Goal: Task Accomplishment & Management: Use online tool/utility

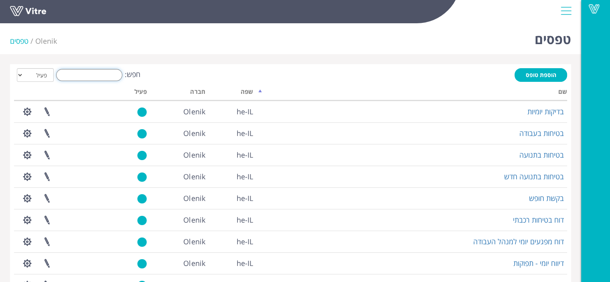
click at [111, 78] on input "חפש:" at bounding box center [89, 75] width 66 height 12
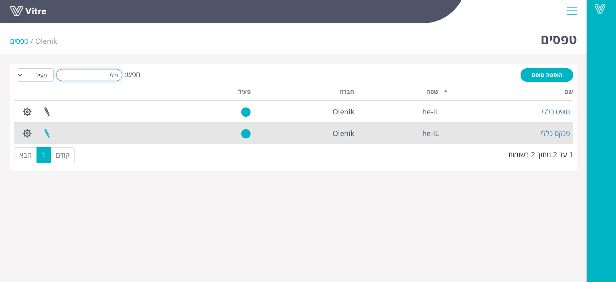
type input "כללי"
click at [48, 134] on link at bounding box center [47, 133] width 20 height 21
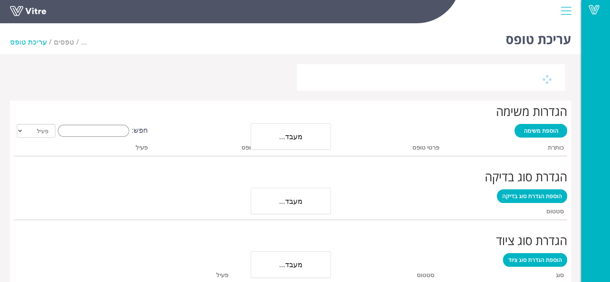
click at [27, 44] on li "עריכת טופס" at bounding box center [32, 41] width 44 height 11
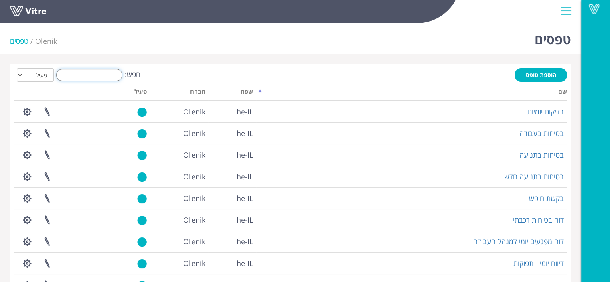
click at [101, 72] on input "חפש:" at bounding box center [89, 75] width 66 height 12
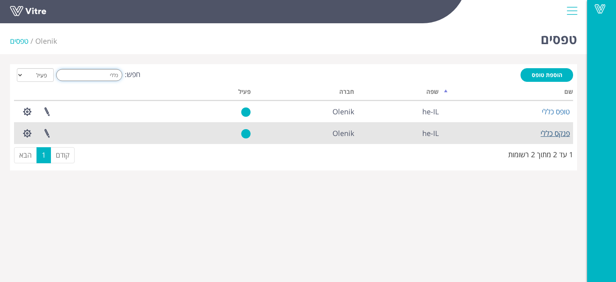
type input "כללי"
click at [553, 132] on link "פנקס כללי" at bounding box center [554, 133] width 29 height 10
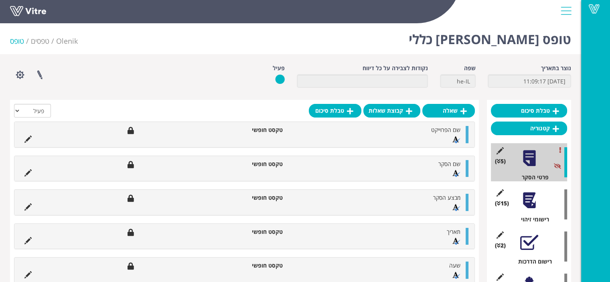
click at [536, 204] on div at bounding box center [529, 200] width 18 height 18
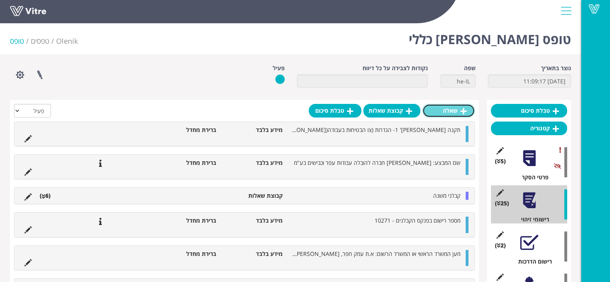
click at [456, 109] on link "שאלה" at bounding box center [448, 111] width 53 height 14
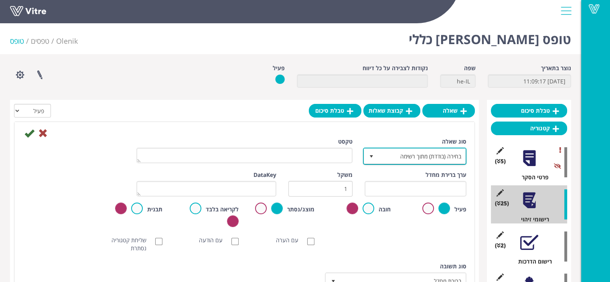
click at [438, 157] on span "בחירה (בודדת) מתוך רשימה" at bounding box center [421, 156] width 87 height 14
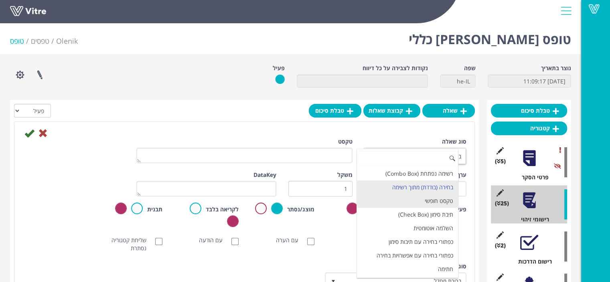
click at [437, 199] on li "טקסט חופשי" at bounding box center [407, 201] width 101 height 14
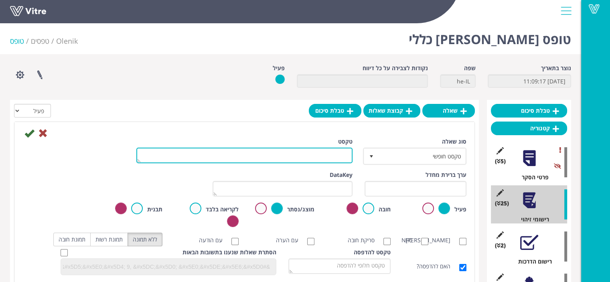
click at [339, 157] on textarea "טקסט" at bounding box center [244, 156] width 216 height 16
type textarea "שם היזם"
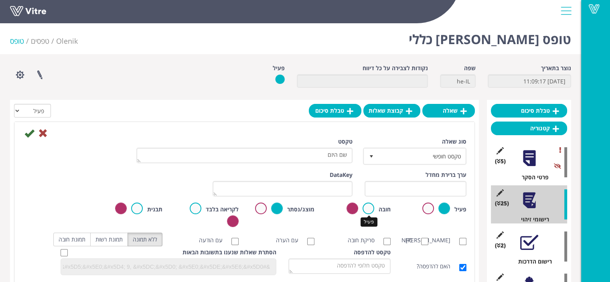
click at [369, 207] on label at bounding box center [368, 208] width 12 height 12
click at [0, 0] on input "radio" at bounding box center [0, 0] width 0 height 0
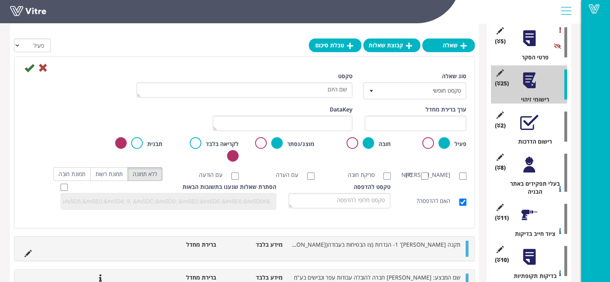
scroll to position [120, 0]
click at [354, 143] on label at bounding box center [352, 143] width 12 height 12
click at [0, 0] on input "radio" at bounding box center [0, 0] width 0 height 0
click at [29, 69] on icon at bounding box center [29, 68] width 10 height 10
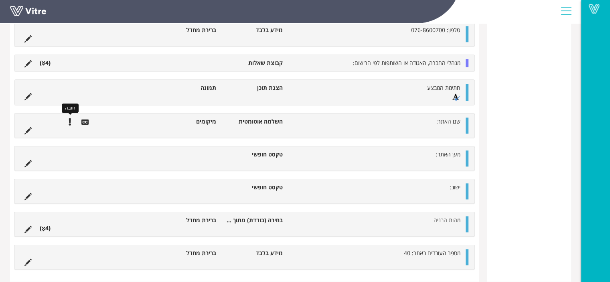
scroll to position [663, 0]
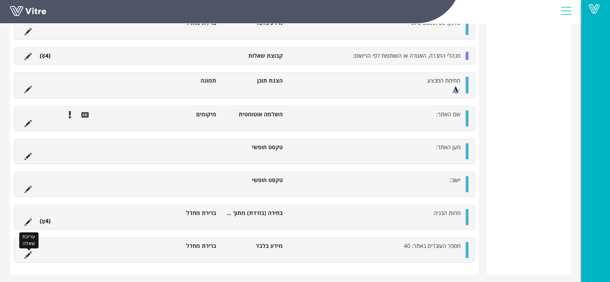
click at [28, 252] on icon at bounding box center [27, 254] width 7 height 7
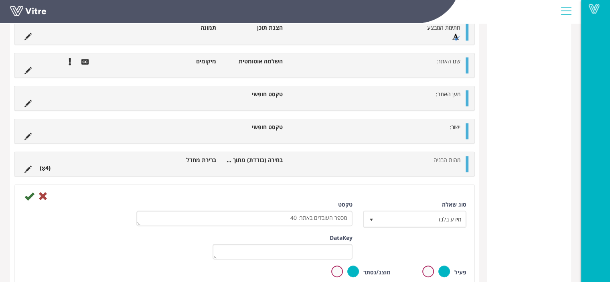
scroll to position [783, 0]
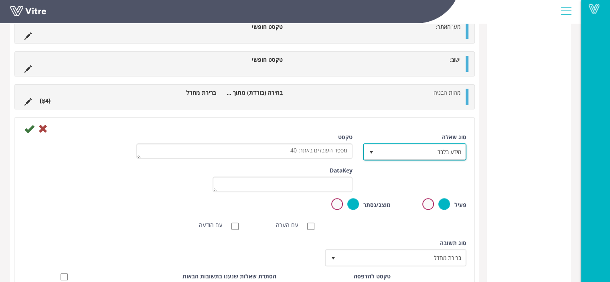
click at [418, 150] on span "מידע בלבד" at bounding box center [421, 151] width 87 height 14
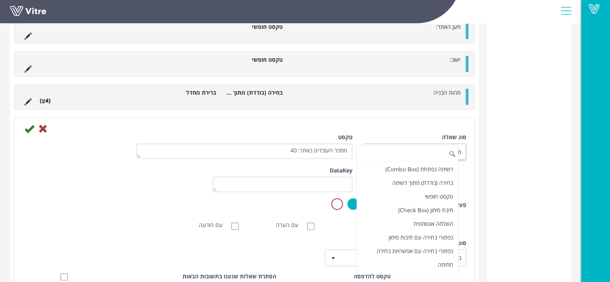
scroll to position [107, 0]
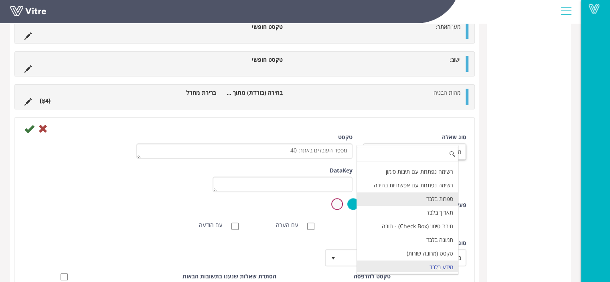
click at [430, 195] on li "ספרות בלבד" at bounding box center [407, 199] width 101 height 14
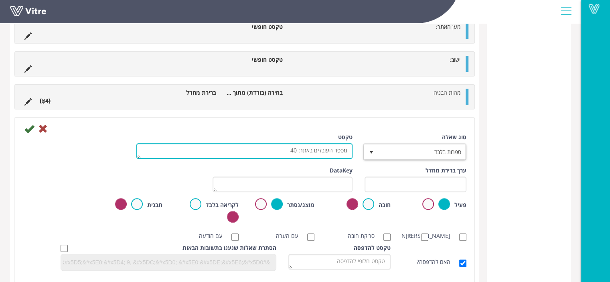
click at [285, 147] on textarea "מספר העובדים באתר: 40" at bounding box center [244, 151] width 216 height 16
type textarea "מספר העובדים באתר"
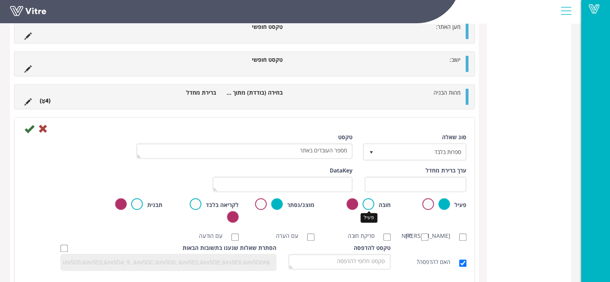
click at [364, 203] on label at bounding box center [368, 204] width 12 height 12
click at [0, 0] on input "radio" at bounding box center [0, 0] width 0 height 0
click at [350, 201] on label at bounding box center [352, 204] width 12 height 12
click at [0, 0] on input "radio" at bounding box center [0, 0] width 0 height 0
click at [30, 128] on icon at bounding box center [29, 129] width 10 height 10
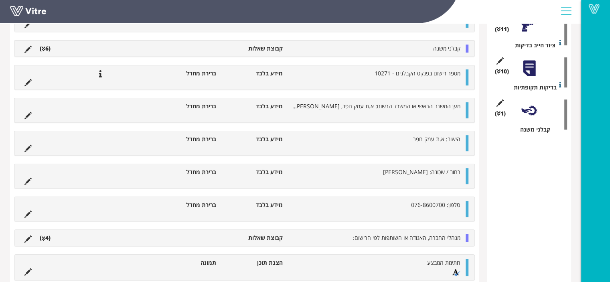
scroll to position [194, 0]
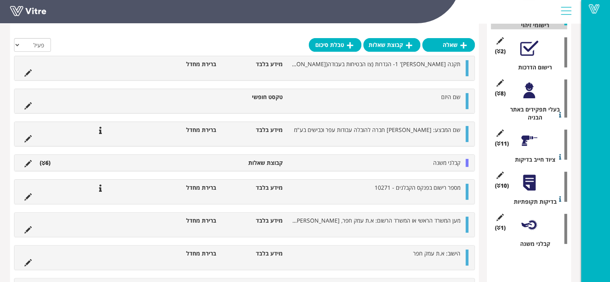
click at [43, 162] on icon at bounding box center [44, 163] width 4 height 6
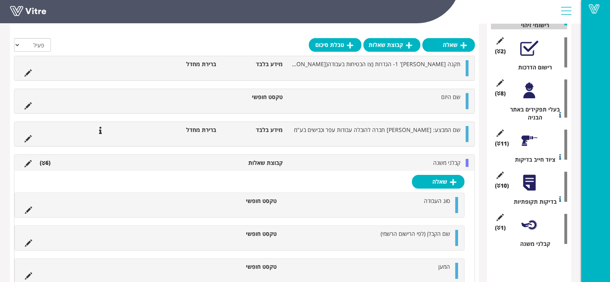
click at [43, 162] on icon at bounding box center [44, 163] width 4 height 6
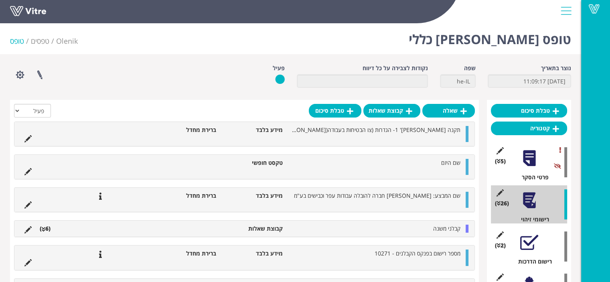
scroll to position [80, 0]
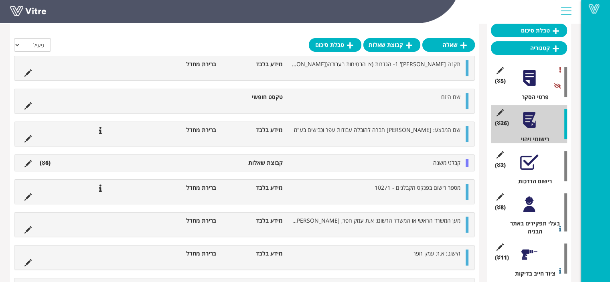
click at [530, 210] on div at bounding box center [529, 204] width 18 height 18
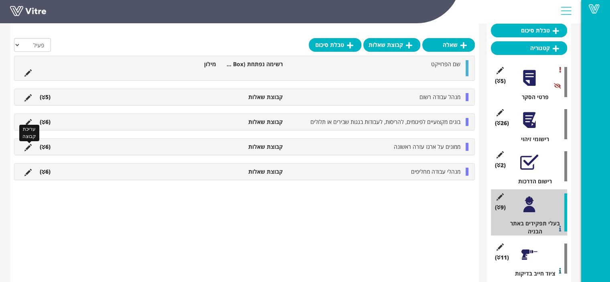
click at [29, 146] on icon at bounding box center [27, 147] width 7 height 7
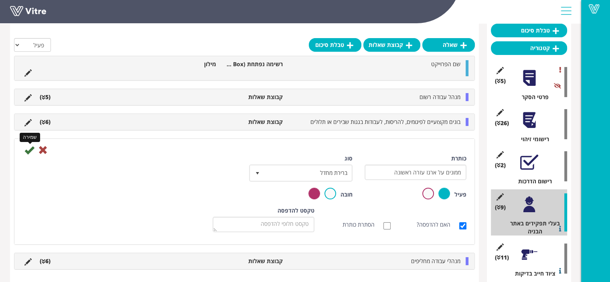
click at [29, 146] on icon at bounding box center [29, 150] width 10 height 10
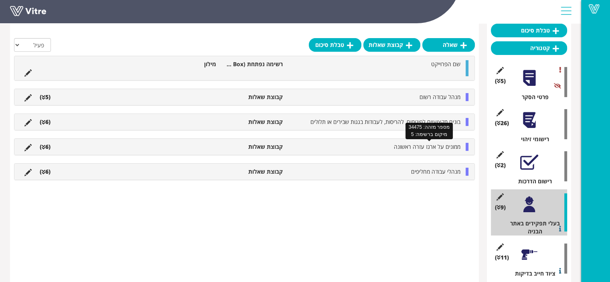
click at [450, 146] on span "ממונים על ארגז עזרה ראשונה" at bounding box center [427, 147] width 67 height 8
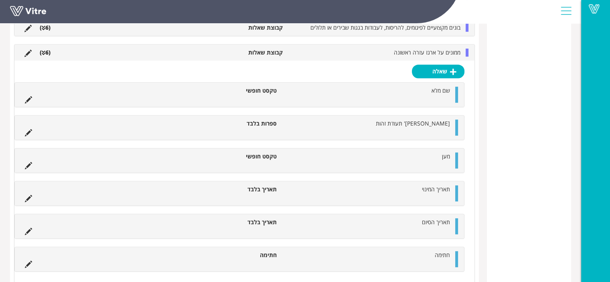
scroll to position [508, 0]
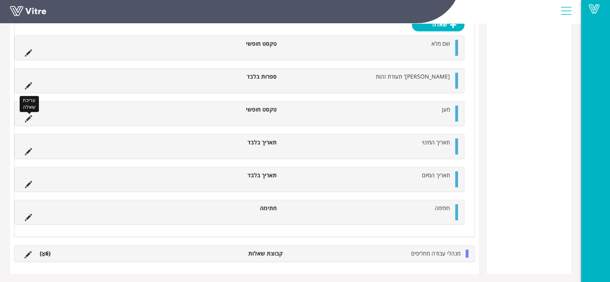
click at [28, 117] on icon at bounding box center [28, 118] width 7 height 7
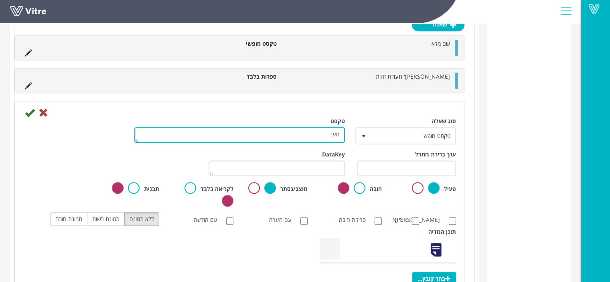
drag, startPoint x: 323, startPoint y: 132, endPoint x: 345, endPoint y: 132, distance: 22.0
click at [345, 132] on div "טקסט מען" at bounding box center [239, 133] width 222 height 32
type textarea "תוקף הסמכה למגיש עזרה ראשונה"
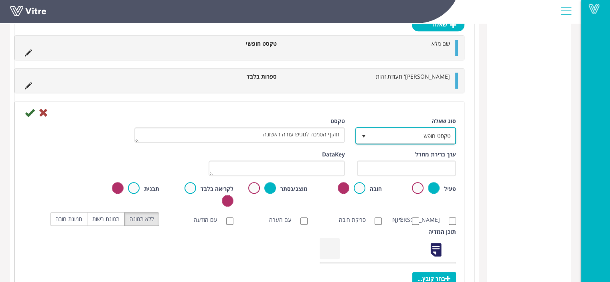
click at [439, 137] on span "טקסט חופשי" at bounding box center [412, 135] width 85 height 14
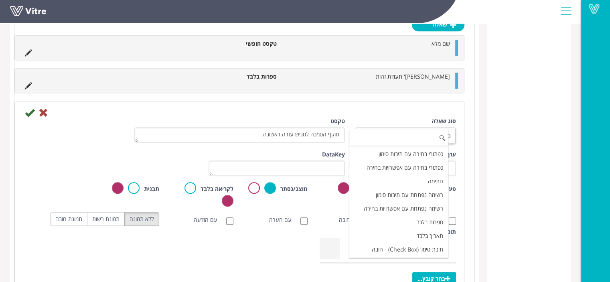
scroll to position [80, 0]
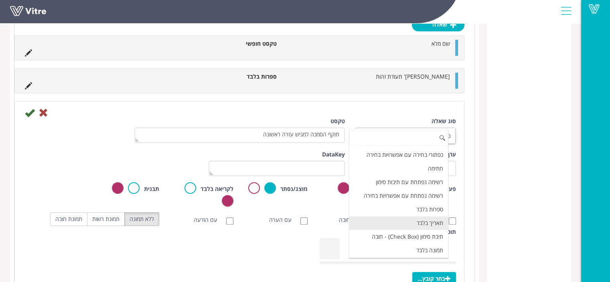
click at [418, 224] on li "תאריך בלבד" at bounding box center [398, 223] width 99 height 14
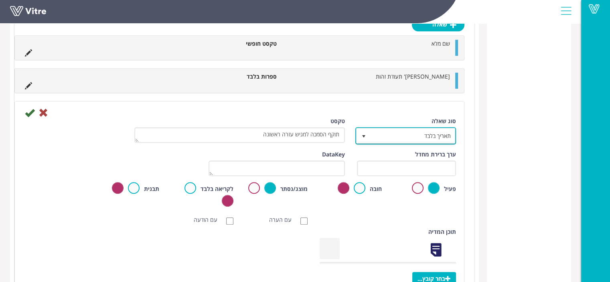
scroll to position [548, 0]
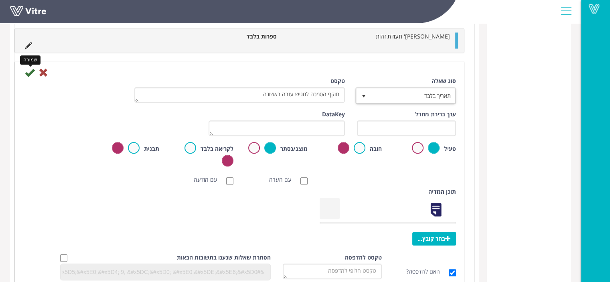
click at [31, 72] on icon at bounding box center [30, 73] width 10 height 10
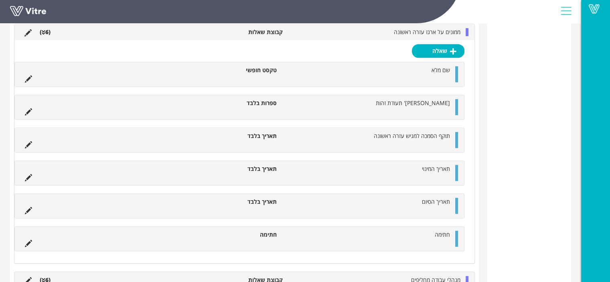
scroll to position [420, 0]
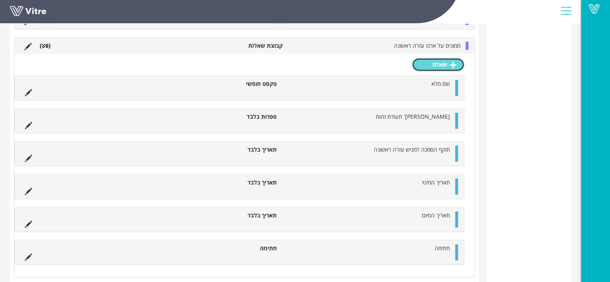
click at [443, 68] on link "שאלה" at bounding box center [438, 65] width 53 height 14
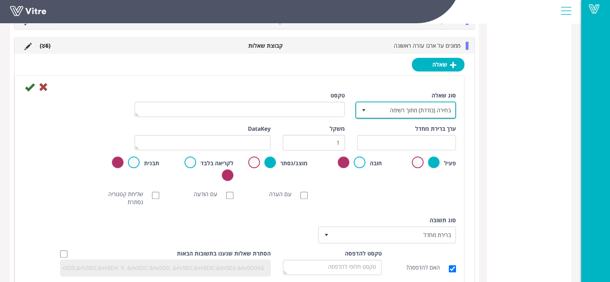
click at [402, 107] on span "בחירה (בודדת) מתוך רשימה" at bounding box center [412, 110] width 85 height 14
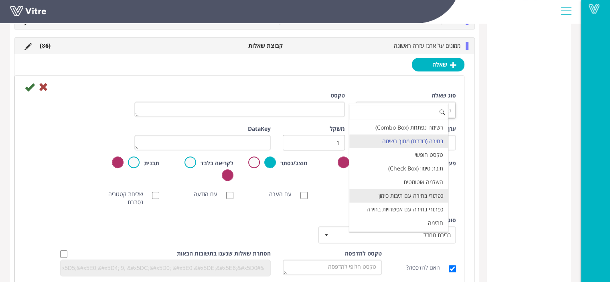
type input "ז"
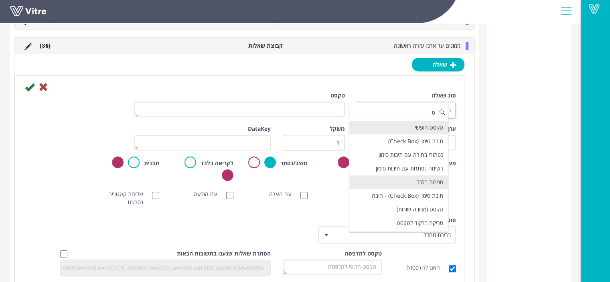
click at [424, 182] on li "ספרות בלבד" at bounding box center [398, 182] width 99 height 14
type input "ס"
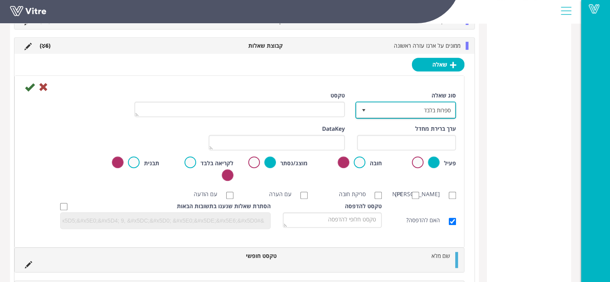
click at [426, 109] on span "ספרות בלבד" at bounding box center [412, 110] width 85 height 14
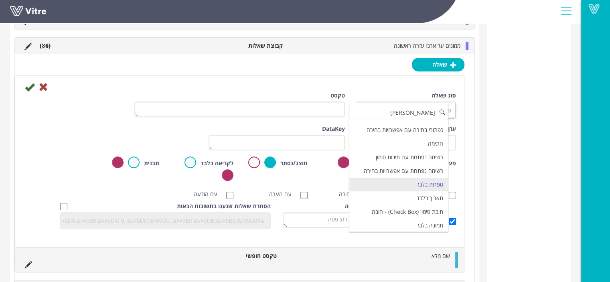
scroll to position [0, 0]
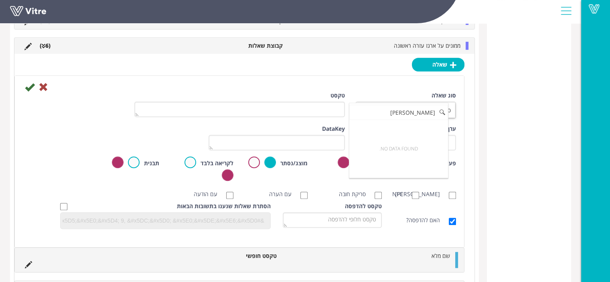
type input "ט"
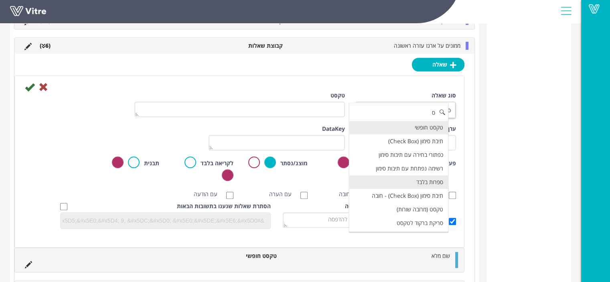
click at [427, 183] on li "ספרות בלבד" at bounding box center [398, 182] width 99 height 14
type input "ס"
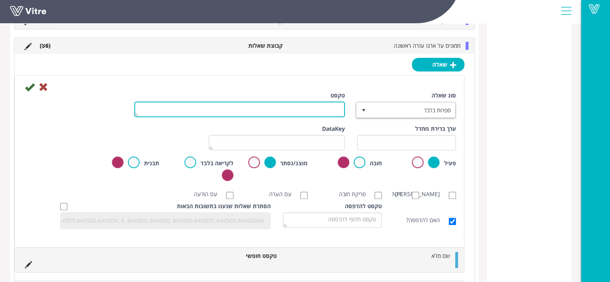
click at [299, 107] on textarea "טקסט" at bounding box center [239, 109] width 210 height 16
type textarea "טלפון נייד"
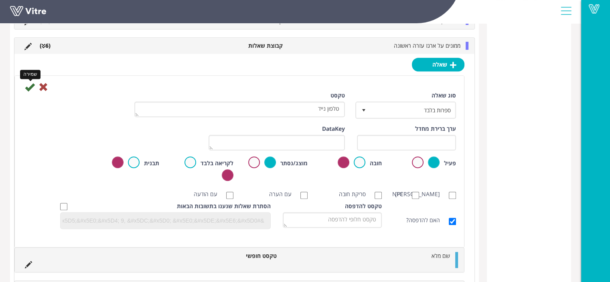
click at [28, 87] on icon at bounding box center [30, 87] width 10 height 10
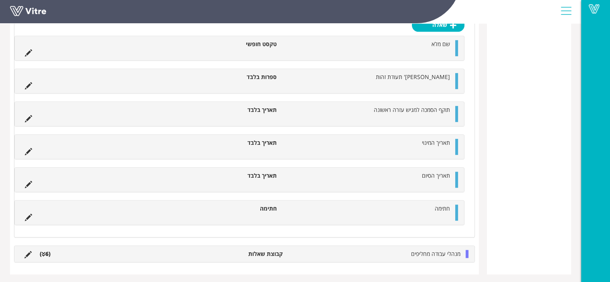
scroll to position [500, 0]
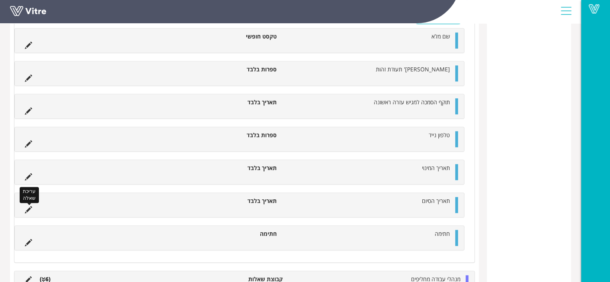
click at [26, 206] on icon at bounding box center [28, 209] width 7 height 7
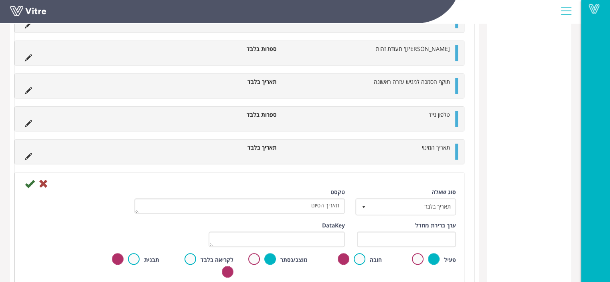
scroll to position [540, 0]
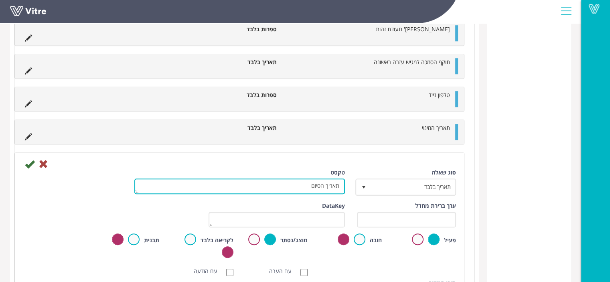
click at [308, 185] on textarea "תאריך הסיום" at bounding box center [239, 186] width 210 height 16
type textarea "תאריך הסיום המינוי"
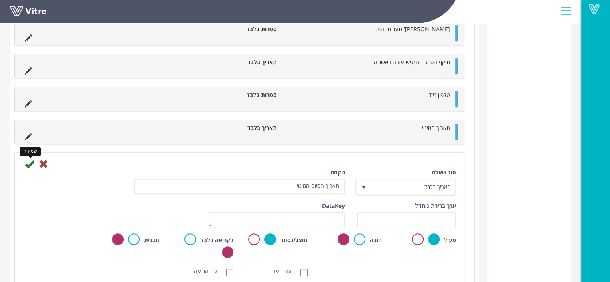
click at [30, 160] on icon at bounding box center [30, 164] width 10 height 10
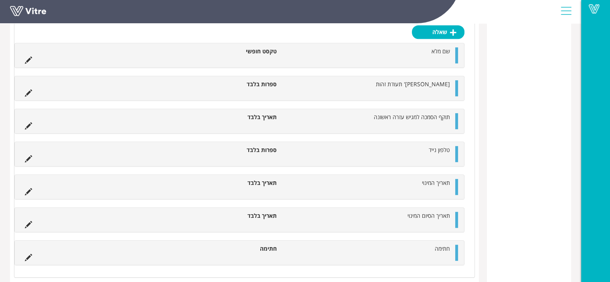
scroll to position [445, 0]
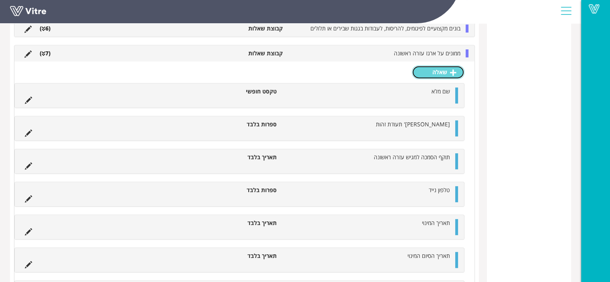
click at [447, 67] on link "שאלה" at bounding box center [438, 72] width 53 height 14
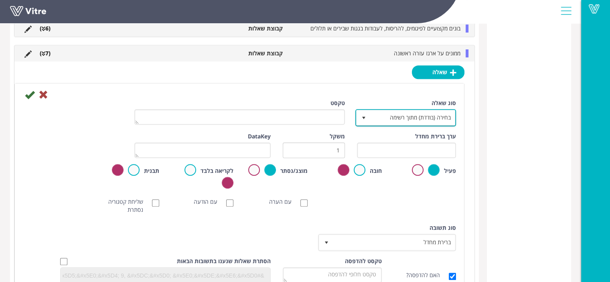
click at [393, 114] on span "בחירה (בודדת) מתוך רשימה" at bounding box center [412, 117] width 85 height 14
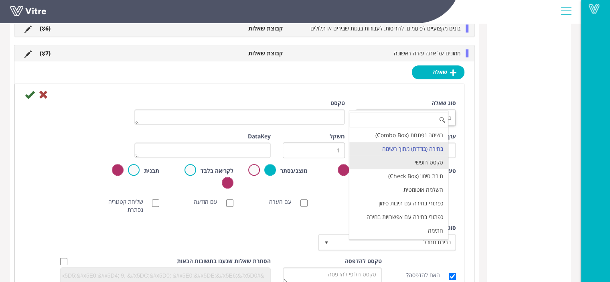
click at [420, 157] on li "טקסט חופשי" at bounding box center [398, 163] width 99 height 14
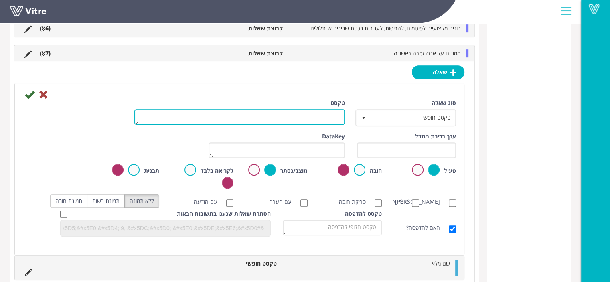
click at [324, 112] on textarea "טקסט" at bounding box center [239, 117] width 210 height 16
type textarea "אחראי על ארגז/מתן עזרה ראשונה באזור"
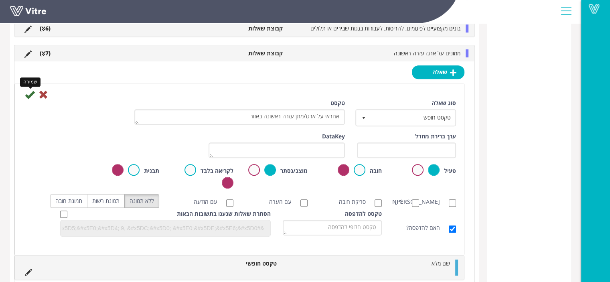
click at [31, 97] on icon at bounding box center [30, 95] width 10 height 10
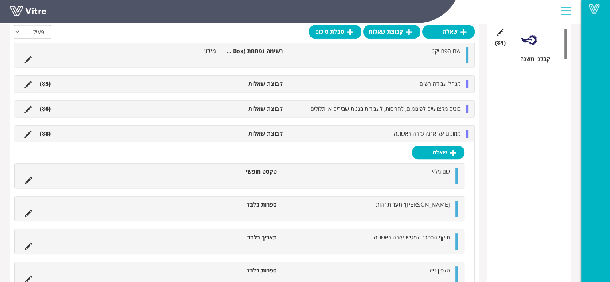
scroll to position [365, 0]
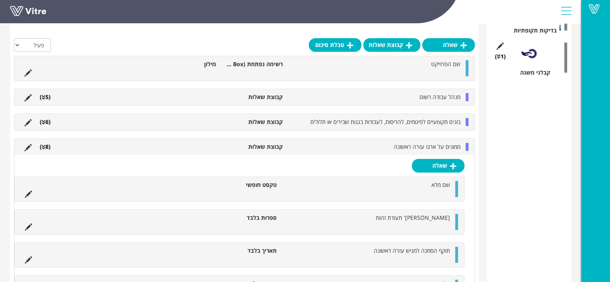
click at [42, 147] on icon at bounding box center [44, 147] width 4 height 6
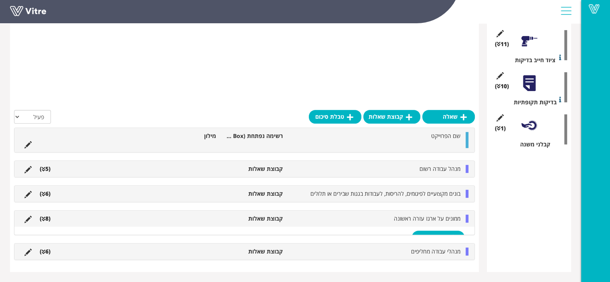
scroll to position [178, 0]
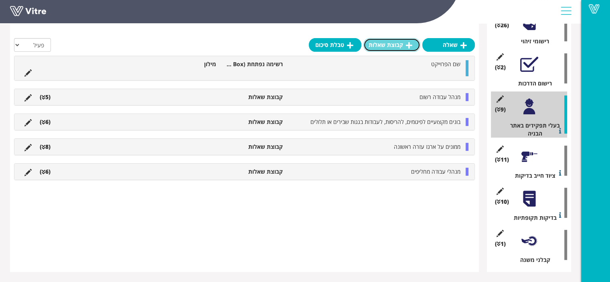
click at [392, 44] on link "קבוצת שאלות" at bounding box center [391, 45] width 57 height 14
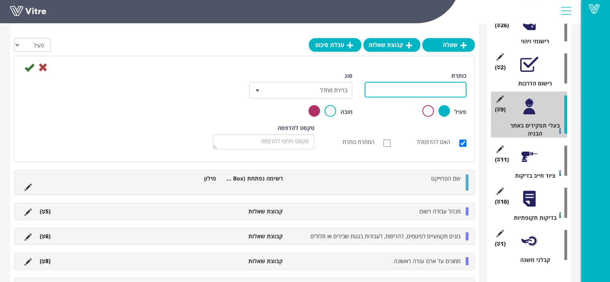
click at [445, 88] on input "כותרת" at bounding box center [415, 90] width 102 height 16
type input "עוזר בטיחות באתר"
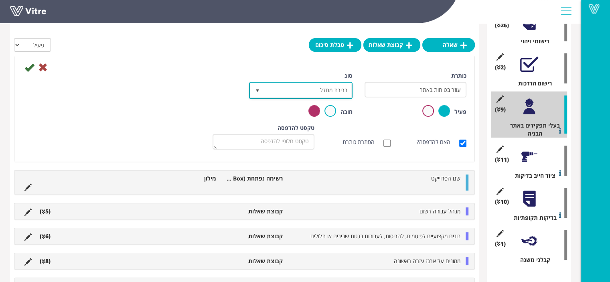
click at [328, 89] on span "ברירת מחדל" at bounding box center [307, 90] width 87 height 14
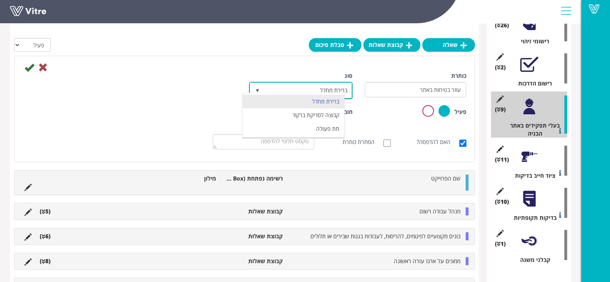
click at [328, 89] on span "ברירת מחדל" at bounding box center [307, 90] width 87 height 14
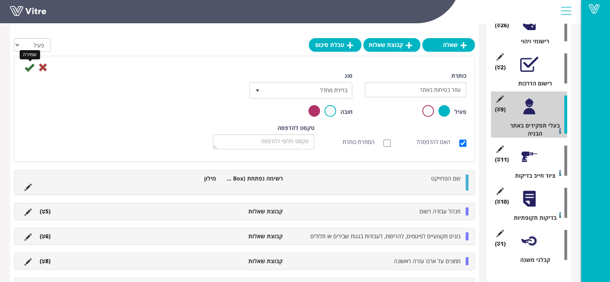
click at [30, 68] on icon at bounding box center [29, 68] width 10 height 10
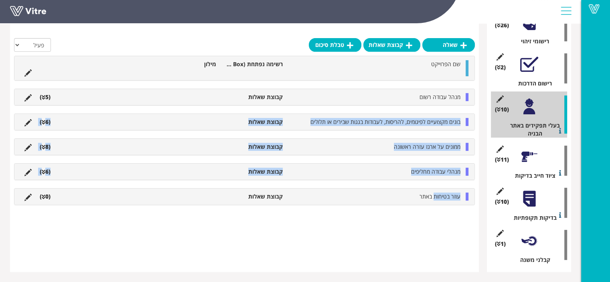
drag, startPoint x: 435, startPoint y: 198, endPoint x: 436, endPoint y: 115, distance: 82.6
click at [436, 115] on div "שם הפרוייקט רשימה נפתחת (Combo Box) מילון מנהל עבודה רשום קבוצת שאלות (5 ) שאלה…" at bounding box center [244, 130] width 461 height 149
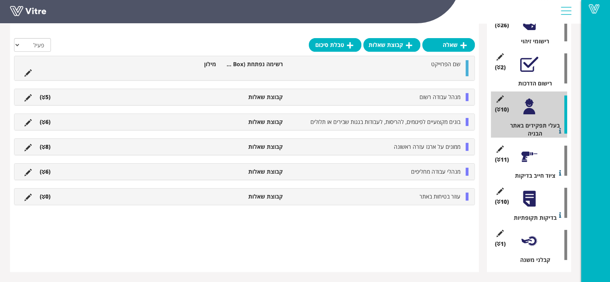
click at [443, 236] on div "שאלה קבוצת שאלות טבלת סיכום הכל פעיל לא פעיל שם הפרוייקט רשימה נפתחת (Combo Box…" at bounding box center [244, 97] width 469 height 350
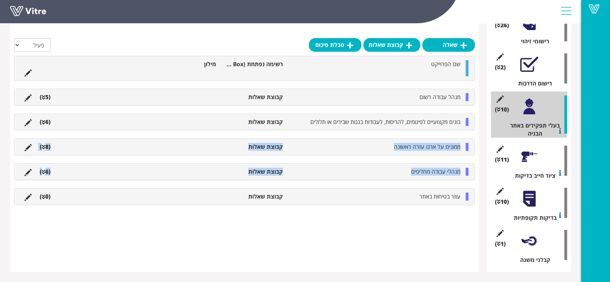
drag, startPoint x: 468, startPoint y: 198, endPoint x: 469, endPoint y: 135, distance: 63.3
click at [469, 135] on div "שם הפרוייקט רשימה נפתחת (Combo Box) מילון מנהל עבודה רשום קבוצת שאלות (5 ) שאלה…" at bounding box center [244, 130] width 461 height 149
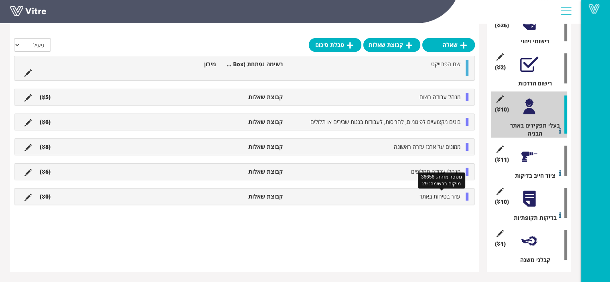
click at [441, 197] on span "עוזר בטיחות באתר" at bounding box center [439, 196] width 41 height 8
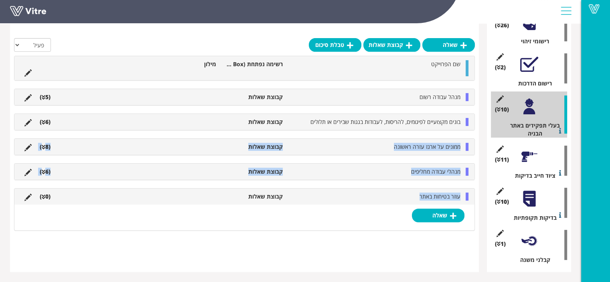
drag, startPoint x: 416, startPoint y: 194, endPoint x: 417, endPoint y: 141, distance: 53.3
click at [417, 141] on div "שם הפרוייקט רשימה נפתחת (Combo Box) מילון מנהל עבודה רשום קבוצת שאלות (5 ) שאלה…" at bounding box center [244, 143] width 461 height 175
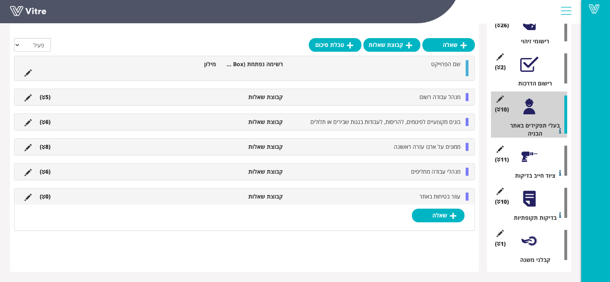
drag, startPoint x: 395, startPoint y: 243, endPoint x: 418, endPoint y: 233, distance: 25.3
click at [396, 242] on div "שאלה קבוצת שאלות טבלת סיכום הכל פעיל לא פעיל שם הפרוייקט רשימה נפתחת (Combo Box…" at bounding box center [244, 97] width 469 height 350
click at [448, 214] on link "שאלה" at bounding box center [438, 215] width 53 height 14
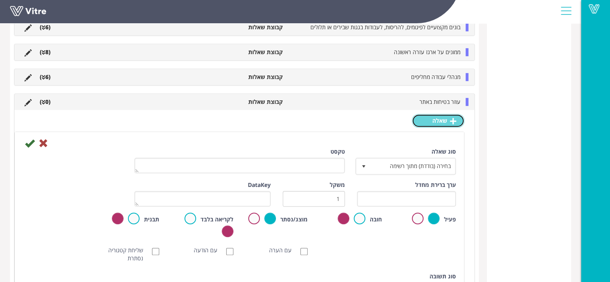
scroll to position [459, 0]
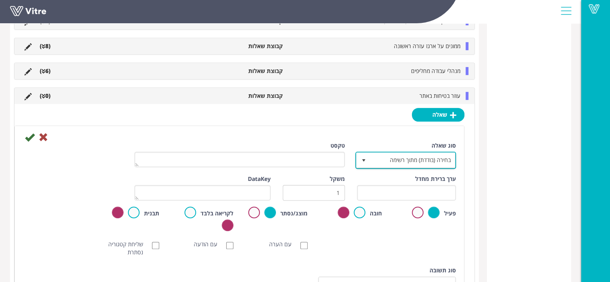
click at [417, 155] on span "בחירה (בודדת) מתוך רשימה" at bounding box center [412, 160] width 85 height 14
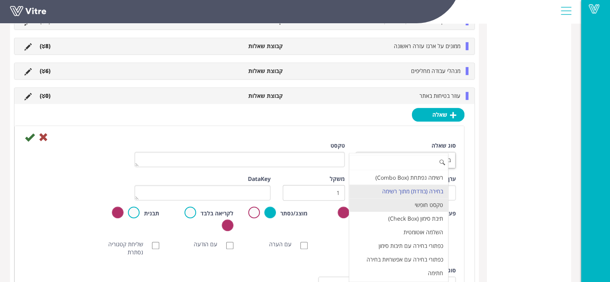
click at [425, 203] on li "טקסט חופשי" at bounding box center [398, 205] width 99 height 14
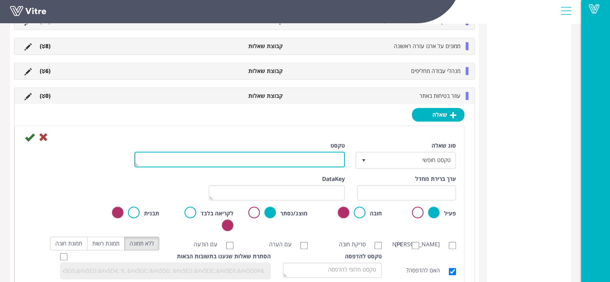
click at [309, 159] on textarea "טקסט" at bounding box center [239, 160] width 210 height 16
type textarea "שם מלא"
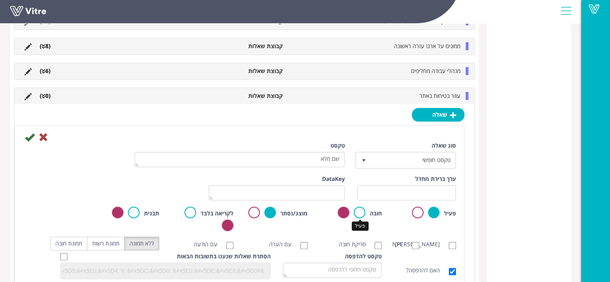
click at [361, 212] on label at bounding box center [360, 212] width 12 height 12
click at [0, 0] on input "radio" at bounding box center [0, 0] width 0 height 0
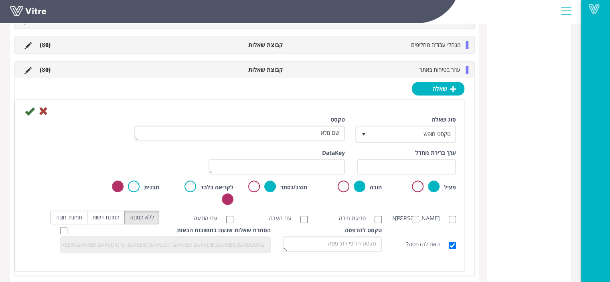
scroll to position [499, 0]
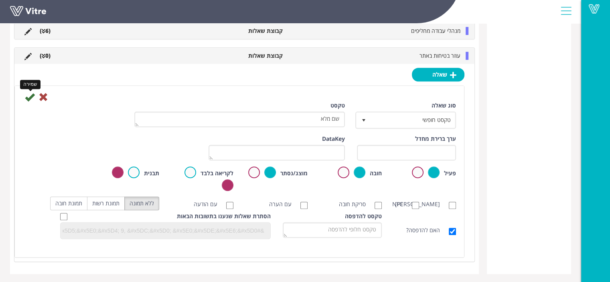
click at [32, 94] on icon at bounding box center [30, 97] width 10 height 10
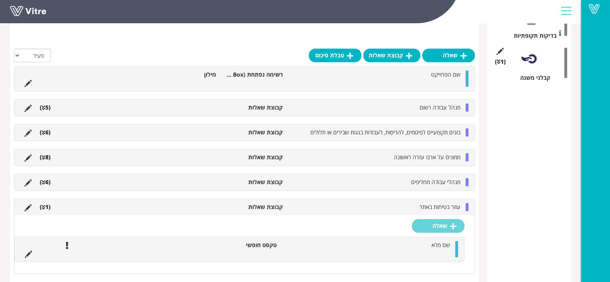
scroll to position [373, 0]
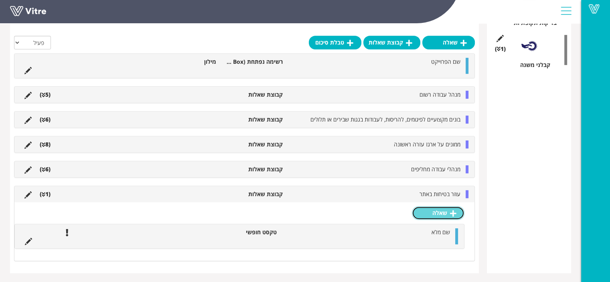
click at [438, 214] on link "שאלה" at bounding box center [438, 213] width 53 height 14
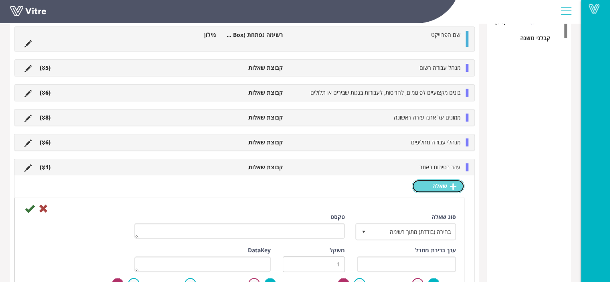
scroll to position [453, 0]
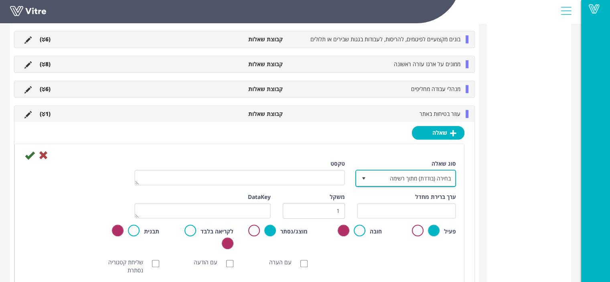
click at [419, 182] on span "בחירה (בודדת) מתוך רשימה" at bounding box center [412, 178] width 85 height 14
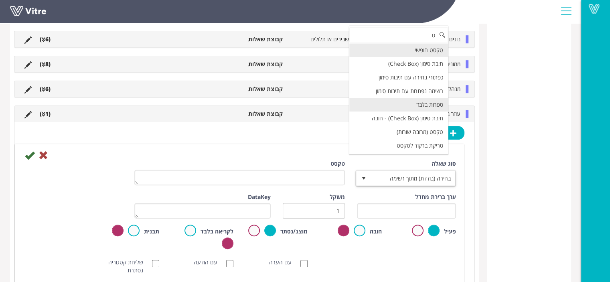
click at [432, 102] on li "ספרות בלבד" at bounding box center [398, 105] width 99 height 14
type input "ס"
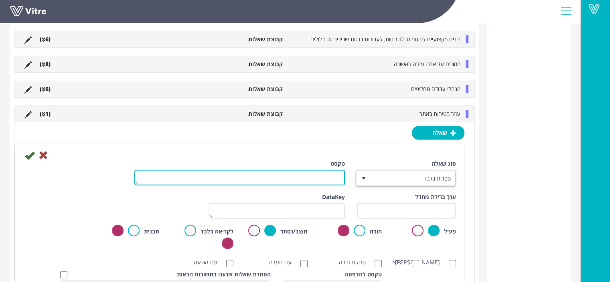
click at [329, 179] on textarea "טקסט" at bounding box center [239, 178] width 210 height 16
type textarea "ת"
type textarea "מס ת.ז"
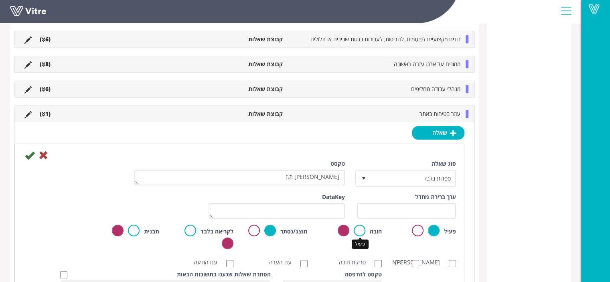
click at [359, 230] on label at bounding box center [360, 230] width 12 height 12
click at [0, 0] on input "radio" at bounding box center [0, 0] width 0 height 0
click at [28, 154] on icon at bounding box center [30, 155] width 10 height 10
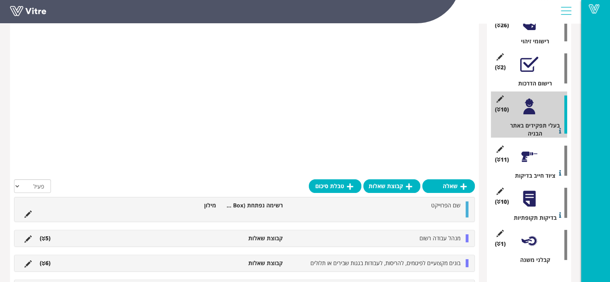
scroll to position [390, 0]
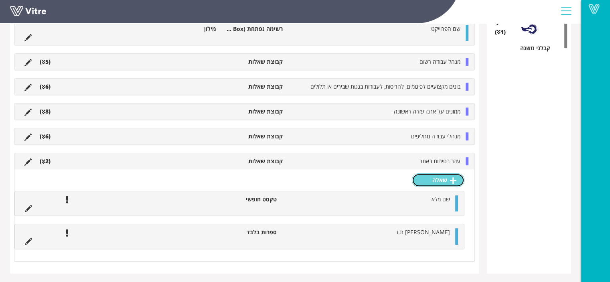
click at [436, 182] on link "שאלה" at bounding box center [438, 180] width 53 height 14
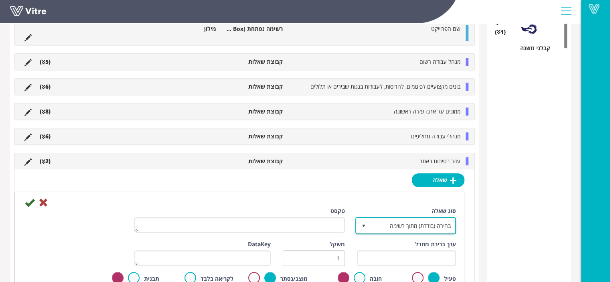
click at [420, 221] on span "בחירה (בודדת) מתוך רשימה" at bounding box center [412, 225] width 85 height 14
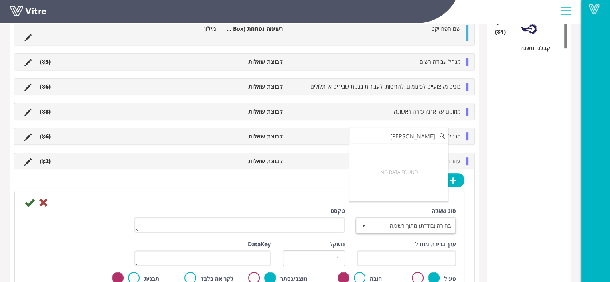
type input "מ"
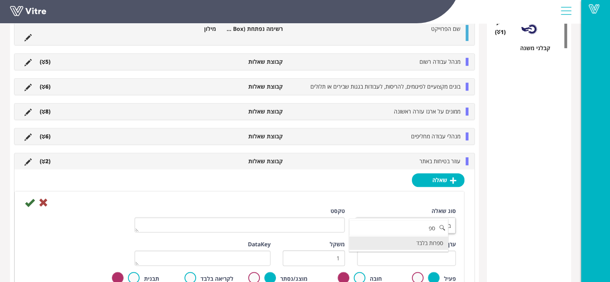
click at [416, 243] on li "ספרות בלבד" at bounding box center [398, 243] width 99 height 14
type input "ספ"
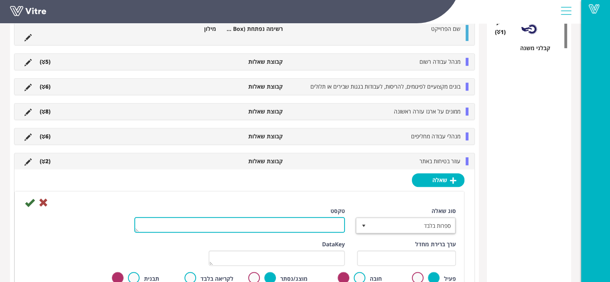
click at [332, 225] on textarea "טקסט" at bounding box center [239, 225] width 210 height 16
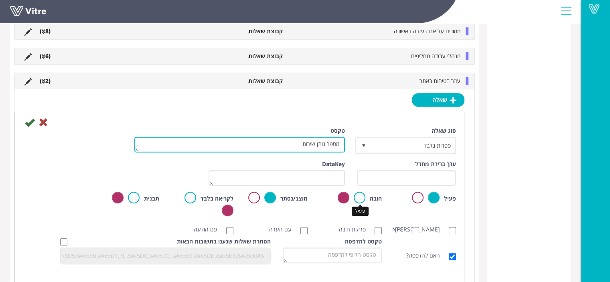
type textarea "מספר נותן שירות"
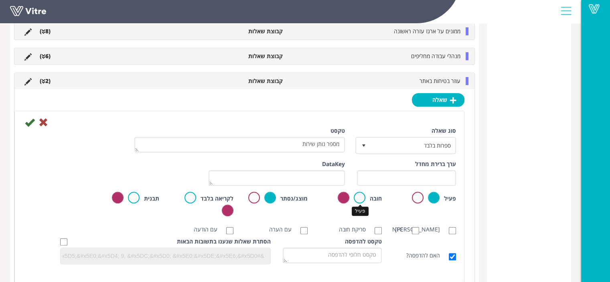
click at [361, 197] on label at bounding box center [360, 198] width 12 height 12
click at [0, 0] on input "radio" at bounding box center [0, 0] width 0 height 0
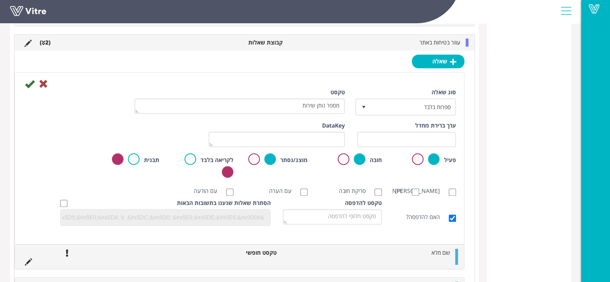
scroll to position [550, 0]
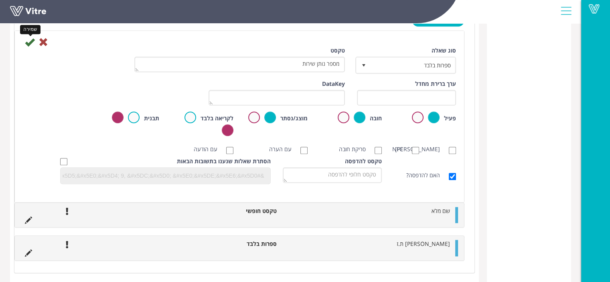
click at [31, 40] on icon at bounding box center [30, 42] width 10 height 10
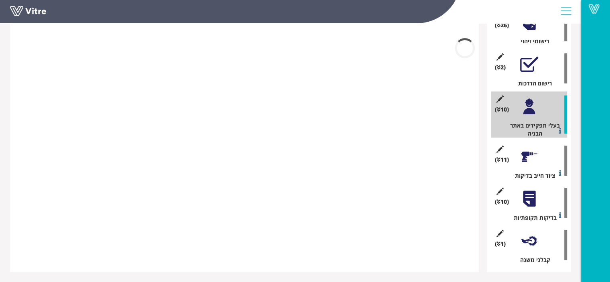
scroll to position [383, 0]
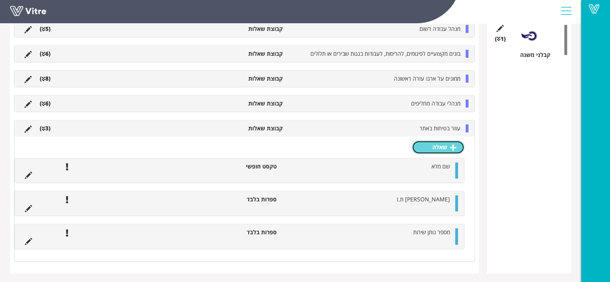
click at [439, 149] on link "שאלה" at bounding box center [438, 147] width 53 height 14
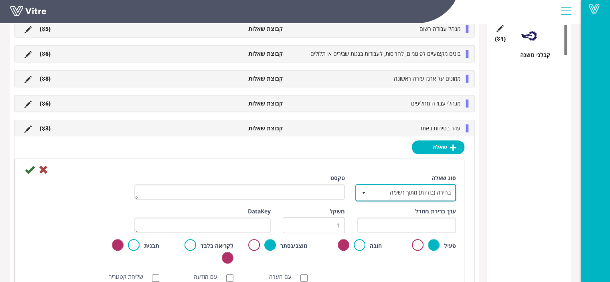
click at [410, 190] on span "בחירה (בודדת) מתוך רשימה" at bounding box center [412, 192] width 85 height 14
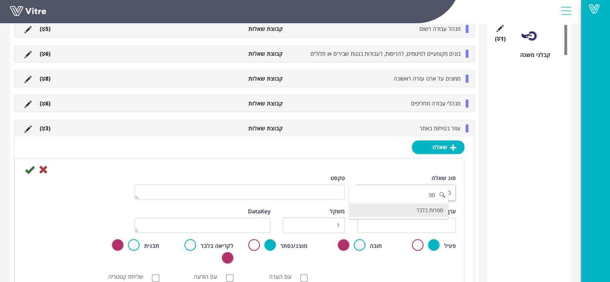
click at [427, 211] on li "ספרות בלבד" at bounding box center [398, 210] width 99 height 14
type input "ספ"
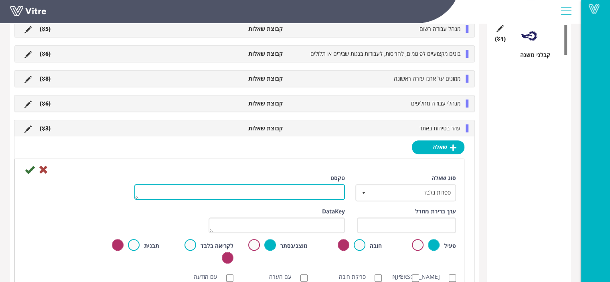
click at [302, 187] on textarea "טקסט" at bounding box center [239, 192] width 210 height 16
type textarea "טלפון נייד"
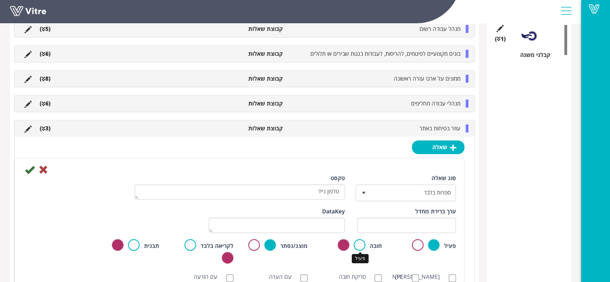
click at [358, 242] on label at bounding box center [360, 245] width 12 height 12
click at [0, 0] on input "radio" at bounding box center [0, 0] width 0 height 0
click at [24, 168] on div at bounding box center [239, 169] width 445 height 10
click at [26, 170] on icon at bounding box center [30, 170] width 10 height 10
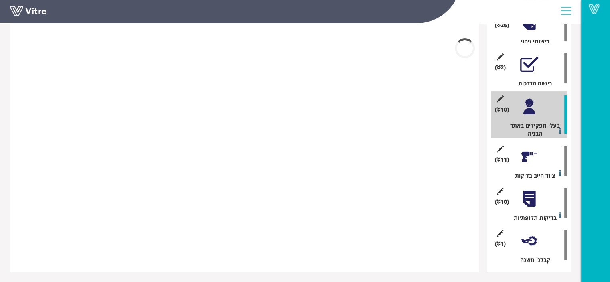
scroll to position [380, 0]
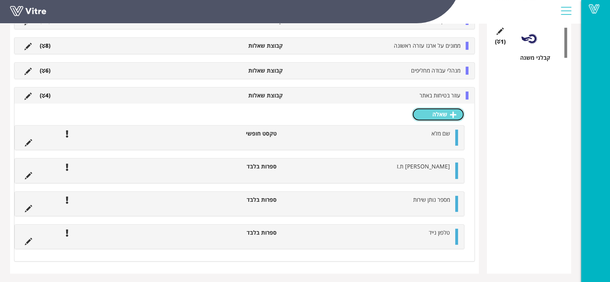
click at [439, 112] on link "שאלה" at bounding box center [438, 114] width 53 height 14
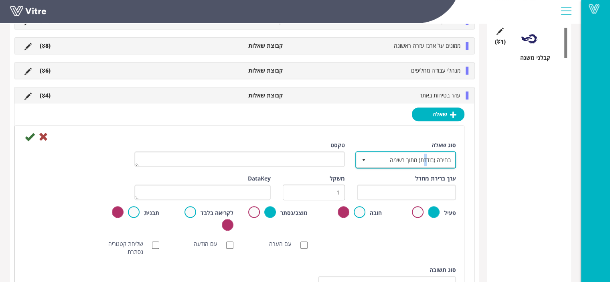
click at [425, 155] on span "בחירה (בודדת) מתוך רשימה" at bounding box center [412, 159] width 85 height 14
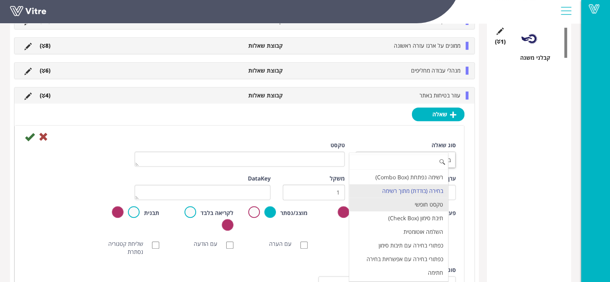
click at [429, 202] on li "טקסט חופשי" at bounding box center [398, 205] width 99 height 14
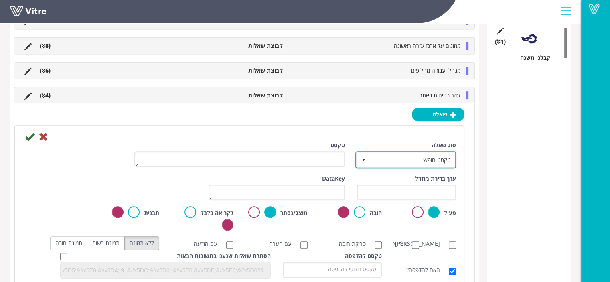
click at [431, 160] on span "טקסט חופשי" at bounding box center [412, 159] width 85 height 14
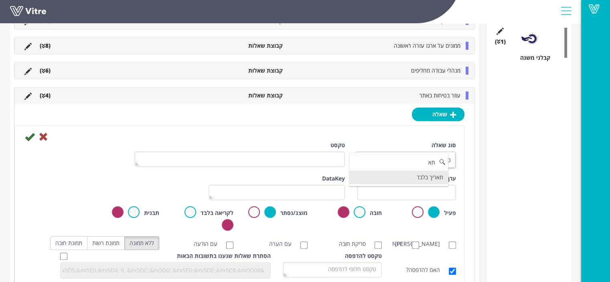
click at [428, 179] on li "תאריך בלבד" at bounding box center [398, 177] width 99 height 14
type input "תא"
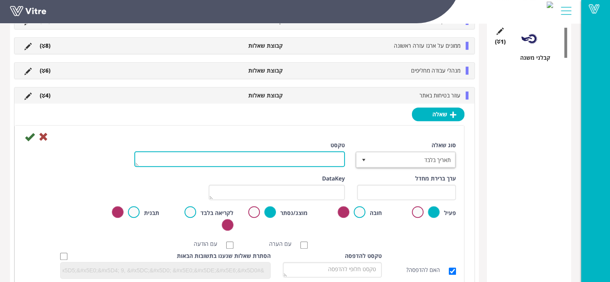
click at [313, 162] on textarea "טקסט" at bounding box center [239, 159] width 210 height 16
click at [324, 158] on textarea "תאריך מינוי" at bounding box center [239, 159] width 210 height 16
type textarea "תאריך המינוי"
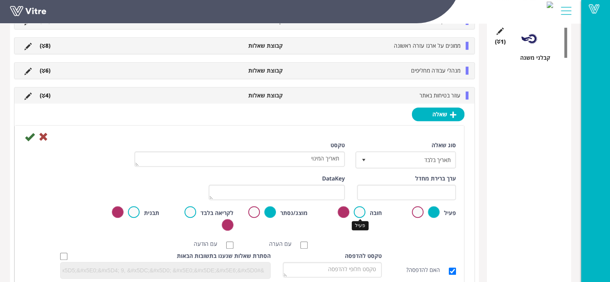
click at [360, 214] on label at bounding box center [360, 212] width 12 height 12
click at [0, 0] on input "radio" at bounding box center [0, 0] width 0 height 0
click at [31, 136] on icon at bounding box center [30, 137] width 10 height 10
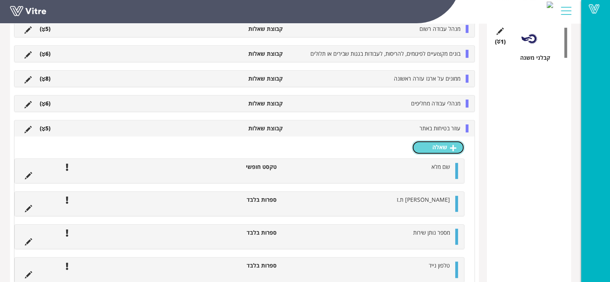
click at [434, 150] on link "שאלה" at bounding box center [438, 147] width 53 height 14
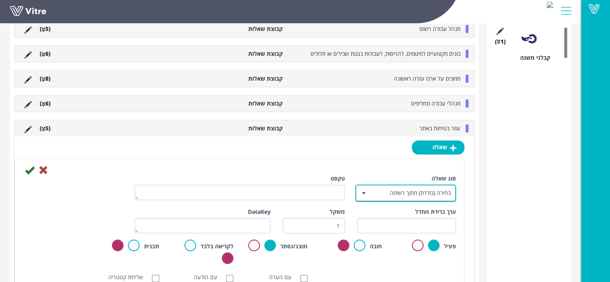
click at [418, 192] on span "בחירה (בודדת) מתוך רשימה" at bounding box center [412, 193] width 85 height 14
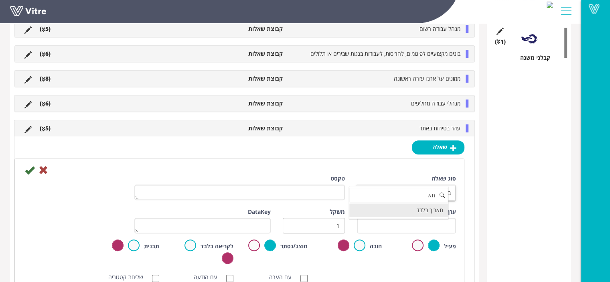
click at [422, 211] on li "תאריך בלבד" at bounding box center [398, 210] width 99 height 14
type input "תא"
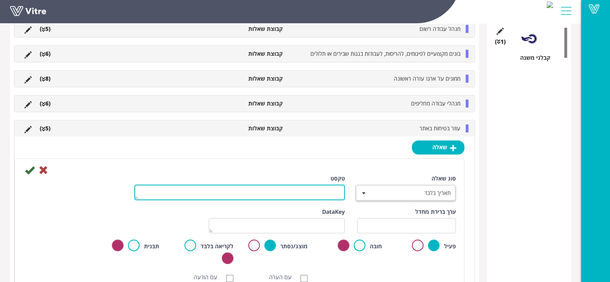
click at [312, 193] on textarea "טקסט" at bounding box center [239, 192] width 210 height 16
type textarea "תאריך סיום המינוי"
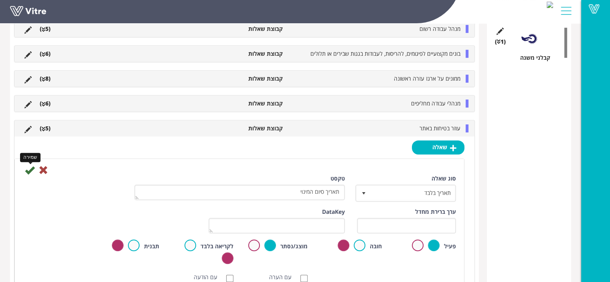
click at [32, 170] on icon at bounding box center [30, 170] width 10 height 10
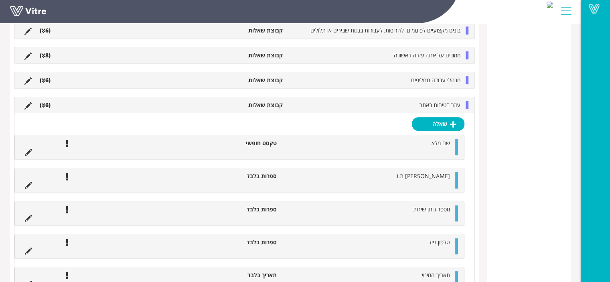
scroll to position [431, 0]
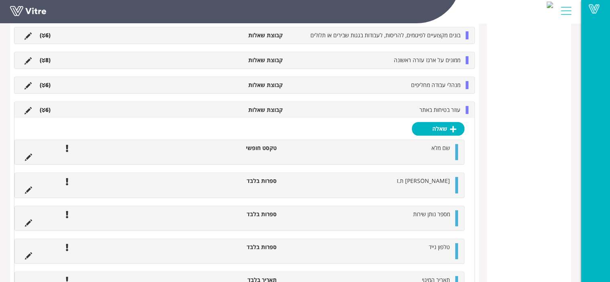
click at [455, 113] on li "עוזר בטיחות באתר" at bounding box center [376, 110] width 178 height 8
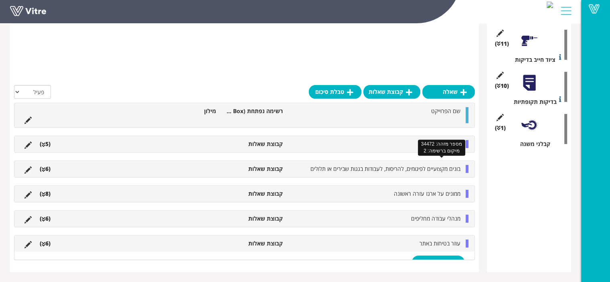
scroll to position [178, 0]
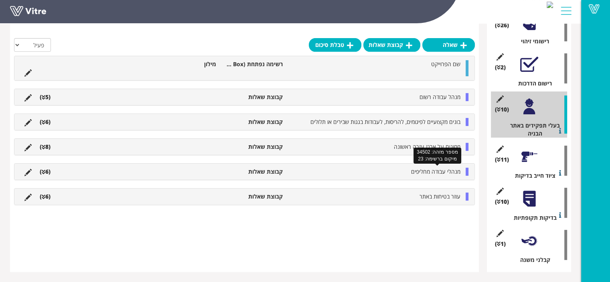
click at [430, 172] on span "מנהלי עבודה מחליפים" at bounding box center [435, 172] width 49 height 8
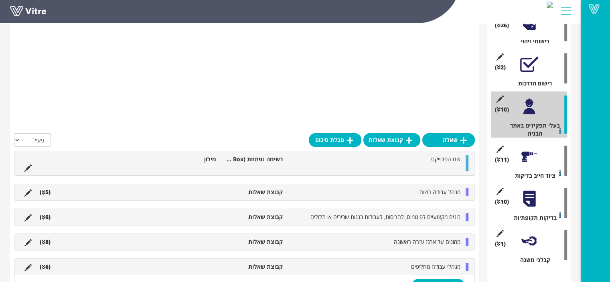
scroll to position [431, 0]
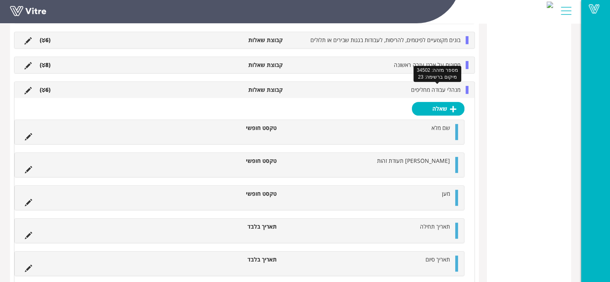
click at [431, 88] on span "מנהלי עבודה מחליפים" at bounding box center [435, 90] width 49 height 8
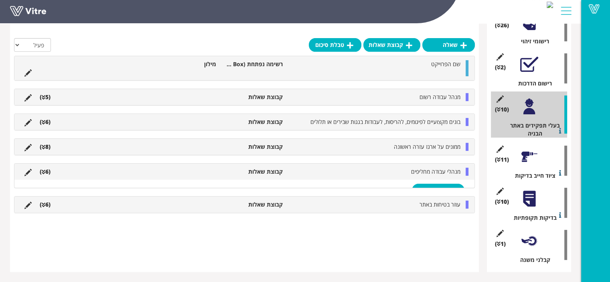
scroll to position [178, 0]
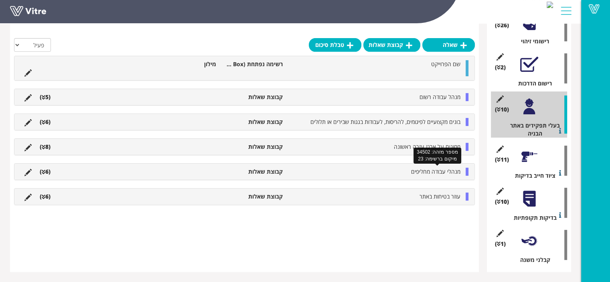
click at [445, 171] on span "מנהלי עבודה מחליפים" at bounding box center [435, 172] width 49 height 8
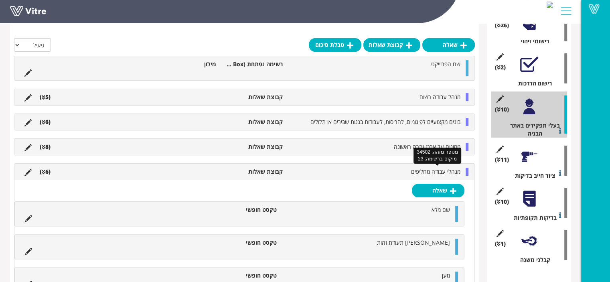
scroll to position [431, 0]
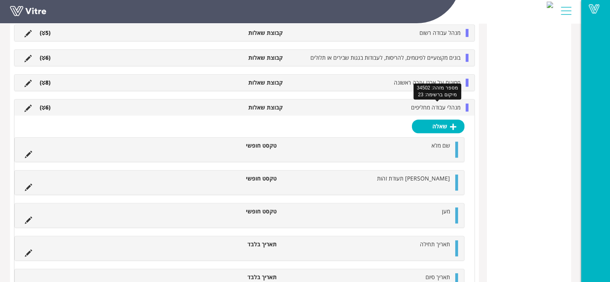
click at [443, 104] on span "מנהלי עבודה מחליפים" at bounding box center [435, 107] width 49 height 8
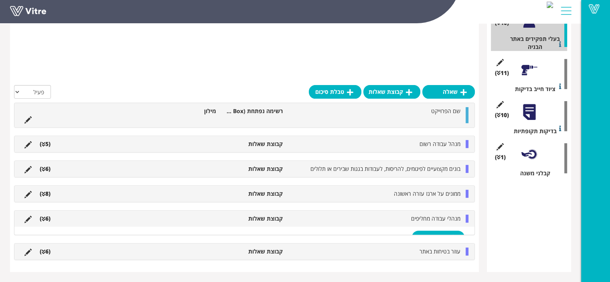
scroll to position [178, 0]
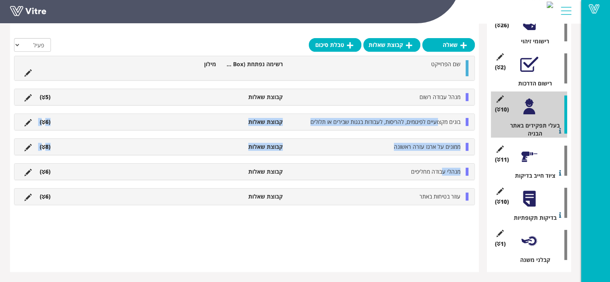
drag, startPoint x: 441, startPoint y: 172, endPoint x: 438, endPoint y: 121, distance: 50.2
click at [438, 121] on div "שם הפרוייקט רשימה נפתחת (Combo Box) מילון מנהל עבודה רשום קבוצת שאלות (5 ) שאלה…" at bounding box center [244, 130] width 461 height 149
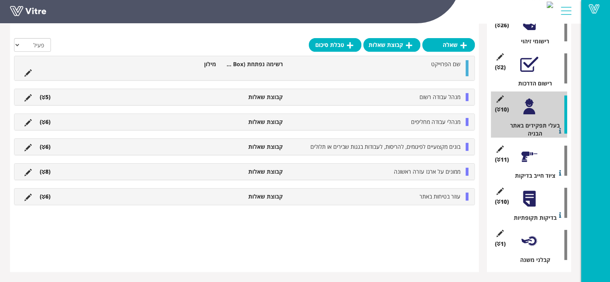
click at [435, 241] on div "שאלה קבוצת שאלות טבלת סיכום הכל פעיל לא פעיל שם הפרוייקט רשימה נפתחת (Combo Box…" at bounding box center [244, 97] width 469 height 350
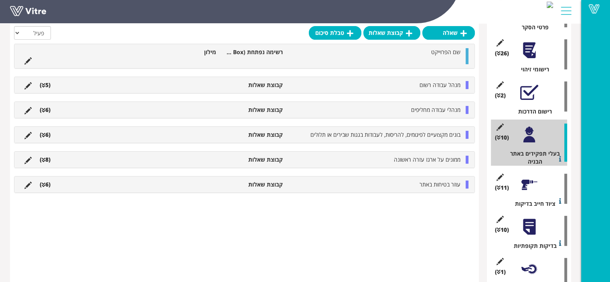
scroll to position [138, 0]
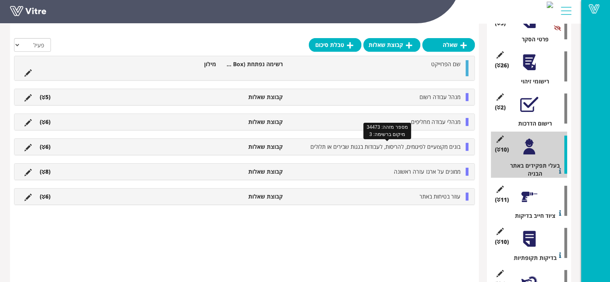
click at [428, 146] on span "בונים מקצועיים לפיגומים, להריסות, לעבודות בגגות שבירים או תלולים" at bounding box center [385, 147] width 150 height 8
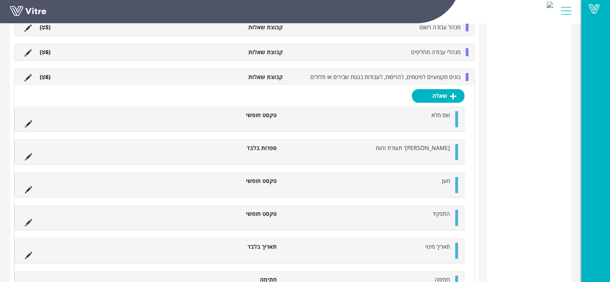
scroll to position [459, 0]
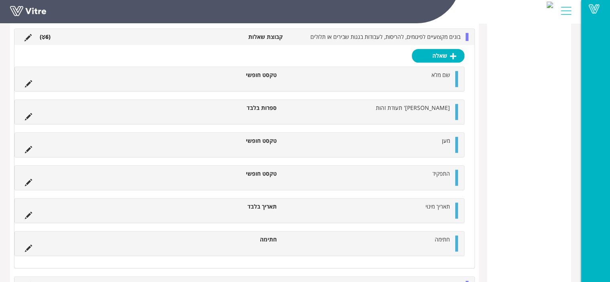
click at [456, 146] on div at bounding box center [456, 145] width 3 height 16
click at [30, 149] on icon at bounding box center [28, 149] width 7 height 7
click at [38, 149] on ul "מען טקסט חופשי" at bounding box center [237, 145] width 433 height 16
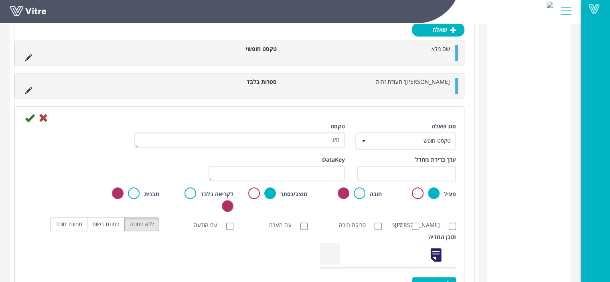
scroll to position [514, 0]
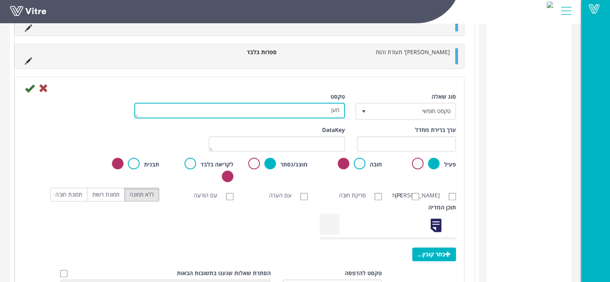
drag, startPoint x: 321, startPoint y: 112, endPoint x: 385, endPoint y: 107, distance: 64.3
click at [385, 107] on div "סוג שאלה טקסט חופשי 5 טקסט מען" at bounding box center [239, 109] width 445 height 33
type textarea "מספר נותן שירות"
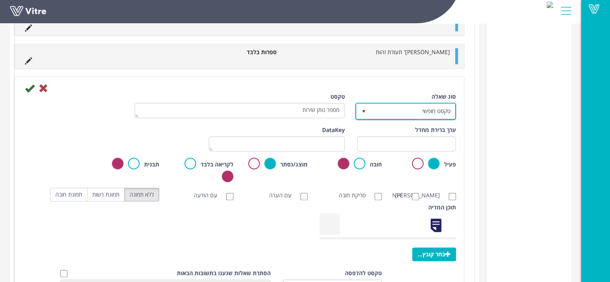
click at [398, 111] on span "טקסט חופשי" at bounding box center [412, 111] width 85 height 14
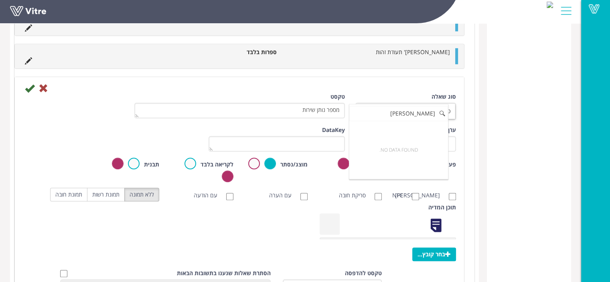
type input "מ"
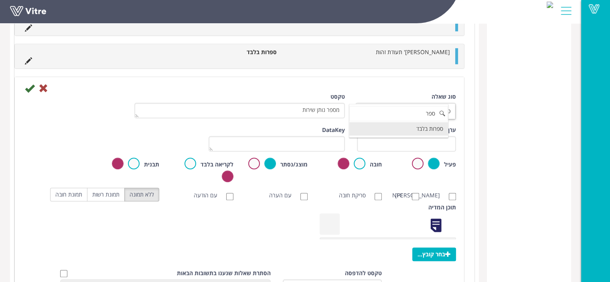
click at [424, 128] on li "ספרות בלבד" at bounding box center [398, 129] width 99 height 14
type input "ספר"
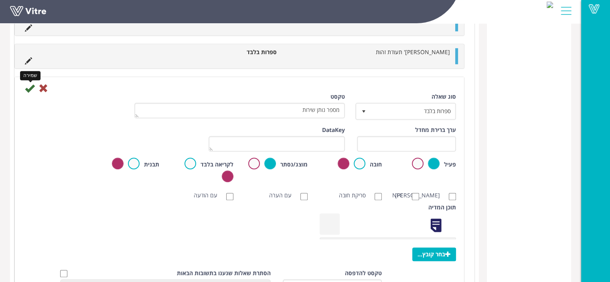
click at [32, 85] on icon at bounding box center [30, 88] width 10 height 10
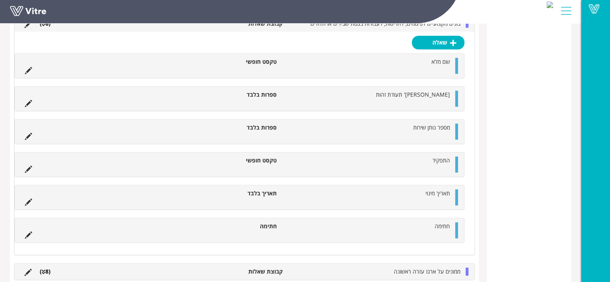
scroll to position [429, 0]
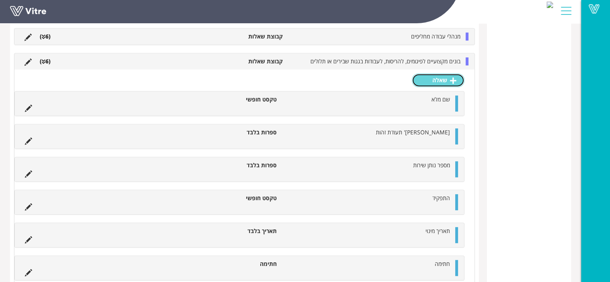
click at [451, 78] on icon at bounding box center [453, 80] width 6 height 7
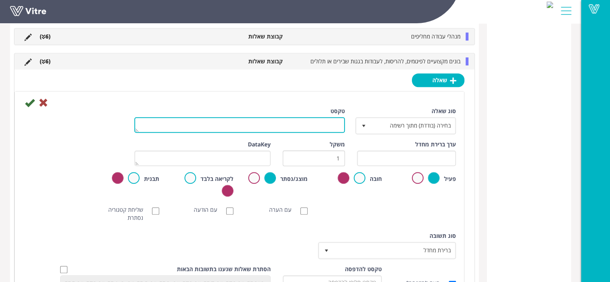
click at [332, 126] on textarea "טקסט" at bounding box center [239, 125] width 210 height 16
type textarea "ט"
click at [319, 126] on textarea "תוקף הסמעה לבונה מקצועי" at bounding box center [239, 125] width 210 height 16
click at [316, 125] on textarea "תוקף הסמעה לבונה מקצועי" at bounding box center [239, 125] width 210 height 16
type textarea "תוקף הסמכה לבונה מקצועי"
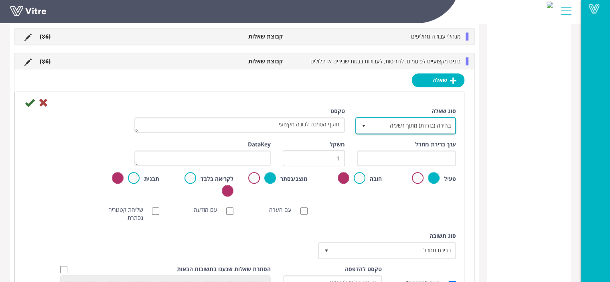
click at [413, 123] on span "בחירה (בודדת) מתוך רשימה" at bounding box center [412, 125] width 85 height 14
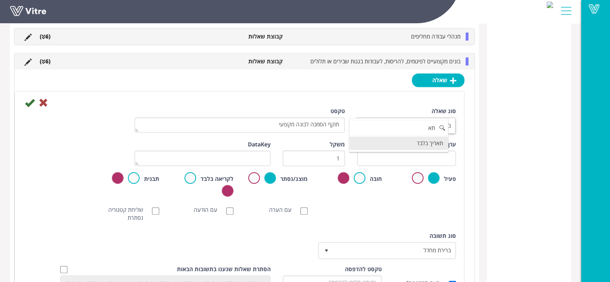
click at [425, 145] on li "תאריך בלבד" at bounding box center [398, 143] width 99 height 14
type input "תא"
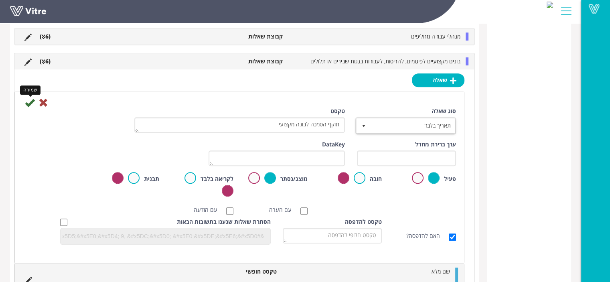
click at [30, 103] on icon at bounding box center [30, 103] width 10 height 10
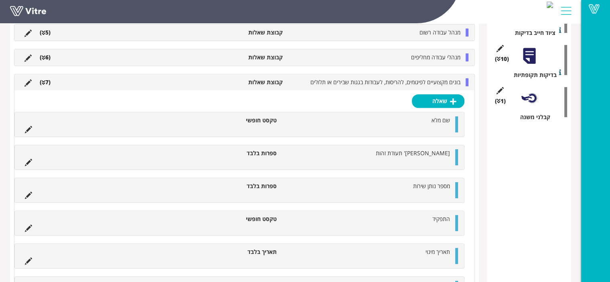
scroll to position [256, 0]
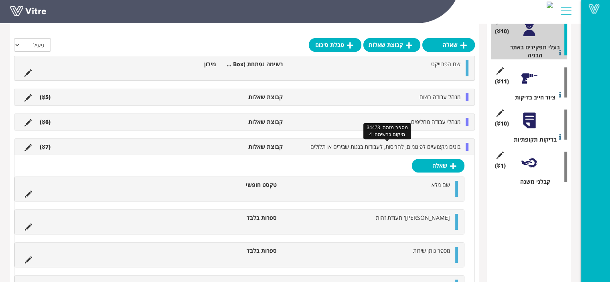
click at [453, 146] on span "בונים מקצועיים לפיגומים, להריסות, לעבודות בגגות שבירים או תלולים" at bounding box center [385, 147] width 150 height 8
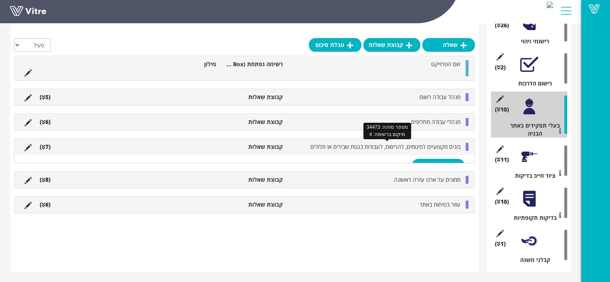
scroll to position [178, 0]
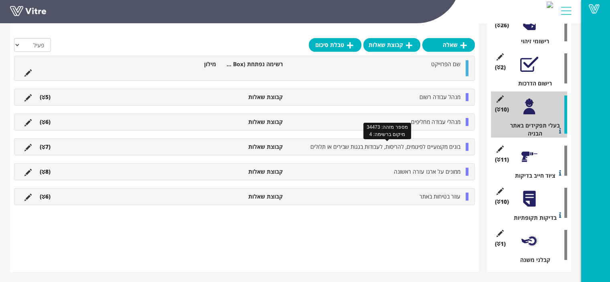
click at [453, 146] on span "בונים מקצועיים לפיגומים, להריסות, לעבודות בגגות שבירים או תלולים" at bounding box center [385, 147] width 150 height 8
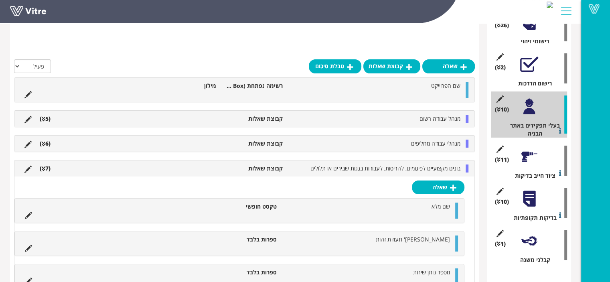
scroll to position [256, 0]
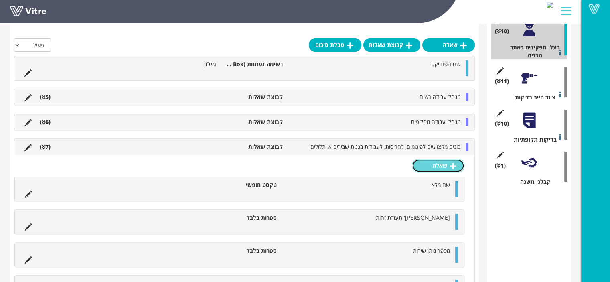
click at [447, 170] on link "שאלה" at bounding box center [438, 166] width 53 height 14
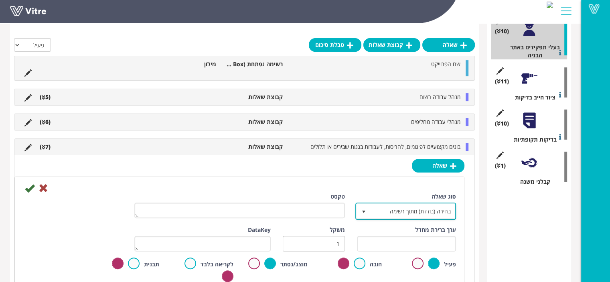
click at [423, 212] on span "בחירה (בודדת) מתוך רשימה" at bounding box center [412, 211] width 85 height 14
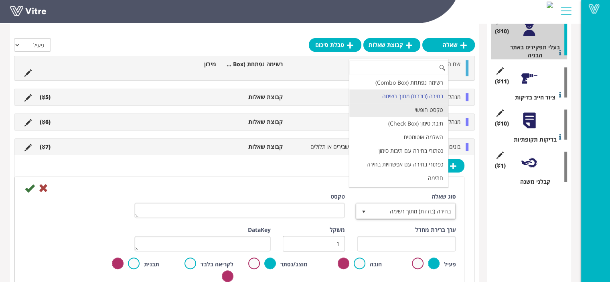
click at [427, 110] on li "טקסט חופשי" at bounding box center [398, 110] width 99 height 14
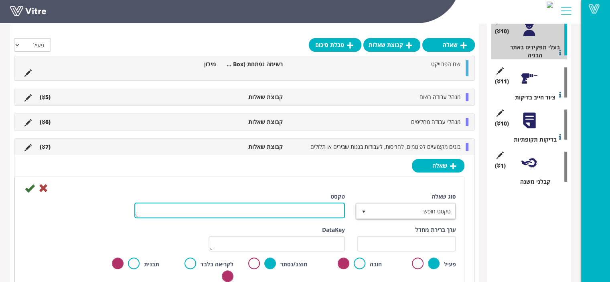
click at [329, 206] on textarea "טקסט" at bounding box center [239, 210] width 210 height 16
type textarea "מיקום הקמת הפיגום"
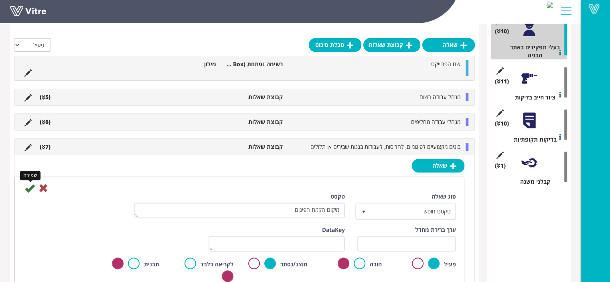
click at [32, 188] on icon at bounding box center [30, 188] width 10 height 10
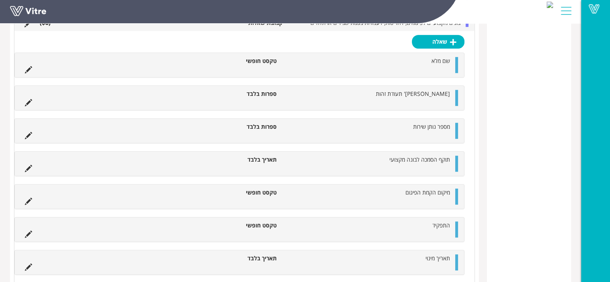
scroll to position [537, 0]
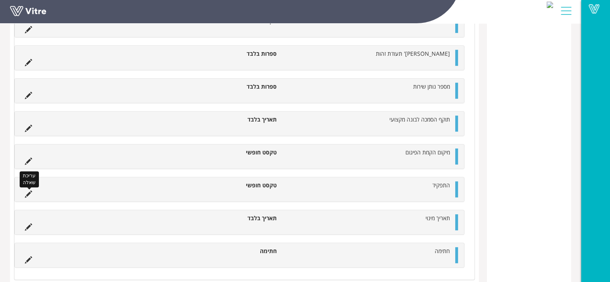
click at [28, 194] on icon at bounding box center [28, 193] width 7 height 7
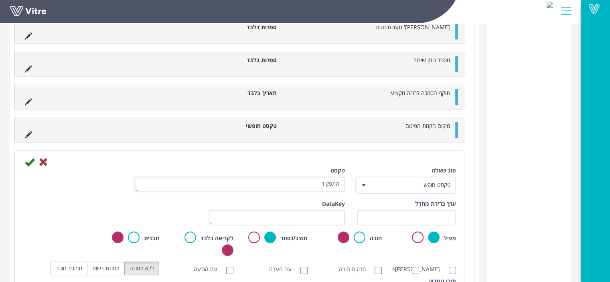
scroll to position [577, 0]
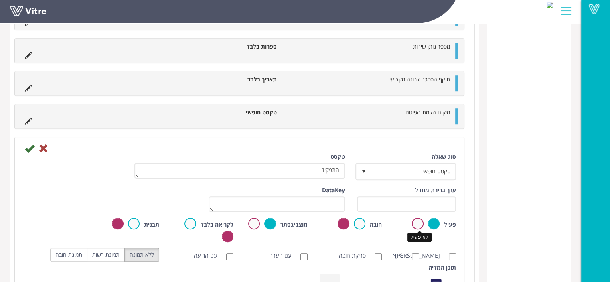
click at [417, 221] on label at bounding box center [418, 224] width 12 height 12
click at [0, 0] on input "radio" at bounding box center [0, 0] width 0 height 0
click at [27, 147] on icon at bounding box center [30, 149] width 10 height 10
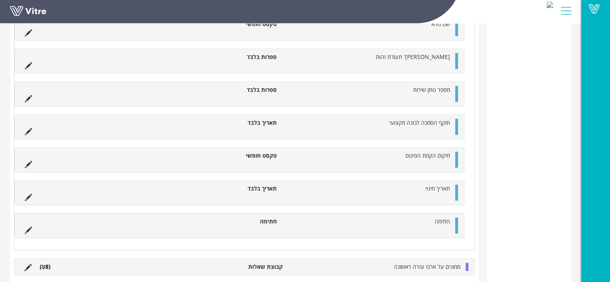
scroll to position [567, 0]
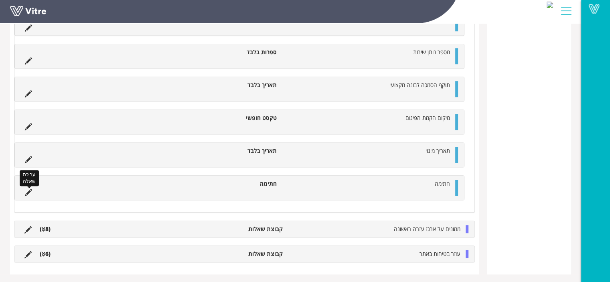
click at [30, 190] on icon at bounding box center [28, 192] width 7 height 7
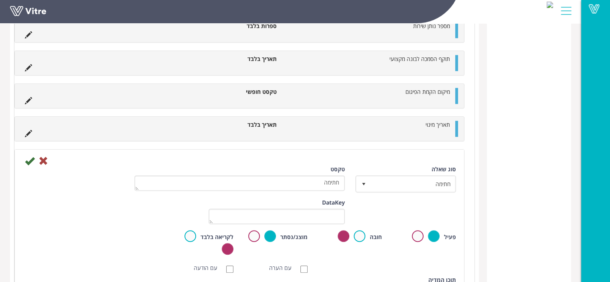
scroll to position [607, 0]
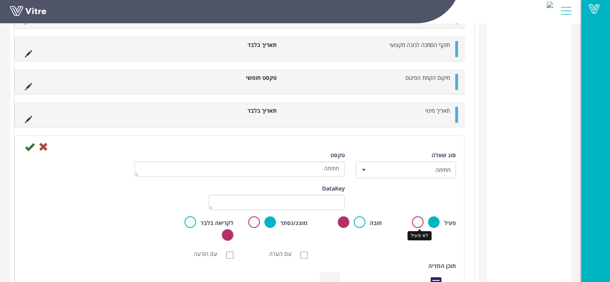
click at [416, 221] on label at bounding box center [418, 222] width 12 height 12
click at [0, 0] on input "radio" at bounding box center [0, 0] width 0 height 0
click at [32, 148] on icon at bounding box center [30, 147] width 10 height 10
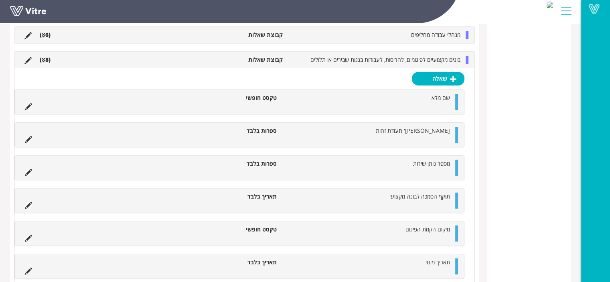
scroll to position [429, 0]
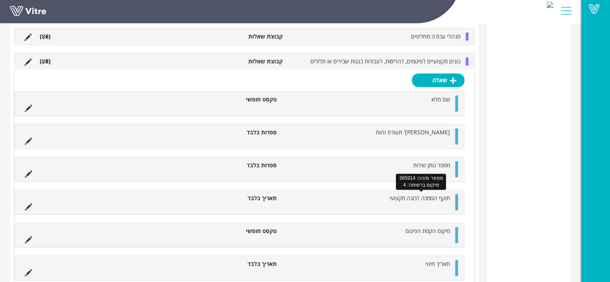
click at [428, 199] on span "תוקף הסמכה לבונה מקצועי" at bounding box center [419, 198] width 61 height 8
click at [429, 235] on li at bounding box center [430, 239] width 15 height 8
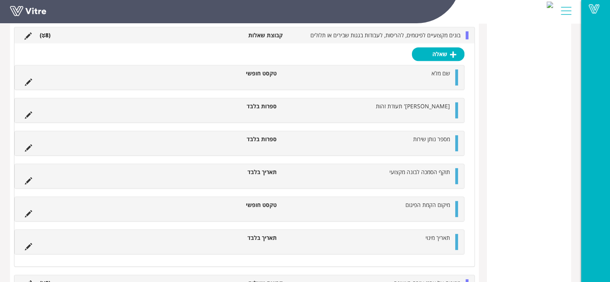
scroll to position [469, 0]
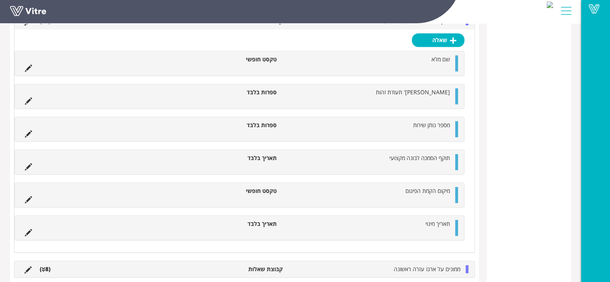
click at [429, 228] on li at bounding box center [430, 232] width 15 height 8
click at [29, 230] on icon at bounding box center [28, 232] width 7 height 7
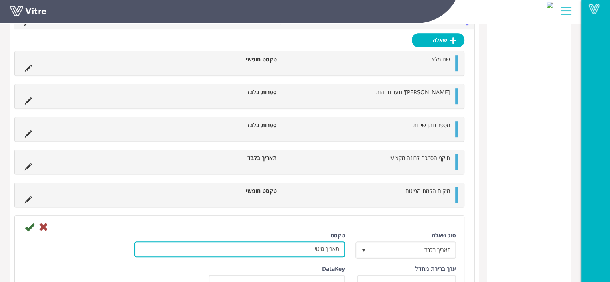
click at [306, 245] on textarea "תאריך מינוי" at bounding box center [239, 249] width 210 height 16
type textarea "תאריך"
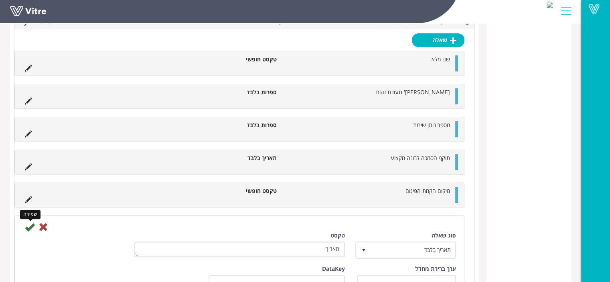
click at [27, 224] on icon at bounding box center [30, 227] width 10 height 10
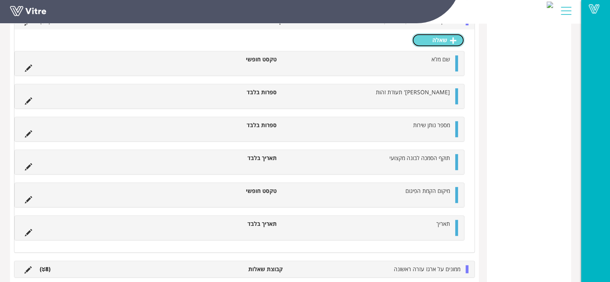
click at [434, 44] on link "שאלה" at bounding box center [438, 40] width 53 height 14
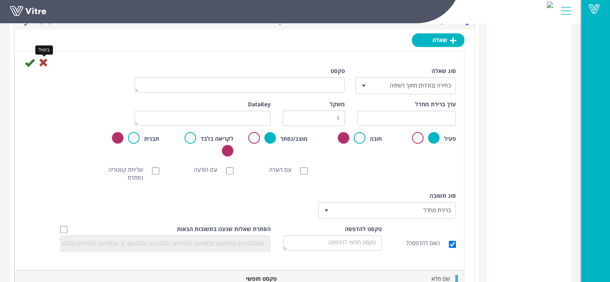
click at [45, 62] on icon at bounding box center [43, 63] width 10 height 10
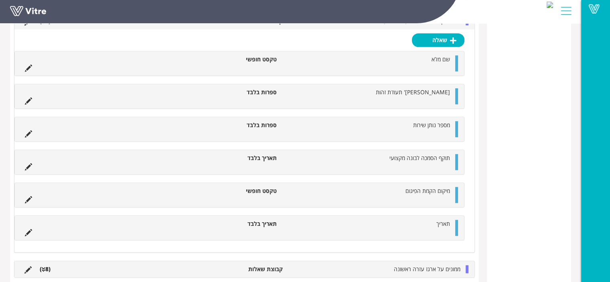
scroll to position [429, 0]
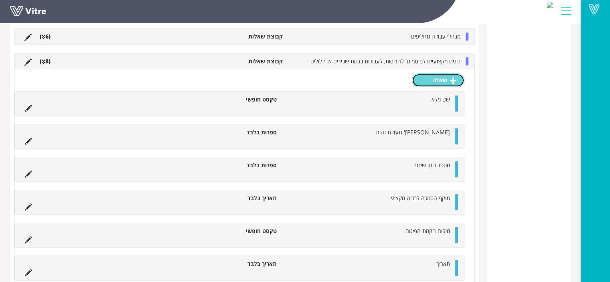
click at [454, 81] on icon at bounding box center [453, 80] width 6 height 7
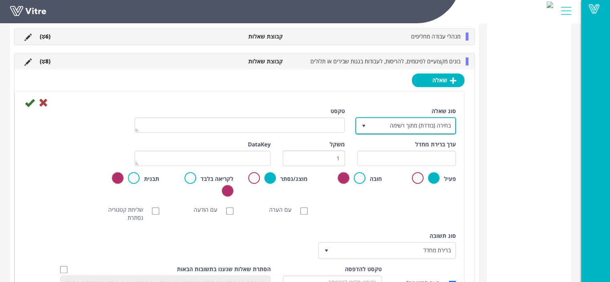
click at [414, 123] on span "בחירה (בודדת) מתוך רשימה" at bounding box center [412, 125] width 85 height 14
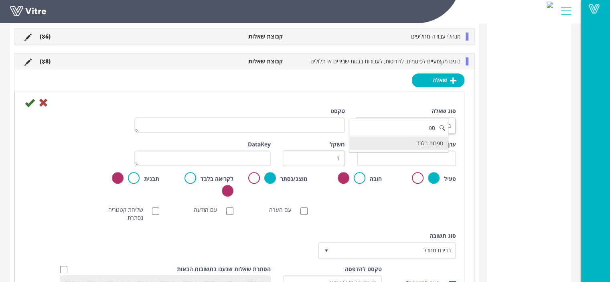
click at [414, 143] on li "ספרות בלבד" at bounding box center [398, 143] width 99 height 14
type input "ספ"
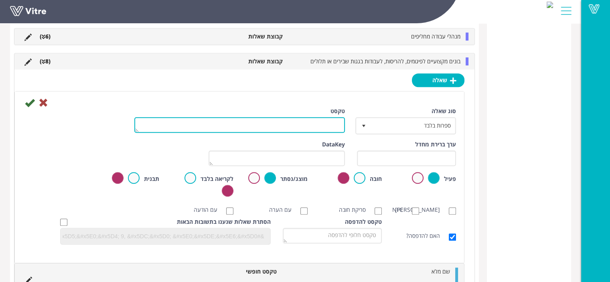
click at [325, 130] on textarea "טקסט" at bounding box center [239, 125] width 210 height 16
type textarea "טלפון"
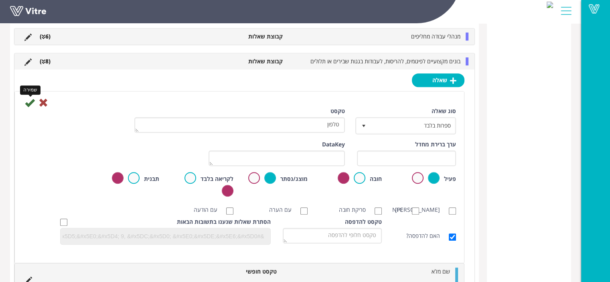
click at [26, 104] on icon at bounding box center [30, 103] width 10 height 10
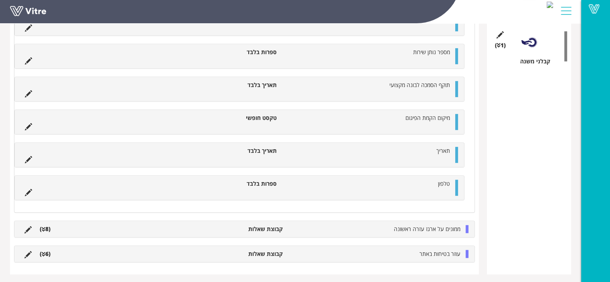
scroll to position [336, 0]
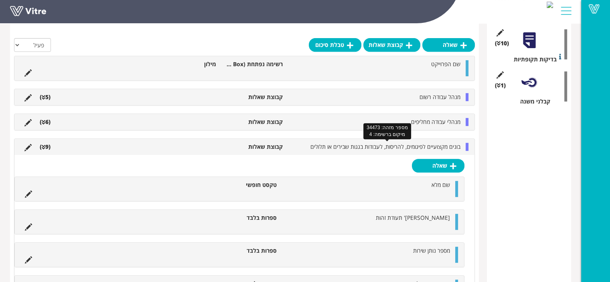
click at [408, 148] on span "בונים מקצועיים לפיגומים, להריסות, לעבודות בגגות שבירים או תלולים" at bounding box center [385, 147] width 150 height 8
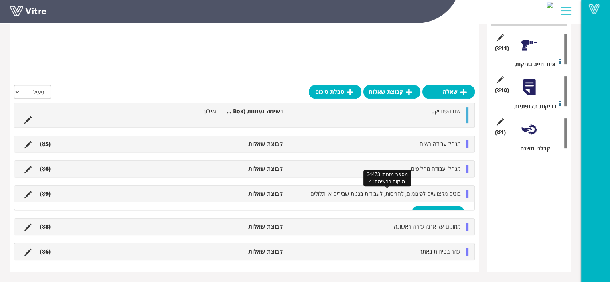
scroll to position [178, 0]
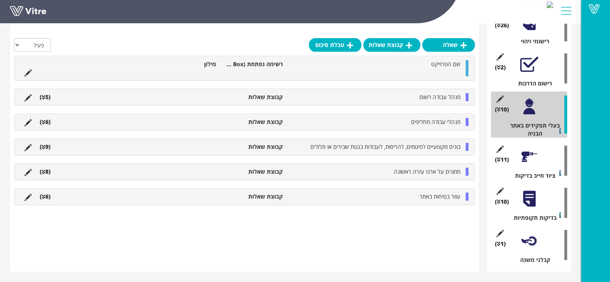
click at [528, 156] on div at bounding box center [529, 157] width 18 height 18
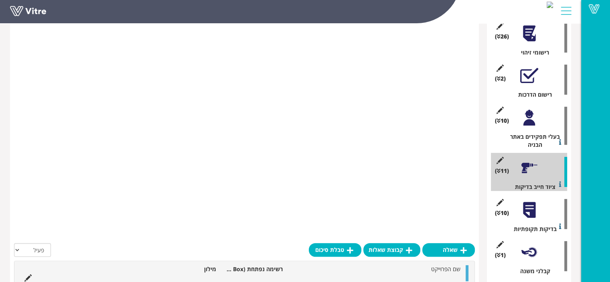
scroll to position [164, 0]
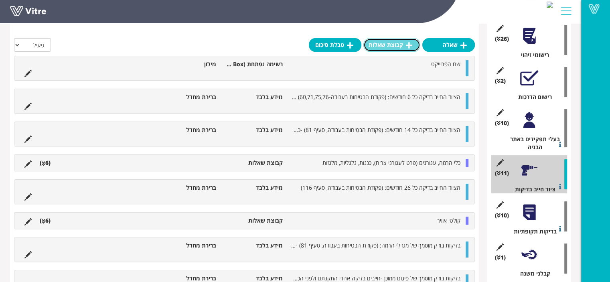
click at [383, 45] on link "קבוצת שאלות" at bounding box center [391, 45] width 57 height 14
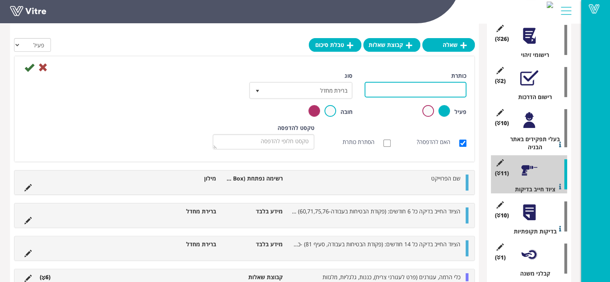
click at [409, 86] on input "כותרת" at bounding box center [415, 90] width 102 height 16
type input "מפעילי מכונות הרמה"
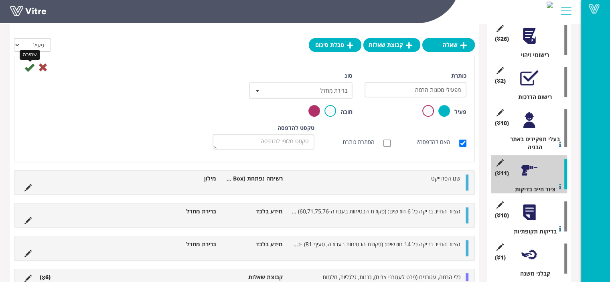
click at [30, 69] on icon at bounding box center [29, 68] width 10 height 10
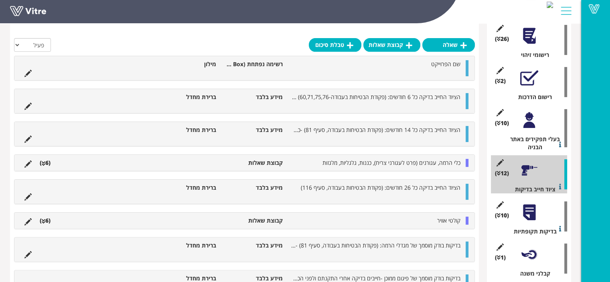
click at [428, 70] on ul "שם הפרוייקט רשימה נפתחת (Combo Box) מילון" at bounding box center [242, 68] width 444 height 16
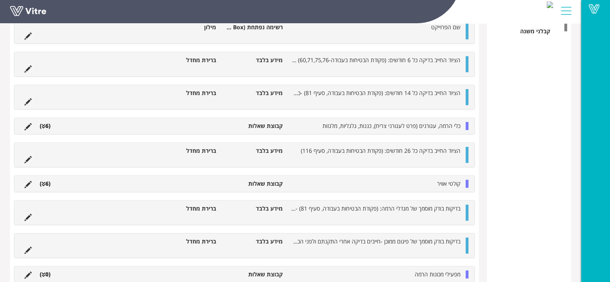
scroll to position [427, 0]
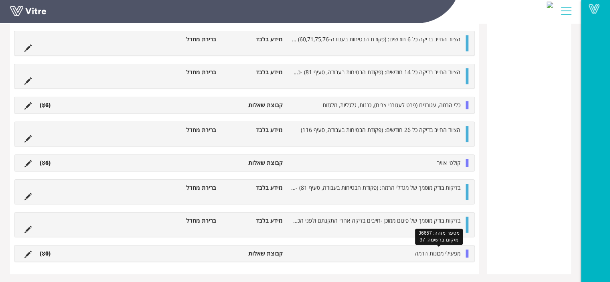
click at [424, 253] on span "מפעילי מכונות הרמה" at bounding box center [437, 253] width 46 height 8
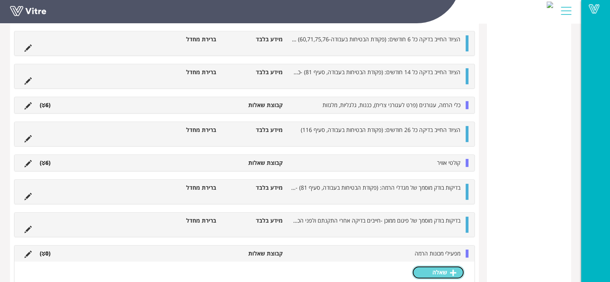
click at [430, 267] on link "שאלה" at bounding box center [438, 272] width 53 height 14
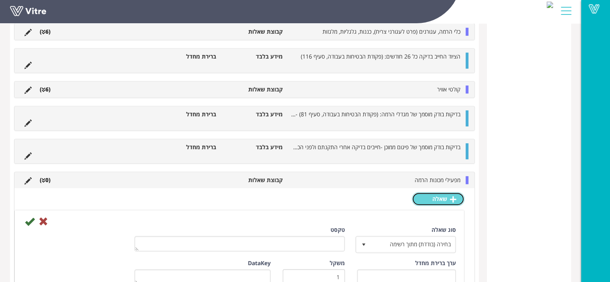
scroll to position [548, 0]
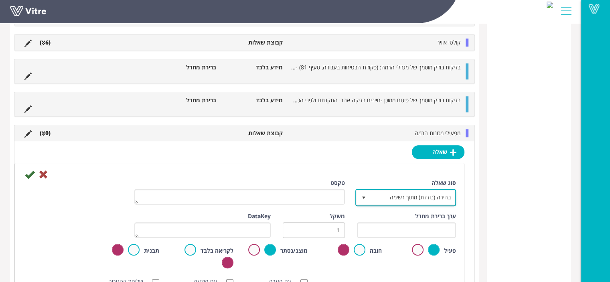
click at [391, 199] on span "בחירה (בודדת) מתוך רשימה" at bounding box center [412, 197] width 85 height 14
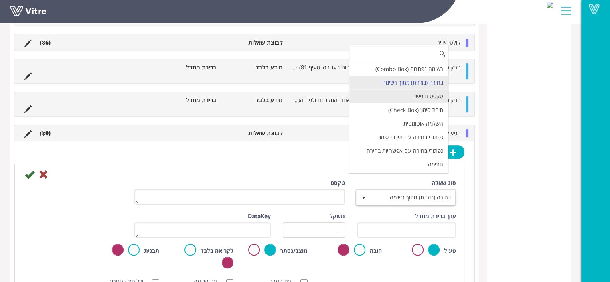
click at [427, 94] on li "טקסט חופשי" at bounding box center [398, 96] width 99 height 14
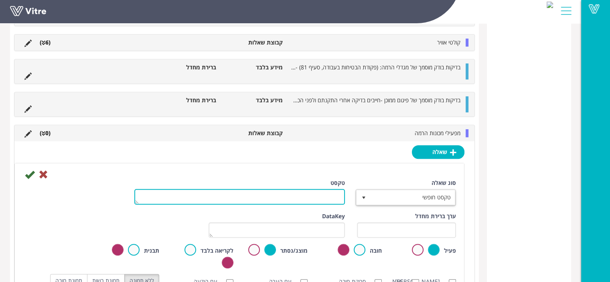
click at [330, 197] on textarea "טקסט" at bounding box center [239, 197] width 210 height 16
type textarea "שם מלא"
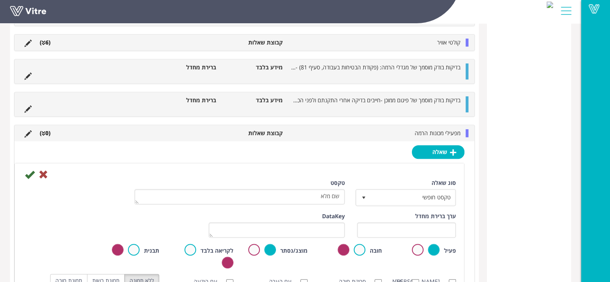
click at [228, 179] on div "טקסט שם מלא" at bounding box center [239, 192] width 210 height 26
click at [360, 249] on label at bounding box center [360, 250] width 12 height 12
click at [0, 0] on input "radio" at bounding box center [0, 0] width 0 height 0
click at [28, 173] on icon at bounding box center [30, 175] width 10 height 10
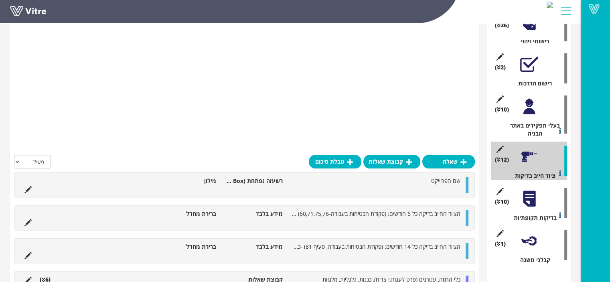
scroll to position [411, 0]
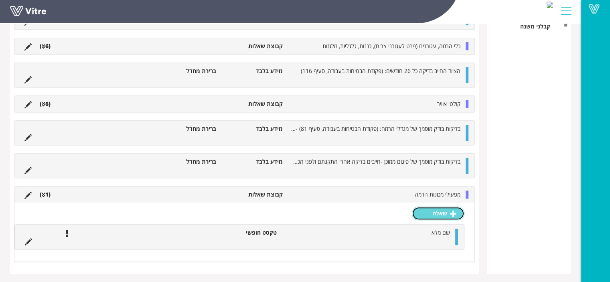
click at [441, 213] on link "שאלה" at bounding box center [438, 213] width 53 height 14
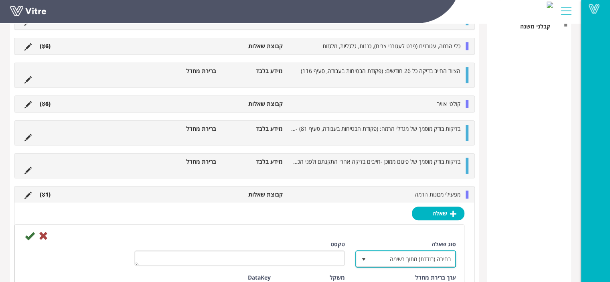
click at [408, 258] on span "בחירה (בודדת) מתוך רשימה" at bounding box center [412, 258] width 85 height 14
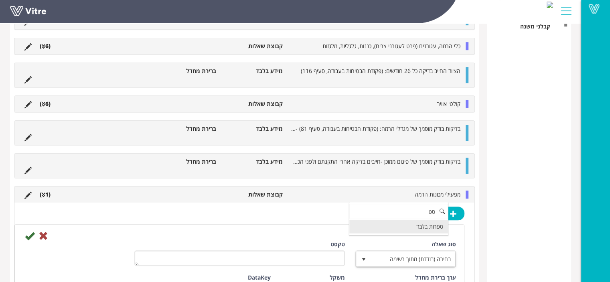
click at [420, 226] on li "ספרות בלבד" at bounding box center [398, 227] width 99 height 14
type input "ספ"
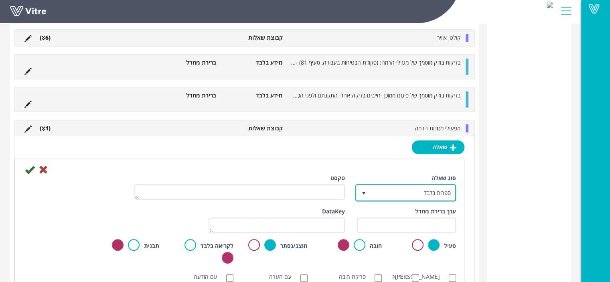
scroll to position [491, 0]
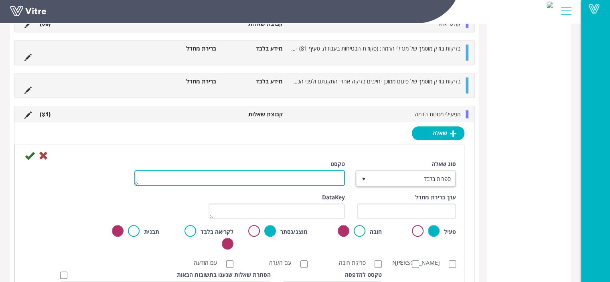
click at [302, 177] on textarea "טקסט" at bounding box center [239, 178] width 210 height 16
type textarea "מספר ת"ז"
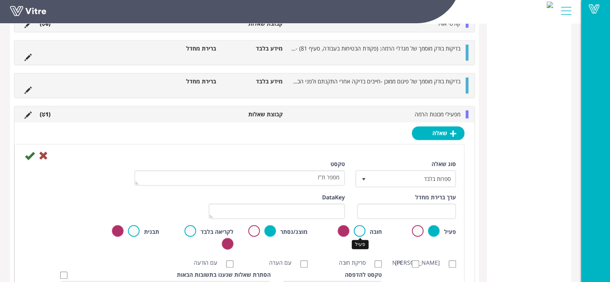
click at [362, 228] on label at bounding box center [360, 231] width 12 height 12
click at [0, 0] on input "radio" at bounding box center [0, 0] width 0 height 0
click at [29, 155] on icon at bounding box center [30, 156] width 10 height 10
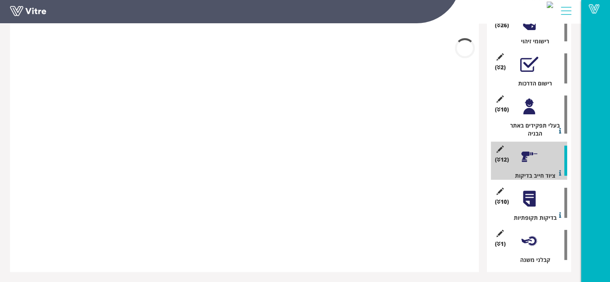
scroll to position [477, 0]
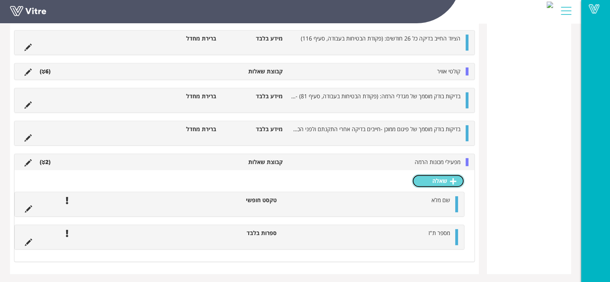
click at [454, 181] on icon at bounding box center [453, 181] width 6 height 7
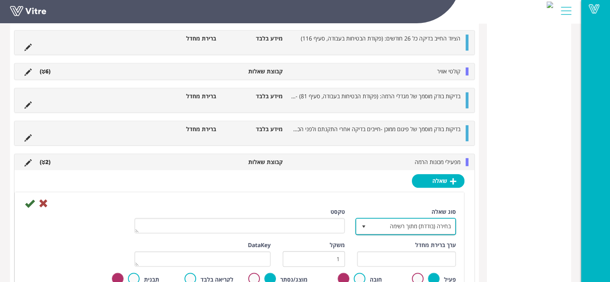
click at [412, 223] on span "בחירה (בודדת) מתוך רשימה" at bounding box center [412, 226] width 85 height 14
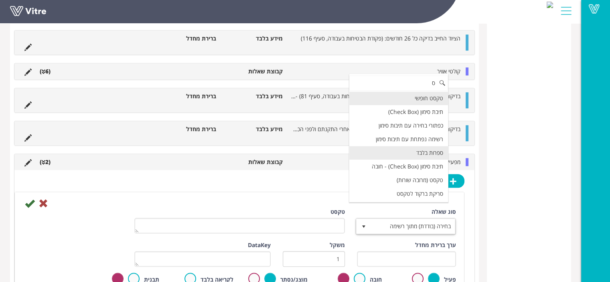
click at [437, 154] on li "ספרות בלבד" at bounding box center [398, 153] width 99 height 14
type input "ס"
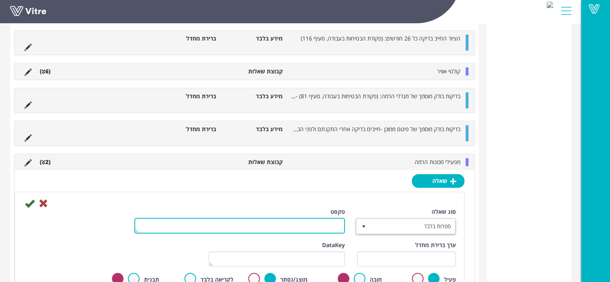
click at [317, 221] on textarea "טקסט" at bounding box center [239, 226] width 210 height 16
type textarea "טלפון נייד"
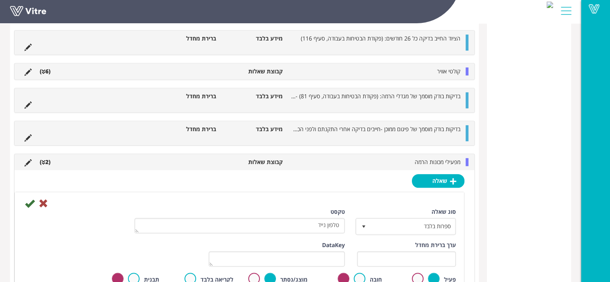
click at [364, 276] on label at bounding box center [360, 279] width 12 height 12
click at [0, 0] on input "radio" at bounding box center [0, 0] width 0 height 0
click at [29, 200] on icon at bounding box center [30, 203] width 10 height 10
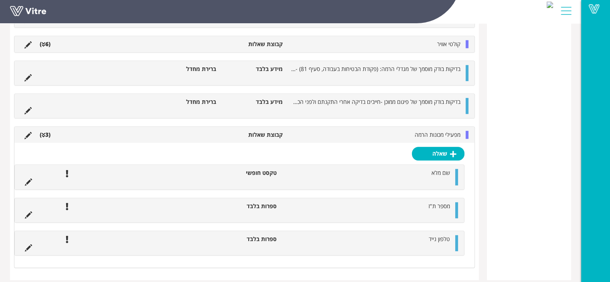
scroll to position [543, 0]
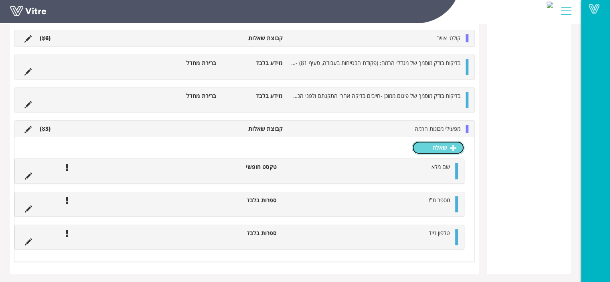
click at [445, 146] on link "שאלה" at bounding box center [438, 148] width 53 height 14
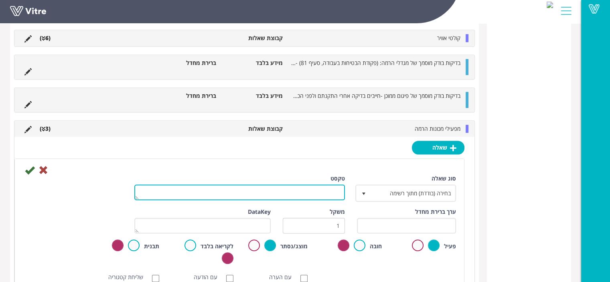
click at [325, 184] on textarea "טקסט" at bounding box center [239, 192] width 210 height 16
type textarea "תפקיד (עגורנאי/אתת/מפעיל מכונת הרמה/מפעיל פיגום ממוכן/מעליתן)"
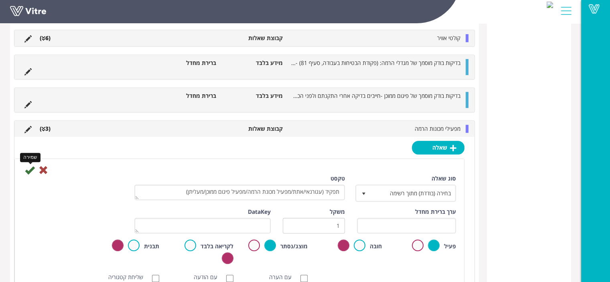
click at [31, 169] on icon at bounding box center [30, 170] width 10 height 10
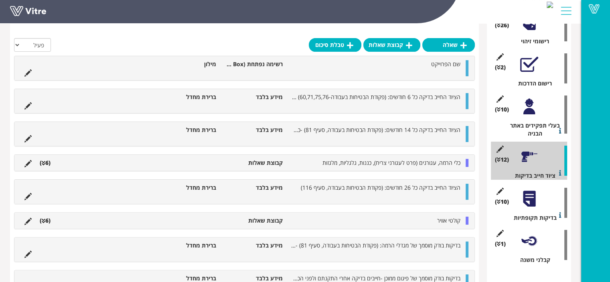
scroll to position [393, 0]
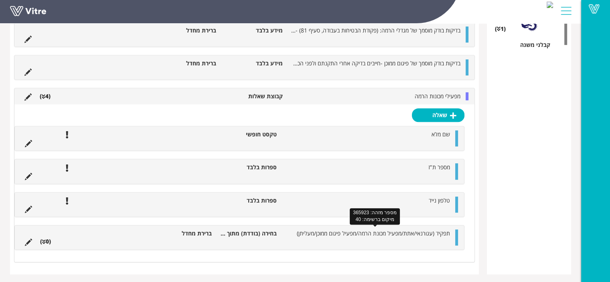
click at [384, 235] on ul "תפקיד (עגורנאי/אתת/מפעיל מכונת הרמה/מפעיל פיגום ממוכן/מעליתן) בחירה (בודדת) מתו…" at bounding box center [237, 237] width 433 height 16
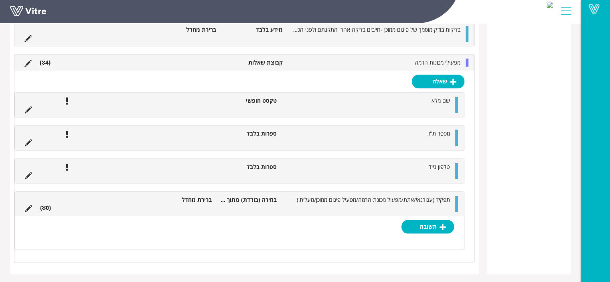
scroll to position [418, 0]
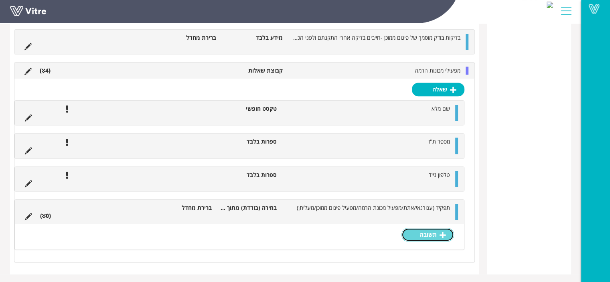
click at [437, 230] on link "תשובה" at bounding box center [427, 235] width 53 height 14
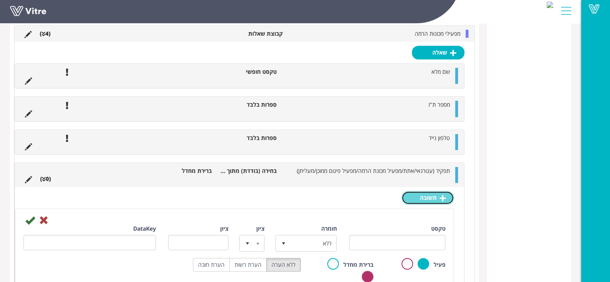
scroll to position [499, 0]
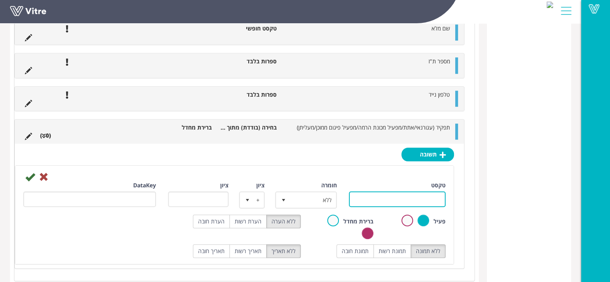
click at [415, 195] on input "טקסט" at bounding box center [397, 199] width 97 height 16
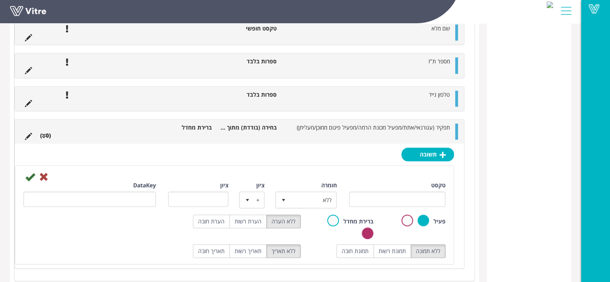
click at [423, 131] on ul "תפקיד (עגורנאי/אתת/מפעיל מכונת הרמה/מפעיל פיגום ממוכן/מעליתן) בחירה (בודדת) מתו…" at bounding box center [237, 131] width 433 height 16
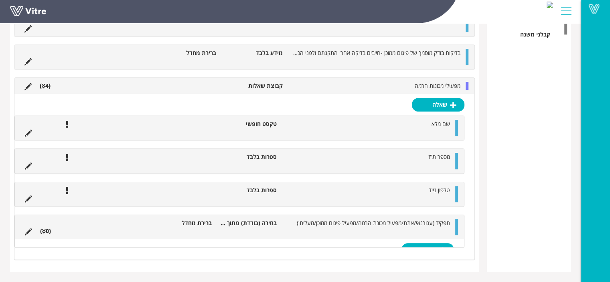
scroll to position [393, 0]
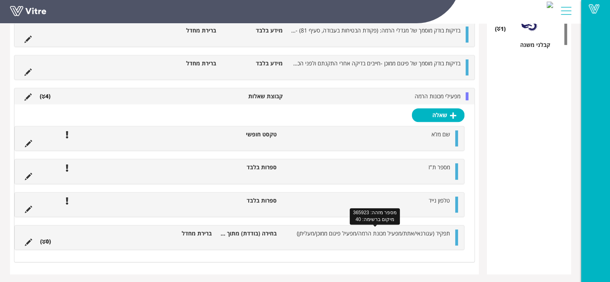
click at [372, 234] on span "תפקיד (עגורנאי/אתת/מפעיל מכונת הרמה/מפעיל פיגום ממוכן/מעליתן)" at bounding box center [373, 233] width 153 height 8
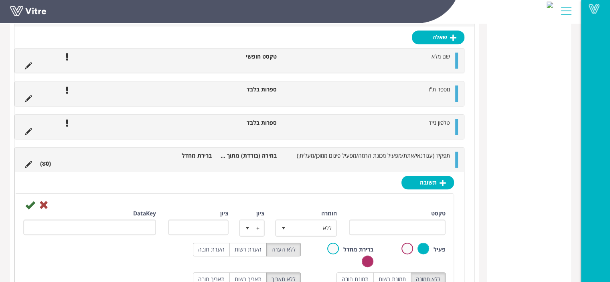
scroll to position [459, 0]
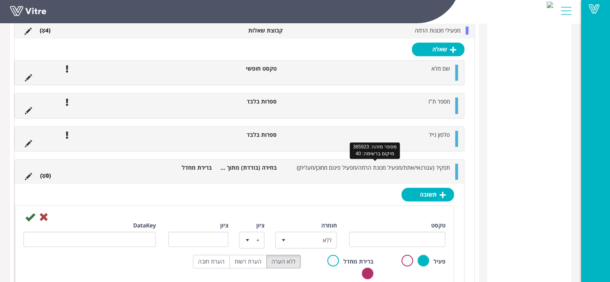
click at [418, 167] on span "תפקיד (עגורנאי/אתת/מפעיל מכונת הרמה/מפעיל פיגום ממוכן/מעליתן)" at bounding box center [373, 168] width 153 height 8
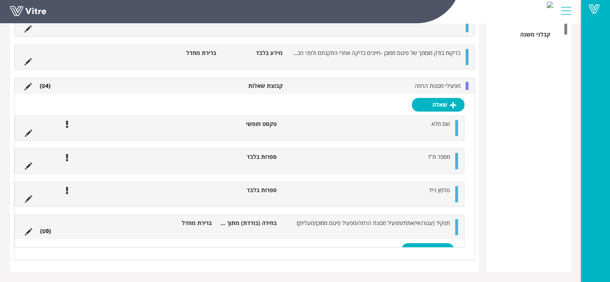
scroll to position [393, 0]
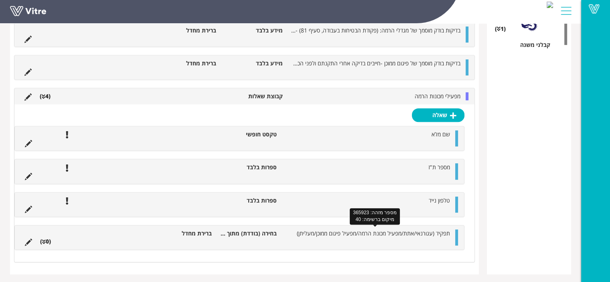
click at [410, 232] on span "תפקיד (עגורנאי/אתת/מפעיל מכונת הרמה/מפעיל פיגום ממוכן/מעליתן)" at bounding box center [373, 233] width 153 height 8
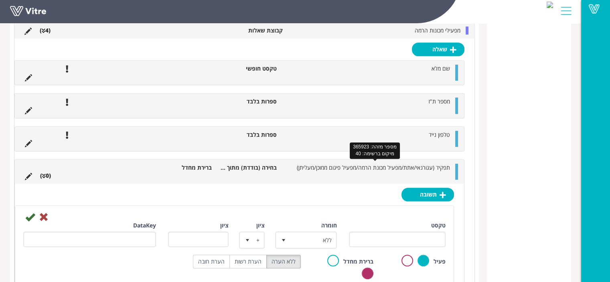
click at [402, 167] on span "תפקיד (עגורנאי/אתת/מפעיל מכונת הרמה/מפעיל פיגום ממוכן/מעליתן)" at bounding box center [373, 168] width 153 height 8
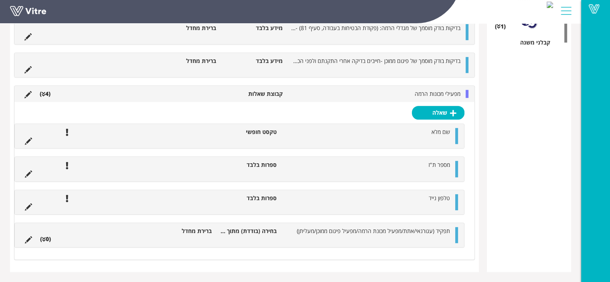
scroll to position [393, 0]
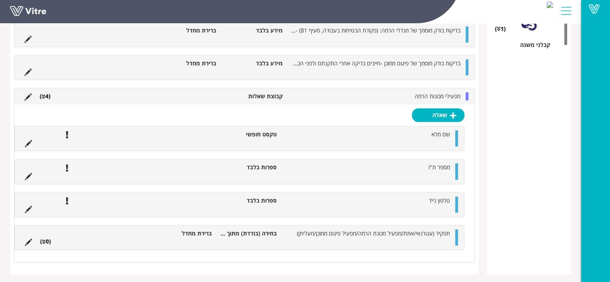
click at [414, 202] on ul "טלפון נייד ספרות בלבד" at bounding box center [237, 204] width 433 height 16
click at [455, 237] on div at bounding box center [456, 237] width 3 height 16
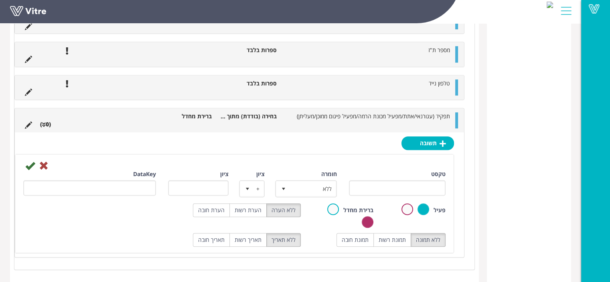
scroll to position [517, 0]
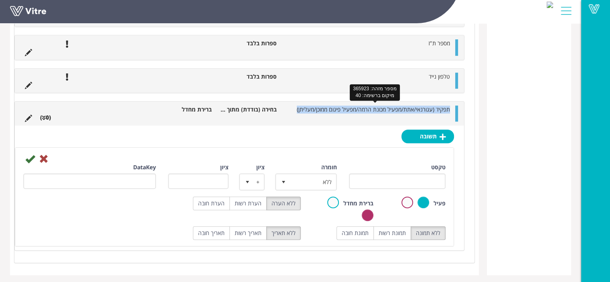
drag, startPoint x: 297, startPoint y: 109, endPoint x: 449, endPoint y: 109, distance: 151.5
click at [449, 109] on li "תפקיד (עגורנאי/אתת/מפעיל מכונת הרמה/מפעיל פיגום ממוכן/מעליתן)" at bounding box center [367, 109] width 173 height 8
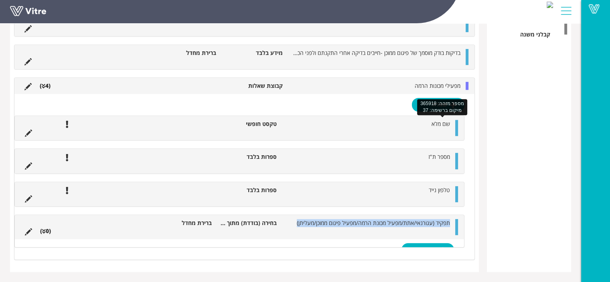
scroll to position [393, 0]
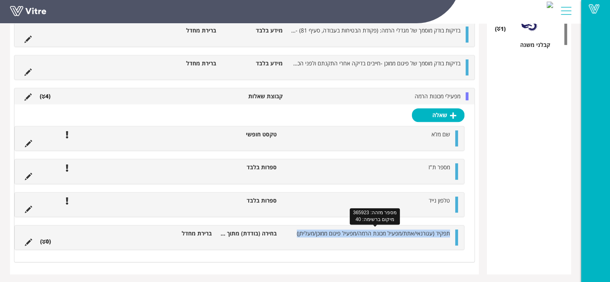
copy span "תפקיד (עגורנאי/אתת/מפעיל מכונת הרמה/מפעיל פיגום ממוכן/מעליתן)"
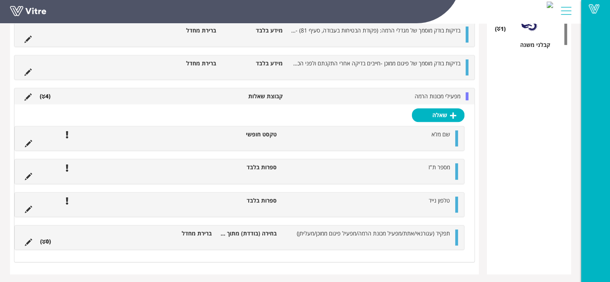
click at [433, 237] on li at bounding box center [430, 241] width 15 height 8
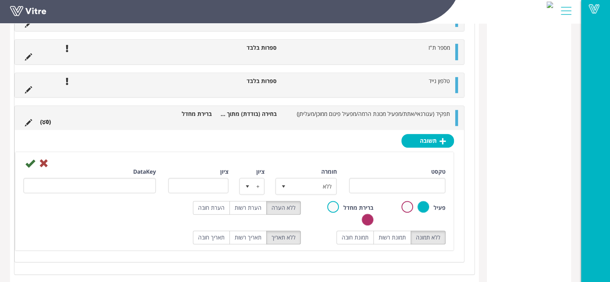
scroll to position [517, 0]
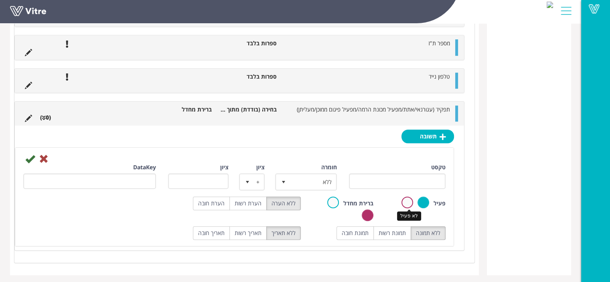
click at [409, 200] on label at bounding box center [407, 202] width 12 height 12
click at [0, 0] on input "radio" at bounding box center [0, 0] width 0 height 0
click at [32, 158] on icon at bounding box center [30, 159] width 10 height 10
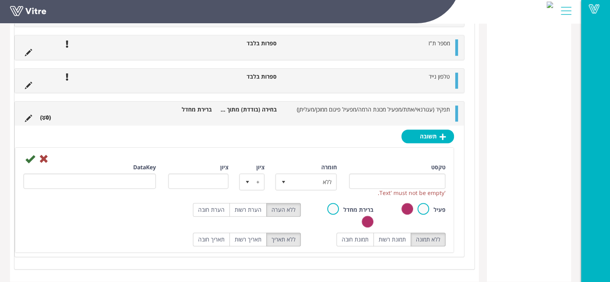
click at [31, 158] on icon at bounding box center [30, 159] width 10 height 10
click at [396, 181] on input "טקסט" at bounding box center [397, 181] width 97 height 16
type input "עע"
click at [386, 157] on div at bounding box center [234, 159] width 434 height 10
click at [423, 205] on label at bounding box center [423, 209] width 12 height 12
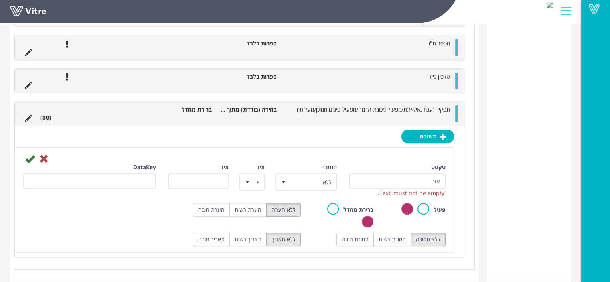
click at [0, 0] on input "radio" at bounding box center [0, 0] width 0 height 0
click at [407, 205] on label at bounding box center [407, 209] width 12 height 12
click at [0, 0] on input "radio" at bounding box center [0, 0] width 0 height 0
click at [30, 158] on icon at bounding box center [30, 159] width 10 height 10
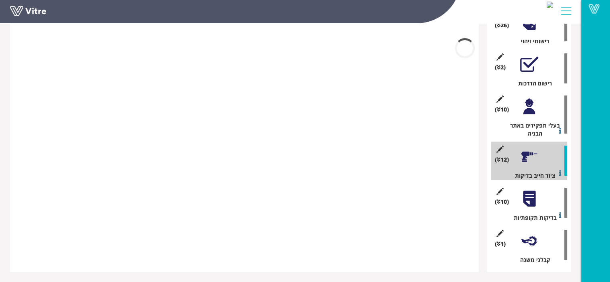
scroll to position [418, 0]
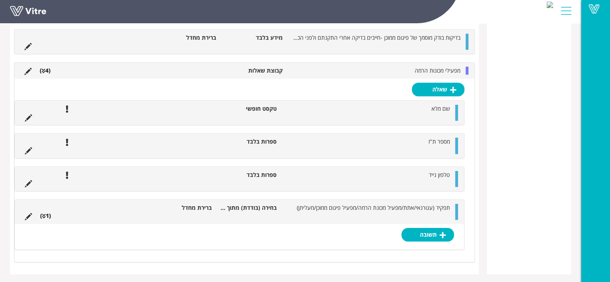
click at [441, 213] on li at bounding box center [446, 216] width 15 height 8
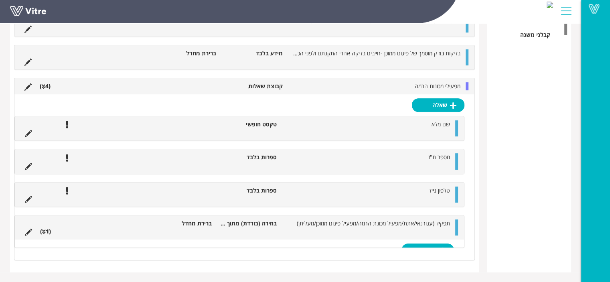
scroll to position [393, 0]
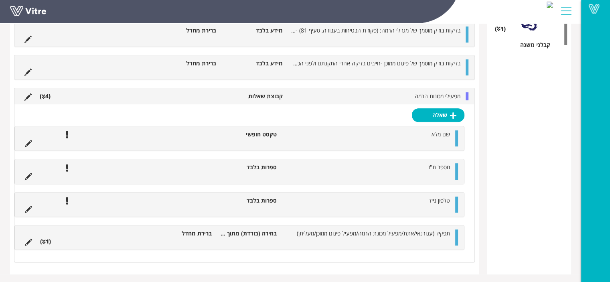
click at [51, 239] on li "(1 )" at bounding box center [45, 241] width 19 height 8
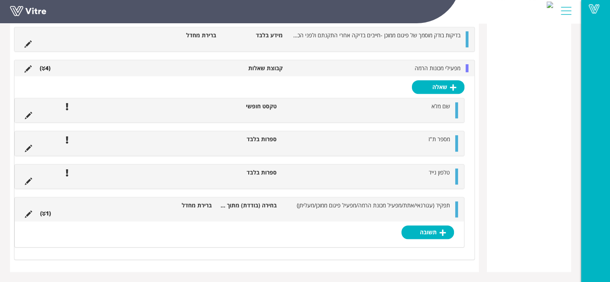
scroll to position [418, 0]
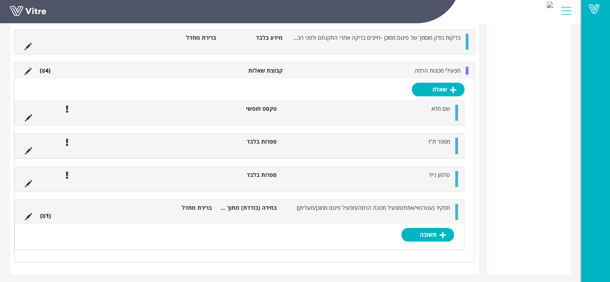
click at [454, 210] on div "תפקיד (עגורנאי/אתת/מפעיל מכונת הרמה/מפעיל פיגום ממוכן/מעליתן) בחירה (בודדת) מתו…" at bounding box center [239, 212] width 449 height 24
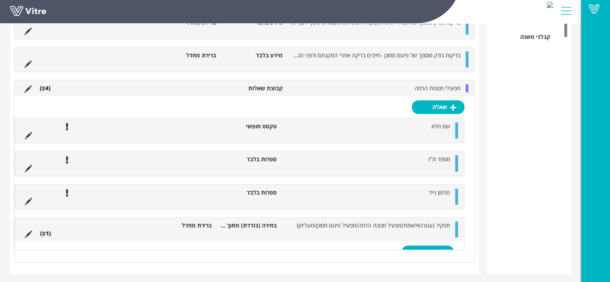
scroll to position [393, 0]
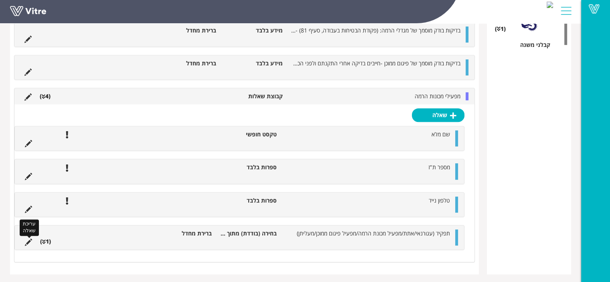
click at [28, 238] on icon at bounding box center [28, 241] width 7 height 7
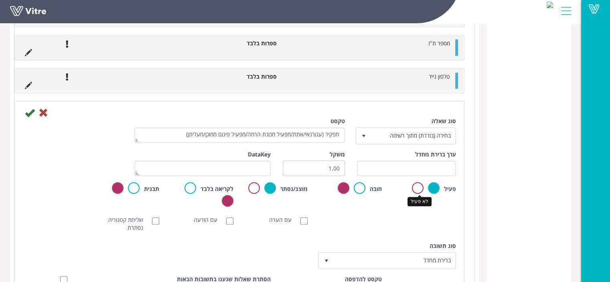
click at [418, 186] on label at bounding box center [418, 188] width 12 height 12
click at [0, 0] on input "radio" at bounding box center [0, 0] width 0 height 0
click at [27, 112] on icon at bounding box center [30, 113] width 10 height 10
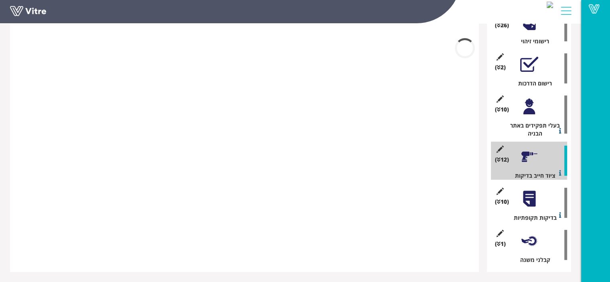
scroll to position [410, 0]
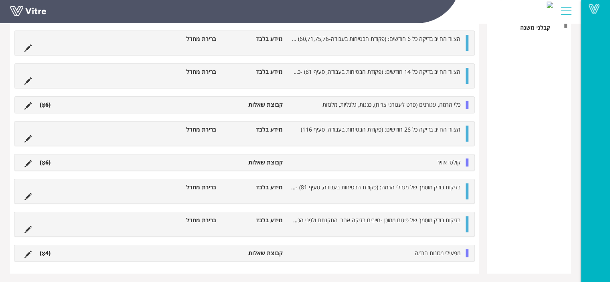
click at [433, 256] on div "מפעילי מכונות הרמה קבוצת שאלות (4 )" at bounding box center [244, 253] width 460 height 16
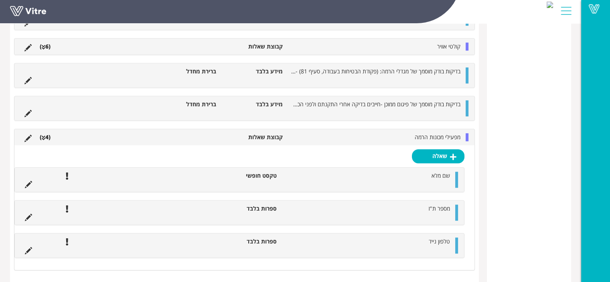
scroll to position [534, 0]
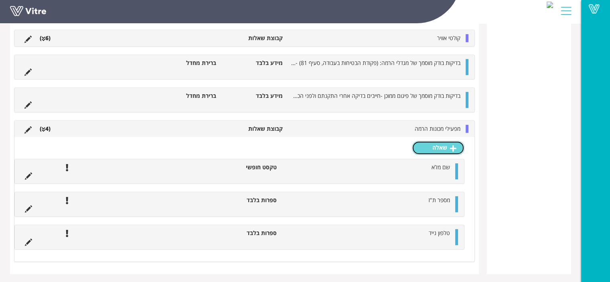
click at [446, 141] on link "שאלה" at bounding box center [438, 148] width 53 height 14
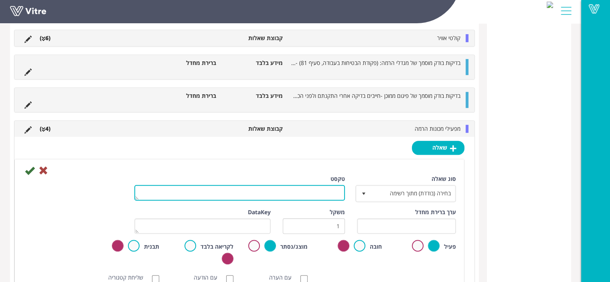
click at [301, 192] on textarea "טקסט" at bounding box center [239, 193] width 210 height 16
paste textarea "תפקיד (עגורנאי/אתת/מפעיל מכונת הרמה/מפעיל פיגום ממוכן/מעליתן)"
type textarea "תפקיד (עגורנאי/אתת/מפעיל מכונת הרמה/מפעיל פיגום ממוכן/מעליתן)"
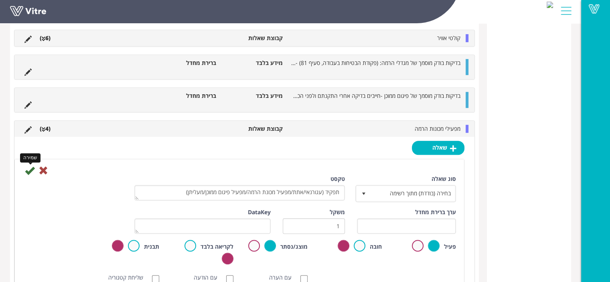
click at [28, 171] on icon at bounding box center [30, 171] width 10 height 10
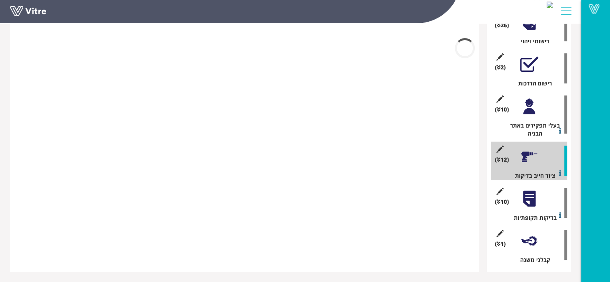
scroll to position [393, 0]
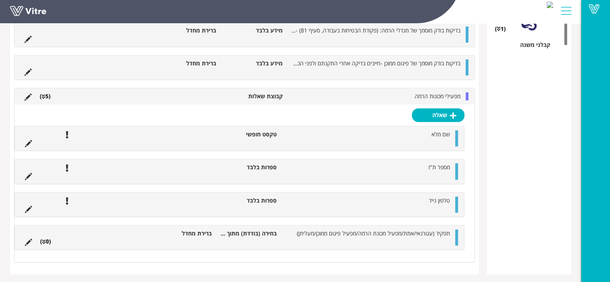
click at [340, 236] on ul "תפקיד (עגורנאי/אתת/מפעיל מכונת הרמה/מפעיל פיגום ממוכן/מעליתן) בחירה (בודדת) מתו…" at bounding box center [237, 237] width 433 height 16
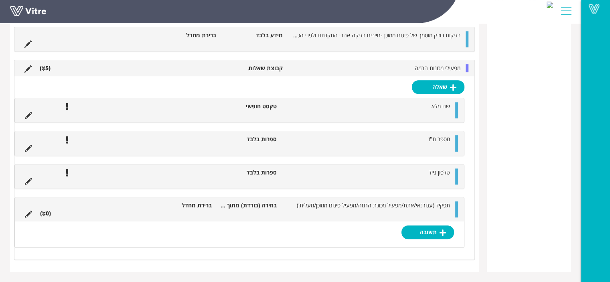
scroll to position [418, 0]
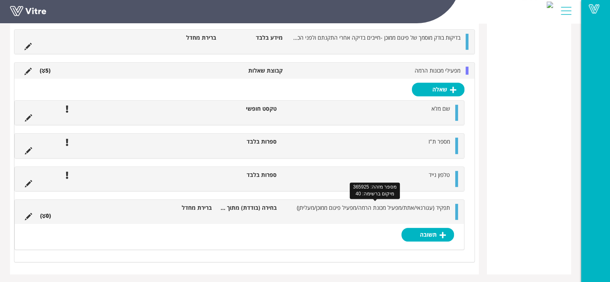
click at [320, 207] on span "תפקיד (עגורנאי/אתת/מפעיל מכונת הרמה/מפעיל פיגום ממוכן/מעליתן)" at bounding box center [373, 208] width 153 height 8
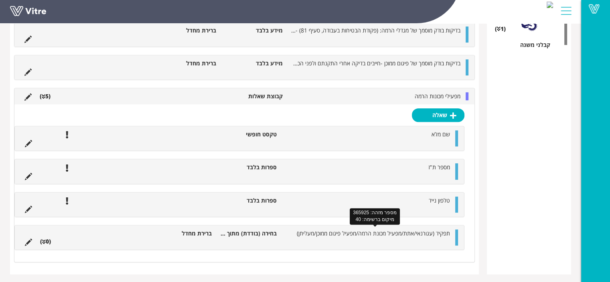
click at [304, 230] on span "תפקיד (עגורנאי/אתת/מפעיל מכונת הרמה/מפעיל פיגום ממוכן/מעליתן)" at bounding box center [373, 233] width 153 height 8
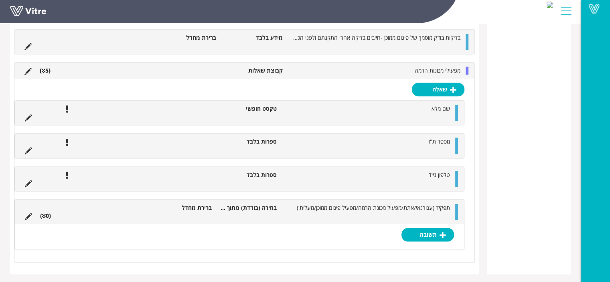
click at [218, 238] on div "תשובה" at bounding box center [239, 237] width 449 height 26
click at [30, 215] on icon at bounding box center [28, 216] width 7 height 7
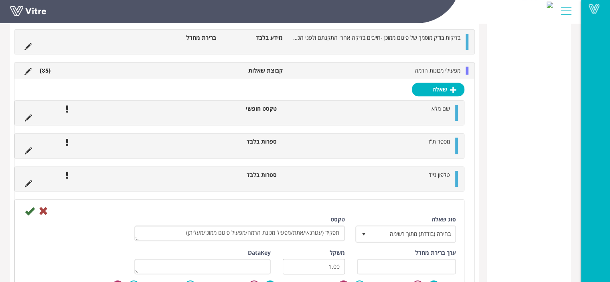
scroll to position [534, 0]
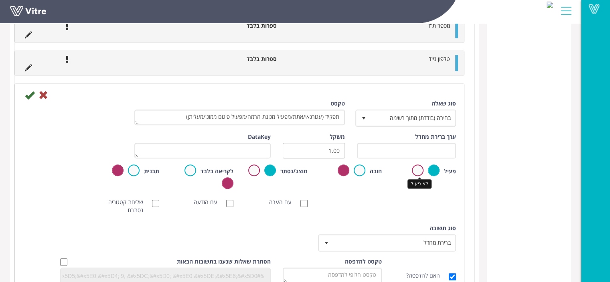
click at [417, 169] on label at bounding box center [418, 170] width 12 height 12
click at [0, 0] on input "radio" at bounding box center [0, 0] width 0 height 0
click at [31, 94] on icon at bounding box center [30, 95] width 10 height 10
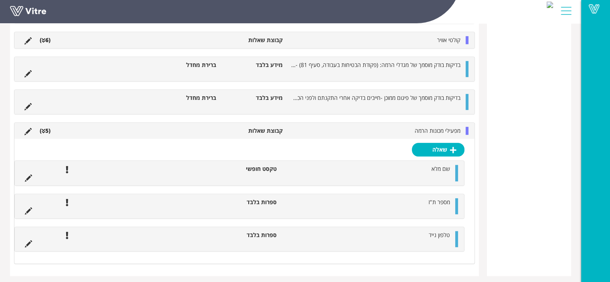
scroll to position [543, 0]
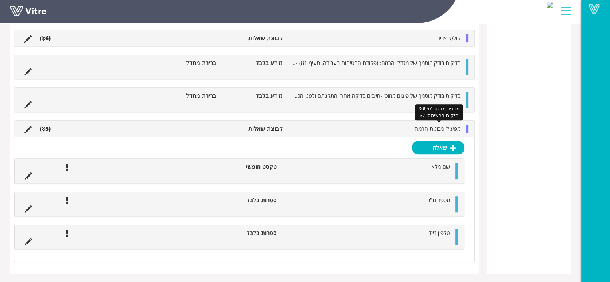
click at [445, 130] on span "מפעילי מכונות הרמה" at bounding box center [437, 129] width 46 height 8
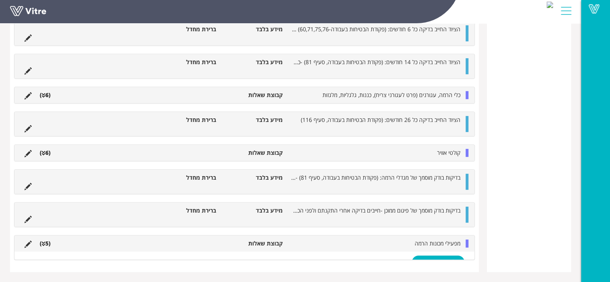
scroll to position [418, 0]
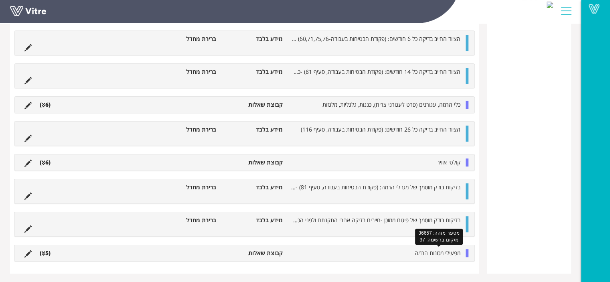
click at [447, 253] on span "מפעילי מכונות הרמה" at bounding box center [437, 253] width 46 height 8
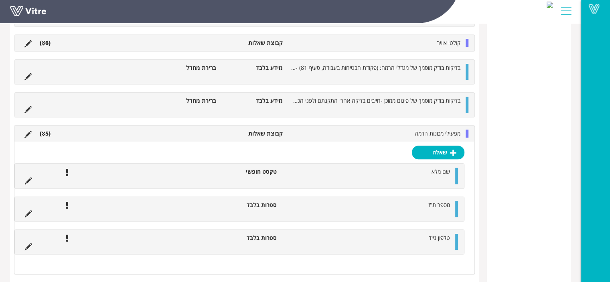
scroll to position [543, 0]
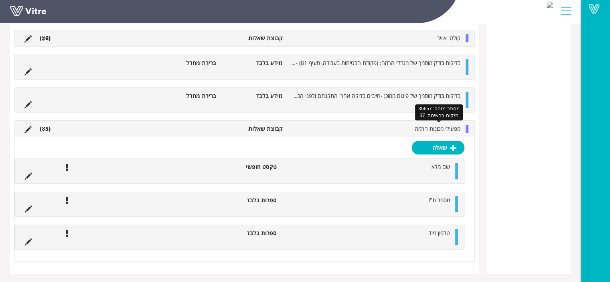
click at [436, 129] on span "מפעילי מכונות הרמה" at bounding box center [437, 129] width 46 height 8
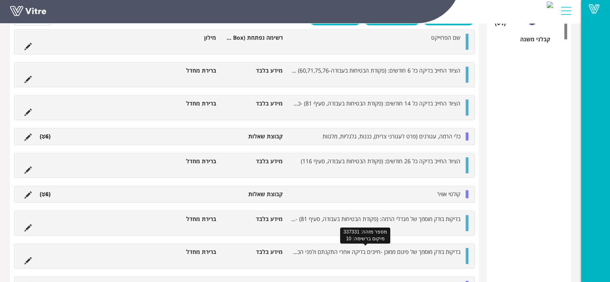
scroll to position [430, 0]
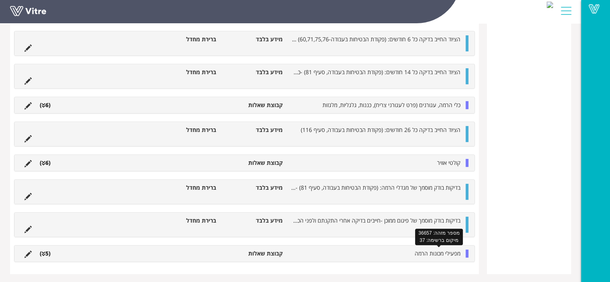
click at [424, 251] on span "מפעילי מכונות הרמה" at bounding box center [437, 253] width 46 height 8
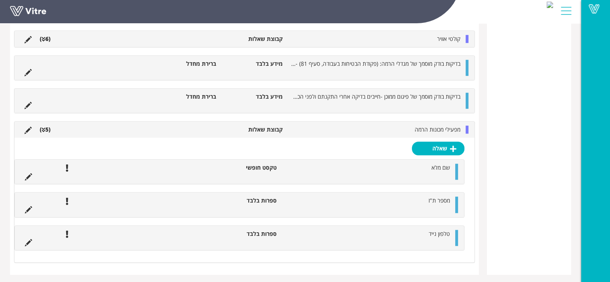
scroll to position [554, 0]
click at [447, 148] on link "שאלה" at bounding box center [438, 148] width 53 height 14
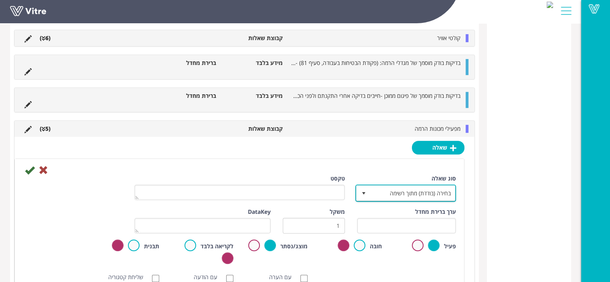
click at [402, 191] on span "בחירה (בודדת) מתוך רשימה" at bounding box center [412, 193] width 85 height 14
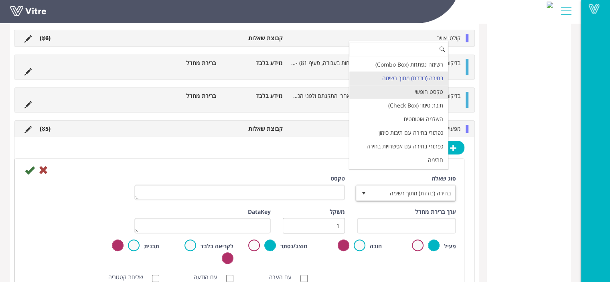
click at [426, 87] on li "טקסט חופשי" at bounding box center [398, 92] width 99 height 14
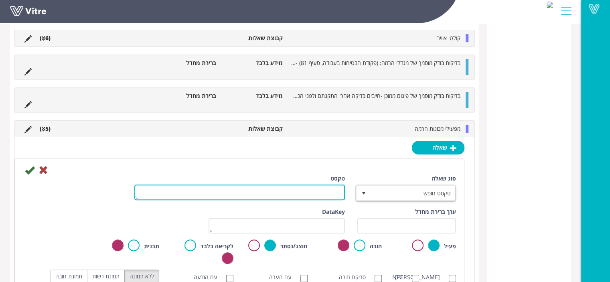
click at [313, 193] on textarea "טקסט" at bounding box center [239, 192] width 210 height 16
paste textarea "תפקיד (עגורנאי/אתת/מפעיל מכונת הרמה/מפעיל פיגום ממוכן/מעליתן)"
type textarea "תפקיד (עגורנאי/אתת/מפעיל מכונת הרמה/מפעיל פיגום ממוכן/מעליתן)"
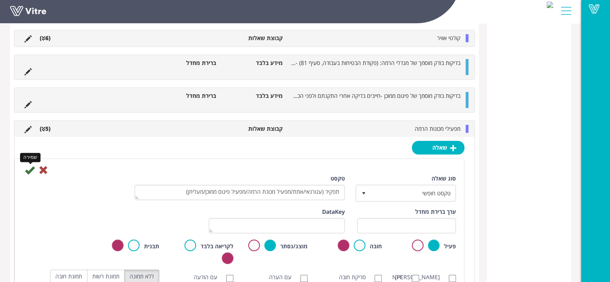
click at [30, 169] on icon at bounding box center [30, 170] width 10 height 10
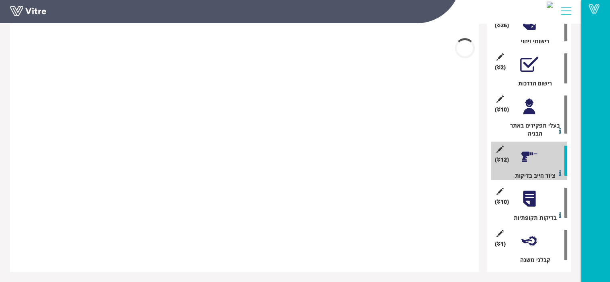
scroll to position [393, 0]
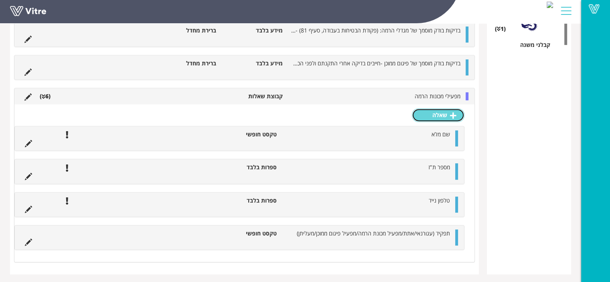
click at [421, 118] on link "שאלה" at bounding box center [438, 115] width 53 height 14
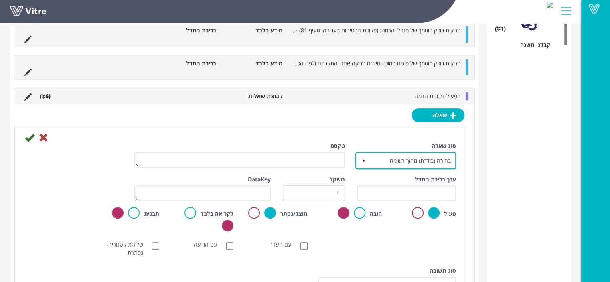
click at [436, 157] on span "בחירה (בודדת) מתוך רשימה" at bounding box center [412, 160] width 85 height 14
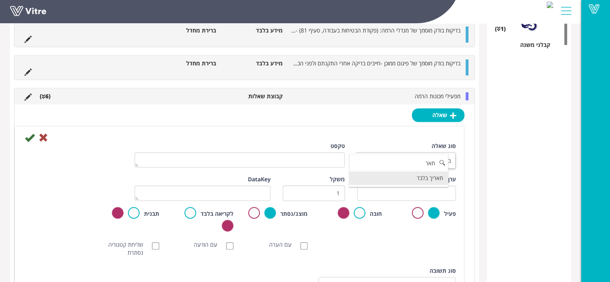
click at [436, 178] on li "תאריך בלבד" at bounding box center [398, 178] width 99 height 14
type input "תאר"
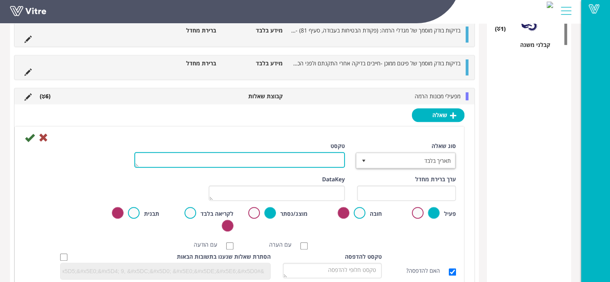
click at [343, 154] on textarea "טקסט" at bounding box center [239, 160] width 210 height 16
type textarea "מועד תום הסמכה"
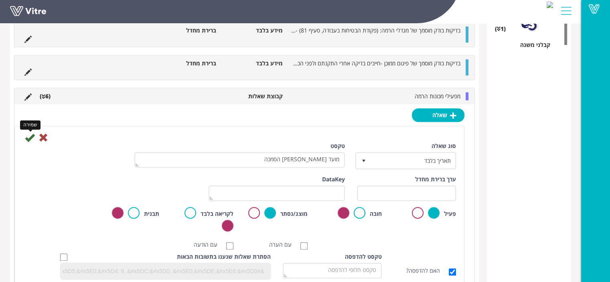
click at [31, 134] on icon at bounding box center [30, 138] width 10 height 10
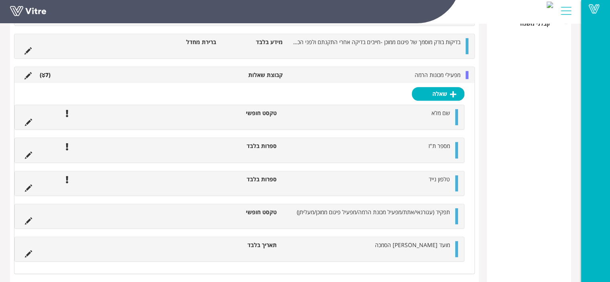
scroll to position [426, 0]
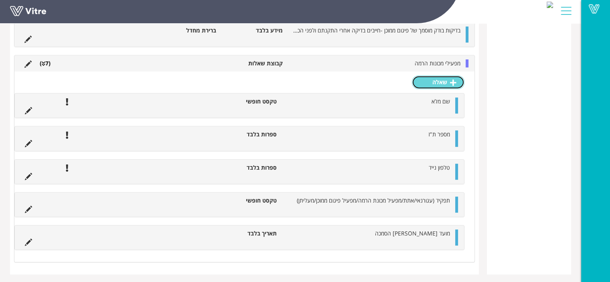
click at [439, 83] on link "שאלה" at bounding box center [438, 82] width 53 height 14
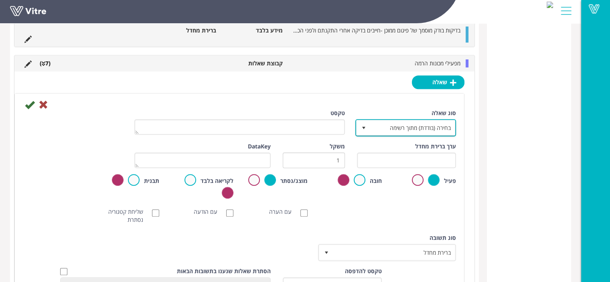
click at [422, 129] on span "בחירה (בודדת) מתוך רשימה" at bounding box center [412, 127] width 85 height 14
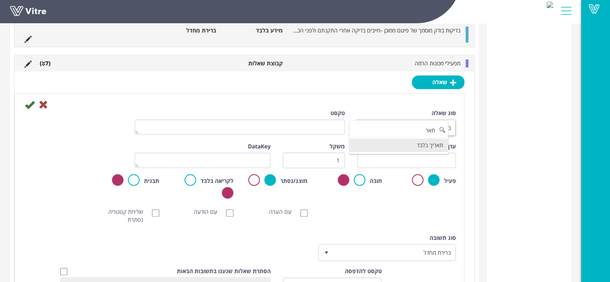
click at [434, 145] on li "תאריך בלבד" at bounding box center [398, 145] width 99 height 14
type input "תאר"
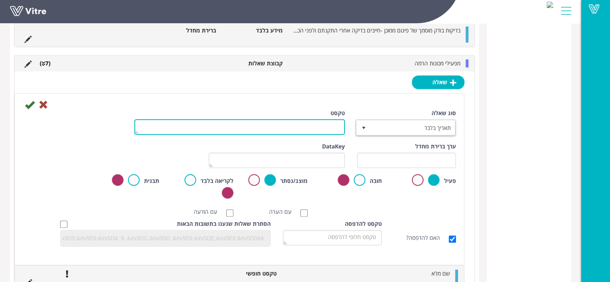
click at [320, 127] on textarea "טקסט" at bounding box center [239, 127] width 210 height 16
type textarea "תאריך המינוי"
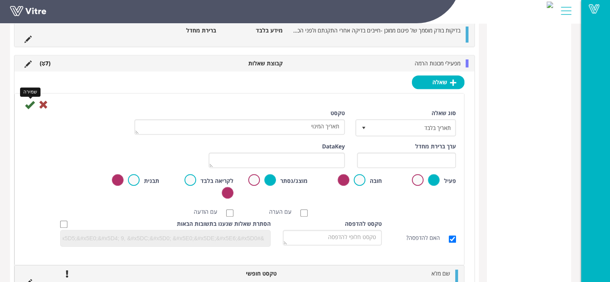
click at [29, 104] on icon at bounding box center [30, 105] width 10 height 10
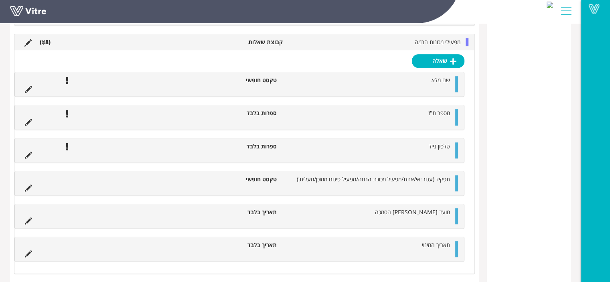
scroll to position [459, 0]
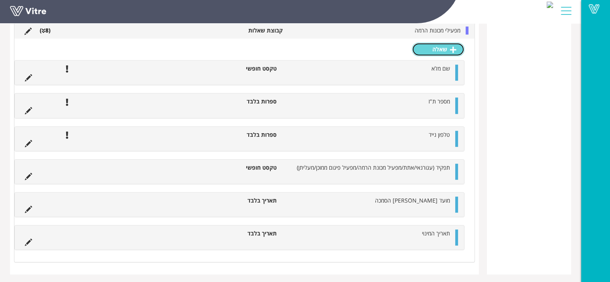
click at [437, 52] on link "שאלה" at bounding box center [438, 49] width 53 height 14
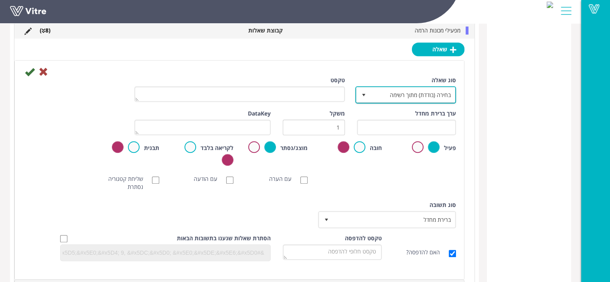
click at [422, 93] on span "בחירה (בודדת) מתוך רשימה" at bounding box center [412, 94] width 85 height 14
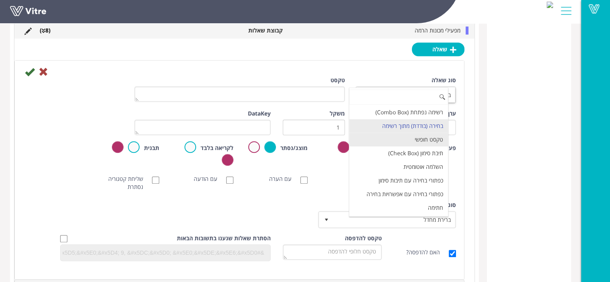
click at [429, 142] on li "טקסט חופשי" at bounding box center [398, 140] width 99 height 14
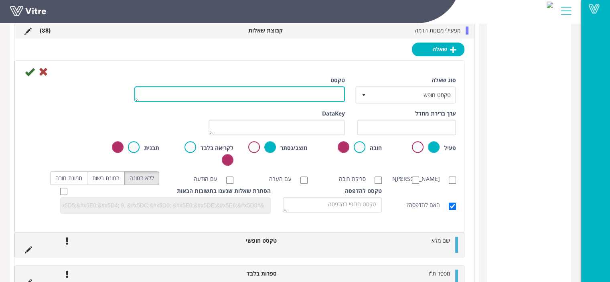
click at [332, 92] on textarea "טקסט" at bounding box center [239, 94] width 210 height 16
type textarea "הגבלות או התניות מיוחדות"
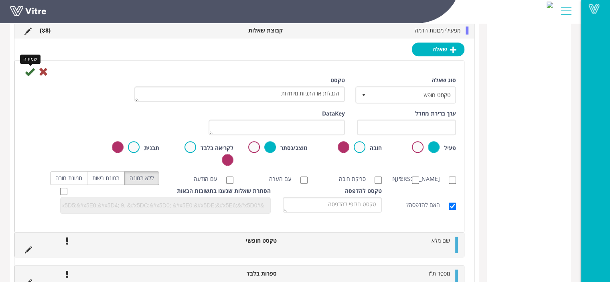
click at [31, 69] on icon at bounding box center [30, 72] width 10 height 10
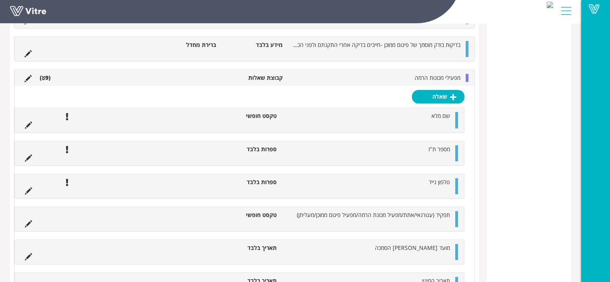
scroll to position [611, 0]
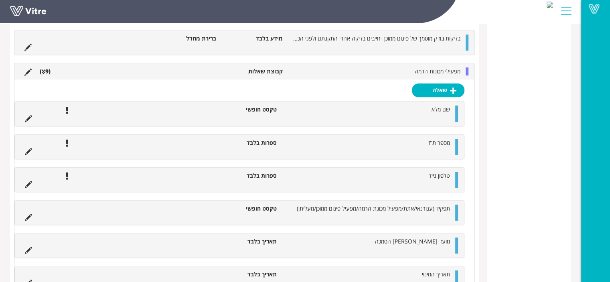
click at [430, 73] on span "מפעילי מכונות הרמה" at bounding box center [437, 71] width 46 height 8
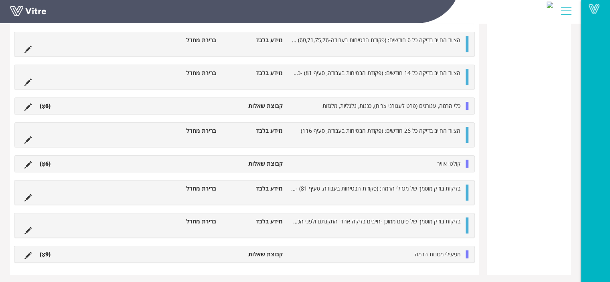
scroll to position [426, 0]
click at [467, 194] on div at bounding box center [466, 191] width 3 height 16
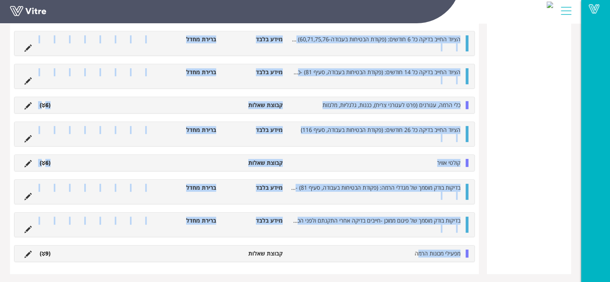
drag, startPoint x: 417, startPoint y: 254, endPoint x: 529, endPoint y: 142, distance: 158.2
click at [418, 251] on span "מפעילי מכונות הרמה" at bounding box center [437, 253] width 46 height 8
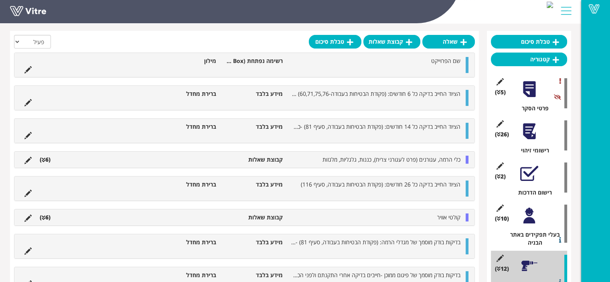
scroll to position [44, 0]
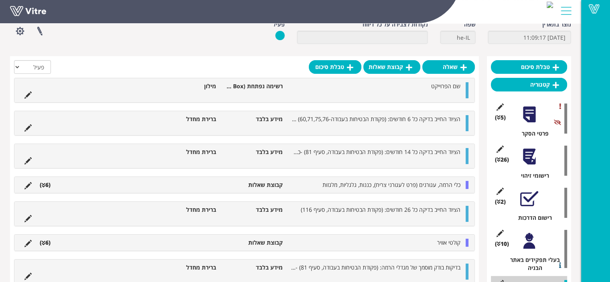
click at [536, 247] on div at bounding box center [529, 241] width 18 height 18
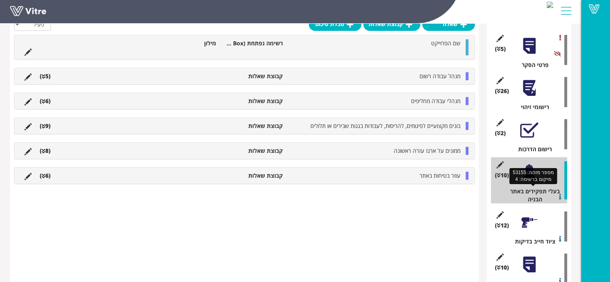
scroll to position [124, 0]
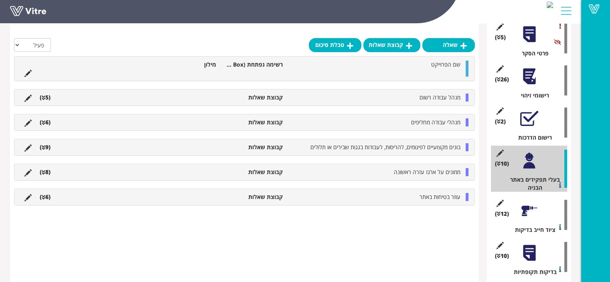
click at [529, 218] on div at bounding box center [529, 211] width 18 height 18
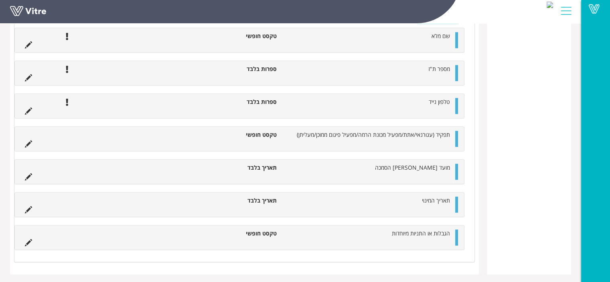
scroll to position [524, 0]
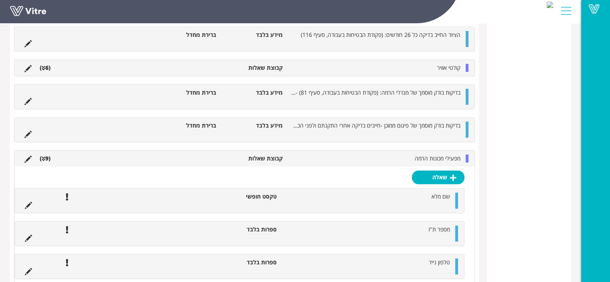
click at [436, 156] on span "מפעילי מכונות הרמה" at bounding box center [437, 158] width 46 height 8
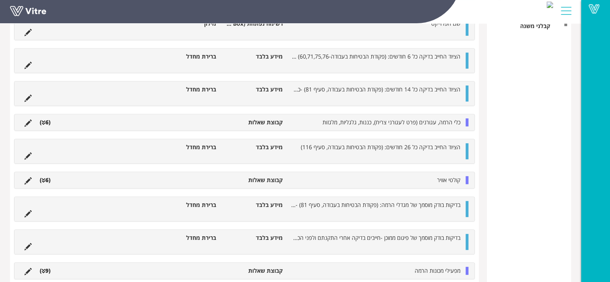
scroll to position [429, 0]
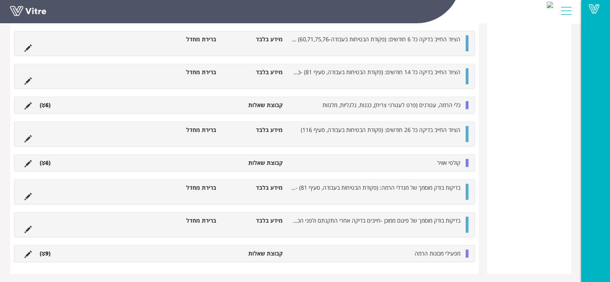
click at [459, 253] on span "מפעילי מכונות הרמה" at bounding box center [437, 253] width 46 height 8
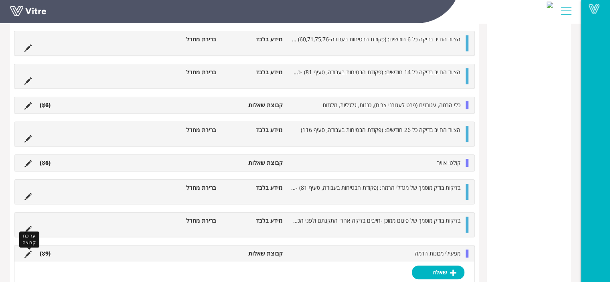
click at [26, 252] on icon at bounding box center [27, 254] width 7 height 7
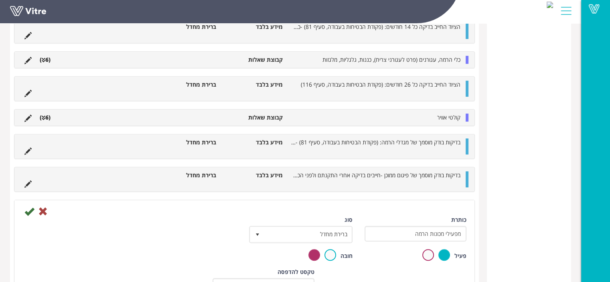
scroll to position [589, 0]
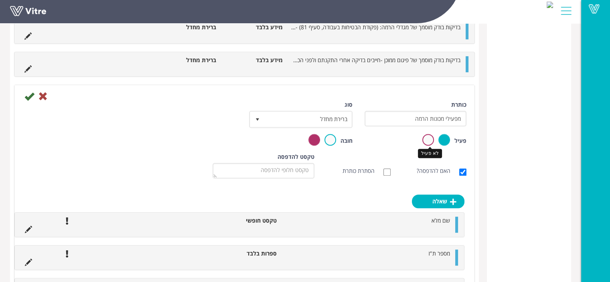
click at [430, 139] on label at bounding box center [428, 140] width 12 height 12
click at [0, 0] on input "radio" at bounding box center [0, 0] width 0 height 0
click at [30, 94] on icon at bounding box center [29, 96] width 10 height 10
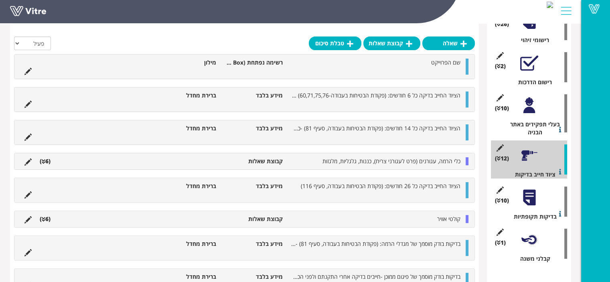
scroll to position [178, 0]
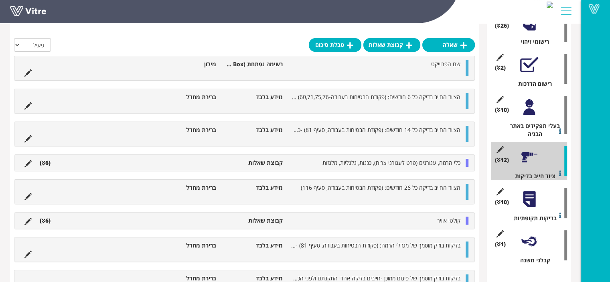
click at [531, 113] on div at bounding box center [529, 107] width 18 height 18
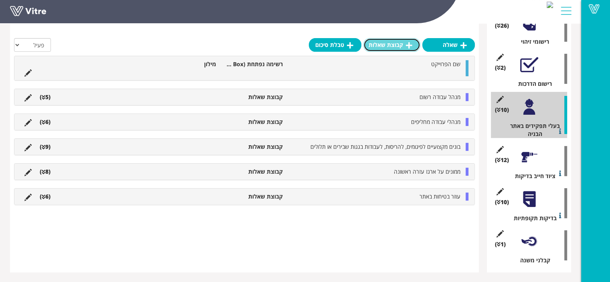
click at [388, 45] on link "קבוצת שאלות" at bounding box center [391, 45] width 57 height 14
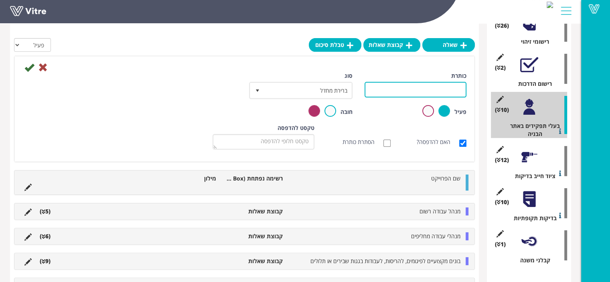
click at [441, 89] on input "כותרת" at bounding box center [415, 90] width 102 height 16
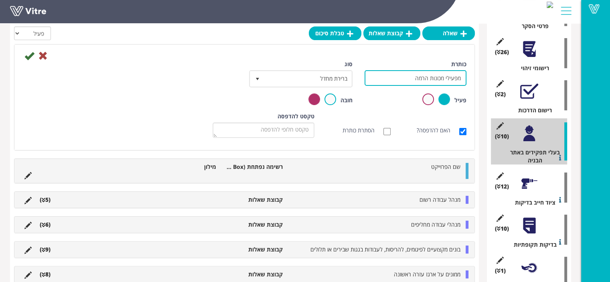
scroll to position [137, 0]
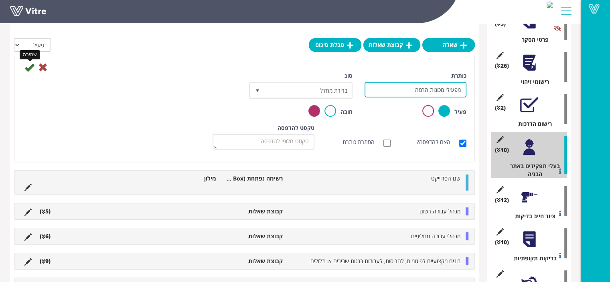
type input "מפעילי מכונות הרמה"
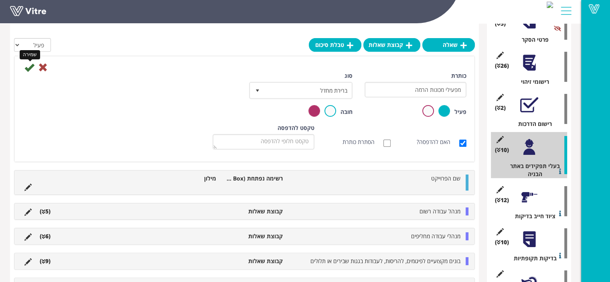
click at [29, 67] on icon at bounding box center [29, 68] width 10 height 10
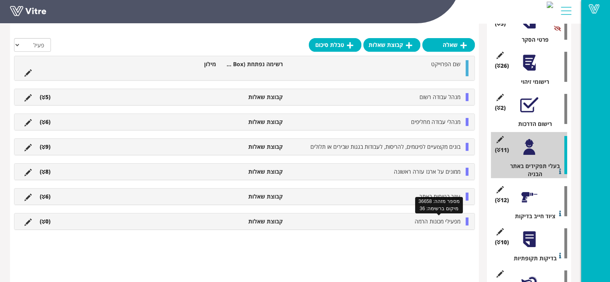
click at [418, 220] on span "מפעילי מכונות הרמה" at bounding box center [437, 221] width 46 height 8
click at [446, 238] on link "שאלה" at bounding box center [438, 240] width 53 height 14
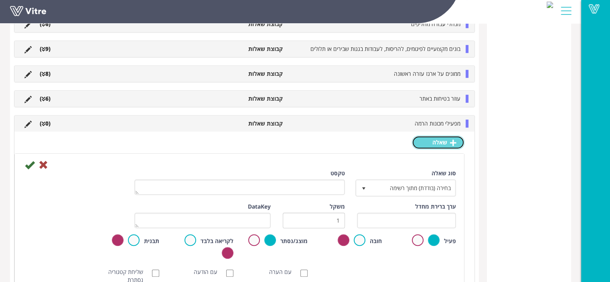
scroll to position [459, 0]
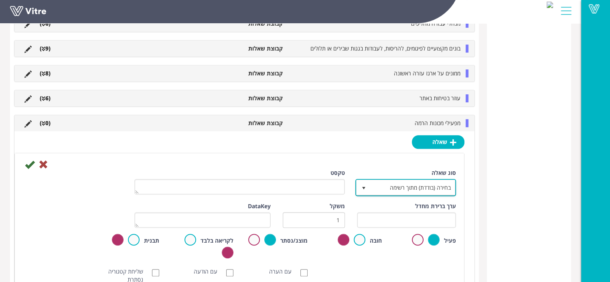
click at [414, 188] on span "בחירה (בודדת) מתוך רשימה" at bounding box center [412, 187] width 85 height 14
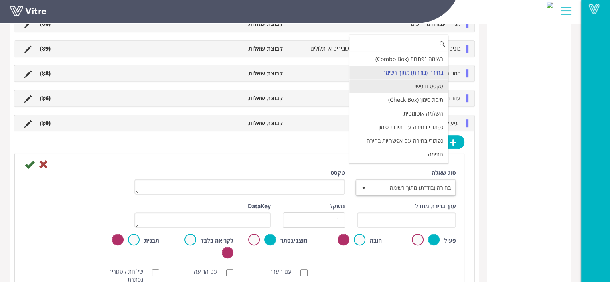
click at [422, 85] on li "טקסט חופשי" at bounding box center [398, 86] width 99 height 14
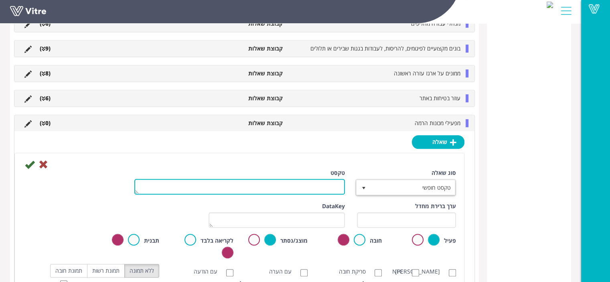
click at [316, 187] on textarea "טקסט" at bounding box center [239, 187] width 210 height 16
type textarea "שם מלא"
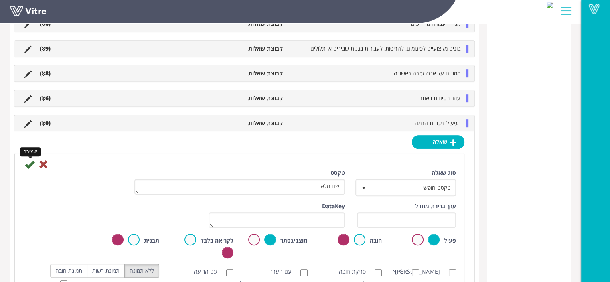
click at [26, 165] on icon at bounding box center [30, 165] width 10 height 10
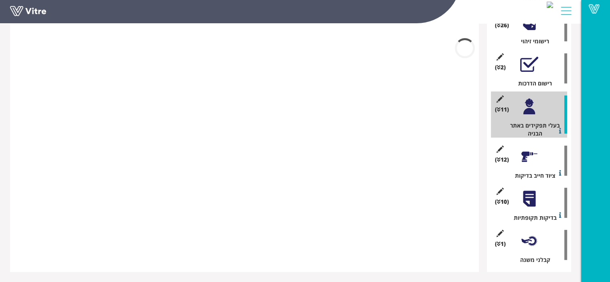
scroll to position [393, 0]
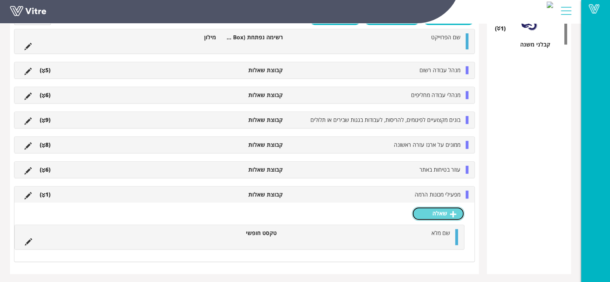
click at [449, 211] on link "שאלה" at bounding box center [438, 213] width 53 height 14
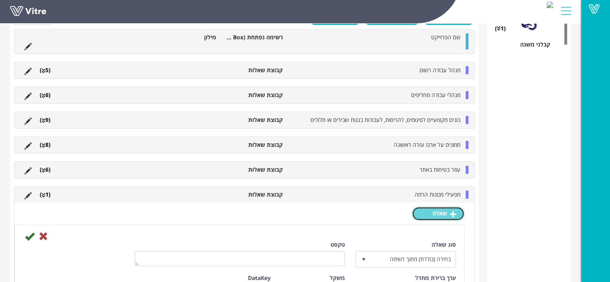
scroll to position [513, 0]
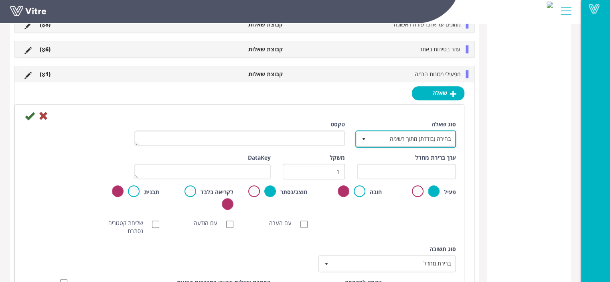
click at [420, 133] on span "בחירה (בודדת) מתוך רשימה" at bounding box center [412, 138] width 85 height 14
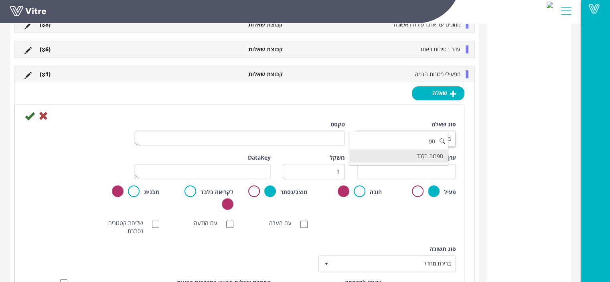
click at [441, 157] on li "ספרות בלבד" at bounding box center [398, 156] width 99 height 14
type input "ספ"
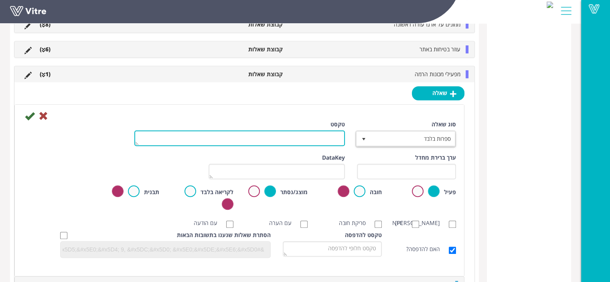
click at [320, 137] on textarea "טקסט" at bounding box center [239, 138] width 210 height 16
type textarea "מספר ת"ז"
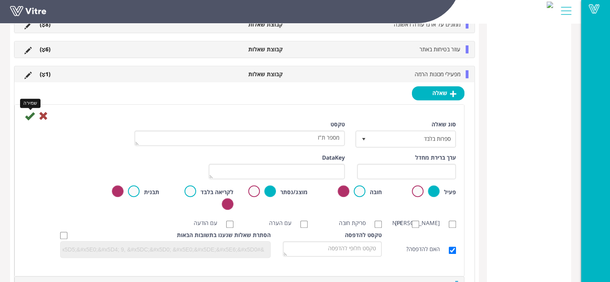
click at [29, 113] on icon at bounding box center [30, 116] width 10 height 10
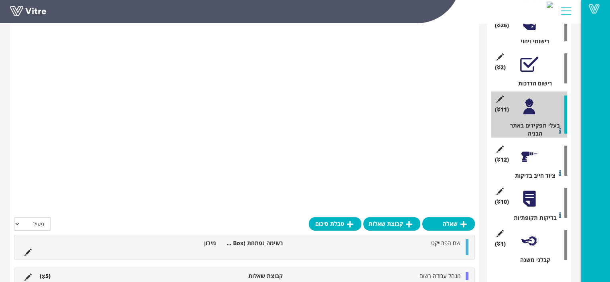
scroll to position [416, 0]
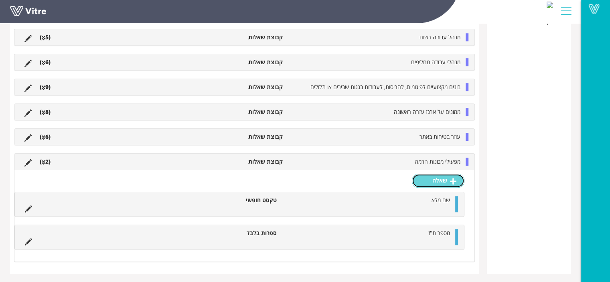
click at [452, 182] on icon at bounding box center [453, 181] width 6 height 7
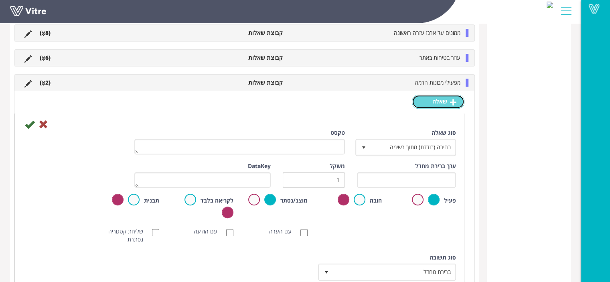
scroll to position [497, 0]
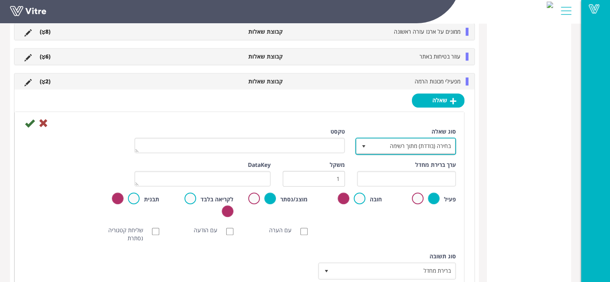
click at [429, 142] on span "בחירה (בודדת) מתוך רשימה" at bounding box center [412, 146] width 85 height 14
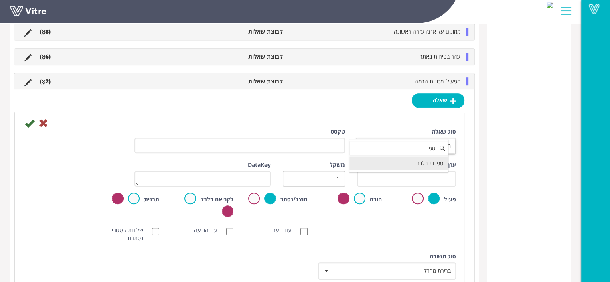
click at [430, 166] on li "ספרות בלבד" at bounding box center [398, 163] width 99 height 14
type input "ספ"
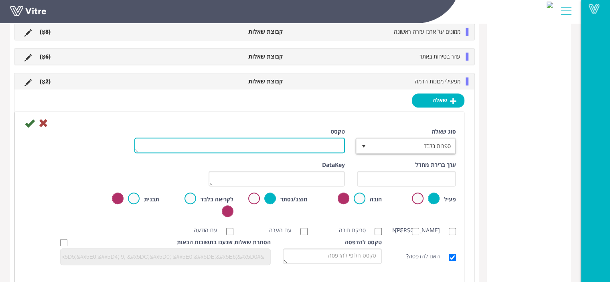
click at [283, 143] on textarea "טקסט" at bounding box center [239, 145] width 210 height 16
type textarea "טלפון נייד"
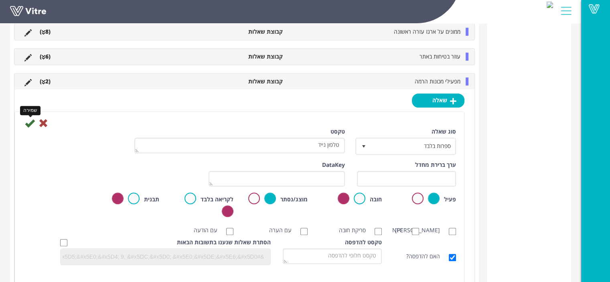
click at [27, 124] on icon at bounding box center [30, 123] width 10 height 10
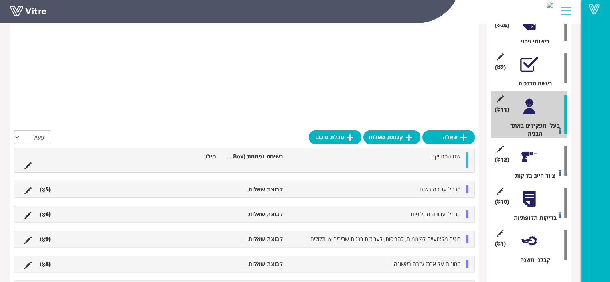
scroll to position [455, 0]
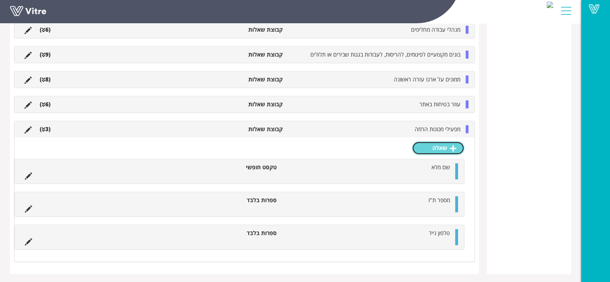
click at [451, 147] on icon at bounding box center [453, 148] width 6 height 7
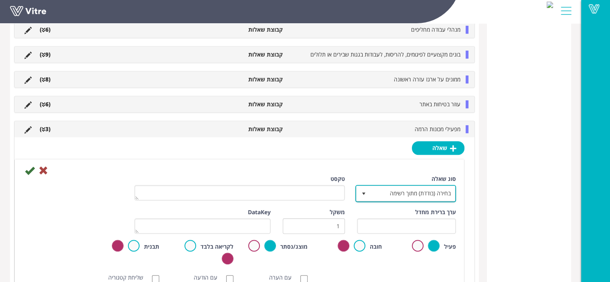
click at [408, 192] on span "בחירה (בודדת) מתוך רשימה" at bounding box center [412, 193] width 85 height 14
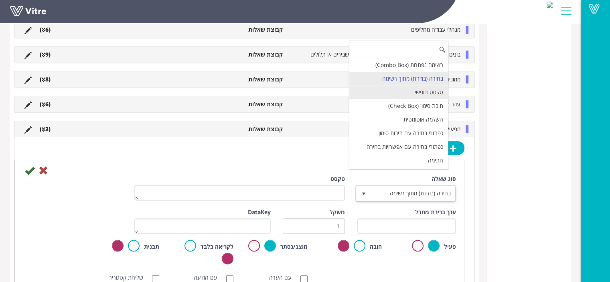
click at [434, 93] on li "טקסט חופשי" at bounding box center [398, 92] width 99 height 14
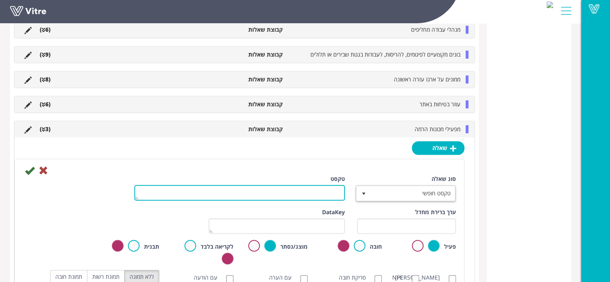
click at [313, 188] on textarea "טקסט" at bounding box center [239, 193] width 210 height 16
paste textarea "תפקיד (עגורנאי/אתת/מפעיל מכונת הרמה/מפעיל פיגום ממוכן/מעליתן)"
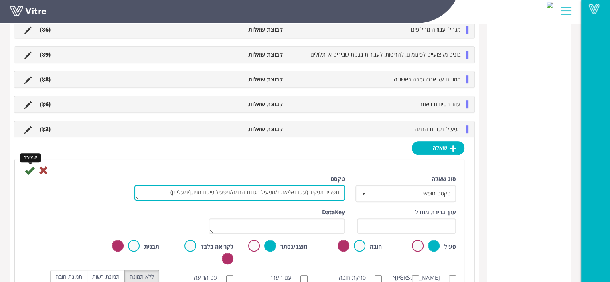
type textarea "תפקיד תפקיד (עגורנאי/אתת/מפעיל מכונת הרמה/מפעיל פיגום ממוכן/מעליתן)"
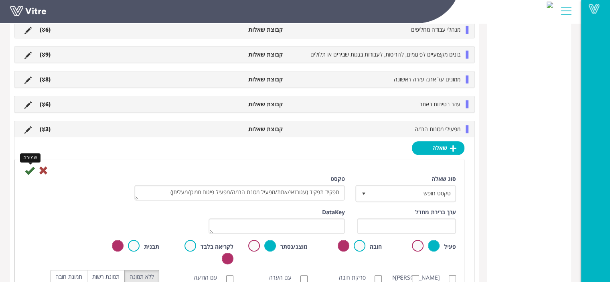
click at [27, 170] on icon at bounding box center [30, 171] width 10 height 10
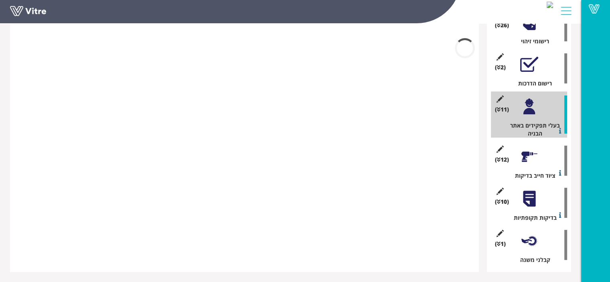
scroll to position [428, 0]
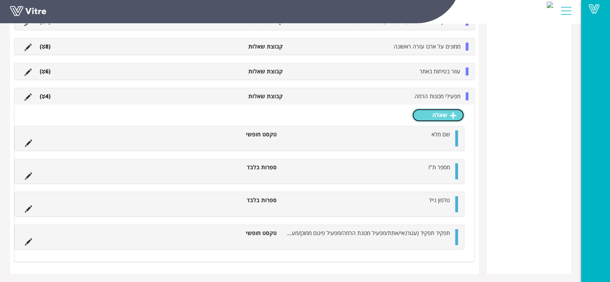
click at [441, 112] on link "שאלה" at bounding box center [438, 115] width 53 height 14
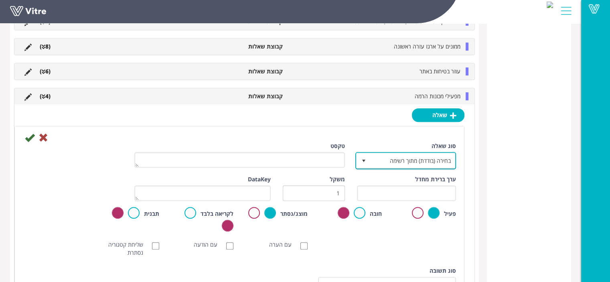
click at [433, 162] on span "בחירה (בודדת) מתוך רשימה" at bounding box center [412, 160] width 85 height 14
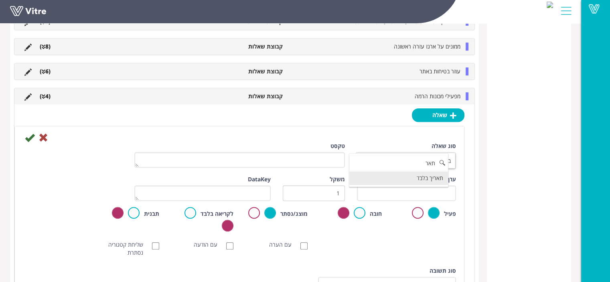
click at [429, 181] on li "תאריך בלבד" at bounding box center [398, 178] width 99 height 14
type input "תאר"
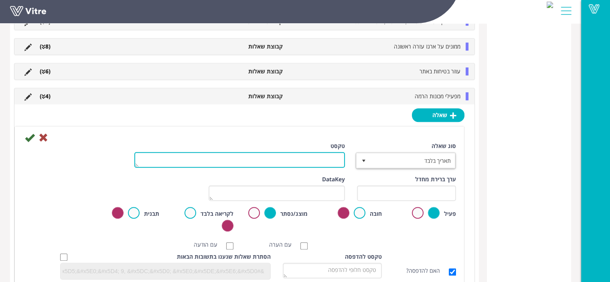
click at [331, 158] on textarea "טקסט" at bounding box center [239, 160] width 210 height 16
type textarea "מועד תום הסמכה"
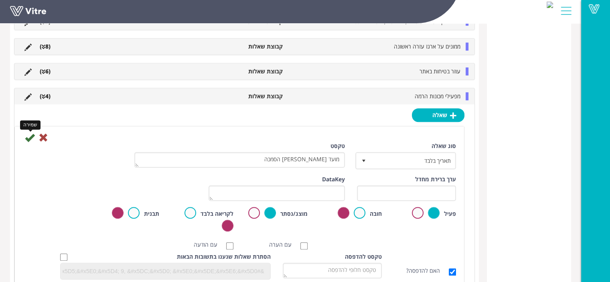
click at [30, 137] on icon at bounding box center [30, 138] width 10 height 10
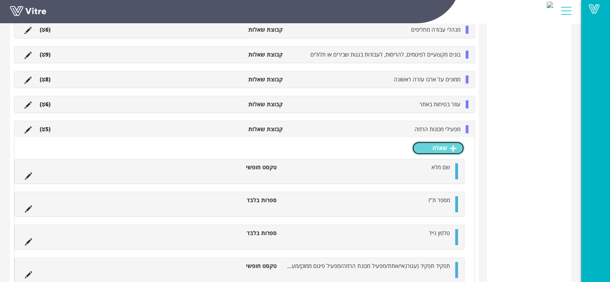
click at [447, 151] on link "שאלה" at bounding box center [438, 148] width 53 height 14
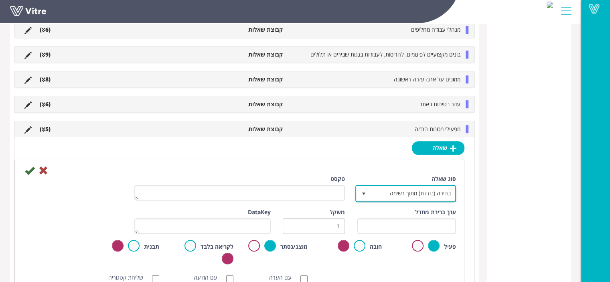
click at [436, 188] on span "בחירה (בודדת) מתוך רשימה" at bounding box center [412, 193] width 85 height 14
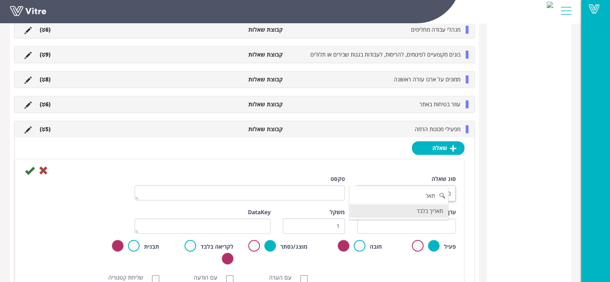
click at [435, 209] on li "תאריך בלבד" at bounding box center [398, 211] width 99 height 14
type input "תאר"
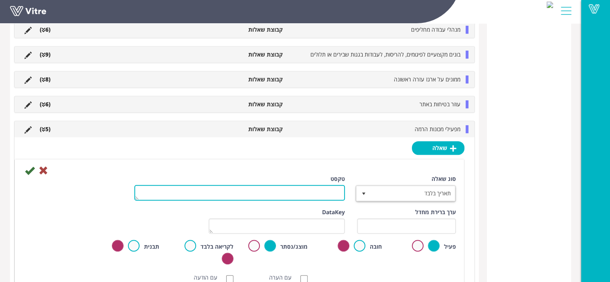
click at [300, 188] on textarea "טקסט" at bounding box center [239, 193] width 210 height 16
type textarea "תאריך המינוי"
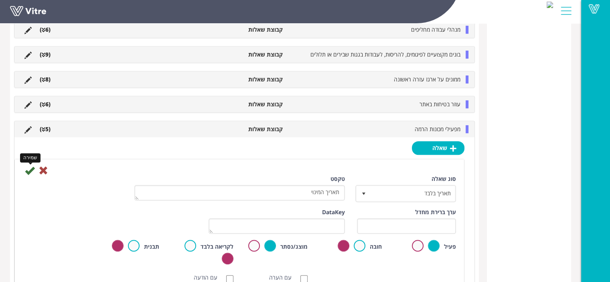
click at [31, 171] on icon at bounding box center [30, 171] width 10 height 10
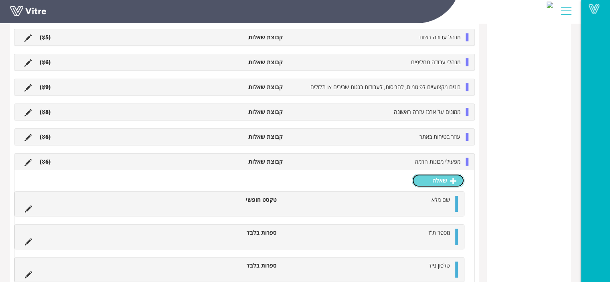
click at [431, 178] on link "שאלה" at bounding box center [438, 181] width 53 height 14
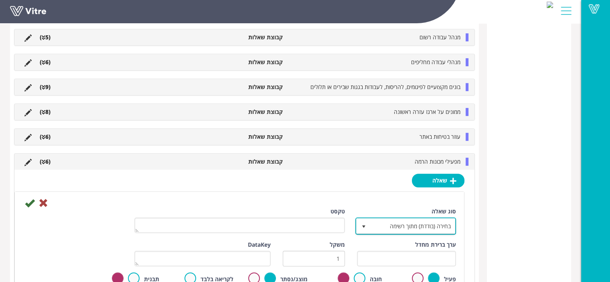
click at [408, 227] on span "בחירה (בודדת) מתוך רשימה" at bounding box center [412, 225] width 85 height 14
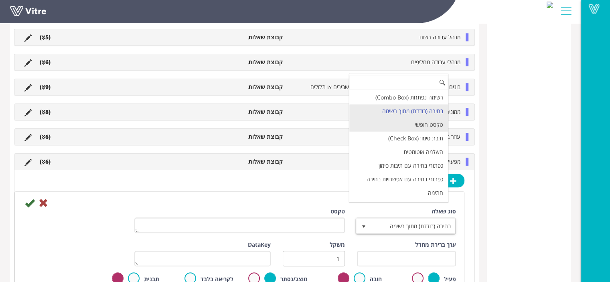
click at [421, 121] on li "טקסט חופשי" at bounding box center [398, 125] width 99 height 14
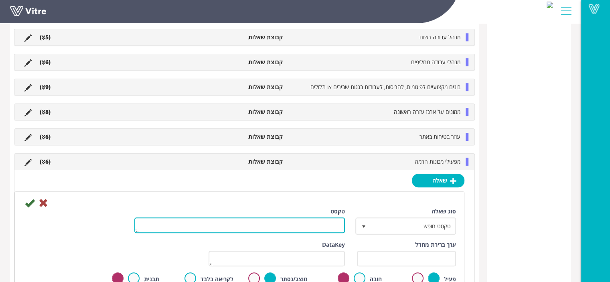
click at [319, 225] on textarea "טקסט" at bounding box center [239, 225] width 210 height 16
type textarea "הגבלות או התניות מיוחדות"
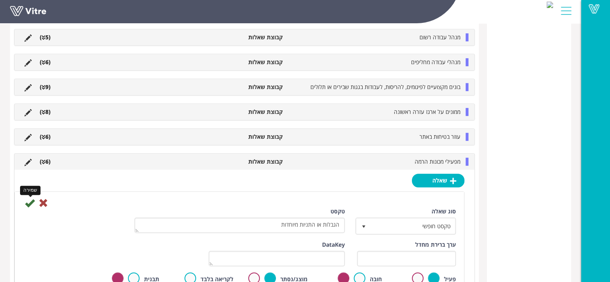
click at [28, 202] on icon at bounding box center [30, 203] width 10 height 10
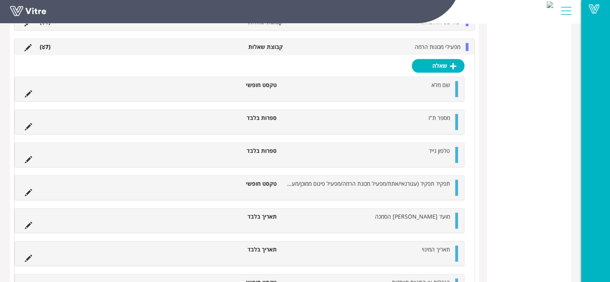
scroll to position [561, 0]
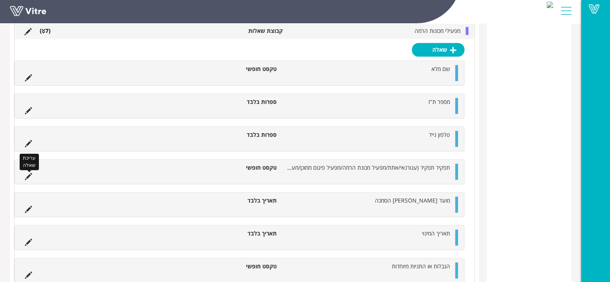
click at [29, 176] on icon at bounding box center [28, 176] width 7 height 7
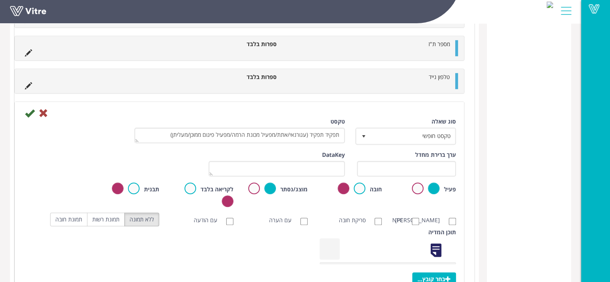
scroll to position [641, 0]
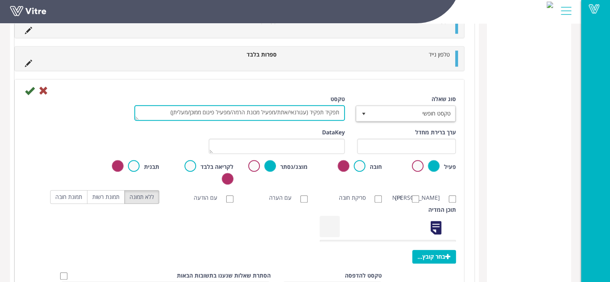
drag, startPoint x: 324, startPoint y: 110, endPoint x: 370, endPoint y: 110, distance: 45.7
click at [369, 110] on div "סוג שאלה טקסט חופשי 5 טקסט תפקיד תפקיד (עגורנאי/אתת/מפעיל מכונת הרמה/מפעיל פיגו…" at bounding box center [239, 111] width 445 height 33
type textarea "תפקיד (עגורנאי/אתת/מפעיל מכונת הרמה/מפעיל פיגום ממוכן/מעליתן)"
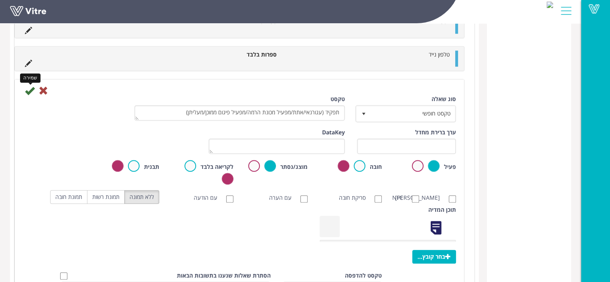
click at [29, 89] on icon at bounding box center [30, 91] width 10 height 10
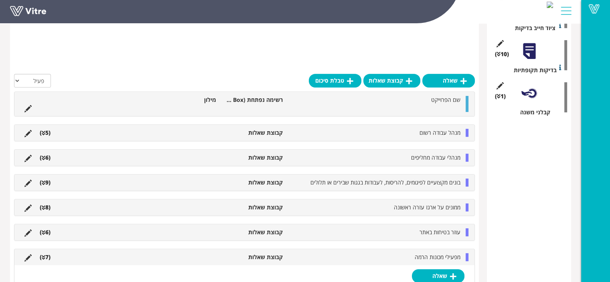
scroll to position [281, 0]
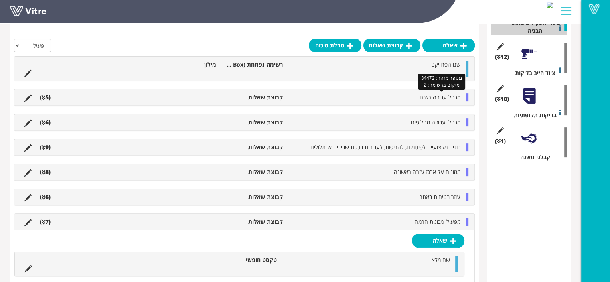
click at [454, 99] on span "מנהל עבודה רשום" at bounding box center [439, 97] width 41 height 8
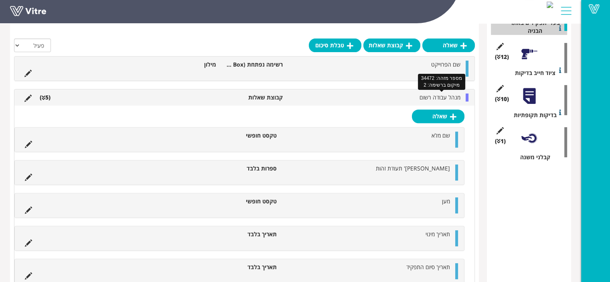
click at [454, 98] on span "מנהל עבודה רשום" at bounding box center [439, 97] width 41 height 8
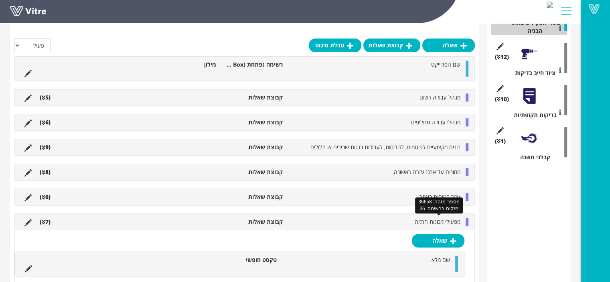
click at [441, 221] on span "מפעילי מכונות הרמה" at bounding box center [437, 222] width 46 height 8
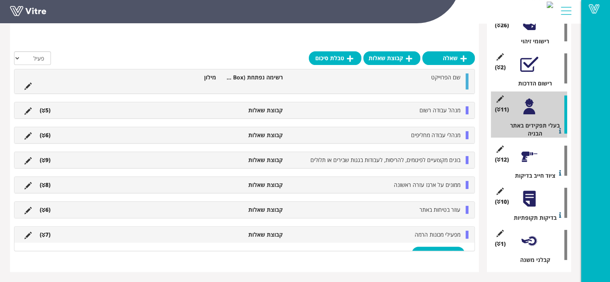
scroll to position [178, 0]
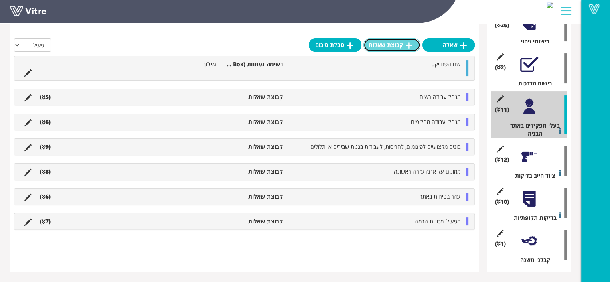
click at [398, 44] on link "קבוצת שאלות" at bounding box center [391, 45] width 57 height 14
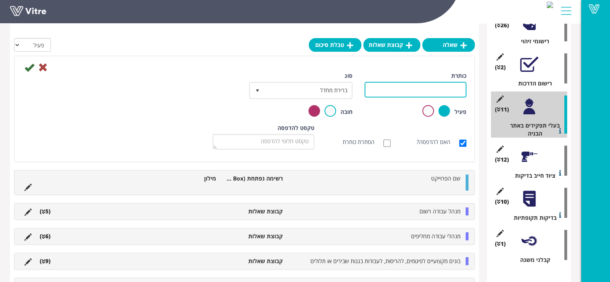
click at [404, 90] on input "כותרת" at bounding box center [415, 90] width 102 height 16
type input "בעלי תפקידים אחרים (טפסן,אתת,רתך,מדריך עבודה בגובה,מפעיל מכונת קידוח,מפעיל כלי …"
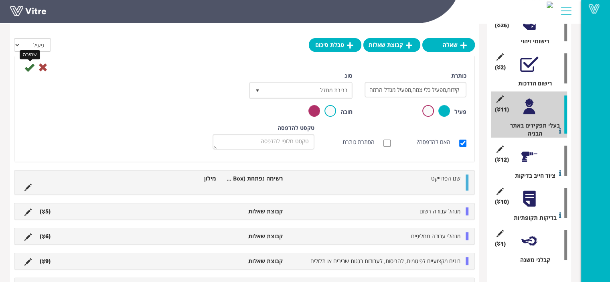
click at [28, 67] on icon at bounding box center [29, 68] width 10 height 10
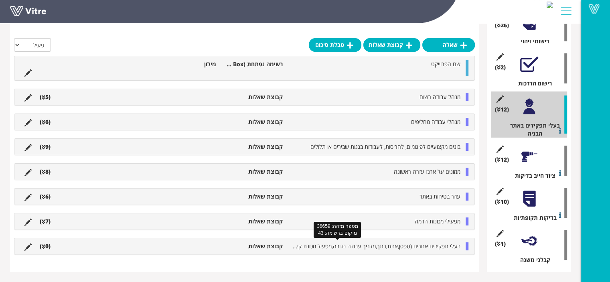
click at [420, 245] on span "בעלי תפקידים אחרים (טפסן,אתת,רתך,מדריך עבודה בגובה,מפעיל מכונת קידוח,מפעיל כלי …" at bounding box center [335, 246] width 250 height 8
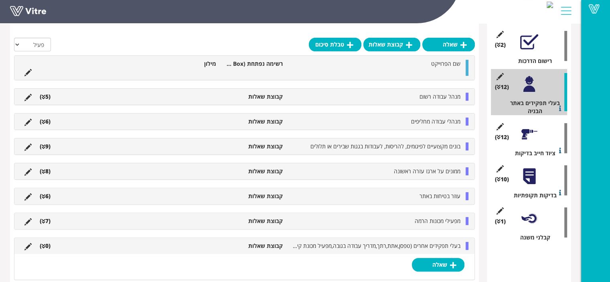
scroll to position [201, 0]
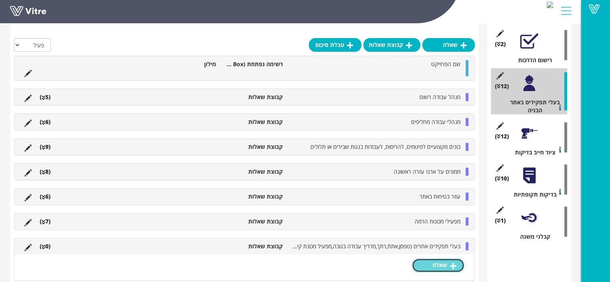
click at [435, 263] on link "שאלה" at bounding box center [438, 265] width 53 height 14
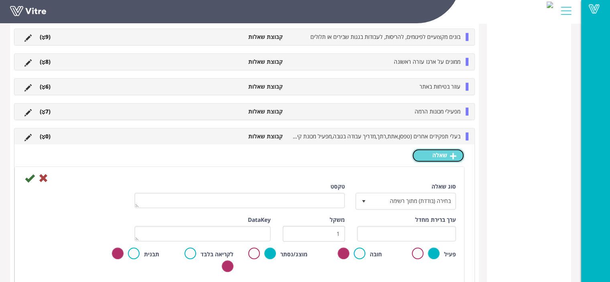
scroll to position [482, 0]
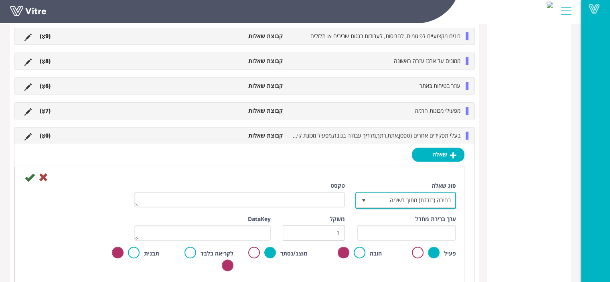
click at [386, 202] on span "בחירה (בודדת) מתוך רשימה" at bounding box center [412, 200] width 85 height 14
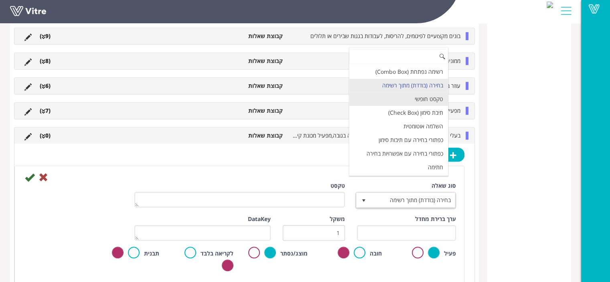
click at [418, 94] on li "טקסט חופשי" at bounding box center [398, 99] width 99 height 14
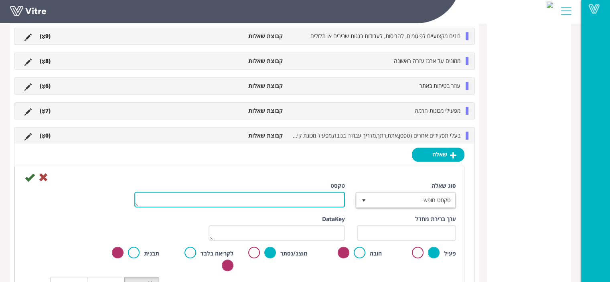
click at [333, 193] on textarea "טקסט" at bounding box center [239, 200] width 210 height 16
type textarea "שם מלא"
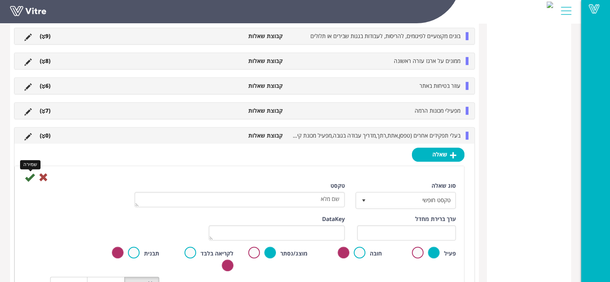
click at [32, 174] on icon at bounding box center [30, 177] width 10 height 10
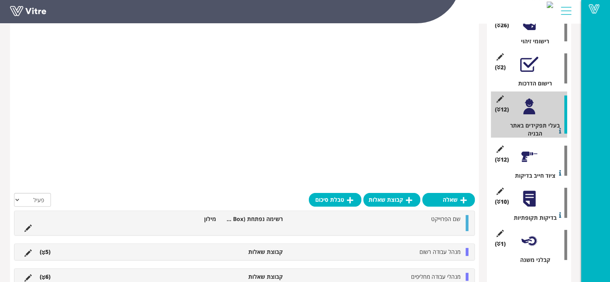
scroll to position [384, 0]
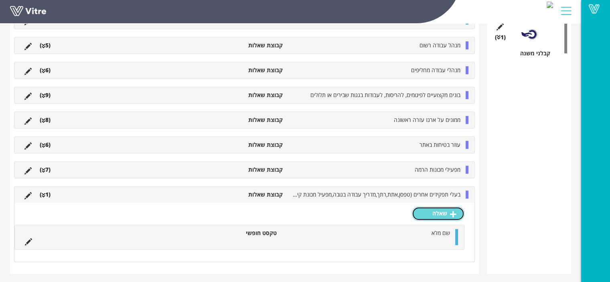
click at [459, 212] on link "שאלה" at bounding box center [438, 213] width 53 height 14
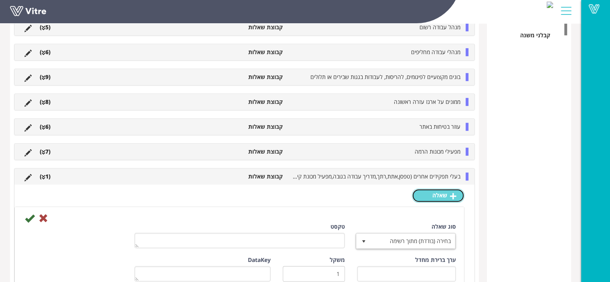
scroll to position [465, 0]
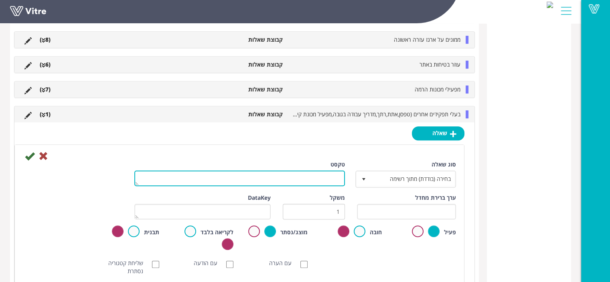
click at [313, 178] on textarea "טקסט" at bounding box center [239, 178] width 210 height 16
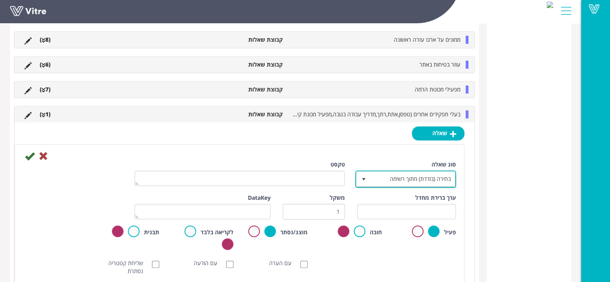
click at [439, 180] on span "בחירה (בודדת) מתוך רשימה" at bounding box center [412, 179] width 85 height 14
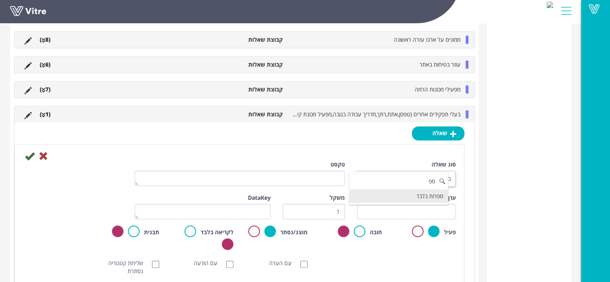
click at [432, 196] on li "ספרות בלבד" at bounding box center [398, 196] width 99 height 14
type input "ספ"
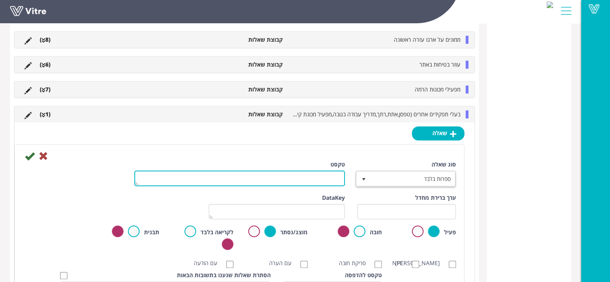
click at [319, 175] on textarea "טקסט" at bounding box center [239, 178] width 210 height 16
type textarea "מספר ת"ז"
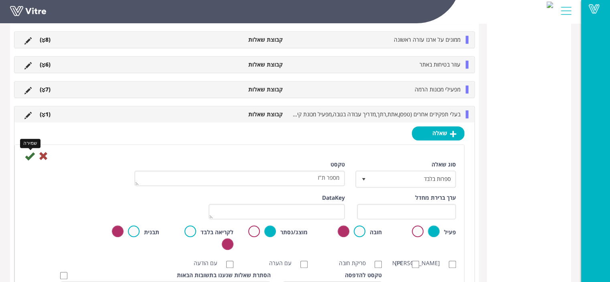
click at [32, 155] on icon at bounding box center [30, 156] width 10 height 10
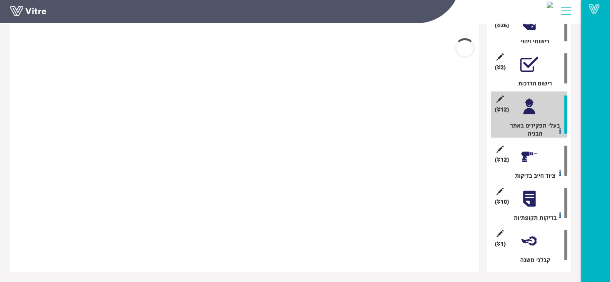
scroll to position [431, 0]
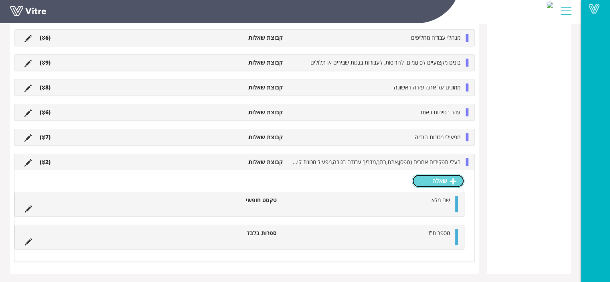
click at [435, 184] on link "שאלה" at bounding box center [438, 181] width 53 height 14
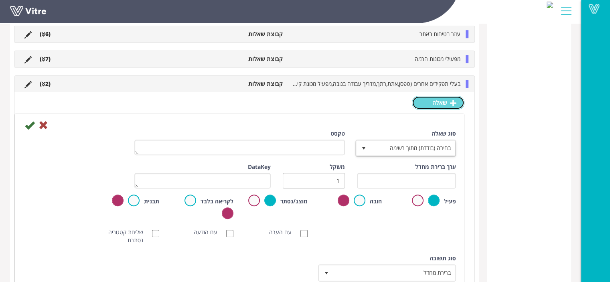
scroll to position [511, 0]
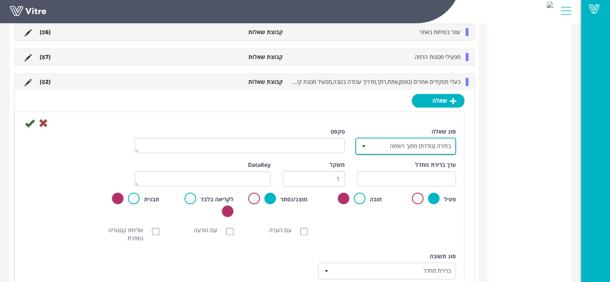
click at [413, 148] on span "בחירה (בודדת) מתוך רשימה" at bounding box center [412, 146] width 85 height 14
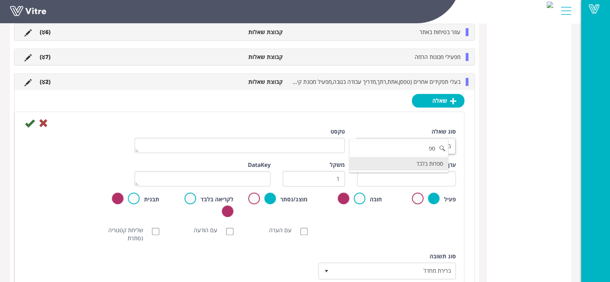
click at [419, 165] on li "ספרות בלבד" at bounding box center [398, 164] width 99 height 14
type input "ספ"
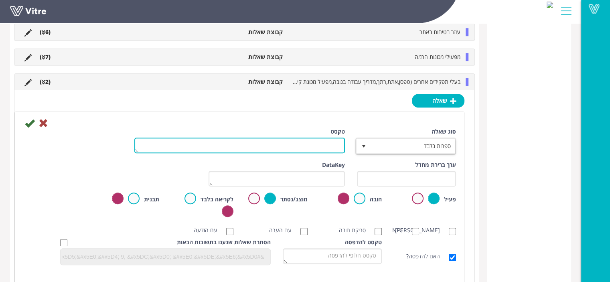
click at [323, 143] on textarea "טקסט" at bounding box center [239, 145] width 210 height 16
type textarea "טלפון נייד"
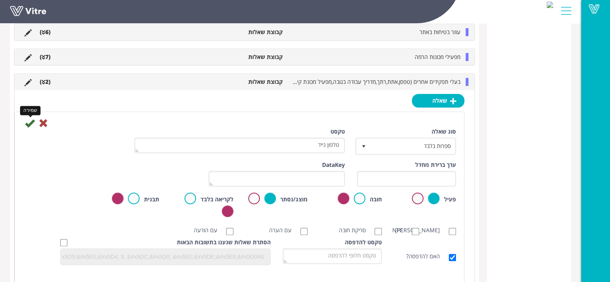
click at [27, 122] on icon at bounding box center [30, 123] width 10 height 10
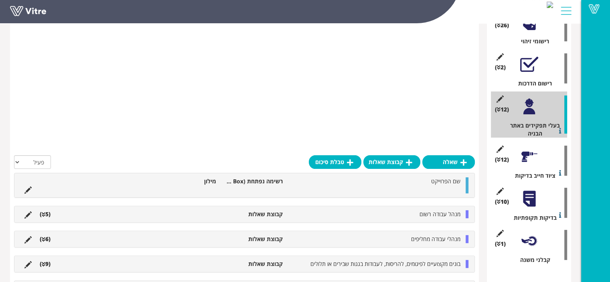
scroll to position [412, 0]
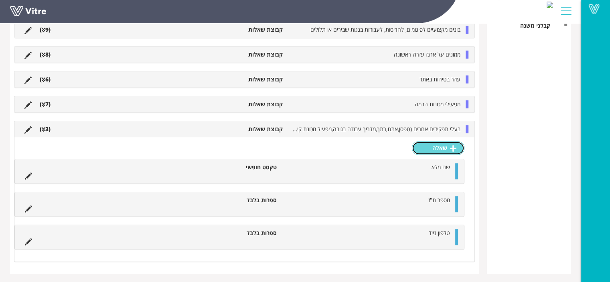
click at [446, 147] on link "שאלה" at bounding box center [438, 148] width 53 height 14
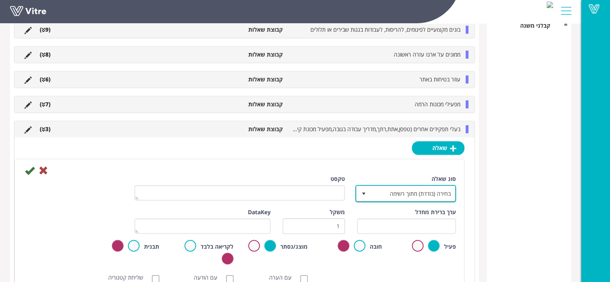
click at [432, 191] on span "בחירה (בודדת) מתוך רשימה" at bounding box center [412, 193] width 85 height 14
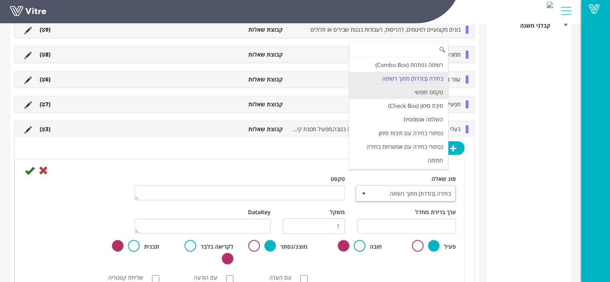
click at [429, 93] on li "טקסט חופשי" at bounding box center [398, 92] width 99 height 14
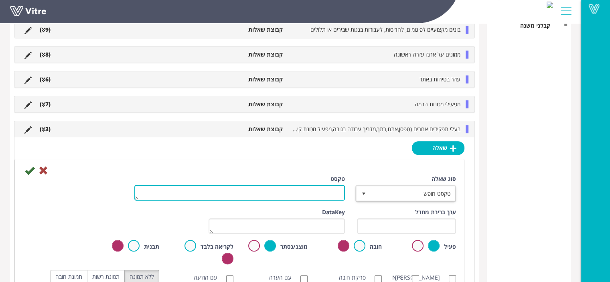
click at [321, 189] on textarea "טקסט" at bounding box center [239, 193] width 210 height 16
type textarea "תיאור התפקיד"
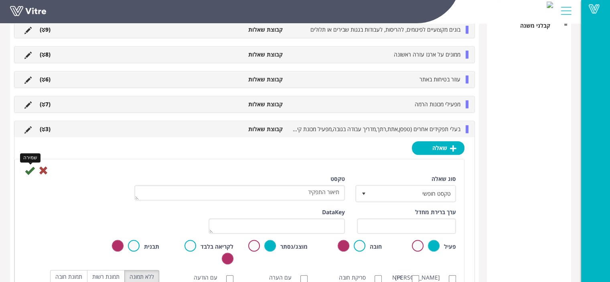
click at [26, 171] on icon at bounding box center [30, 171] width 10 height 10
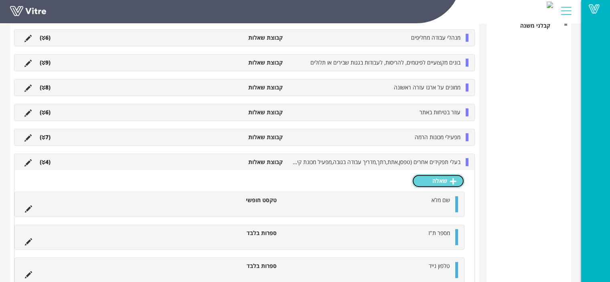
click at [454, 184] on link "שאלה" at bounding box center [438, 181] width 53 height 14
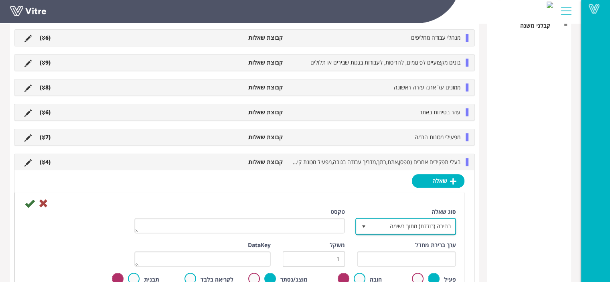
click at [429, 222] on span "בחירה (בודדת) מתוך רשימה" at bounding box center [412, 226] width 85 height 14
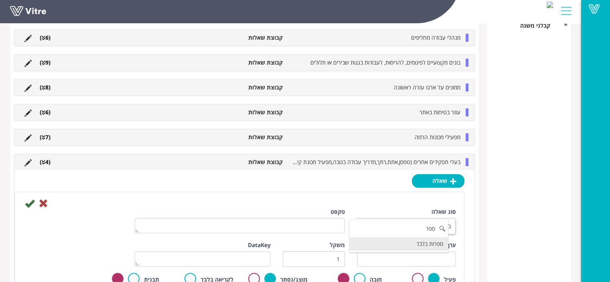
click at [428, 247] on li "ספרות בלבד" at bounding box center [398, 244] width 99 height 14
type input "ספר"
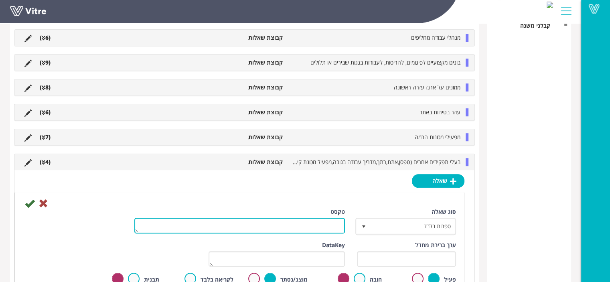
click at [320, 219] on textarea "טקסט" at bounding box center [239, 226] width 210 height 16
type textarea "מספר נותן שירות"
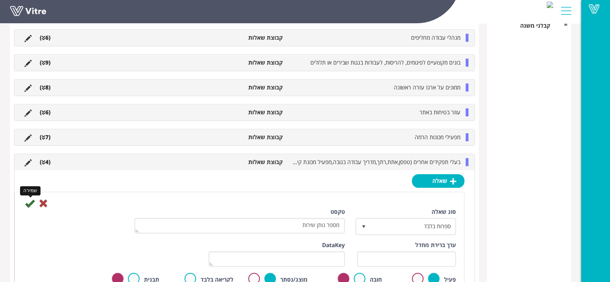
click at [32, 204] on icon at bounding box center [30, 203] width 10 height 10
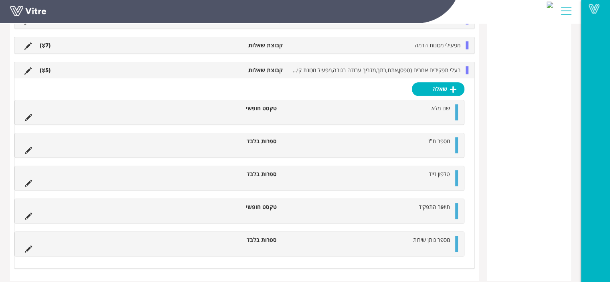
scroll to position [543, 0]
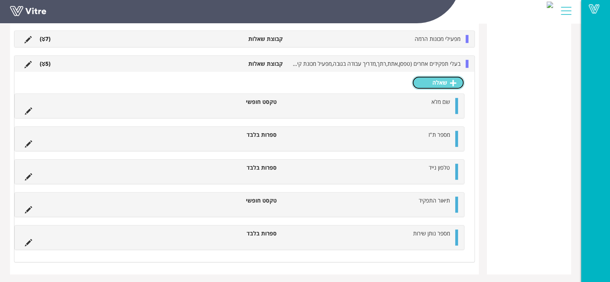
click at [435, 83] on link "שאלה" at bounding box center [438, 83] width 53 height 14
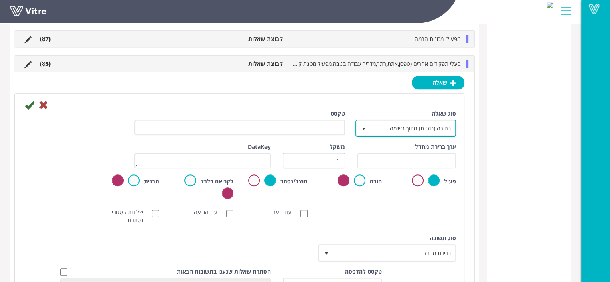
click at [413, 128] on span "בחירה (בודדת) מתוך רשימה" at bounding box center [412, 128] width 85 height 14
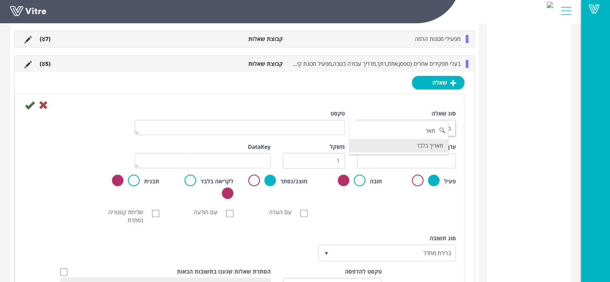
click at [421, 149] on li "תאריך בלבד" at bounding box center [398, 146] width 99 height 14
type input "תאר"
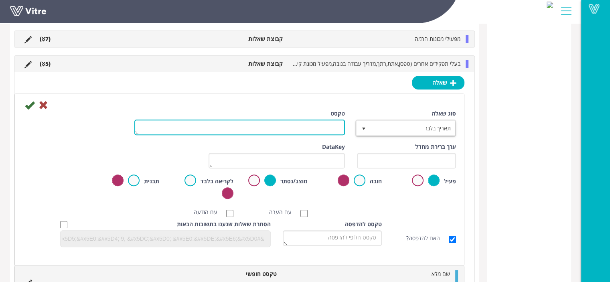
click at [323, 126] on textarea "טקסט" at bounding box center [239, 127] width 210 height 16
type textarea "מועד תום הסמכה"
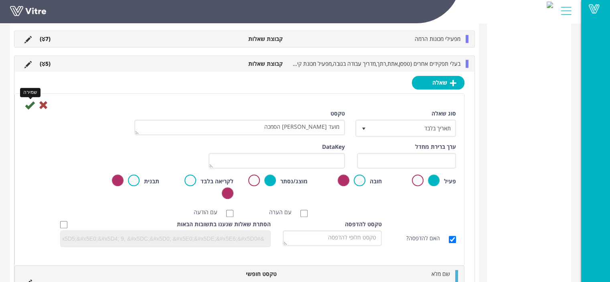
click at [32, 103] on icon at bounding box center [30, 105] width 10 height 10
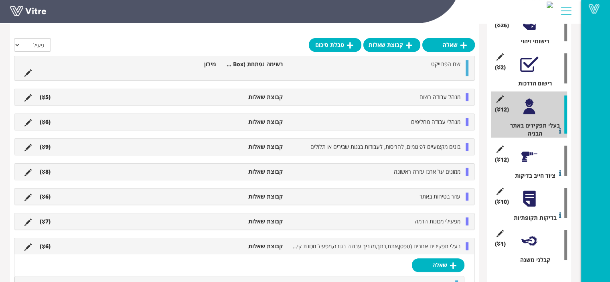
scroll to position [393, 0]
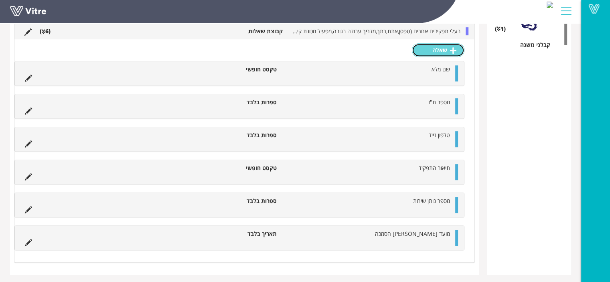
click at [439, 52] on link "שאלה" at bounding box center [438, 50] width 53 height 14
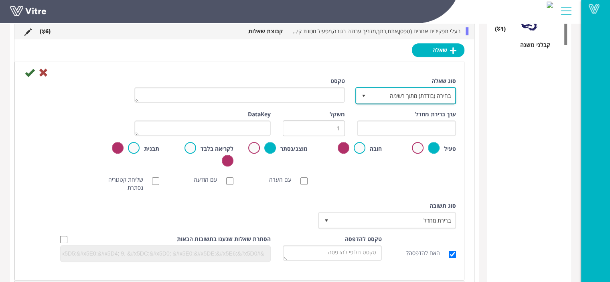
click at [407, 95] on span "בחירה (בודדת) מתוך רשימה" at bounding box center [412, 95] width 85 height 14
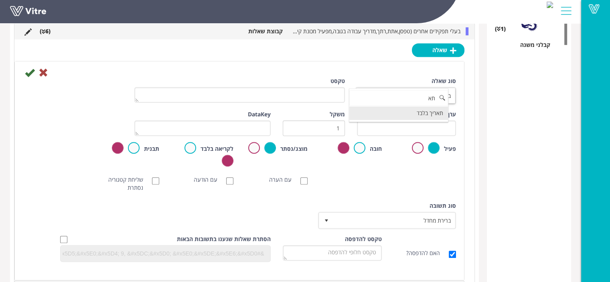
click at [408, 115] on li "תאריך בלבד" at bounding box center [398, 113] width 99 height 14
type input "תא"
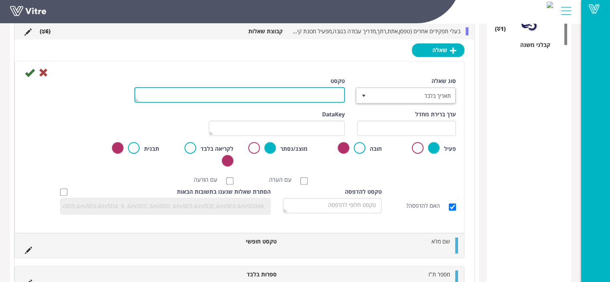
click at [296, 95] on textarea "טקסט" at bounding box center [239, 95] width 210 height 16
type textarea "תאריך המינוי"
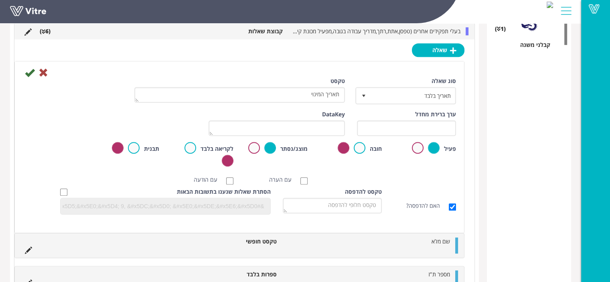
click at [34, 72] on div at bounding box center [239, 72] width 445 height 10
click at [30, 69] on icon at bounding box center [30, 73] width 10 height 10
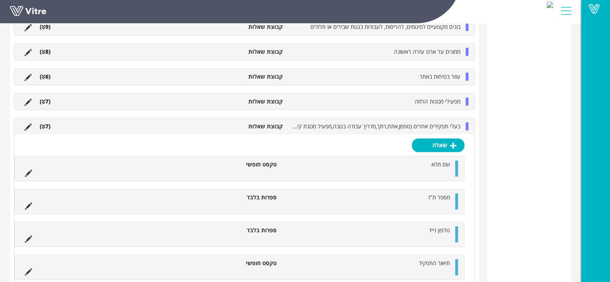
scroll to position [546, 0]
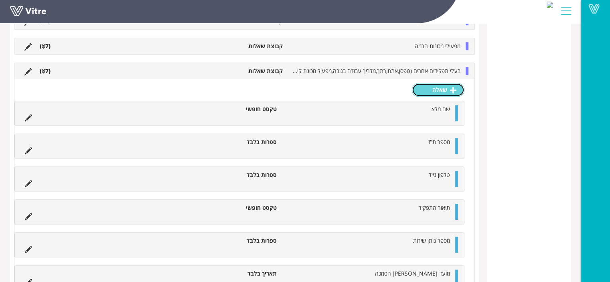
click at [443, 86] on link "שאלה" at bounding box center [438, 90] width 53 height 14
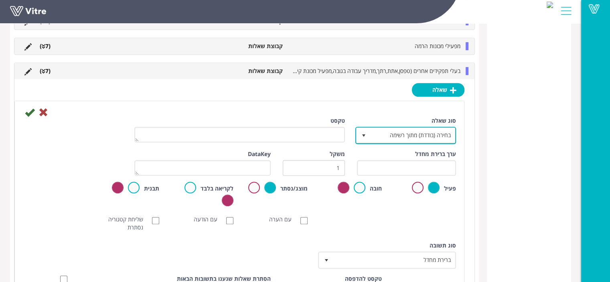
click at [398, 137] on span "בחירה (בודדת) מתוך רשימה" at bounding box center [412, 135] width 85 height 14
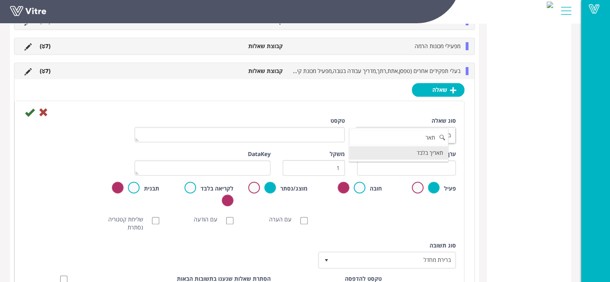
click at [408, 150] on li "תאריך בלבד" at bounding box center [398, 153] width 99 height 14
type input "תאר"
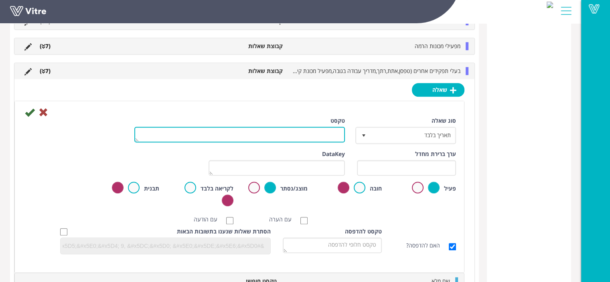
click at [327, 135] on textarea "טקסט" at bounding box center [239, 135] width 210 height 16
type textarea "תאריך סיום המינוי"
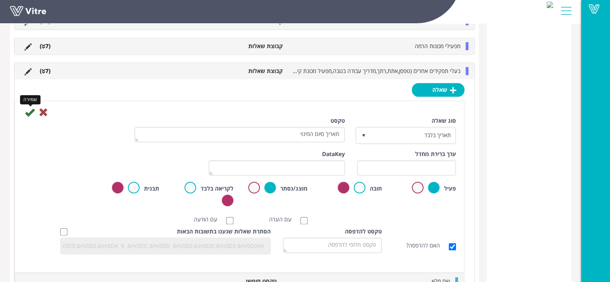
click at [27, 113] on icon at bounding box center [30, 112] width 10 height 10
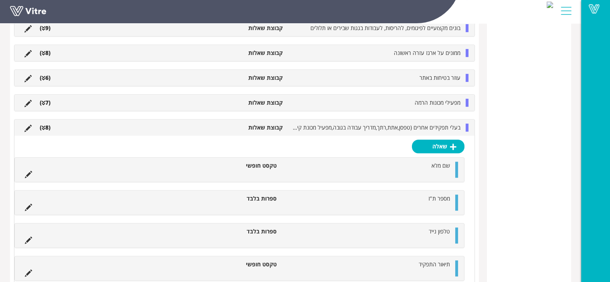
scroll to position [499, 0]
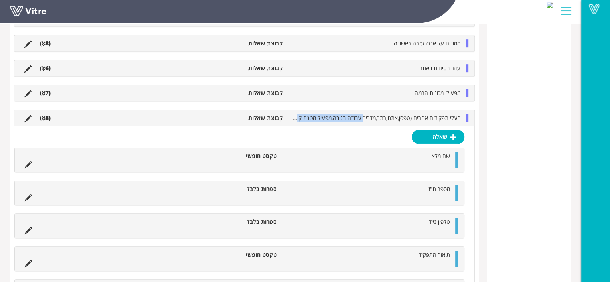
click at [364, 120] on div "בעלי תפקידים אחרים (טפסן,אתת,רתך,מדריך עבודה בגובה,מפעיל מכונת קידוח,מפעיל כלי …" at bounding box center [244, 118] width 460 height 16
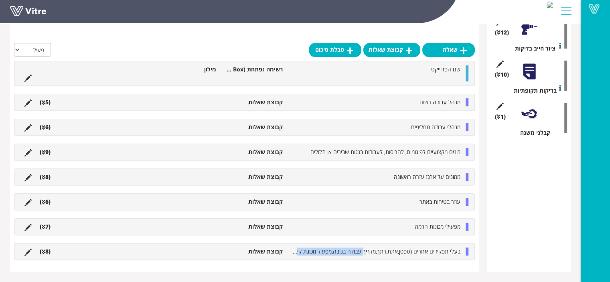
scroll to position [308, 0]
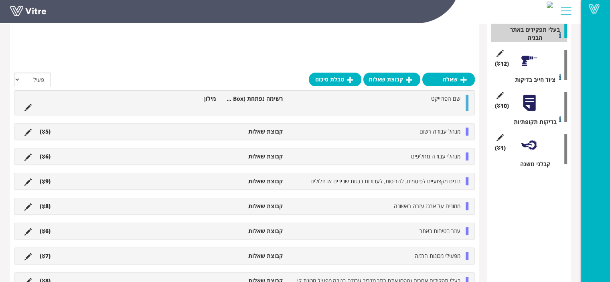
click at [400, 95] on li "שם הפרוייקט" at bounding box center [376, 99] width 178 height 8
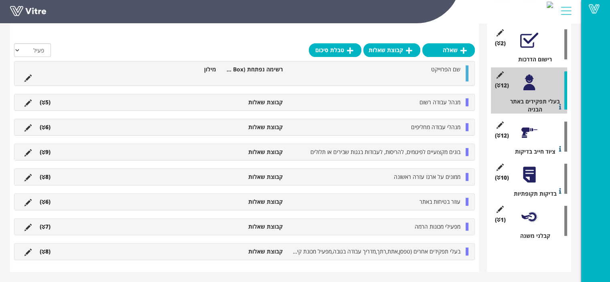
scroll to position [178, 0]
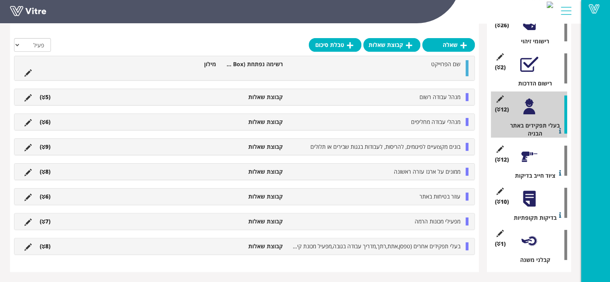
click at [377, 89] on div "מנהל עבודה רשום קבוצת שאלות (5 ) שאלה שם מלא טקסט חופשי מס' תעודת זהות ספרות בל…" at bounding box center [244, 97] width 461 height 17
click at [341, 73] on ul "שם הפרוייקט רשימה נפתחת (Combo Box) מילון" at bounding box center [242, 68] width 444 height 16
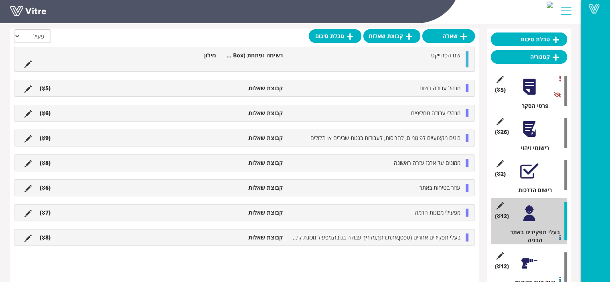
scroll to position [58, 0]
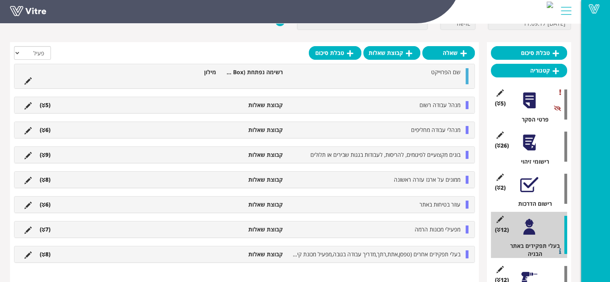
click at [530, 105] on div at bounding box center [529, 100] width 18 height 18
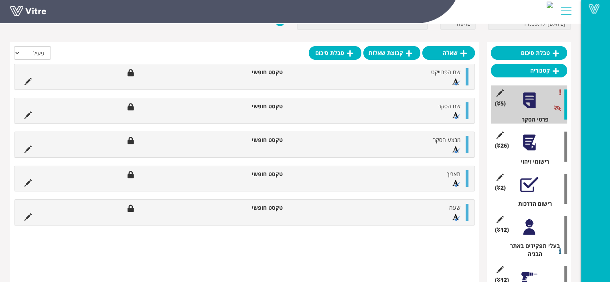
click at [530, 140] on div at bounding box center [529, 142] width 18 height 18
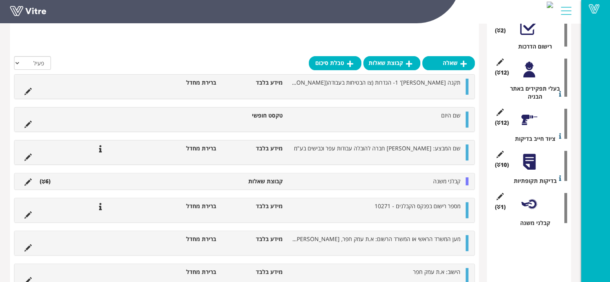
scroll to position [200, 0]
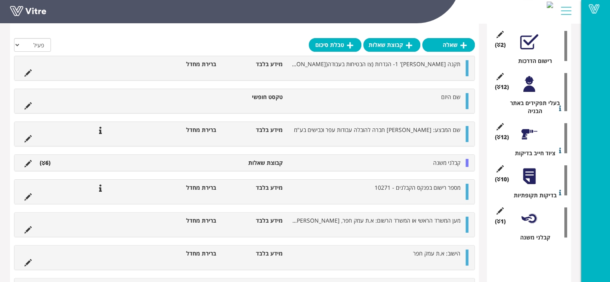
click at [275, 162] on li "קבוצת שאלות" at bounding box center [253, 163] width 67 height 8
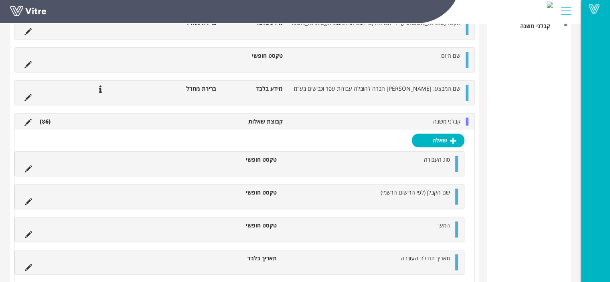
scroll to position [401, 0]
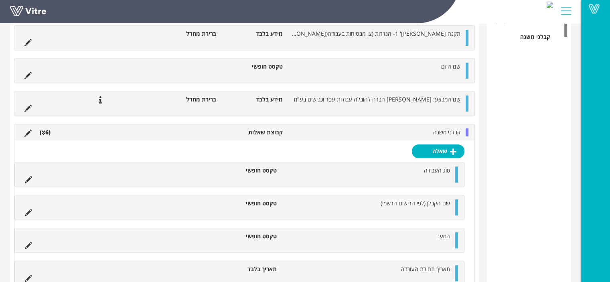
click at [412, 130] on li "קבלני משנה" at bounding box center [376, 132] width 178 height 8
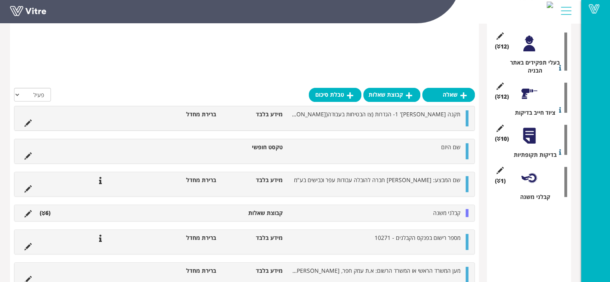
scroll to position [241, 0]
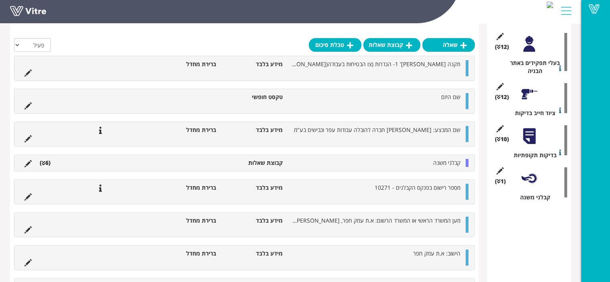
click at [532, 139] on div at bounding box center [529, 136] width 18 height 18
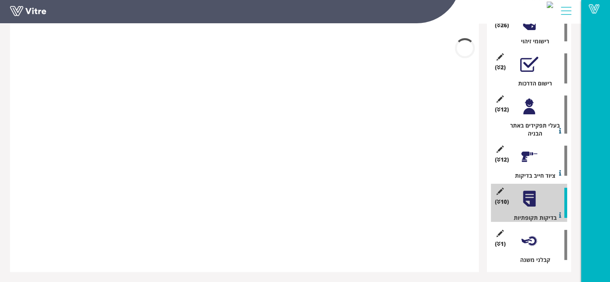
scroll to position [178, 0]
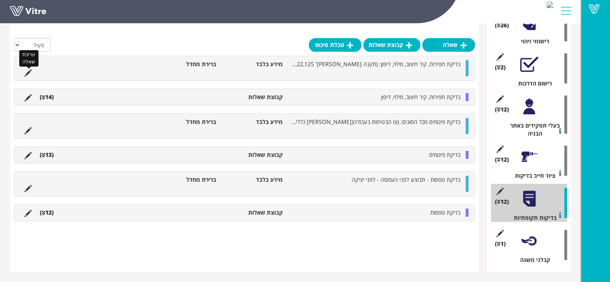
click at [26, 70] on icon at bounding box center [27, 72] width 7 height 7
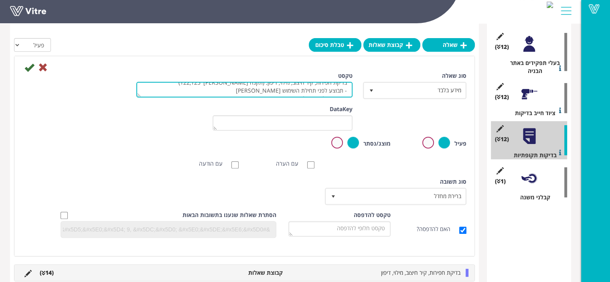
scroll to position [0, 0]
click at [266, 88] on textarea "בדיקת חפירות, קיר חיצוב, מילוי, דיפון: (תקנה מס' 122,125) - תבוצע לפני תחילת הש…" at bounding box center [244, 90] width 216 height 16
click at [237, 88] on textarea "בדיקת חפירות, קיר חיצוב, מילוי, דיפון: (תקנה מס' 122,125) - תבוצע לפני תחילת הש…" at bounding box center [244, 90] width 216 height 16
click at [265, 89] on textarea "בדיקת חפירות, קיר חיצוב, מילוי, דיפון: (תקנה מס' 122,125) - תבוצע לפני תחילת הש…" at bounding box center [244, 90] width 216 height 16
type textarea "בדיקת חפירות, קיר חיצוב, מילוי, דיפון, בדיקת פיגום, בדיקת טפסה: (תקנה מס' 122,1…"
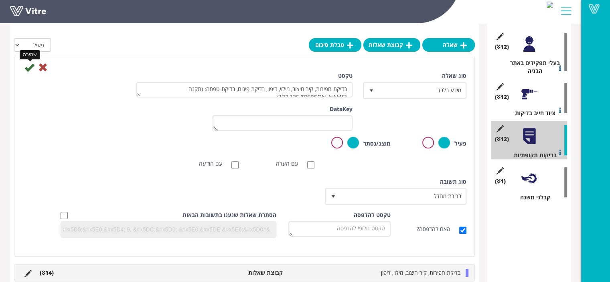
click at [24, 65] on icon at bounding box center [29, 68] width 10 height 10
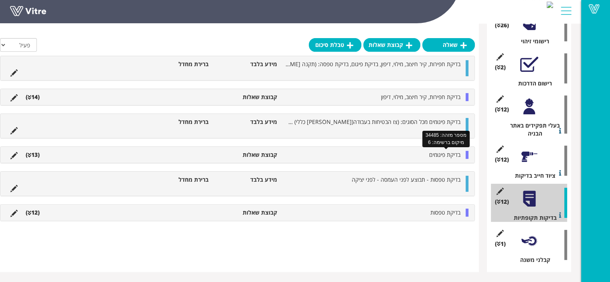
click at [434, 155] on span "בדיקת פיגומים" at bounding box center [444, 155] width 31 height 8
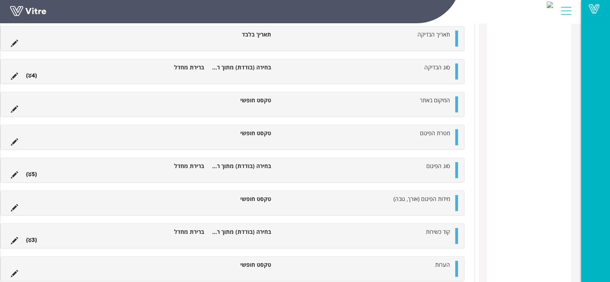
scroll to position [561, 0]
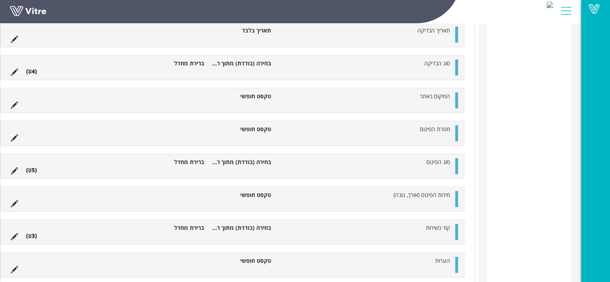
click at [293, 168] on ul "סוג הפיגום בחירה (בודדת) מתוך רשימה ברירת מחדל (5 )" at bounding box center [230, 166] width 447 height 16
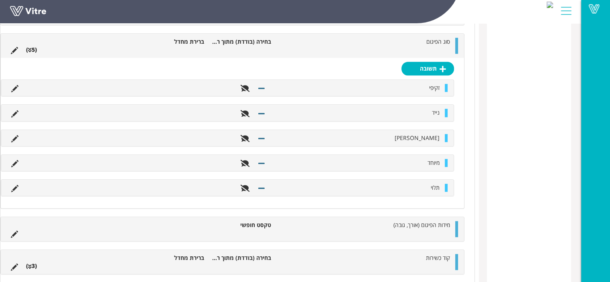
scroll to position [641, 0]
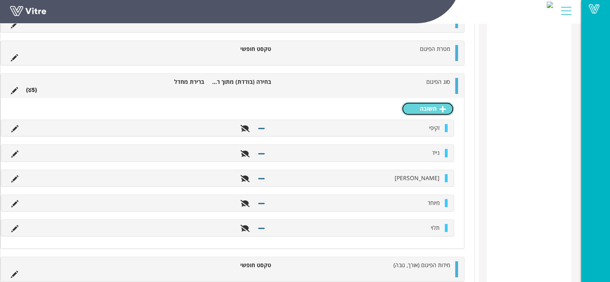
click at [428, 110] on link "תשובה" at bounding box center [427, 109] width 53 height 14
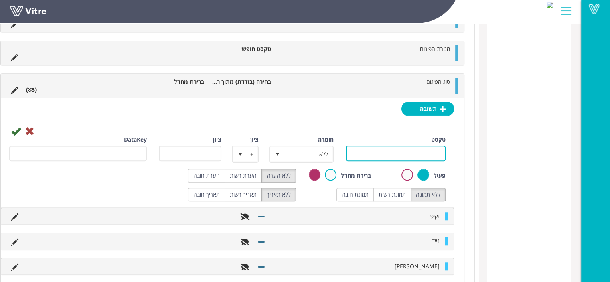
click at [431, 146] on input "טקסט" at bounding box center [396, 154] width 100 height 16
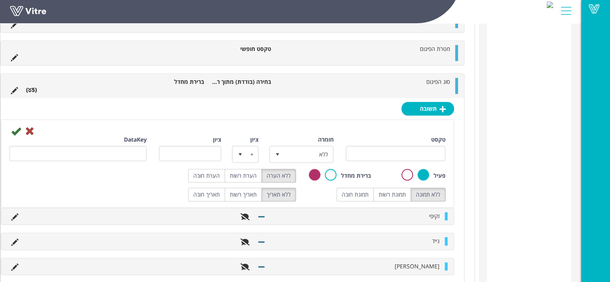
click at [445, 165] on div "טקסט" at bounding box center [396, 151] width 112 height 32
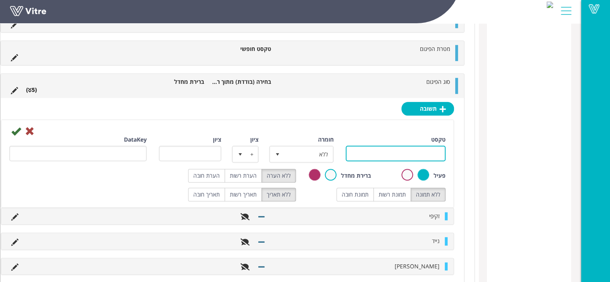
click at [390, 146] on input "טקסט" at bounding box center [396, 154] width 100 height 16
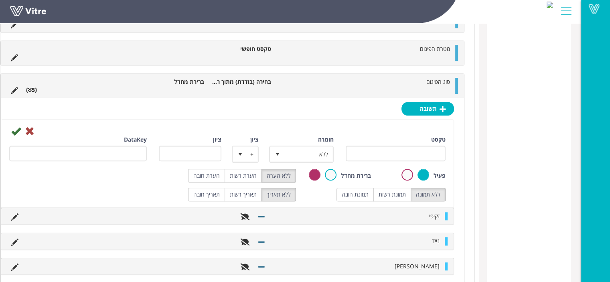
click at [372, 135] on div "טקסט" at bounding box center [396, 148] width 100 height 26
click at [34, 131] on icon at bounding box center [30, 131] width 10 height 10
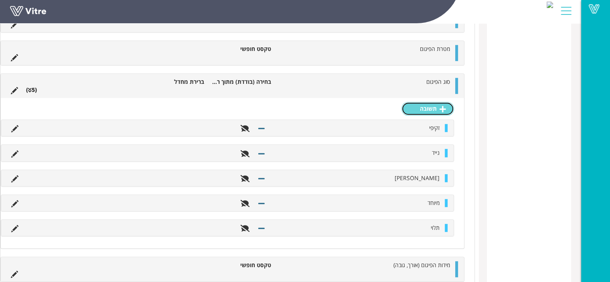
click at [425, 109] on link "תשובה" at bounding box center [427, 109] width 53 height 14
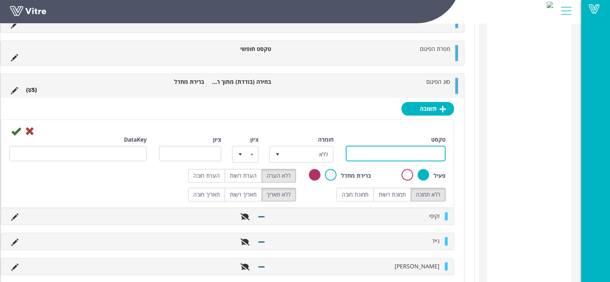
click at [418, 148] on input "טקסט" at bounding box center [396, 154] width 100 height 16
type input "אחר"
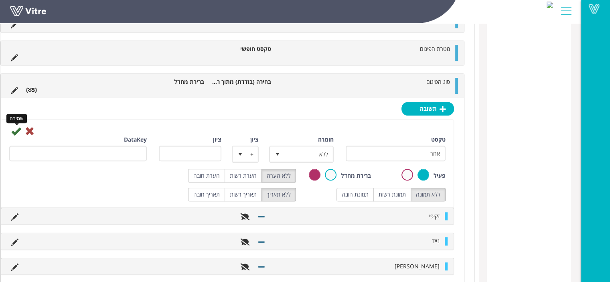
click at [21, 129] on icon at bounding box center [16, 131] width 10 height 10
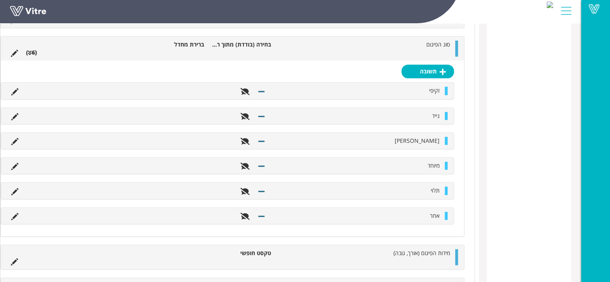
scroll to position [451, 0]
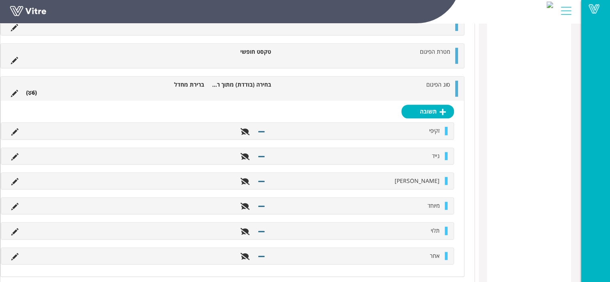
click at [395, 89] on ul "סוג הפיגום בחירה (בודדת) מתוך רשימה ברירת מחדל (6 )" at bounding box center [230, 89] width 447 height 16
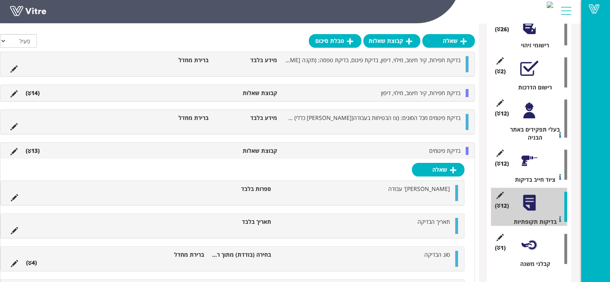
scroll to position [170, 0]
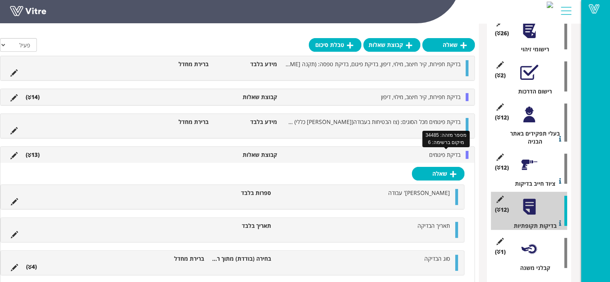
click at [430, 152] on span "בדיקת פיגומים" at bounding box center [444, 155] width 31 height 8
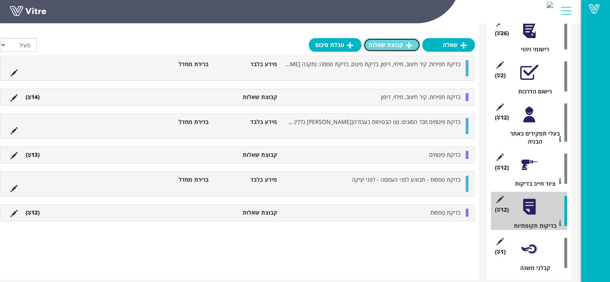
click at [384, 48] on link "קבוצת שאלות" at bounding box center [391, 45] width 57 height 14
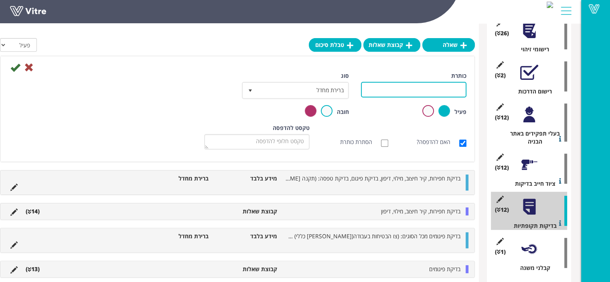
click at [436, 84] on input "כותרת" at bounding box center [413, 90] width 105 height 16
drag, startPoint x: 389, startPoint y: 90, endPoint x: 471, endPoint y: 89, distance: 82.2
click at [471, 89] on div "כותרת בדיקת בודק מוסמך למפסק מגן" at bounding box center [413, 88] width 117 height 32
type input "ב"
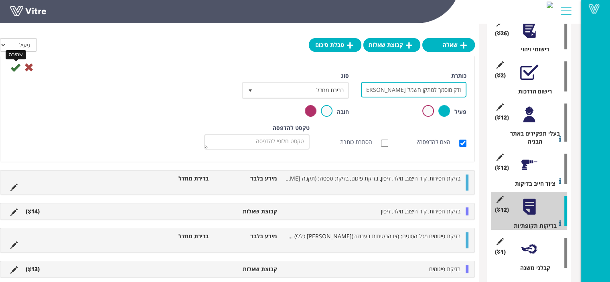
type input "בודק מוסמך למתקן חשמל ארעי באתר בניה"
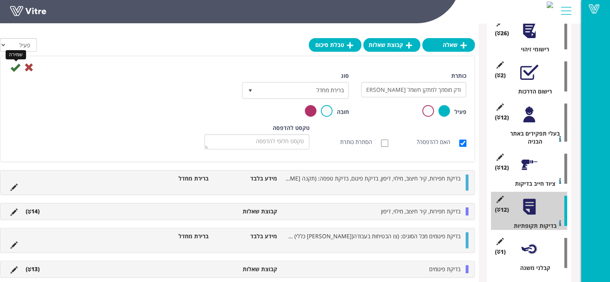
click at [20, 67] on icon at bounding box center [15, 68] width 10 height 10
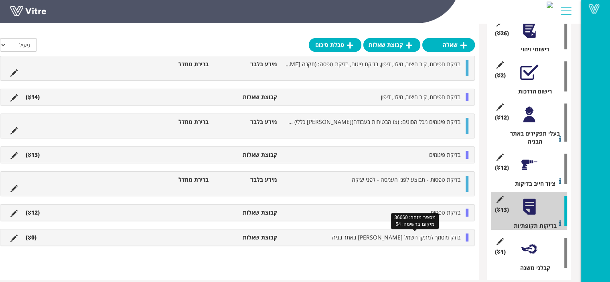
click at [424, 234] on span "בודק מוסמך למתקן חשמל ארעי באתר בניה" at bounding box center [396, 237] width 128 height 8
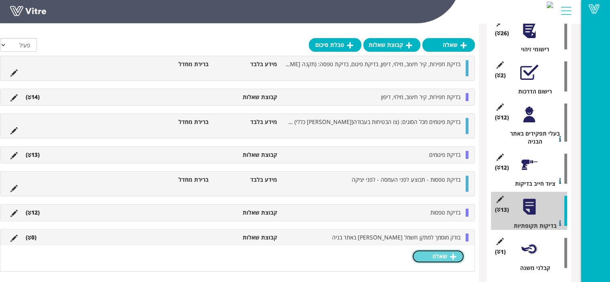
click at [439, 252] on link "שאלה" at bounding box center [438, 256] width 53 height 14
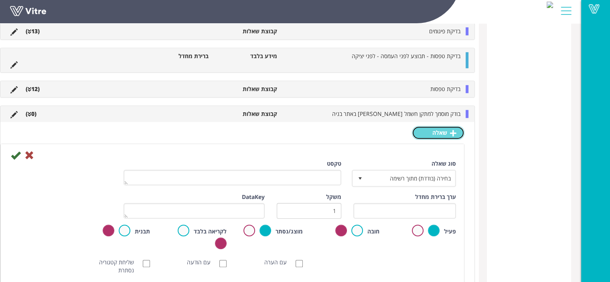
scroll to position [501, 0]
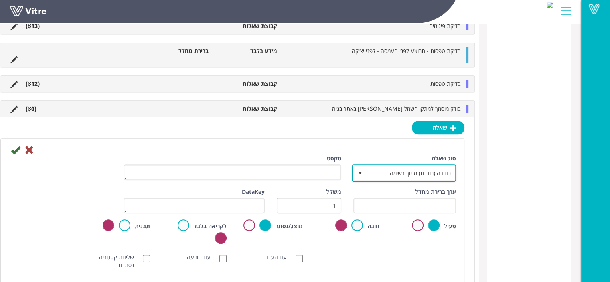
click at [394, 168] on span "בחירה (בודדת) מתוך רשימה" at bounding box center [411, 173] width 88 height 14
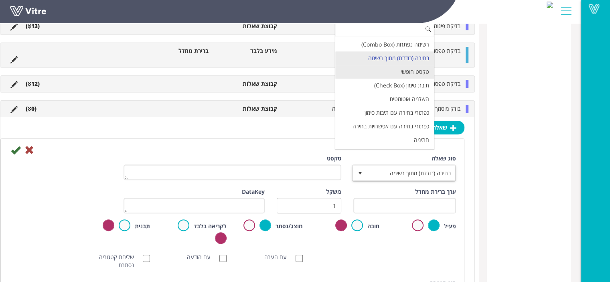
click at [423, 69] on li "טקסט חופשי" at bounding box center [384, 72] width 99 height 14
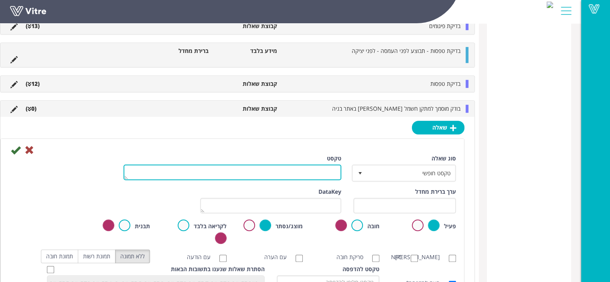
click at [332, 170] on textarea "טקסט" at bounding box center [232, 172] width 218 height 16
type textarea "שם המתקן (סוג, מספק מתח ל-)"
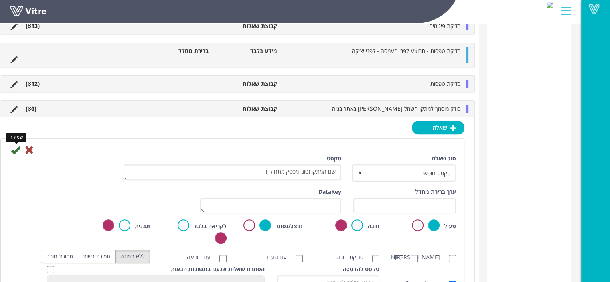
click at [20, 149] on icon at bounding box center [16, 150] width 10 height 10
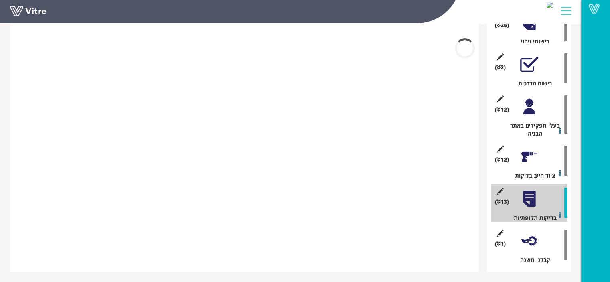
scroll to position [393, 0]
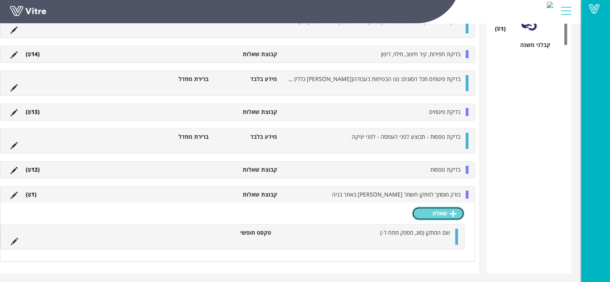
click at [443, 211] on link "שאלה" at bounding box center [438, 213] width 53 height 14
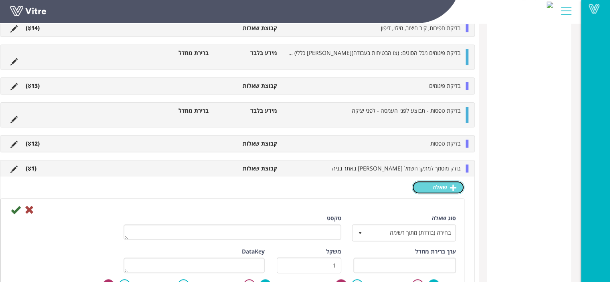
scroll to position [473, 0]
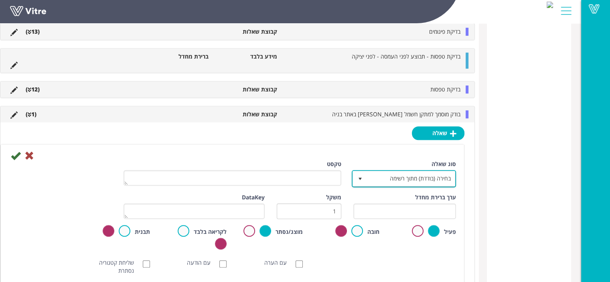
click at [420, 181] on span "בחירה (בודדת) מתוך רשימה" at bounding box center [411, 178] width 88 height 14
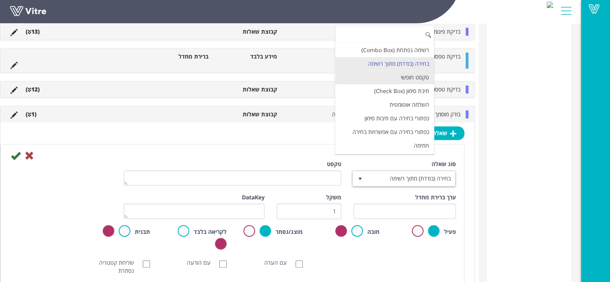
click at [428, 79] on li "טקסט חופשי" at bounding box center [384, 78] width 99 height 14
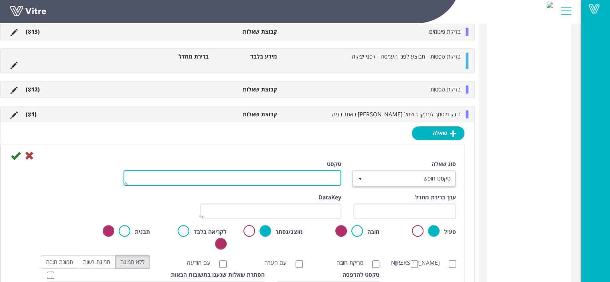
click at [323, 179] on textarea "טקסט" at bounding box center [232, 178] width 218 height 16
type textarea "מיקום המתקן באתר הבניה (מיקום/קומה)"
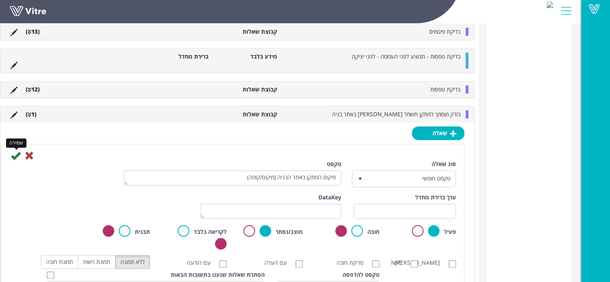
click at [20, 156] on icon at bounding box center [16, 156] width 10 height 10
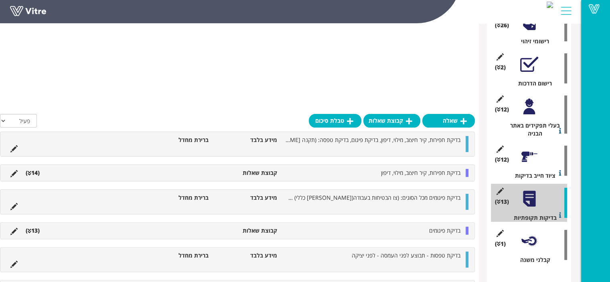
scroll to position [405, 0]
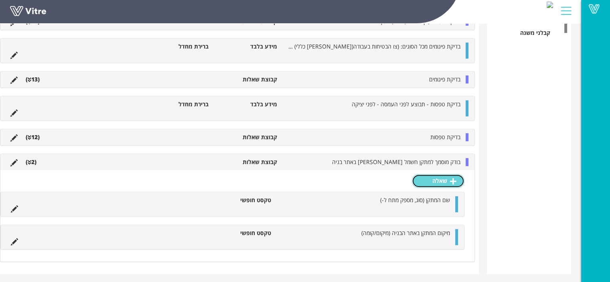
click at [447, 180] on link "שאלה" at bounding box center [438, 181] width 53 height 14
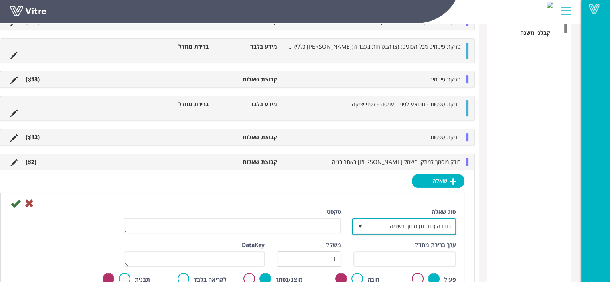
click at [434, 226] on span "בחירה (בודדת) מתוך רשימה" at bounding box center [411, 226] width 88 height 14
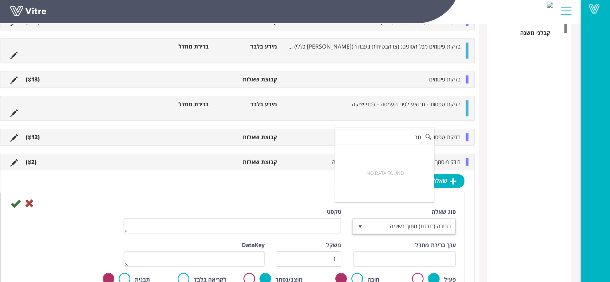
type input "ת"
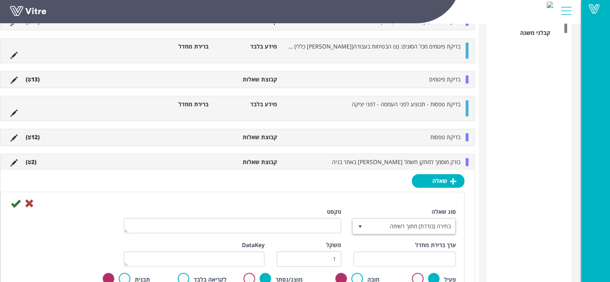
click at [434, 225] on span "בחירה (בודדת) מתוך רשימה" at bounding box center [411, 226] width 88 height 14
click at [432, 241] on li "תאריך בלבד" at bounding box center [384, 244] width 99 height 14
type input "תא"
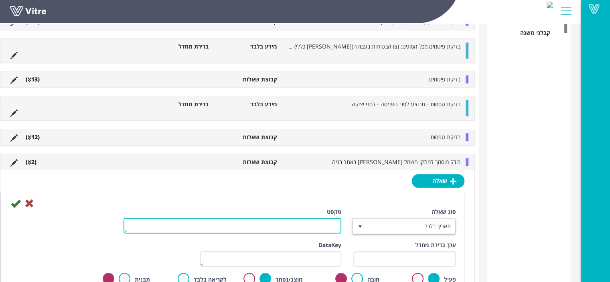
click at [318, 224] on textarea "טקסט" at bounding box center [232, 226] width 218 height 16
type textarea "תאריך בדיקה"
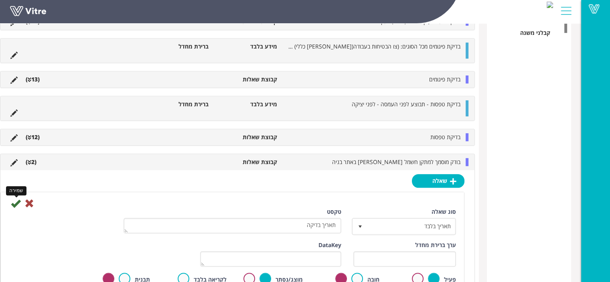
click at [20, 205] on icon at bounding box center [16, 203] width 10 height 10
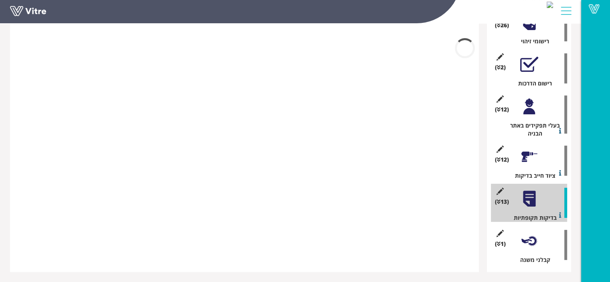
scroll to position [394, 0]
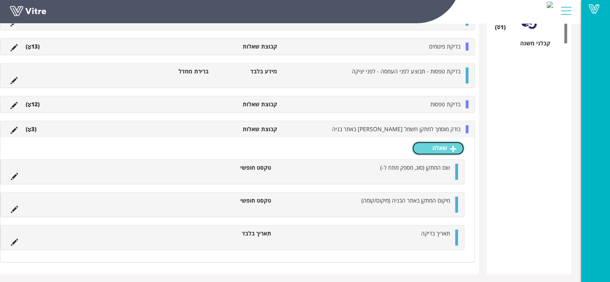
click at [441, 150] on link "שאלה" at bounding box center [438, 148] width 53 height 14
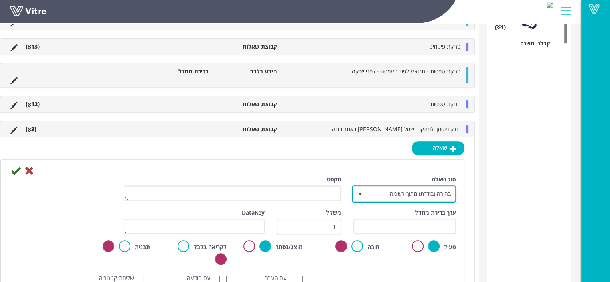
click at [439, 196] on span "בחירה (בודדת) מתוך רשימה" at bounding box center [411, 193] width 88 height 14
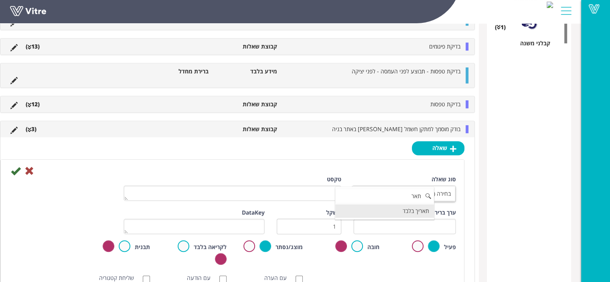
click at [428, 210] on li "תאריך בלבד" at bounding box center [384, 211] width 99 height 14
type input "תאר"
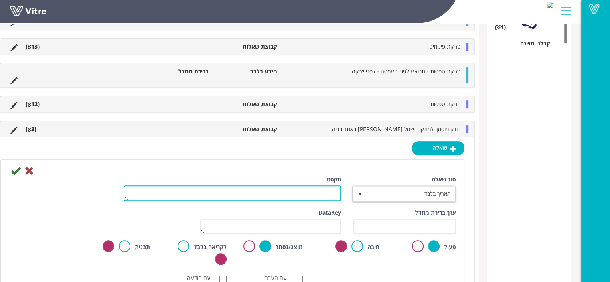
click at [299, 192] on textarea "טקסט" at bounding box center [232, 193] width 218 height 16
type textarea "בתוקף עד"
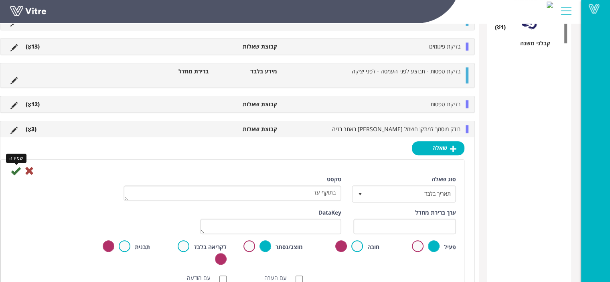
click at [20, 172] on icon at bounding box center [16, 171] width 10 height 10
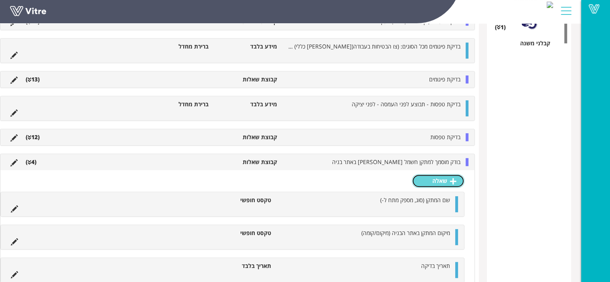
click at [439, 178] on link "שאלה" at bounding box center [438, 181] width 53 height 14
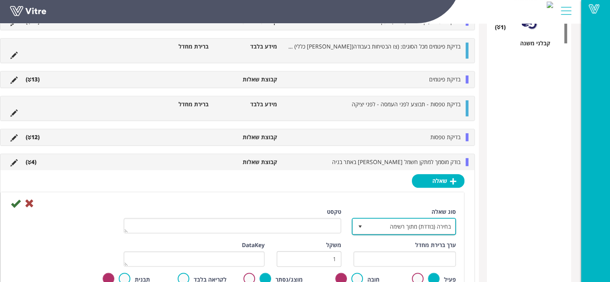
click at [400, 222] on span "בחירה (בודדת) מתוך רשימה" at bounding box center [411, 226] width 88 height 14
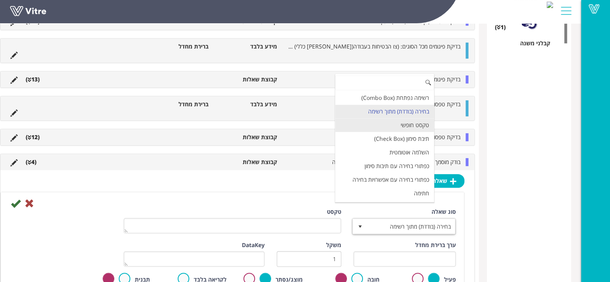
click at [434, 123] on li "טקסט חופשי" at bounding box center [384, 125] width 99 height 14
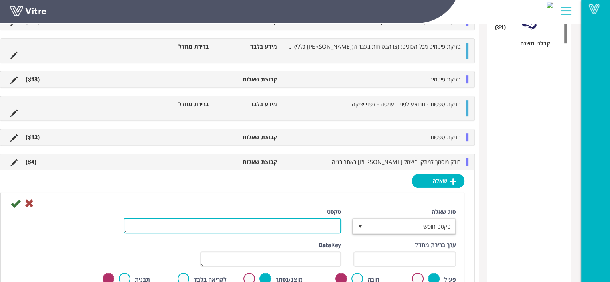
click at [309, 227] on textarea "טקסט" at bounding box center [232, 226] width 218 height 16
click at [310, 223] on textarea "שם ומספר רשיון בודק חשמל" at bounding box center [232, 226] width 218 height 16
click at [312, 224] on textarea "שם ומספר רשיון בודק חשמל" at bounding box center [232, 226] width 218 height 16
type textarea "שם ומספר רישיון בודק חשמל"
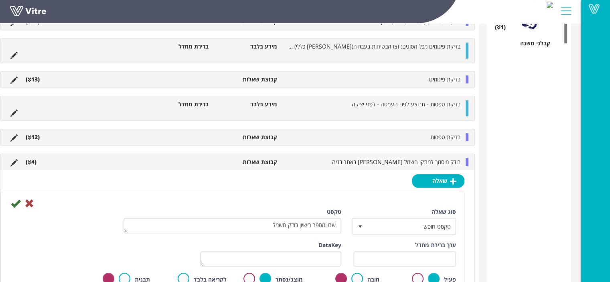
click at [192, 200] on div at bounding box center [232, 203] width 459 height 10
click at [20, 203] on icon at bounding box center [16, 203] width 10 height 10
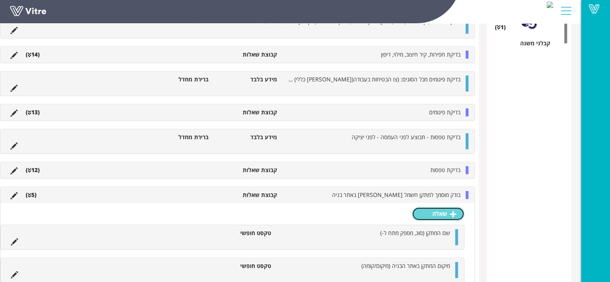
click at [440, 213] on link "שאלה" at bounding box center [438, 214] width 53 height 14
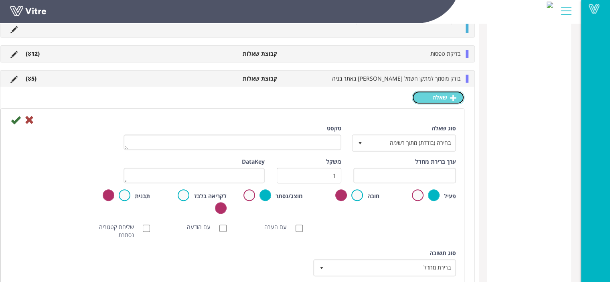
scroll to position [515, 0]
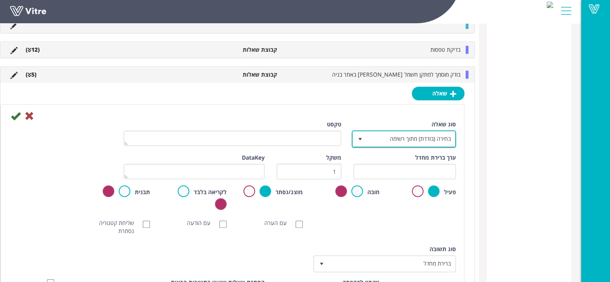
click at [423, 134] on span "בחירה (בודדת) מתוך רשימה" at bounding box center [411, 138] width 88 height 14
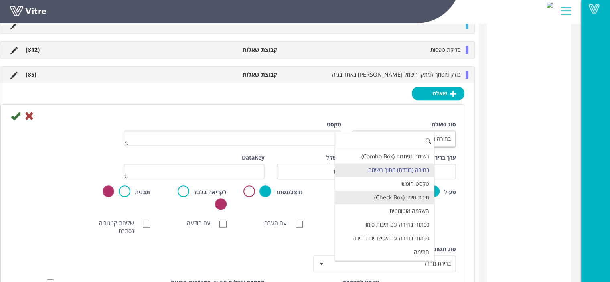
click at [420, 196] on li "תיבת סימון (Check Box)" at bounding box center [384, 197] width 99 height 14
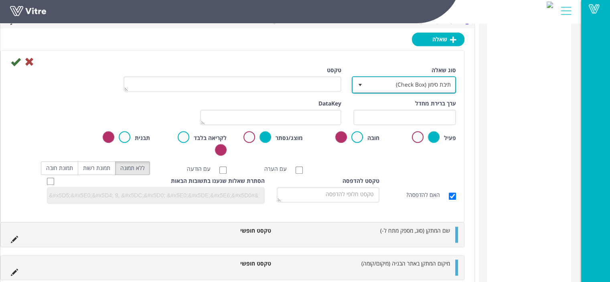
scroll to position [555, 0]
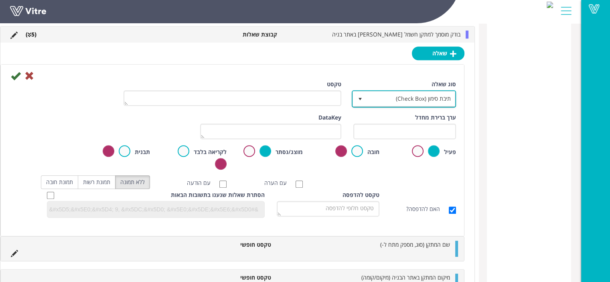
click at [434, 97] on span "תיבת סימון (Check Box)" at bounding box center [411, 98] width 88 height 14
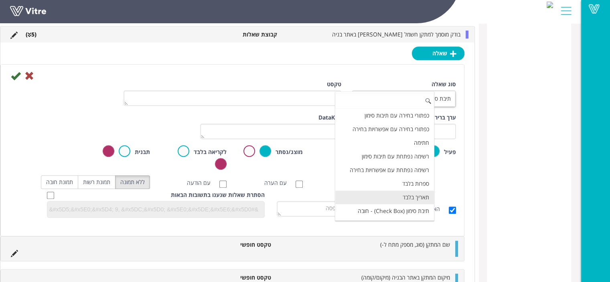
scroll to position [80, 0]
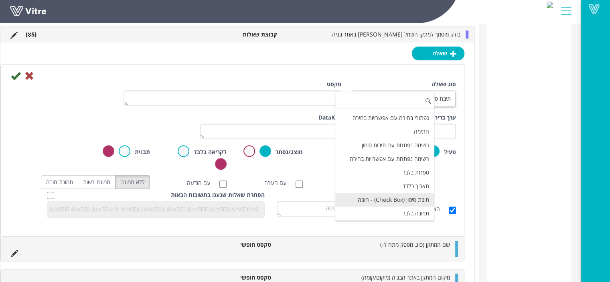
click at [395, 193] on li "תיבת סימון (Check Box) - חובה" at bounding box center [384, 200] width 99 height 14
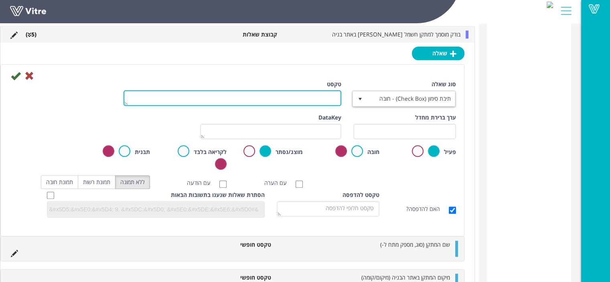
click at [322, 97] on textarea "טקסט" at bounding box center [232, 98] width 218 height 16
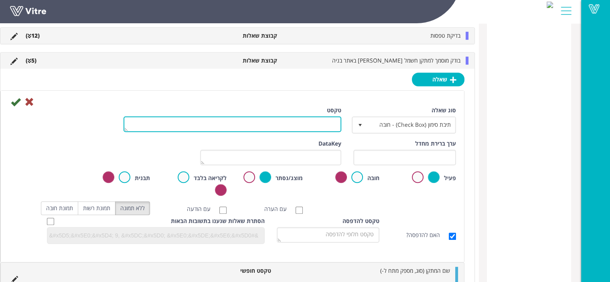
scroll to position [515, 0]
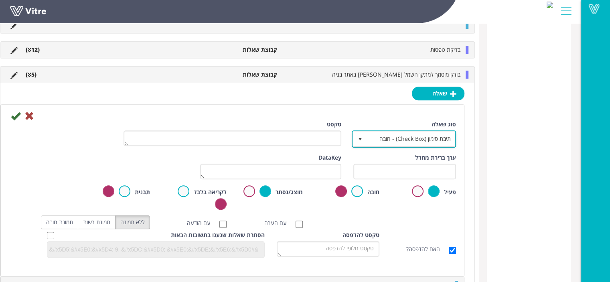
click at [401, 138] on span "תיבת סימון (Check Box) - חובה" at bounding box center [411, 138] width 88 height 14
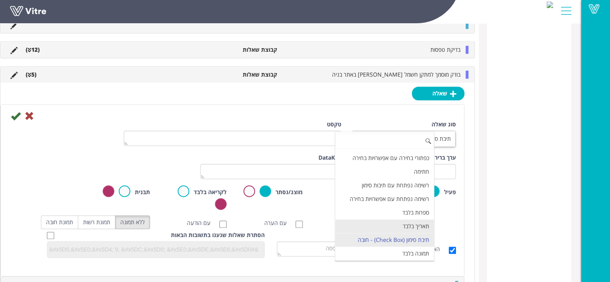
scroll to position [0, 0]
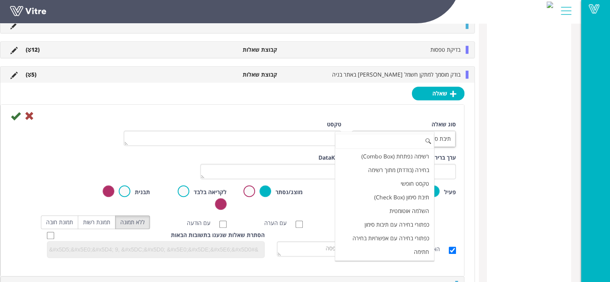
click at [408, 115] on div at bounding box center [232, 116] width 459 height 10
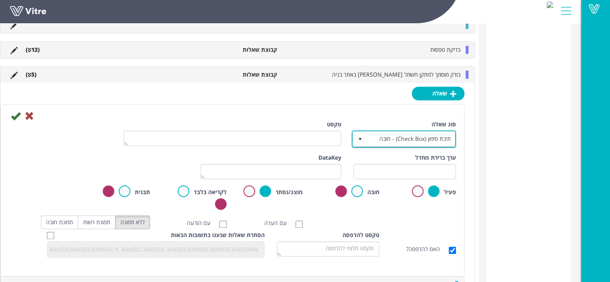
click at [401, 139] on span "תיבת סימון (Check Box) - חובה" at bounding box center [411, 138] width 88 height 14
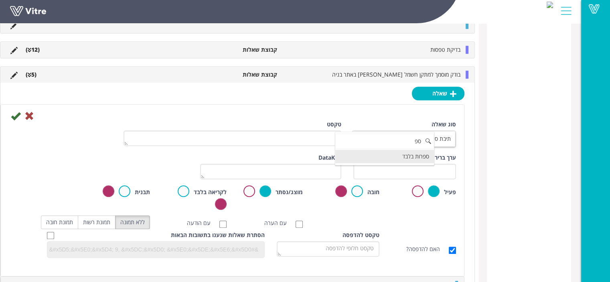
click at [430, 152] on li "ספרות בלבד" at bounding box center [384, 157] width 99 height 14
type input "ספ"
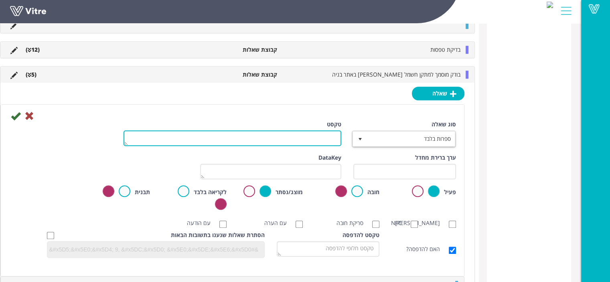
click at [310, 137] on textarea "טקסט" at bounding box center [232, 138] width 218 height 16
type textarea "קוד כשירות"
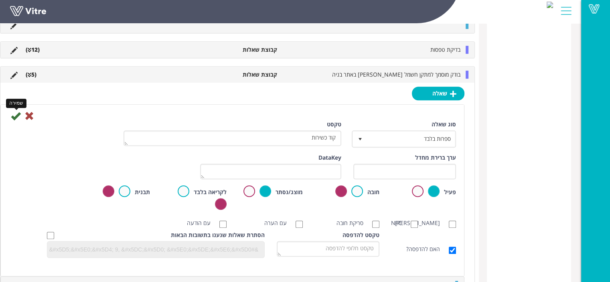
click at [20, 115] on icon at bounding box center [16, 116] width 10 height 10
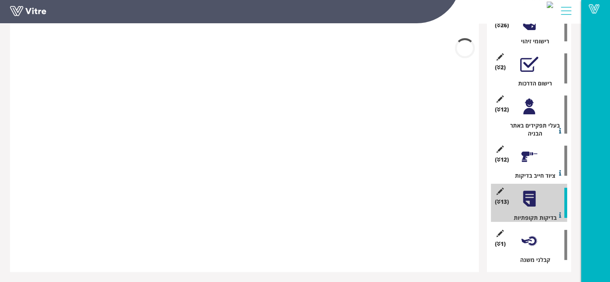
scroll to position [384, 0]
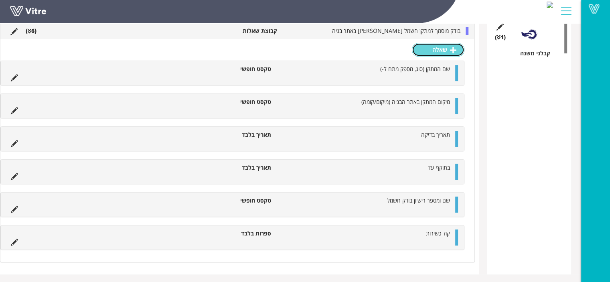
click at [451, 43] on link "שאלה" at bounding box center [438, 50] width 53 height 14
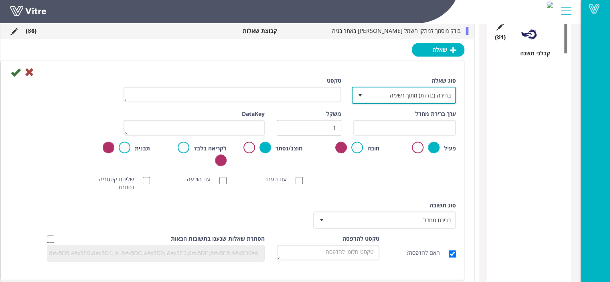
click at [412, 94] on span "בחירה (בודדת) מתוך רשימה" at bounding box center [411, 95] width 88 height 14
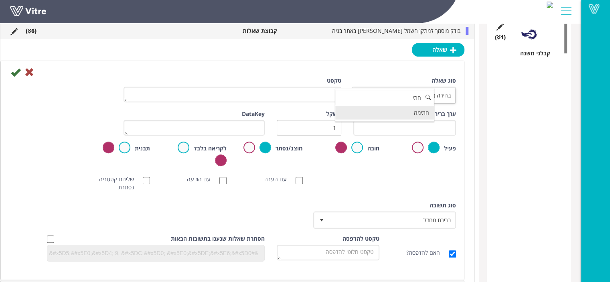
click at [422, 114] on li "חתימה" at bounding box center [384, 113] width 99 height 14
type input "חתי"
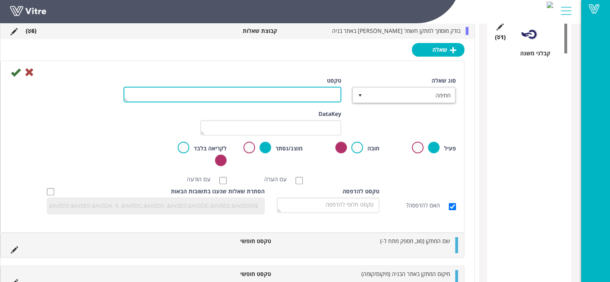
click at [321, 93] on textarea "טקסט" at bounding box center [232, 95] width 218 height 16
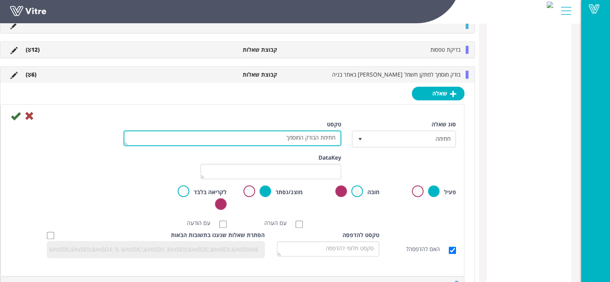
scroll to position [545, 0]
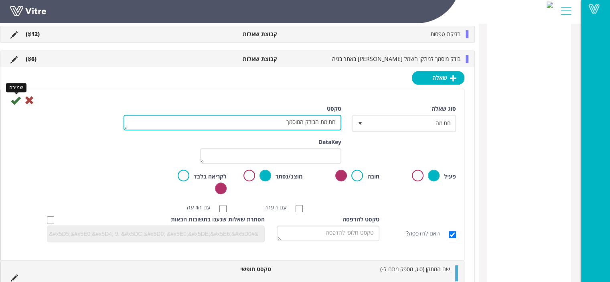
type textarea "חתימת הבודק המוסמך"
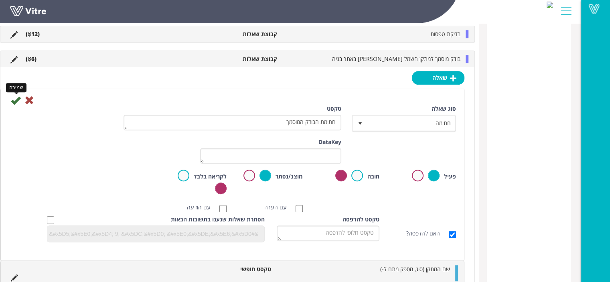
click at [20, 100] on icon at bounding box center [16, 100] width 10 height 10
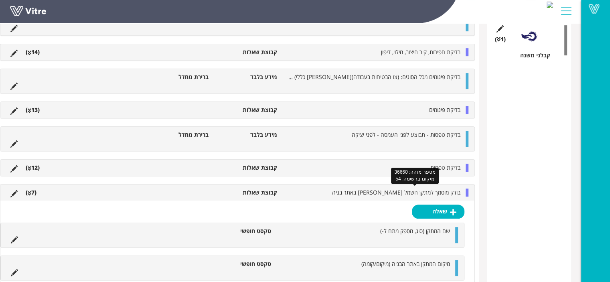
scroll to position [417, 0]
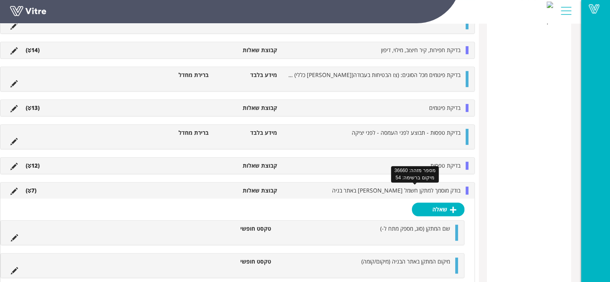
click at [446, 184] on div "בודק מוסמך למתקן חשמל ארעי באתר בניה קבוצת שאלות (7 )" at bounding box center [237, 190] width 474 height 16
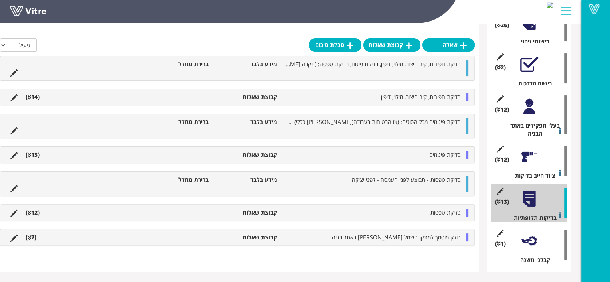
scroll to position [178, 0]
click at [394, 42] on link "קבוצת שאלות" at bounding box center [391, 45] width 57 height 14
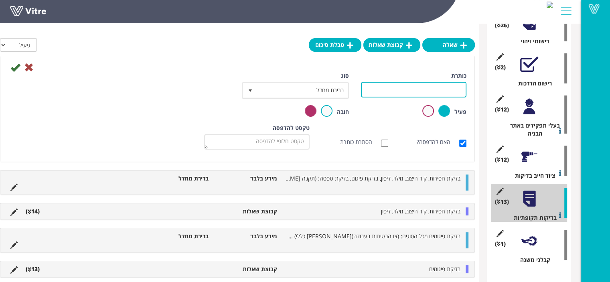
click at [436, 93] on input "כותרת" at bounding box center [413, 90] width 105 height 16
type input "מפסק מגן (יבדר אחת לשבוע"
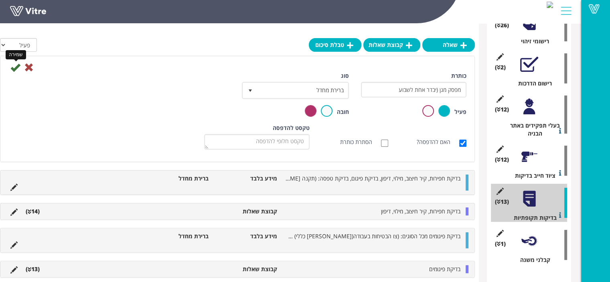
click at [20, 68] on icon at bounding box center [15, 68] width 10 height 10
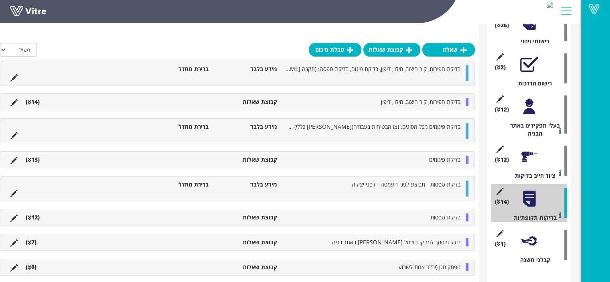
scroll to position [190, 0]
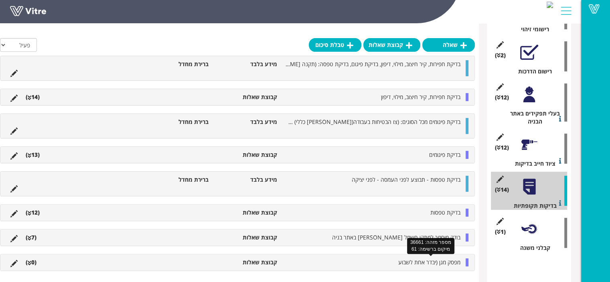
click at [449, 260] on span "מפסק מגן (יבדר אחת לשבוע" at bounding box center [429, 262] width 62 height 8
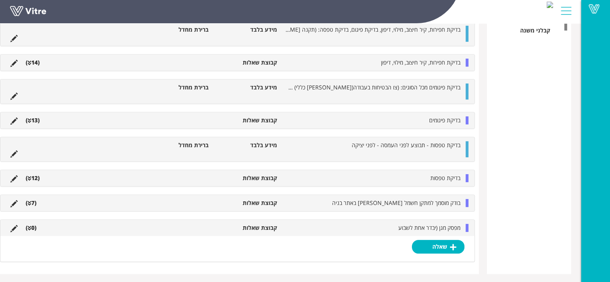
scroll to position [407, 0]
click at [449, 246] on link "שאלה" at bounding box center [438, 247] width 53 height 14
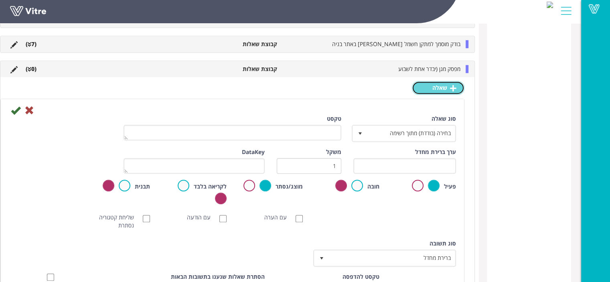
scroll to position [568, 0]
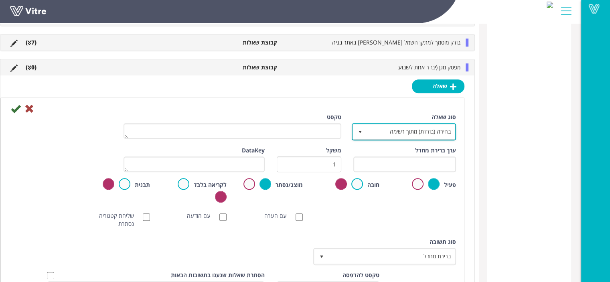
click at [425, 127] on span "בחירה (בודדת) מתוך רשימה" at bounding box center [411, 131] width 88 height 14
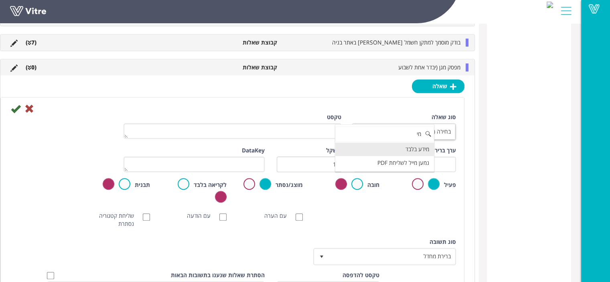
click at [434, 147] on li "מידע בלבד" at bounding box center [384, 149] width 99 height 14
type input "מי"
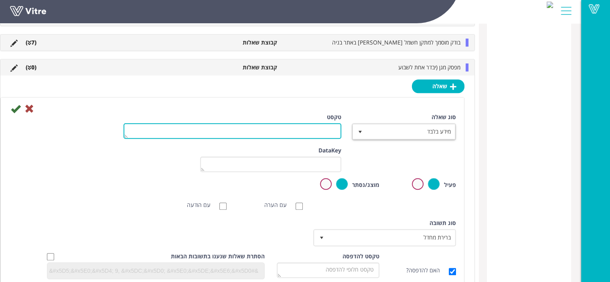
click at [329, 128] on textarea "טקסט" at bounding box center [232, 131] width 218 height 16
type textarea "י"
click at [259, 131] on textarea "מפסק מגן ייבדק אחת לשבוע ע"י לחיצא על לחיץ הבדיקה" at bounding box center [232, 131] width 218 height 16
click at [215, 128] on textarea "מפסק מגן ייבדק אחת לשבוע ע"י לחיץ על לחיץ הבדיקה" at bounding box center [232, 131] width 218 height 16
type textarea "מפסק מגן ייבדק אחת לשבוע ע"י לחיץ על לחיץ הבדיקה רשאי לבדוק גם אדם שאינו חשמלאי"
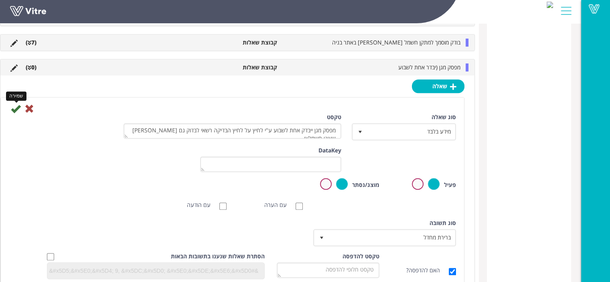
click at [20, 105] on icon at bounding box center [16, 109] width 10 height 10
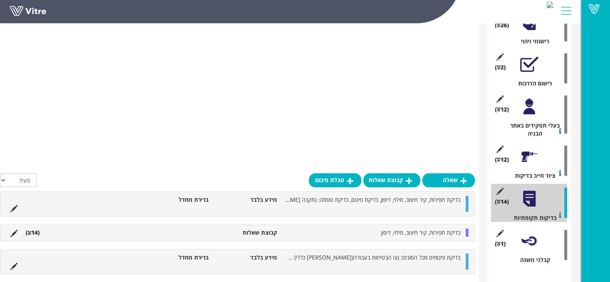
scroll to position [381, 0]
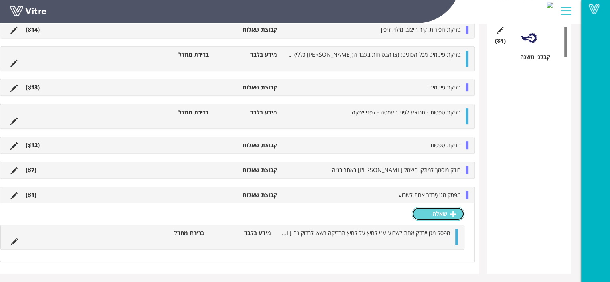
click at [449, 210] on link "שאלה" at bounding box center [438, 214] width 53 height 14
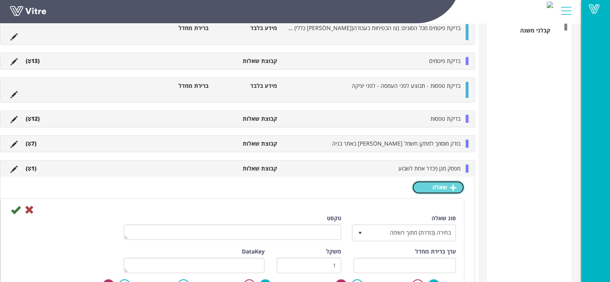
scroll to position [421, 0]
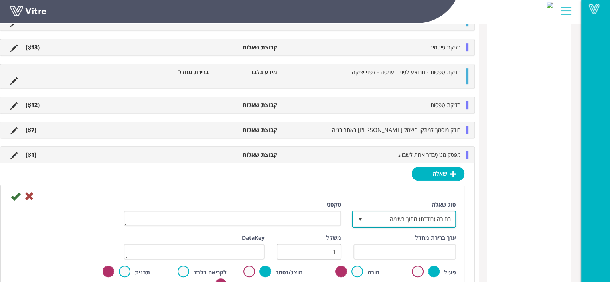
click at [423, 216] on span "בחירה (בודדת) מתוך רשימה" at bounding box center [411, 219] width 88 height 14
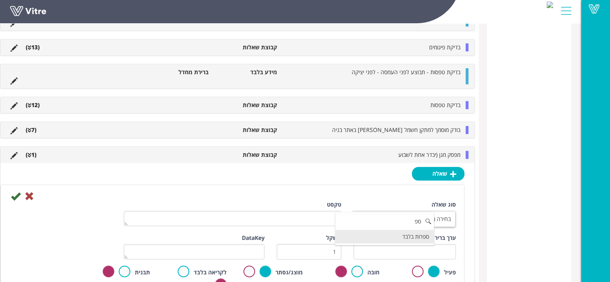
click at [423, 231] on li "ספרות בלבד" at bounding box center [384, 237] width 99 height 14
type input "ספ"
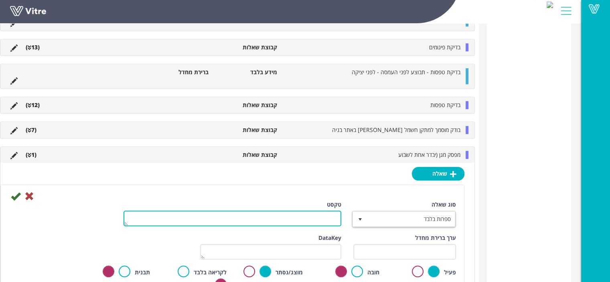
drag, startPoint x: 324, startPoint y: 216, endPoint x: 321, endPoint y: 211, distance: 5.9
click at [324, 216] on textarea "טקסט" at bounding box center [232, 218] width 218 height 16
type textarea "מפסק מגן מספר"
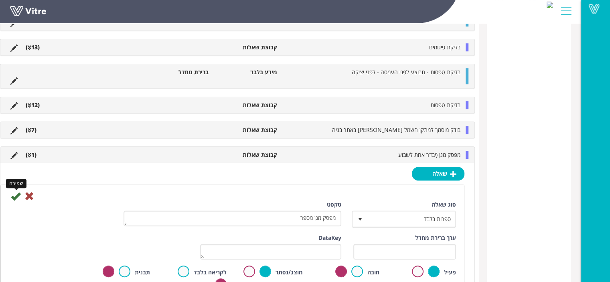
click at [20, 197] on icon at bounding box center [16, 196] width 10 height 10
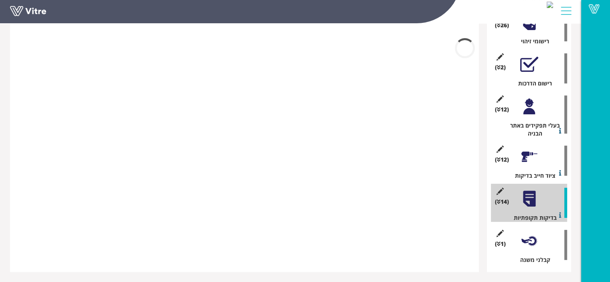
scroll to position [378, 0]
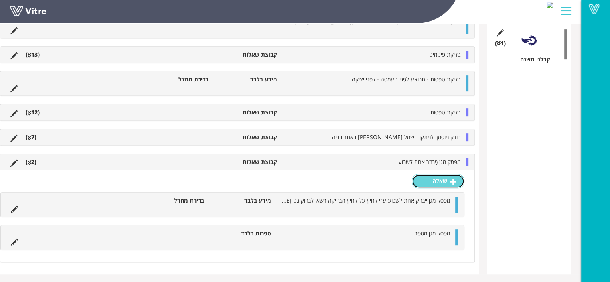
click at [438, 178] on link "שאלה" at bounding box center [438, 181] width 53 height 14
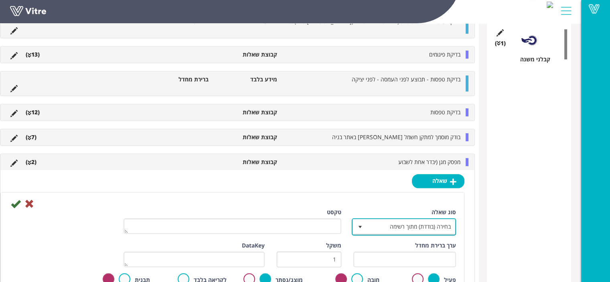
click at [413, 226] on span "בחירה (בודדת) מתוך רשימה" at bounding box center [411, 226] width 88 height 14
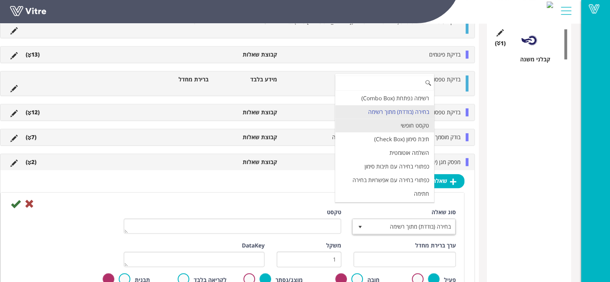
click at [427, 124] on li "טקסט חופשי" at bounding box center [384, 126] width 99 height 14
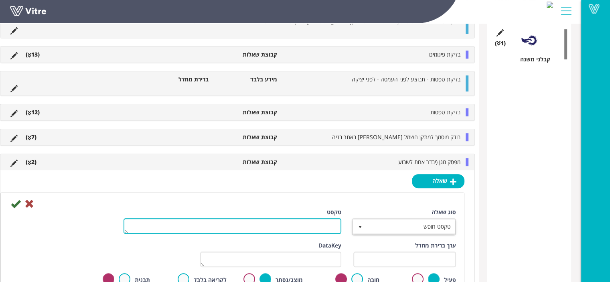
click at [307, 227] on textarea "טקסט" at bounding box center [232, 226] width 218 height 16
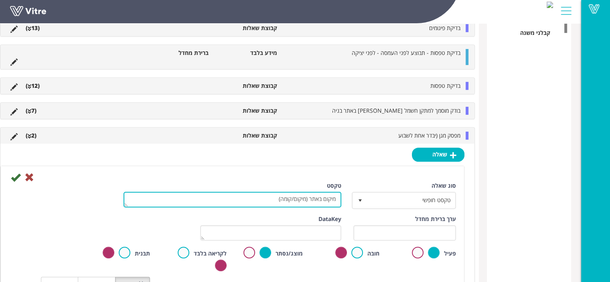
scroll to position [418, 0]
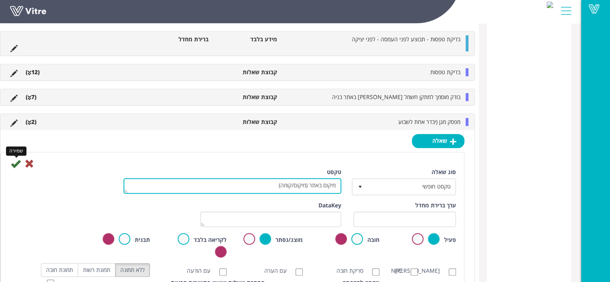
type textarea "מיקום באתר (מיקום/קומה)"
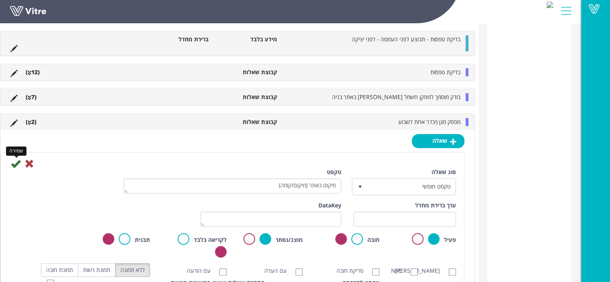
click at [20, 159] on icon at bounding box center [16, 164] width 10 height 10
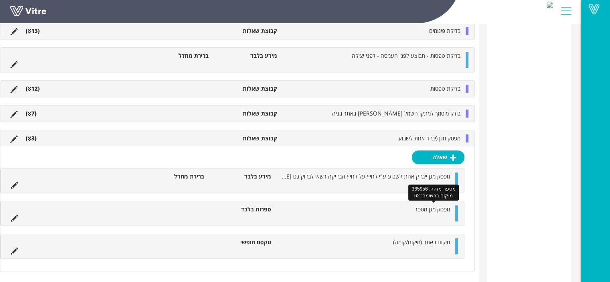
scroll to position [444, 0]
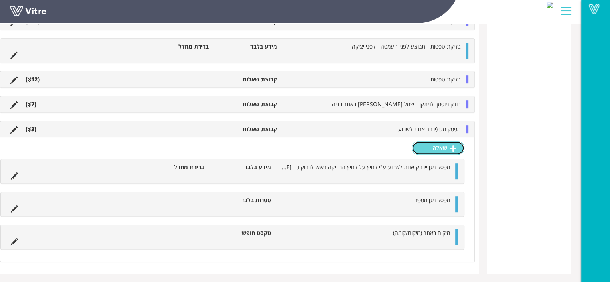
click at [439, 152] on link "שאלה" at bounding box center [438, 148] width 53 height 14
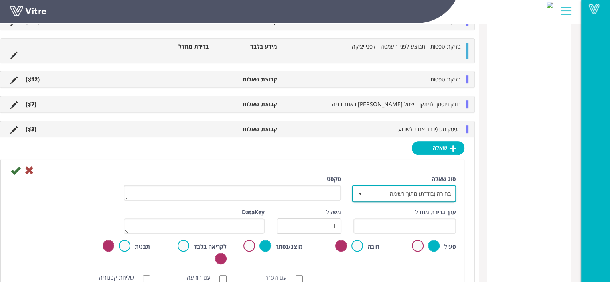
click at [436, 194] on span "בחירה (בודדת) מתוך רשימה" at bounding box center [411, 193] width 88 height 14
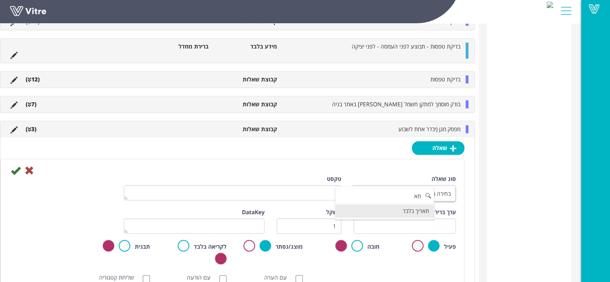
click at [434, 207] on li "תאריך בלבד" at bounding box center [384, 211] width 99 height 14
type input "תא"
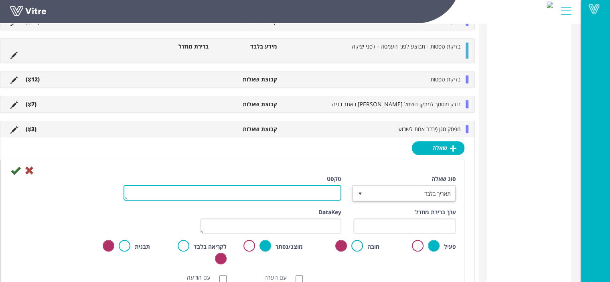
click at [331, 185] on textarea "טקסט" at bounding box center [232, 193] width 218 height 16
type textarea "תאריך הבדיקה"
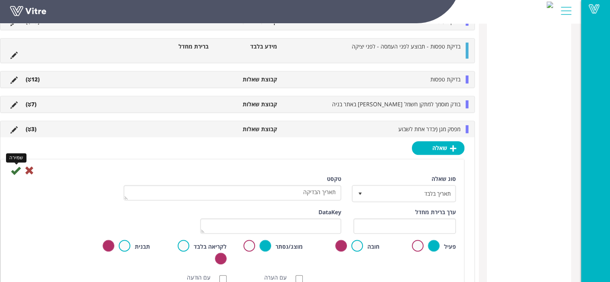
click at [20, 171] on icon at bounding box center [16, 171] width 10 height 10
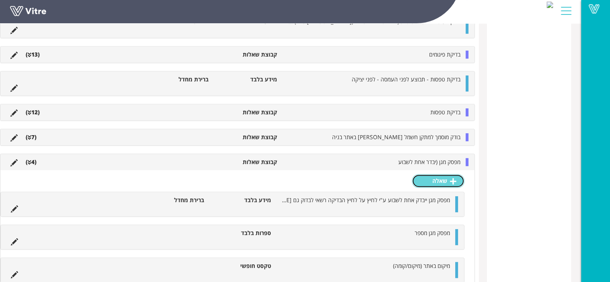
click at [444, 176] on link "שאלה" at bounding box center [438, 181] width 53 height 14
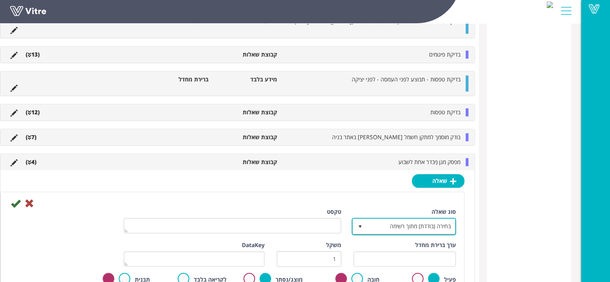
click at [398, 224] on span "בחירה (בודדת) מתוך רשימה" at bounding box center [411, 226] width 88 height 14
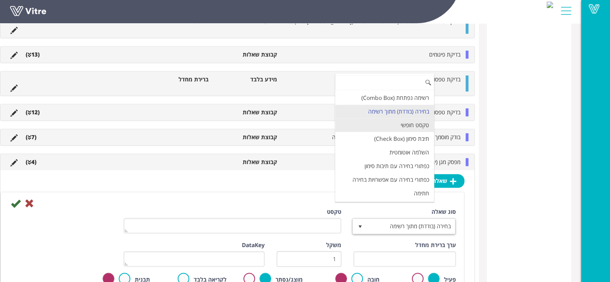
click at [418, 123] on li "טקסט חופשי" at bounding box center [384, 125] width 99 height 14
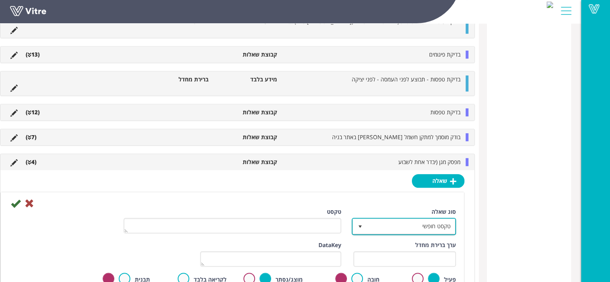
click at [406, 220] on span "טקסט חופשי" at bounding box center [411, 226] width 88 height 14
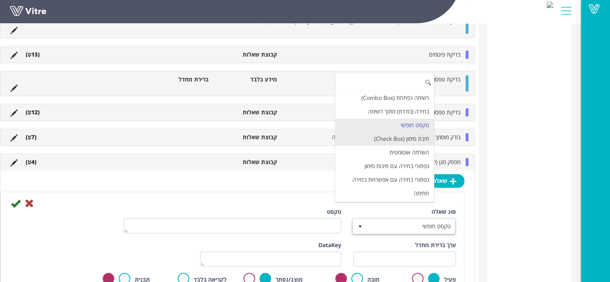
click at [418, 139] on li "תיבת סימון (Check Box)" at bounding box center [384, 139] width 99 height 14
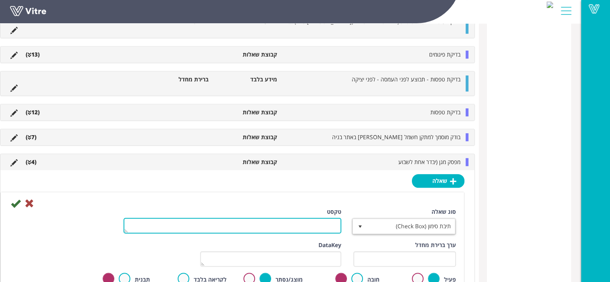
click at [310, 228] on textarea "טקסט" at bounding box center [232, 226] width 218 height 16
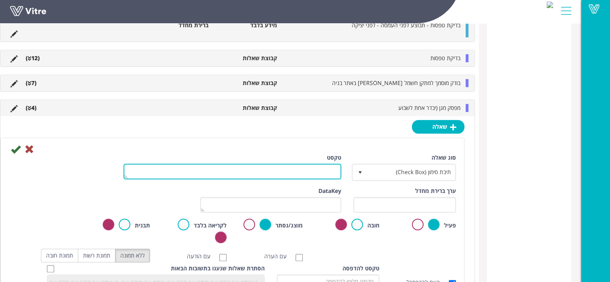
scroll to position [524, 0]
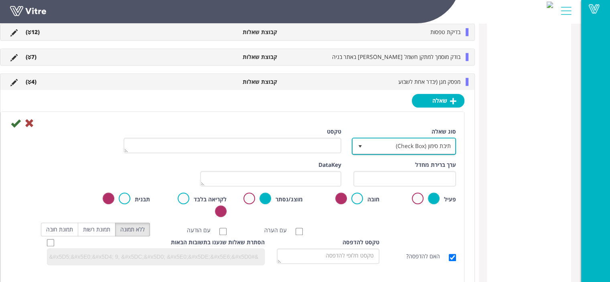
click at [393, 147] on span "תיבת סימון (Check Box)" at bounding box center [411, 146] width 88 height 14
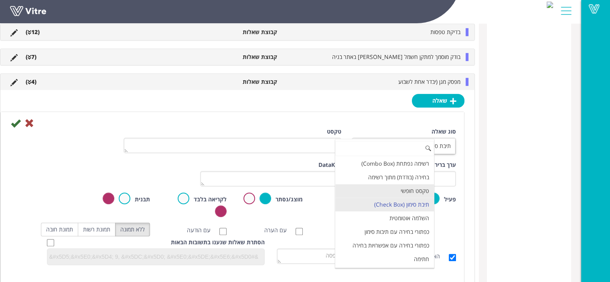
click at [405, 187] on li "טקסט חופשי" at bounding box center [384, 191] width 99 height 14
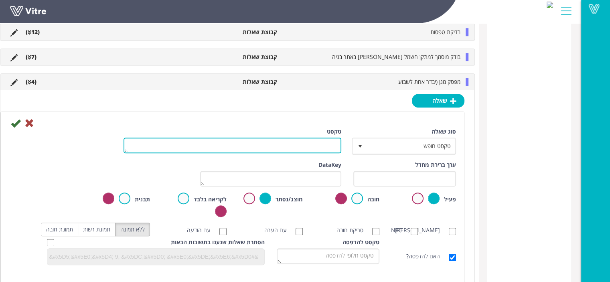
click at [305, 146] on textarea "טקסט" at bounding box center [232, 145] width 218 height 16
type textarea "האם המפסק תקין (כן/לא)"
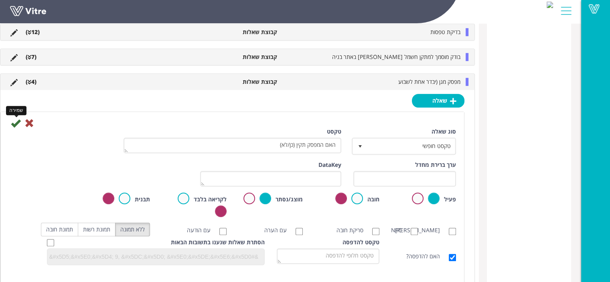
click at [20, 123] on icon at bounding box center [16, 123] width 10 height 10
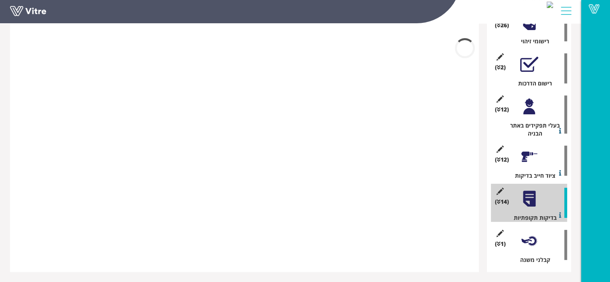
scroll to position [376, 0]
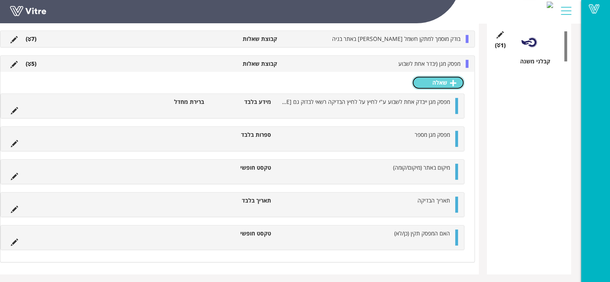
click at [448, 78] on link "שאלה" at bounding box center [438, 83] width 53 height 14
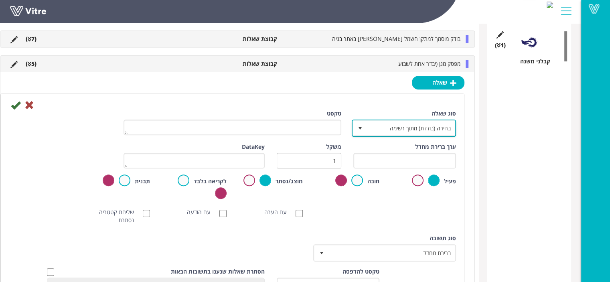
click at [402, 124] on span "בחירה (בודדת) מתוך רשימה" at bounding box center [411, 128] width 88 height 14
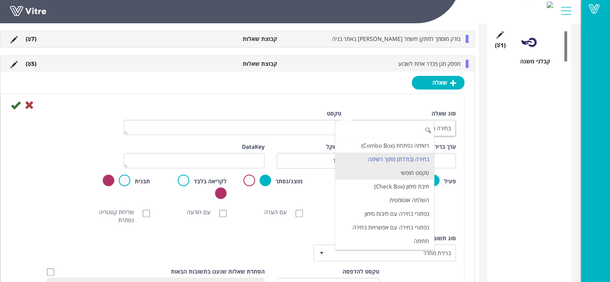
click at [406, 169] on li "טקסט חופשי" at bounding box center [384, 173] width 99 height 14
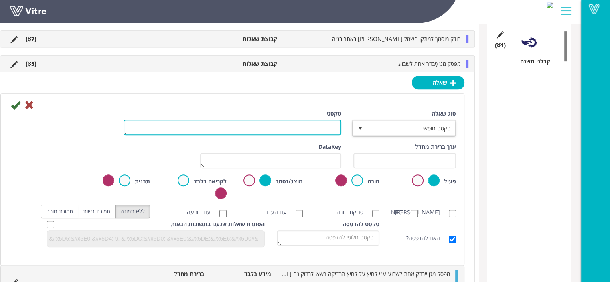
click at [311, 121] on textarea "טקסט" at bounding box center [232, 127] width 218 height 16
type textarea "שם הבודק"
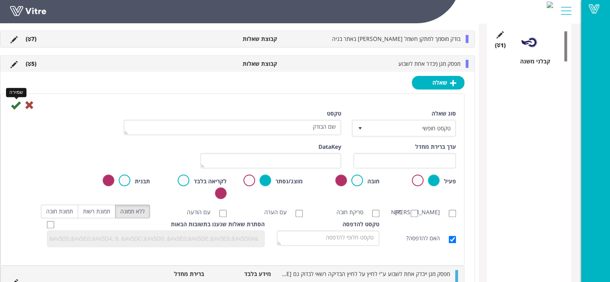
click at [20, 105] on icon at bounding box center [16, 105] width 10 height 10
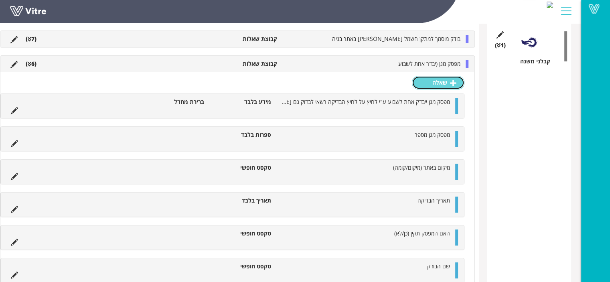
click at [442, 83] on link "שאלה" at bounding box center [438, 83] width 53 height 14
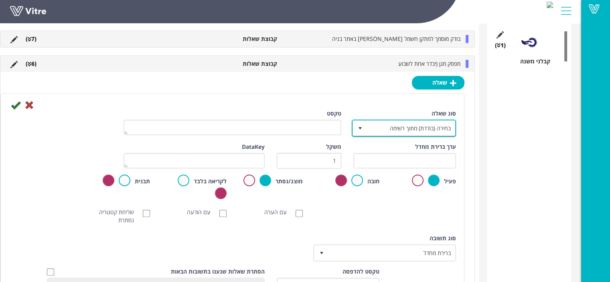
click at [405, 126] on span "בחירה (בודדת) מתוך רשימה" at bounding box center [411, 128] width 88 height 14
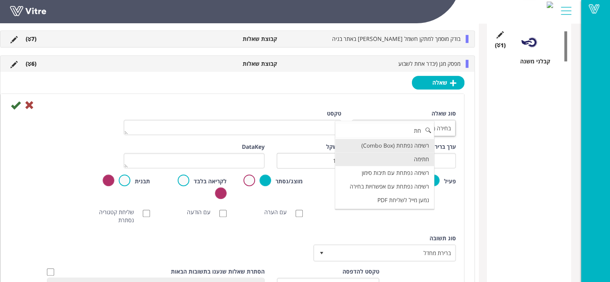
click at [426, 161] on li "חתימה" at bounding box center [384, 159] width 99 height 14
type input "חת"
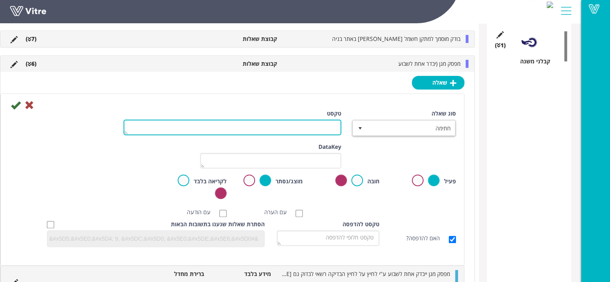
click at [316, 124] on textarea "טקסט" at bounding box center [232, 127] width 218 height 16
type textarea "חתימת הבודק"
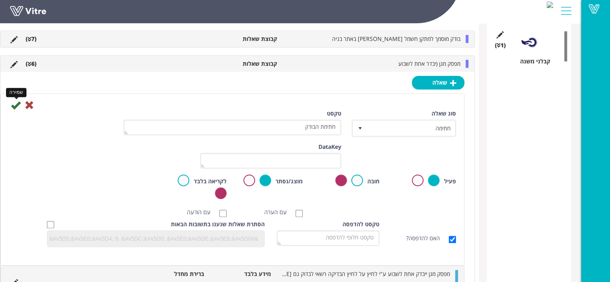
click at [20, 108] on icon at bounding box center [16, 105] width 10 height 10
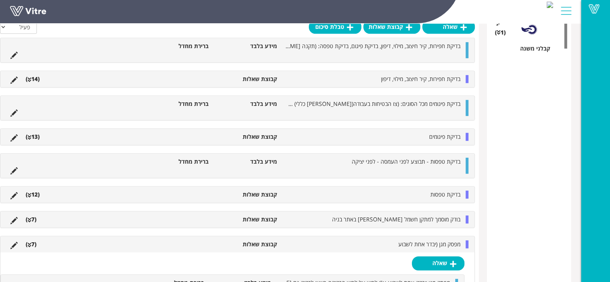
scroll to position [442, 0]
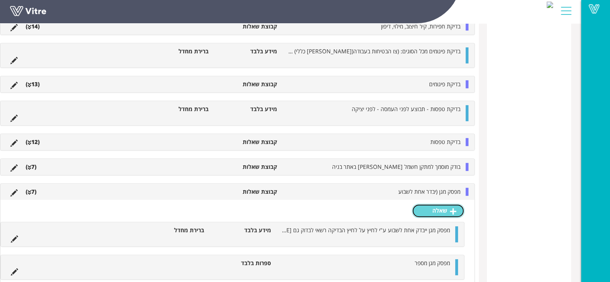
click at [430, 206] on link "שאלה" at bounding box center [438, 211] width 53 height 14
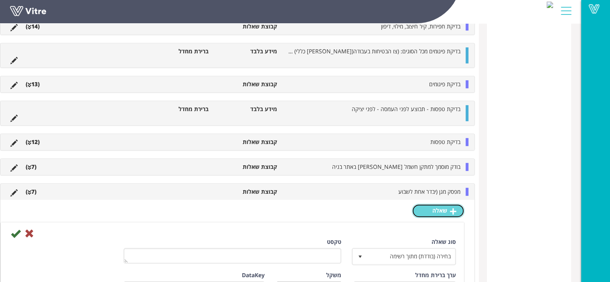
scroll to position [522, 0]
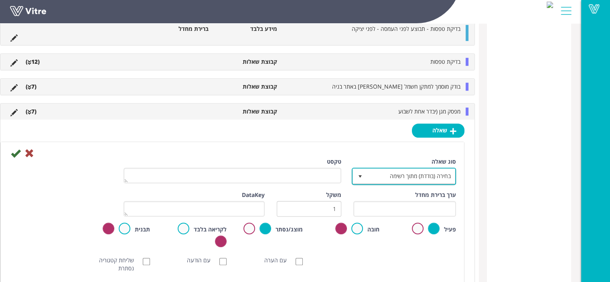
click at [417, 174] on span "בחירה (בודדת) מתוך רשימה" at bounding box center [411, 176] width 88 height 14
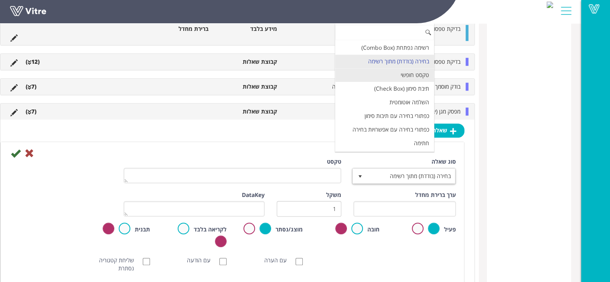
click at [425, 71] on li "טקסט חופשי" at bounding box center [384, 75] width 99 height 14
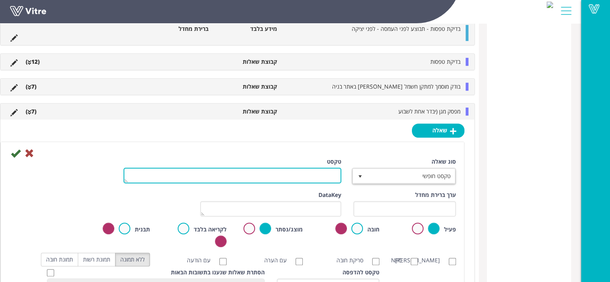
click at [308, 175] on textarea "טקסט" at bounding box center [232, 176] width 218 height 16
type textarea "אחר"
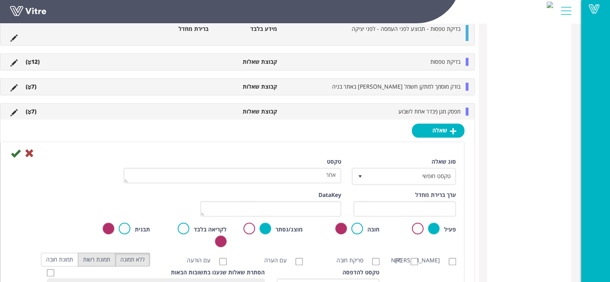
click at [108, 260] on label "תמונת רשות" at bounding box center [97, 260] width 38 height 14
radio input "true"
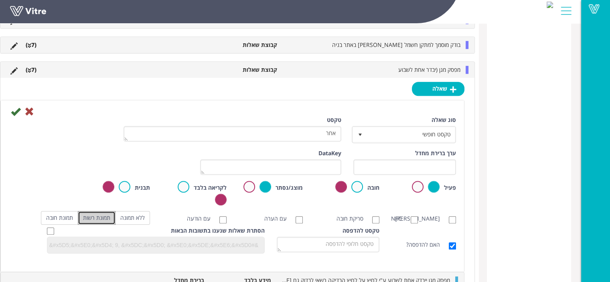
scroll to position [562, 0]
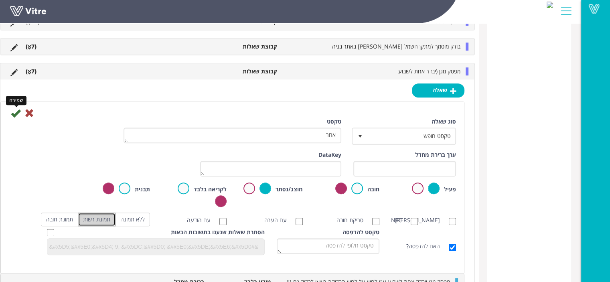
click at [20, 113] on icon at bounding box center [16, 113] width 10 height 10
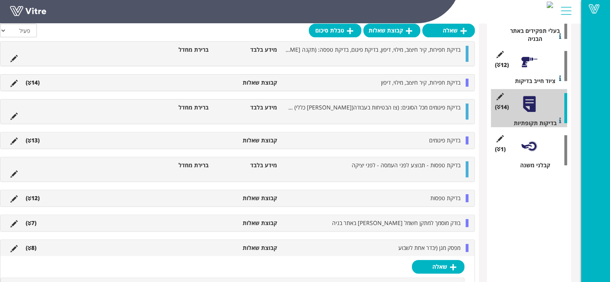
scroll to position [194, 0]
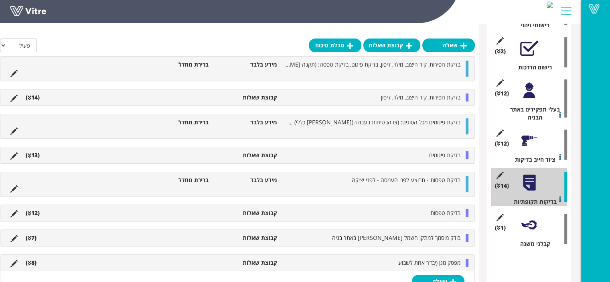
click at [528, 192] on div "(14 ) בדיקות תקופתיות" at bounding box center [529, 187] width 76 height 38
click at [530, 182] on div at bounding box center [529, 183] width 18 height 18
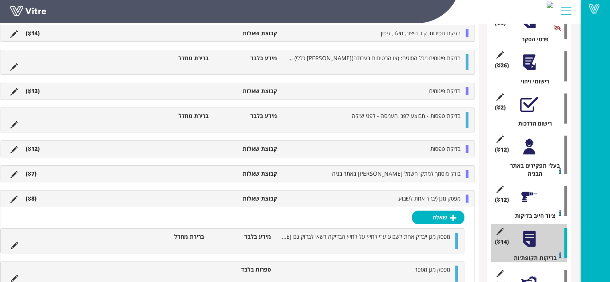
scroll to position [74, 0]
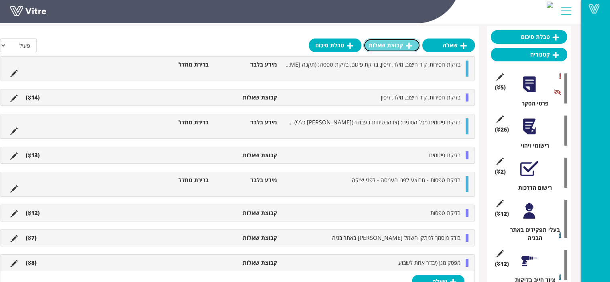
click at [400, 43] on link "קבוצת שאלות" at bounding box center [391, 45] width 57 height 14
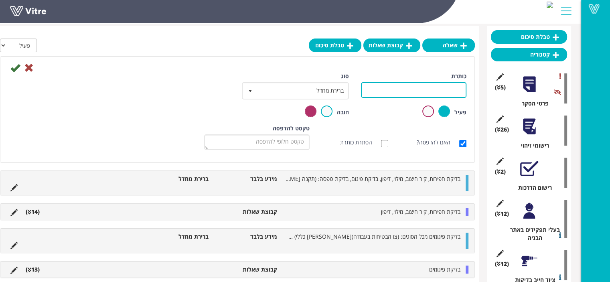
click at [441, 89] on input "כותרת" at bounding box center [413, 90] width 105 height 16
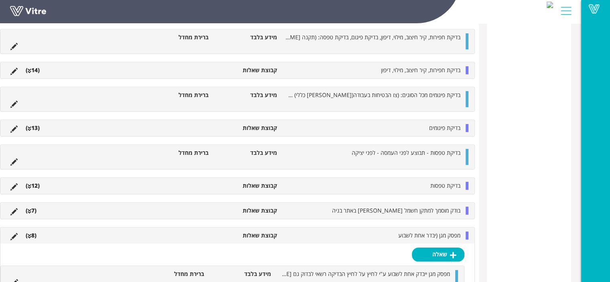
scroll to position [515, 0]
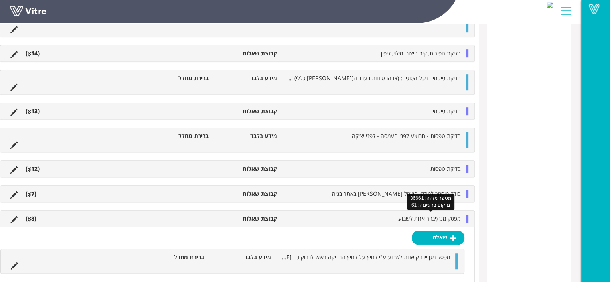
type input "לוח"
click at [438, 220] on span "מפסק מגן (יבדר אחת לשבוע" at bounding box center [429, 218] width 62 height 8
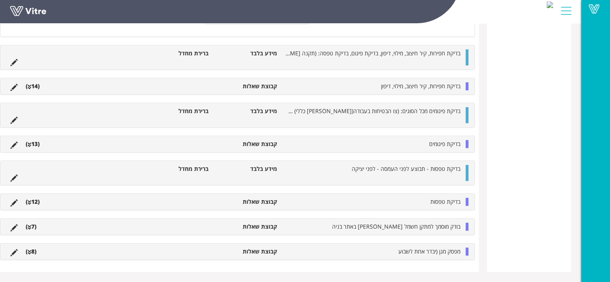
scroll to position [480, 0]
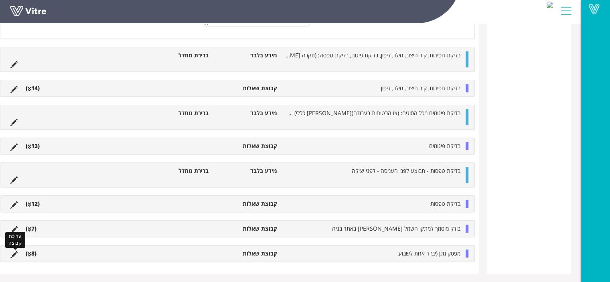
click at [18, 251] on icon at bounding box center [13, 254] width 7 height 7
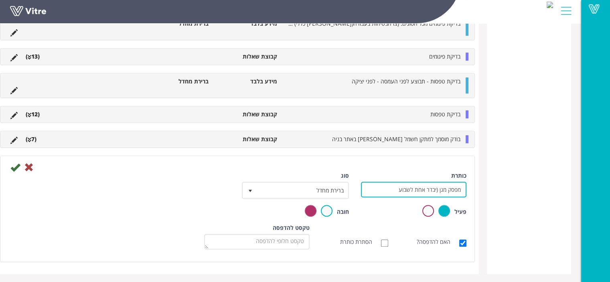
click at [426, 190] on input "מפסק מגן (יבדר אחת לשבוע" at bounding box center [413, 190] width 105 height 16
click at [435, 189] on input "מפסק מגן (יבדק אחת לשבוע" at bounding box center [413, 190] width 105 height 16
click at [393, 188] on input "מפסק מגן (ייבדק אחת לשבוע" at bounding box center [413, 190] width 105 height 16
type input "מפסק מגן (ייבדק אחת לשבוע)"
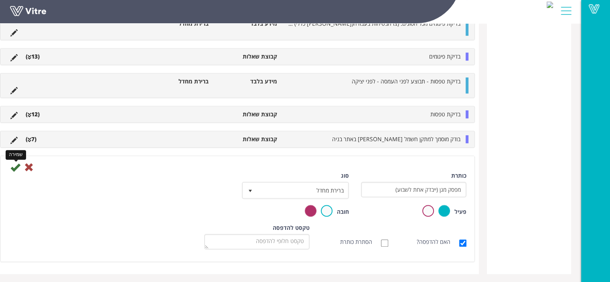
click at [20, 166] on icon at bounding box center [15, 167] width 10 height 10
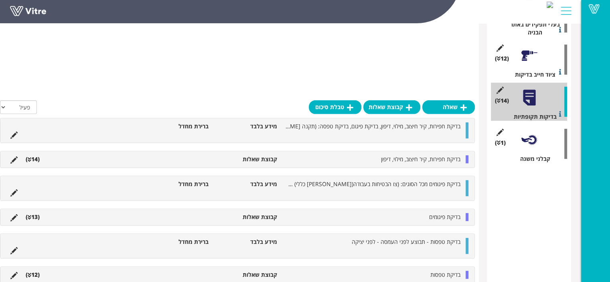
scroll to position [253, 0]
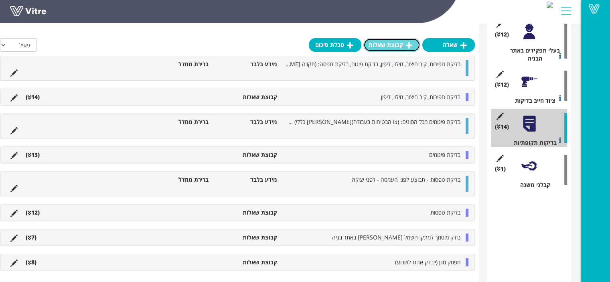
click at [390, 44] on link "קבוצת שאלות" at bounding box center [391, 45] width 57 height 14
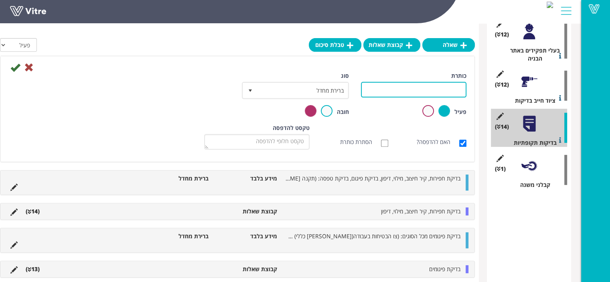
click at [435, 92] on input "כותרת" at bounding box center [413, 90] width 105 height 16
type input "מפסק מגן (ייבדק אחת ל 3 חודשים)"
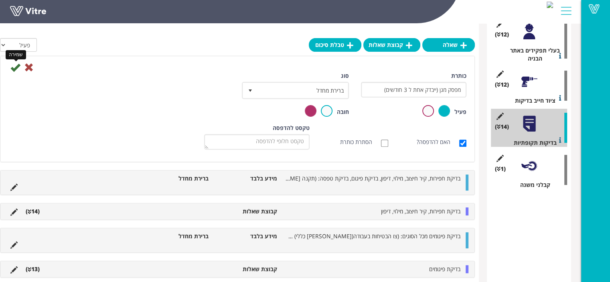
click at [20, 72] on icon at bounding box center [15, 68] width 10 height 10
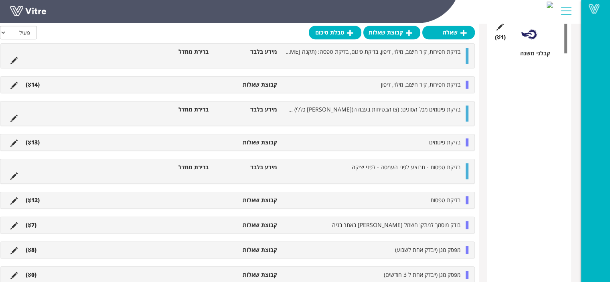
scroll to position [406, 0]
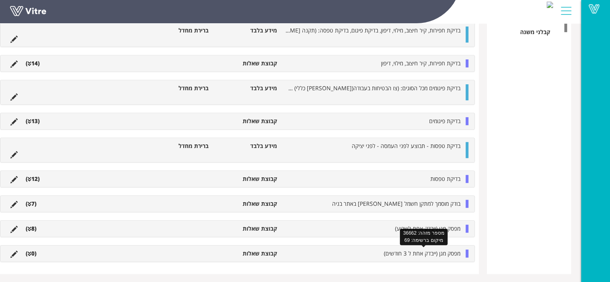
click at [425, 252] on span "מפסק מגן (ייבדק אחת ל 3 חודשים)" at bounding box center [422, 253] width 77 height 8
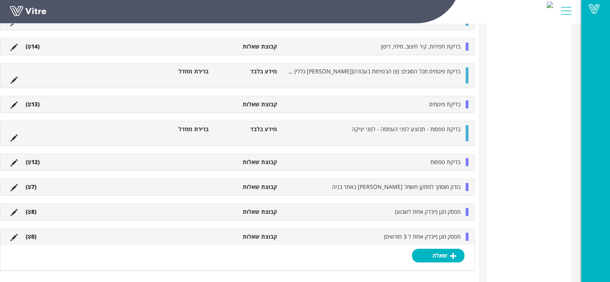
scroll to position [431, 0]
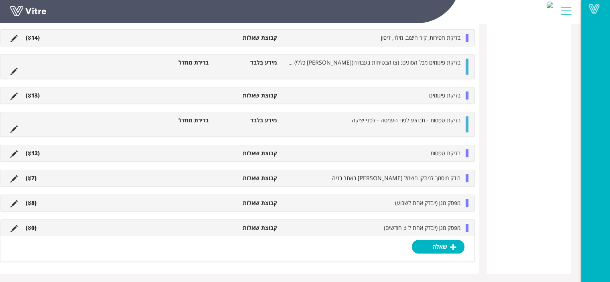
click at [446, 240] on link "שאלה" at bounding box center [438, 247] width 53 height 14
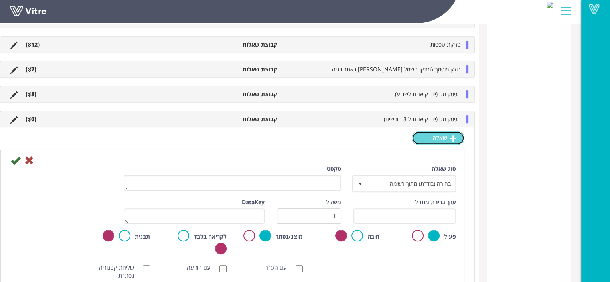
scroll to position [552, 0]
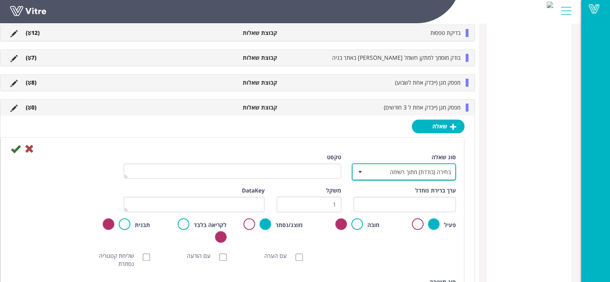
click at [429, 167] on span "בחירה (בודדת) מתוך רשימה" at bounding box center [411, 171] width 88 height 14
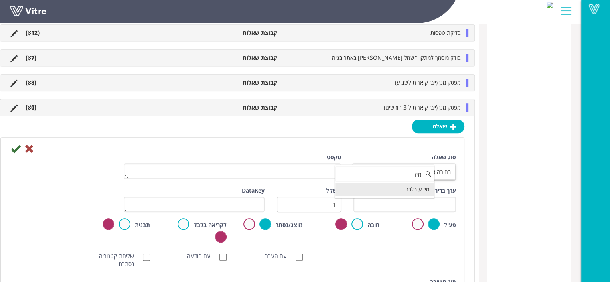
click at [420, 186] on li "מידע בלבד" at bounding box center [384, 189] width 99 height 14
type input "מיד"
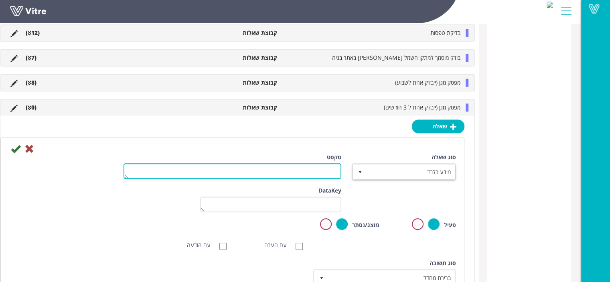
click at [316, 170] on textarea "טקסט" at bounding box center [232, 171] width 218 height 16
type textarea "י"
click at [314, 166] on textarea "יבוצע ע"י חשמלאי בעל רישיון חשמלאי מעשי לפחות (באמצעות מכשיר בדיקה למפסקי מגן)" at bounding box center [232, 171] width 218 height 16
drag, startPoint x: 321, startPoint y: 168, endPoint x: 368, endPoint y: 168, distance: 47.3
click at [368, 168] on div "סוג שאלה מידע בלבד 24 טקסט יבוצע ע"י חשמלאי בעל רישיון חשמלאי מעשי לפחות (באמצע…" at bounding box center [232, 169] width 459 height 33
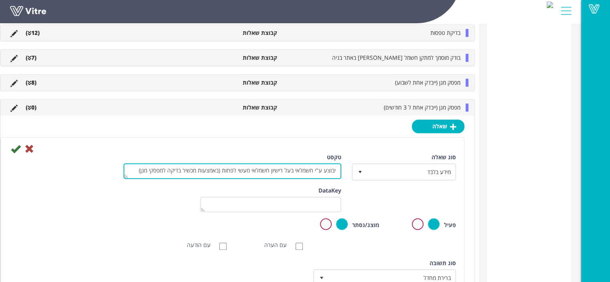
click at [144, 163] on textarea "יבוצע ע"י חשמלאי בעל רישיון חשמלאי מעשי לפחות (באמצעות מכשיר בדיקה למפסקי מגן)" at bounding box center [232, 171] width 218 height 16
click at [340, 166] on textarea "יבוצע ע"י חשמלאי בעל רישיון חשמלאי מעשי לפחות (באמצעות מכשיר בדיקה למפסקי מגן" at bounding box center [232, 171] width 218 height 16
type textarea "** יבוצע ע"י חשמלאי בעל רישיון חשמלאי מעשי לפחות (באמצעות מכשיר בדיקה למפסקי מגן"
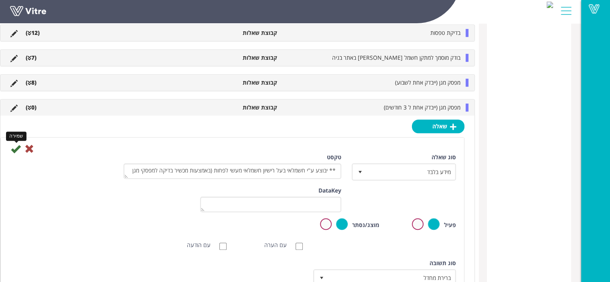
click at [20, 146] on icon at bounding box center [16, 149] width 10 height 10
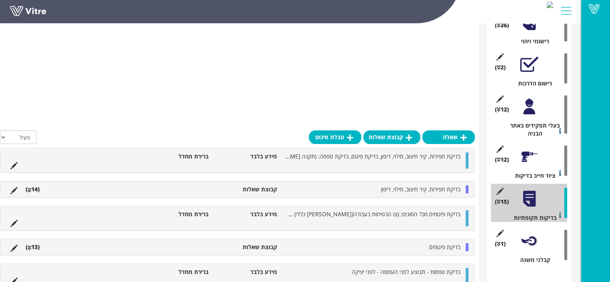
scroll to position [455, 0]
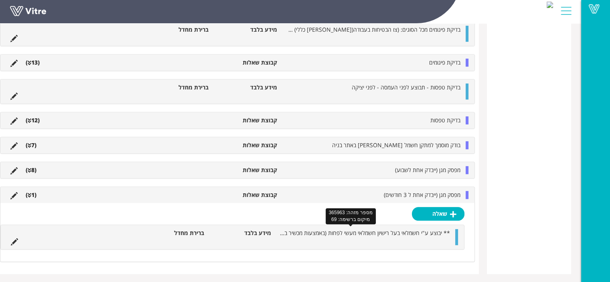
click at [388, 232] on span "** יבוצע ע"י חשמלאי בעל רישיון חשמלאי מעשי לפחות (באמצעות מכשיר בדיקה למפסקי מגן" at bounding box center [348, 233] width 203 height 8
click at [450, 218] on link "שאלה" at bounding box center [438, 214] width 53 height 14
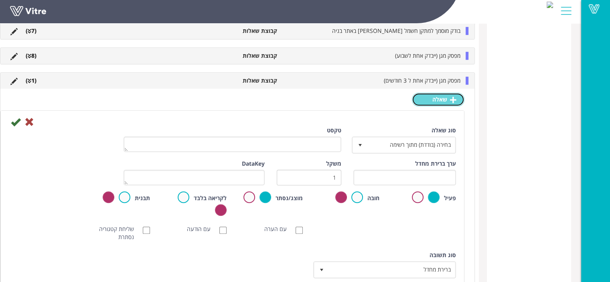
scroll to position [575, 0]
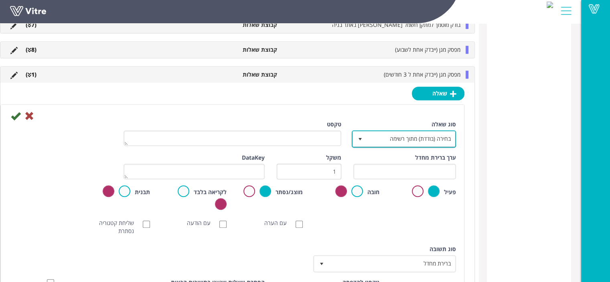
click at [431, 139] on span "בחירה (בודדת) מתוך רשימה" at bounding box center [411, 138] width 88 height 14
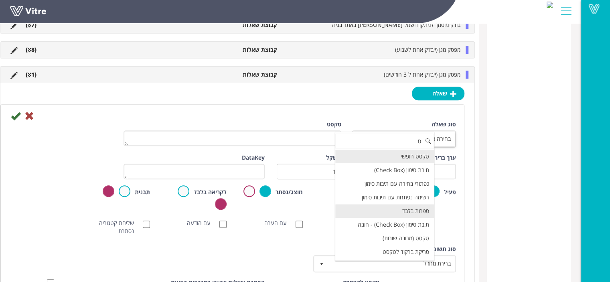
click at [426, 208] on li "ספרות בלבד" at bounding box center [384, 211] width 99 height 14
type input "ס"
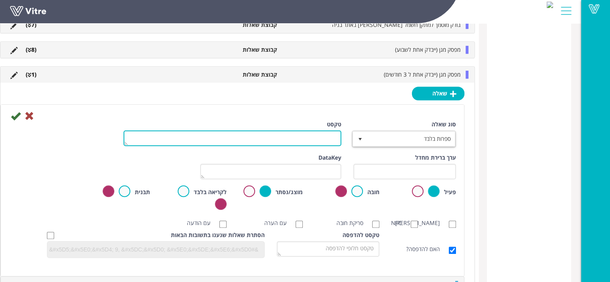
click at [337, 138] on textarea "טקסט" at bounding box center [232, 138] width 218 height 16
click at [335, 136] on textarea "מפסר מגן מספר" at bounding box center [232, 138] width 218 height 16
type textarea "מספר מגן מספר"
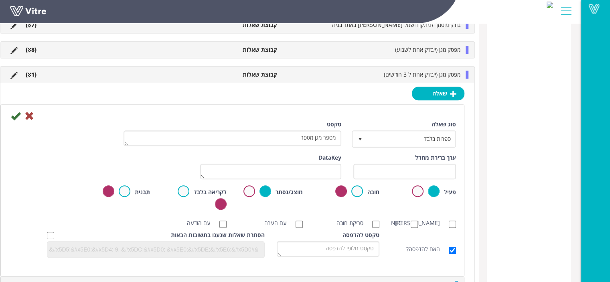
click at [34, 115] on div at bounding box center [232, 116] width 459 height 10
click at [20, 115] on icon at bounding box center [16, 116] width 10 height 10
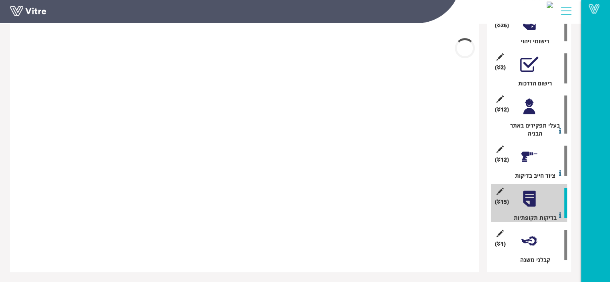
scroll to position [428, 0]
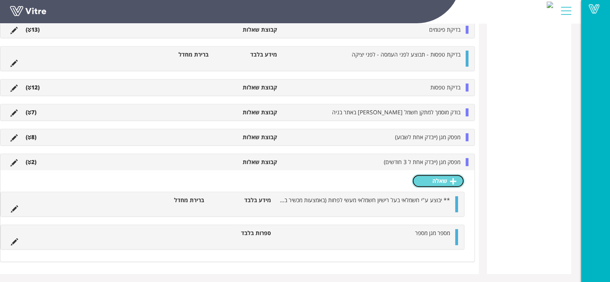
click at [441, 181] on link "שאלה" at bounding box center [438, 181] width 53 height 14
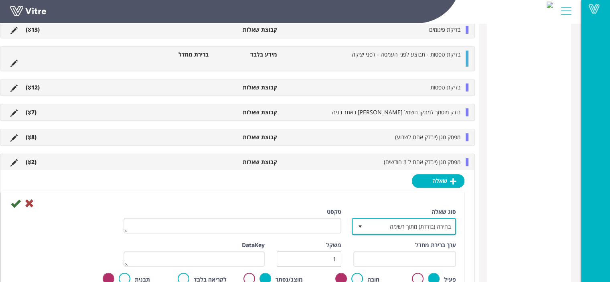
click at [404, 222] on span "בחירה (בודדת) מתוך רשימה" at bounding box center [411, 226] width 88 height 14
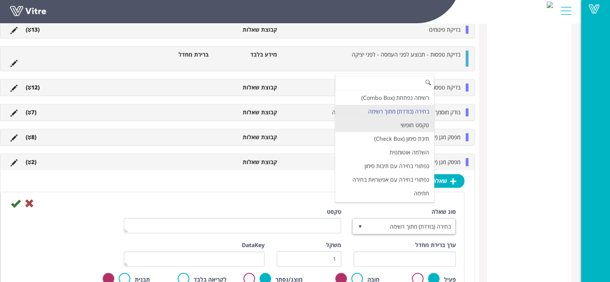
click at [434, 122] on li "טקסט חופשי" at bounding box center [384, 125] width 99 height 14
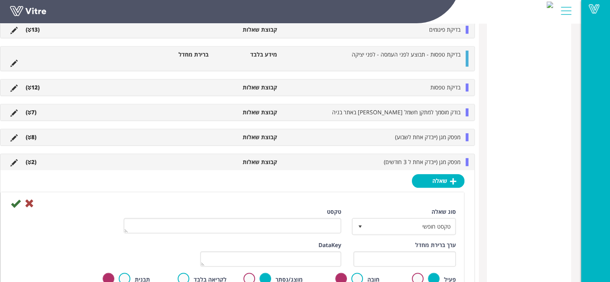
click at [316, 212] on div "טקסט" at bounding box center [232, 221] width 218 height 26
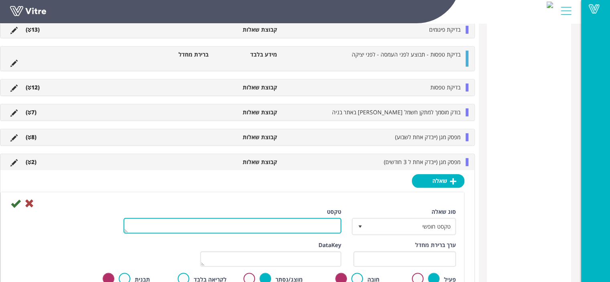
click at [322, 220] on textarea "טקסט" at bounding box center [232, 226] width 218 height 16
type textarea "מיקום באתר ( מיקום/קומה)"
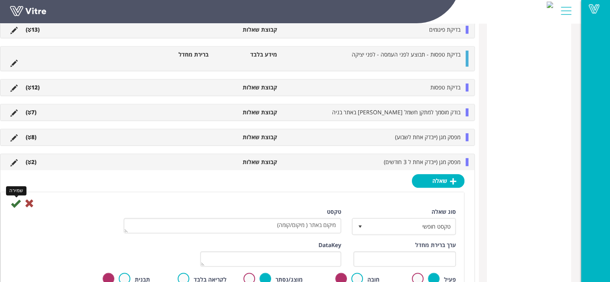
click at [20, 199] on icon at bounding box center [16, 203] width 10 height 10
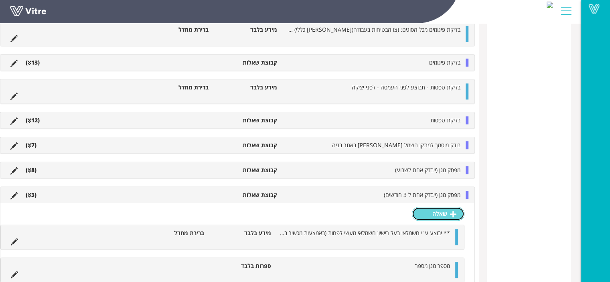
click at [439, 214] on link "שאלה" at bounding box center [438, 214] width 53 height 14
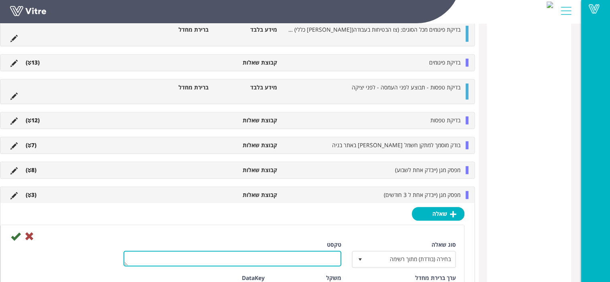
click at [323, 257] on textarea "טקסט" at bounding box center [232, 259] width 218 height 16
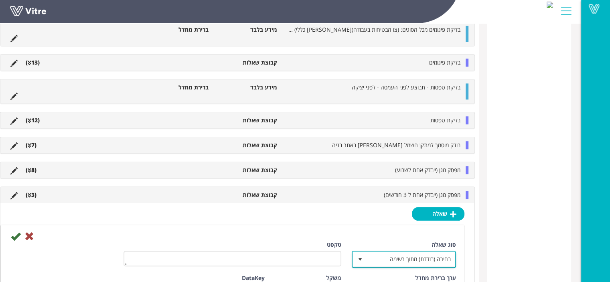
click at [394, 260] on span "בחירה (בודדת) מתוך רשימה" at bounding box center [411, 259] width 88 height 14
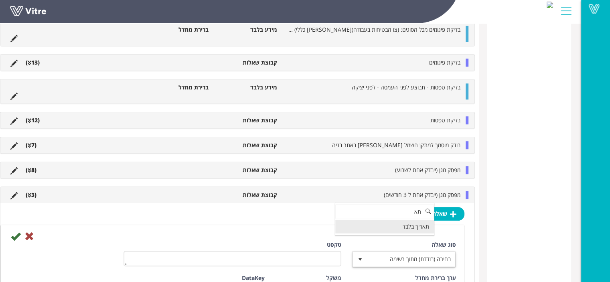
click at [425, 226] on li "תאריך בלבד" at bounding box center [384, 227] width 99 height 14
type input "תא"
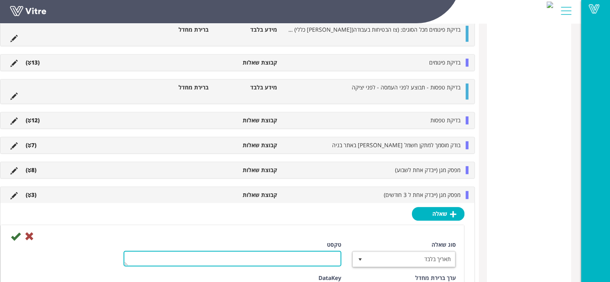
click at [319, 261] on textarea "טקסט" at bounding box center [232, 259] width 218 height 16
type textarea "תאריך בדיקה"
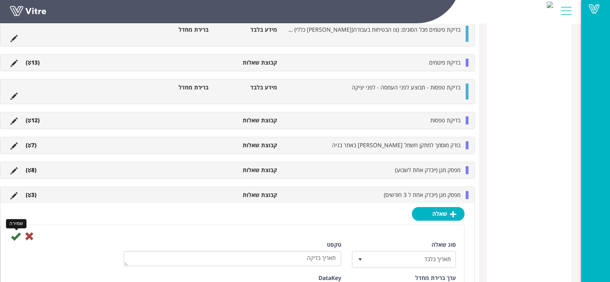
click at [20, 238] on icon at bounding box center [16, 236] width 10 height 10
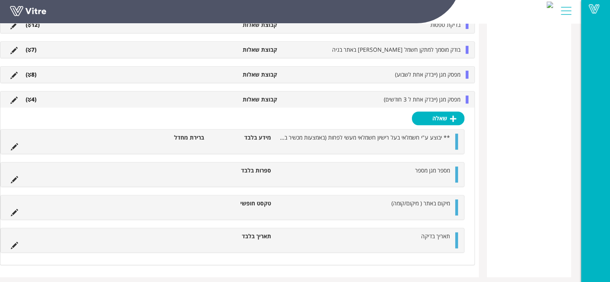
scroll to position [559, 0]
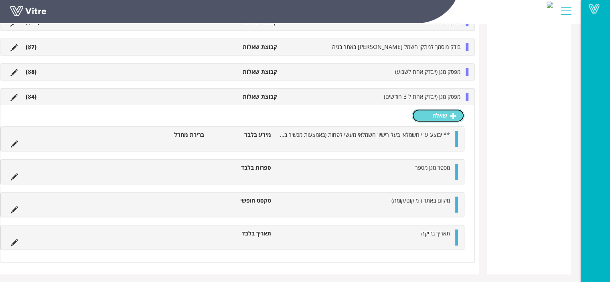
click at [446, 111] on link "שאלה" at bounding box center [438, 116] width 53 height 14
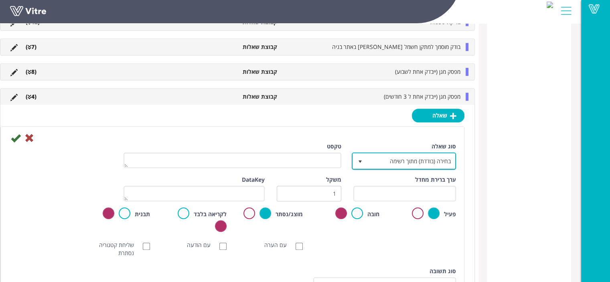
click at [435, 156] on span "בחירה (בודדת) מתוך רשימה" at bounding box center [411, 161] width 88 height 14
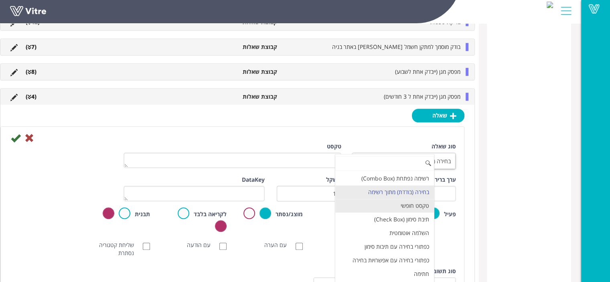
click at [422, 203] on li "טקסט חופשי" at bounding box center [384, 206] width 99 height 14
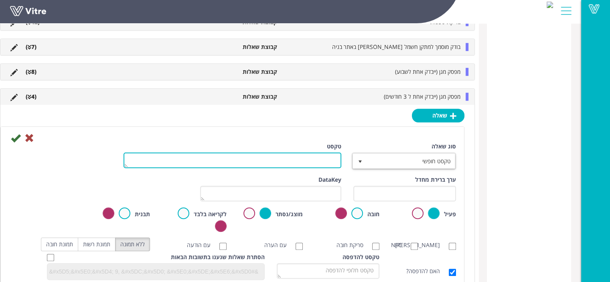
click at [310, 158] on textarea "טקסט" at bounding box center [232, 160] width 218 height 16
type textarea "האם המפסק כשיר כן/לא"
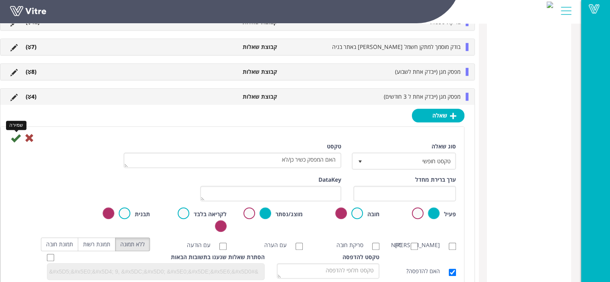
click at [20, 140] on icon at bounding box center [16, 138] width 10 height 10
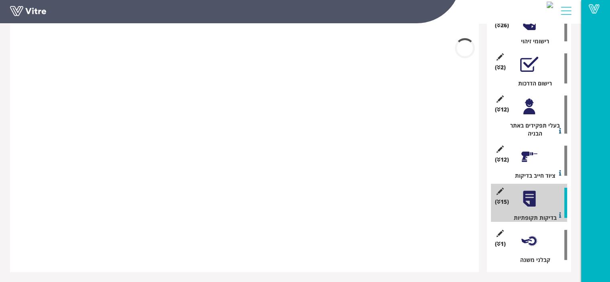
scroll to position [401, 0]
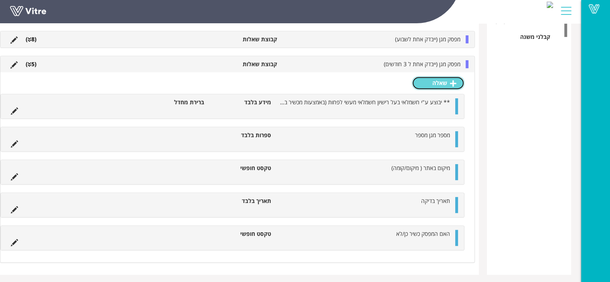
click at [439, 78] on link "שאלה" at bounding box center [438, 83] width 53 height 14
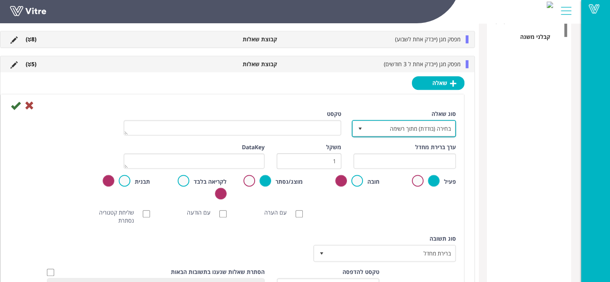
click at [421, 123] on span "בחירה (בודדת) מתוך רשימה" at bounding box center [411, 128] width 88 height 14
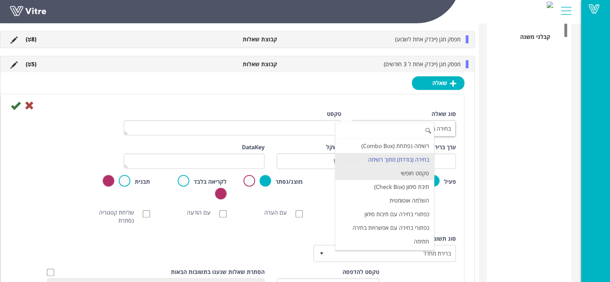
click at [422, 169] on li "טקסט חופשי" at bounding box center [384, 173] width 99 height 14
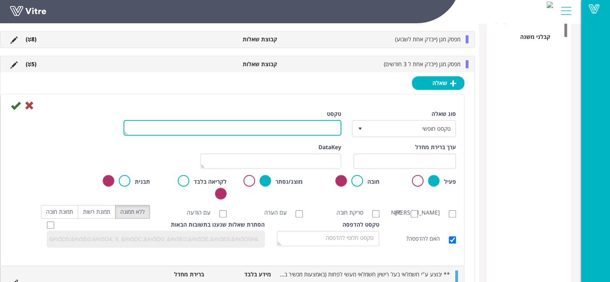
click at [321, 129] on textarea "טקסט" at bounding box center [232, 128] width 218 height 16
type textarea "שם החשמלאי הבודק"
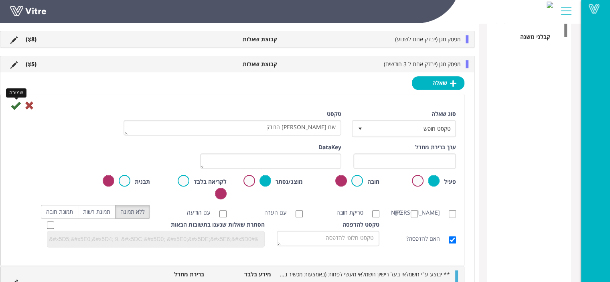
click at [20, 104] on icon at bounding box center [16, 106] width 10 height 10
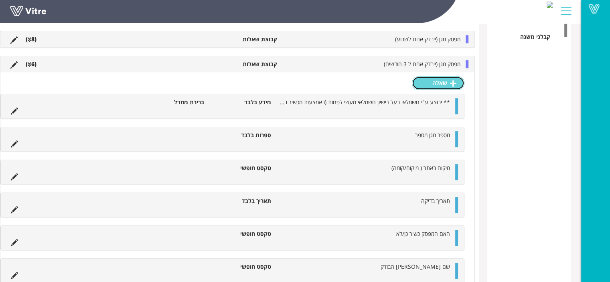
click at [449, 81] on link "שאלה" at bounding box center [438, 83] width 53 height 14
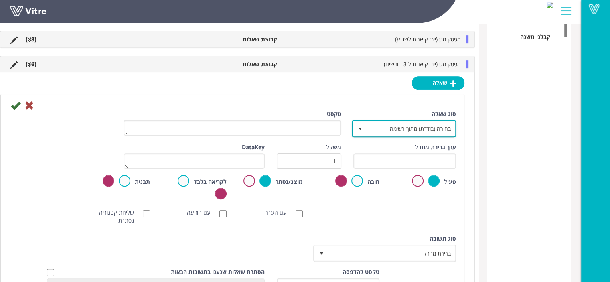
click at [426, 123] on span "בחירה (בודדת) מתוך רשימה" at bounding box center [411, 128] width 88 height 14
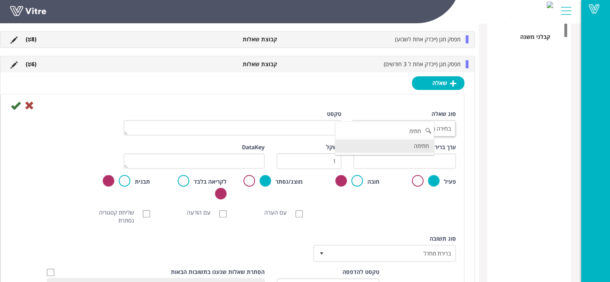
click at [428, 143] on li "חתימה" at bounding box center [384, 146] width 99 height 14
type input "חתימ"
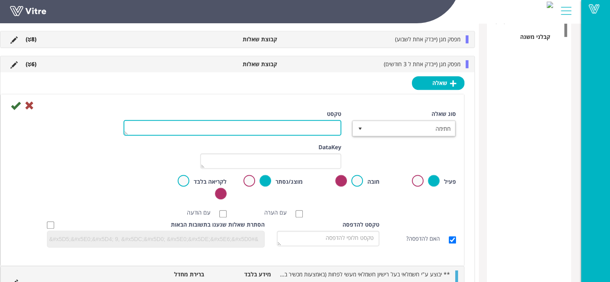
click at [325, 127] on textarea "טקסט" at bounding box center [232, 128] width 218 height 16
type textarea "חתימת הבודק"
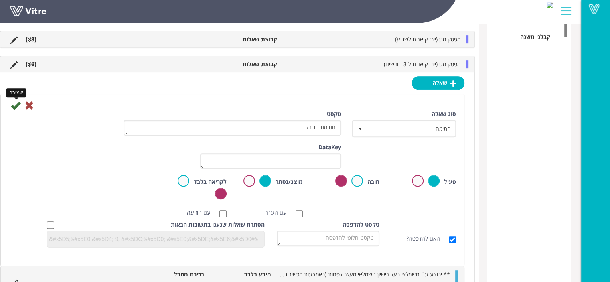
click at [20, 104] on icon at bounding box center [16, 106] width 10 height 10
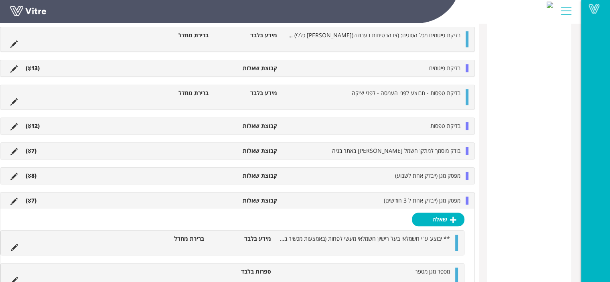
scroll to position [467, 0]
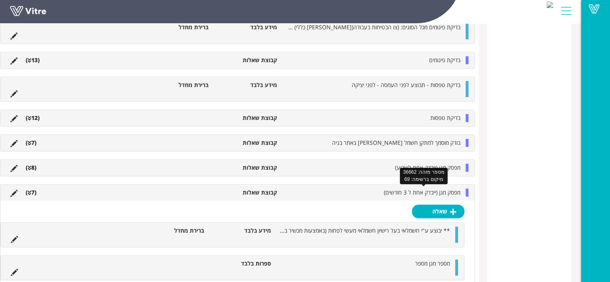
click at [425, 190] on span "מפסק מגן (ייבדק אחת ל 3 חודשים)" at bounding box center [422, 192] width 77 height 8
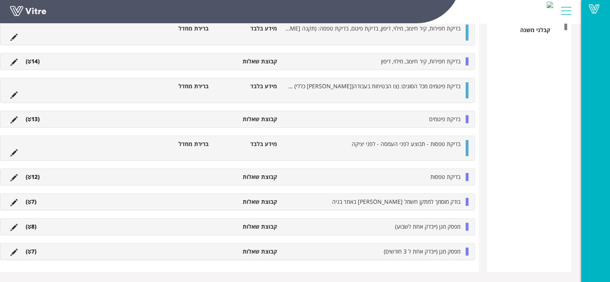
scroll to position [406, 0]
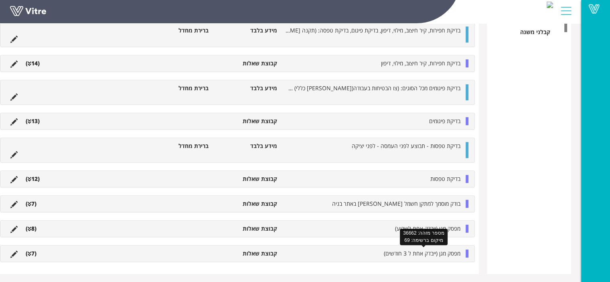
click at [440, 250] on span "מפסק מגן (ייבדק אחת ל 3 חודשים)" at bounding box center [422, 253] width 77 height 8
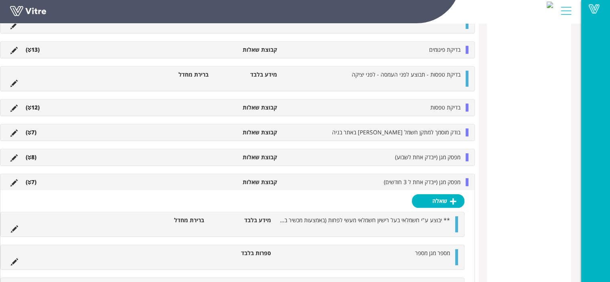
scroll to position [507, 0]
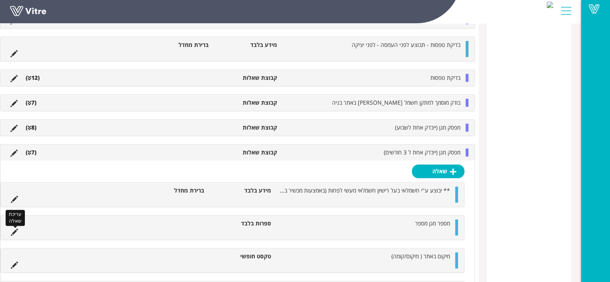
click at [18, 229] on icon at bounding box center [14, 231] width 7 height 7
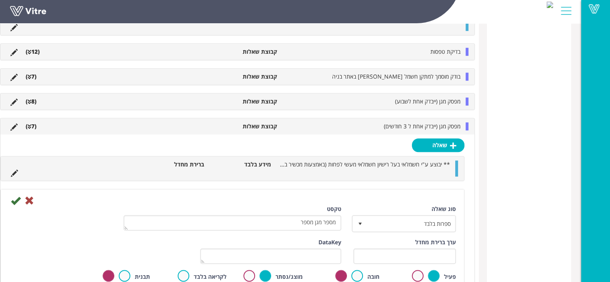
scroll to position [547, 0]
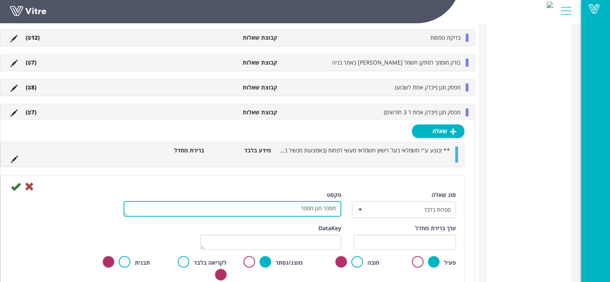
drag, startPoint x: 326, startPoint y: 208, endPoint x: 341, endPoint y: 206, distance: 14.6
click at [341, 206] on textarea "מספר מגן מספר" at bounding box center [232, 209] width 218 height 16
type textarea "מפסק מגן מספר"
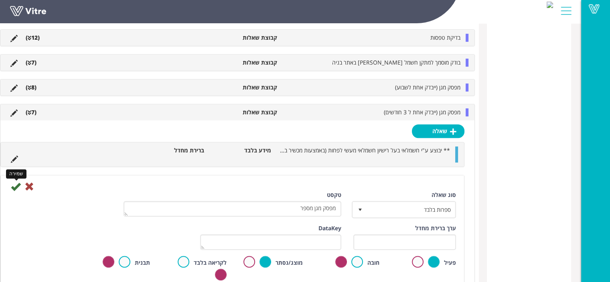
click at [20, 188] on icon at bounding box center [16, 187] width 10 height 10
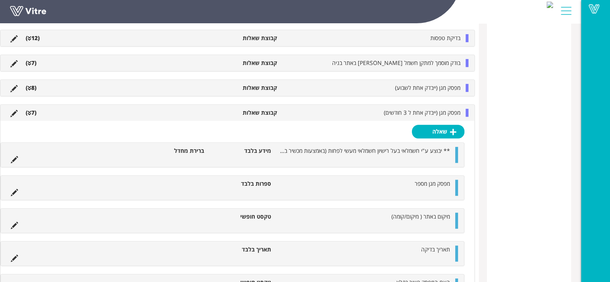
click at [436, 155] on li at bounding box center [430, 159] width 15 height 8
click at [441, 110] on span "מפסק מגן (ייבדק אחת ל 3 חודשים)" at bounding box center [422, 113] width 77 height 8
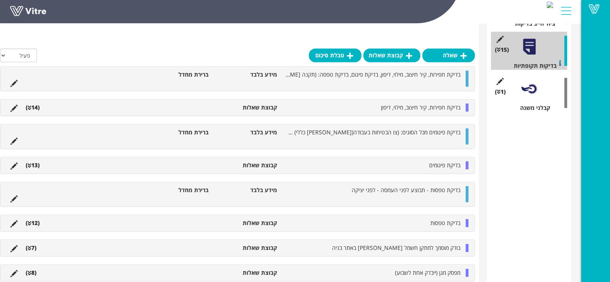
scroll to position [326, 0]
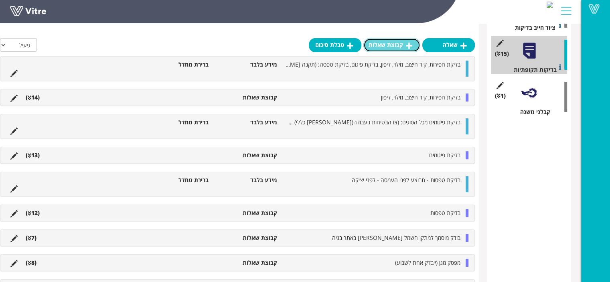
click at [388, 49] on link "קבוצת שאלות" at bounding box center [391, 45] width 57 height 14
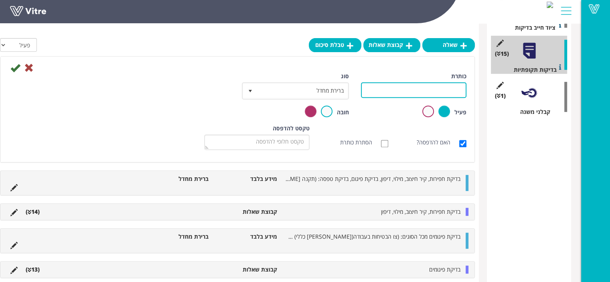
click at [450, 90] on input "כותרת" at bounding box center [413, 90] width 105 height 16
type input "לוח חשמל ראשי / משני"
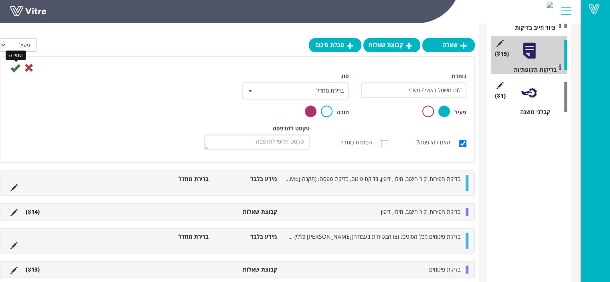
click at [20, 67] on icon at bounding box center [15, 68] width 10 height 10
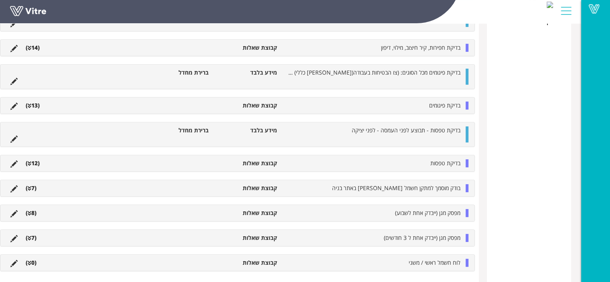
scroll to position [425, 0]
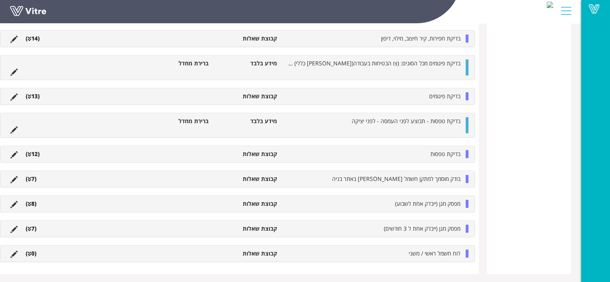
click at [411, 253] on span "לוח חשמל ראשי / משני" at bounding box center [434, 253] width 52 height 8
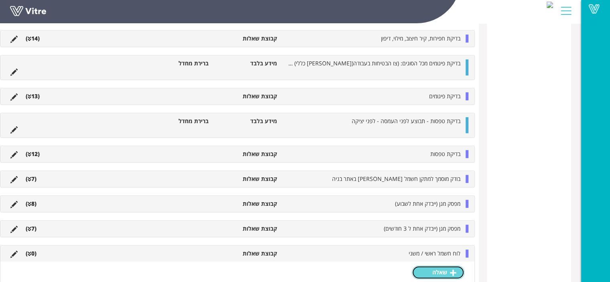
click at [430, 267] on link "שאלה" at bounding box center [438, 272] width 53 height 14
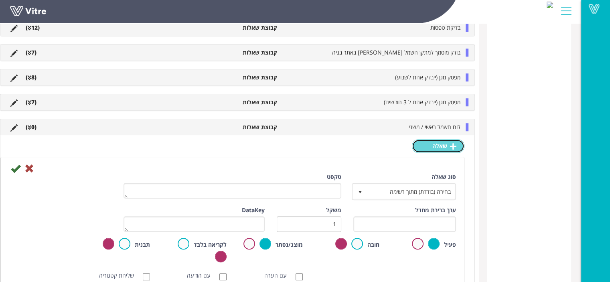
scroll to position [571, 0]
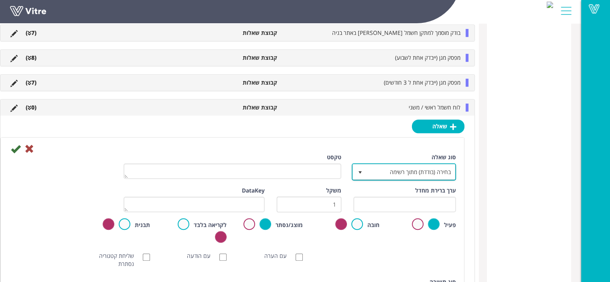
click at [420, 170] on span "בחירה (בודדת) מתוך רשימה" at bounding box center [411, 171] width 88 height 14
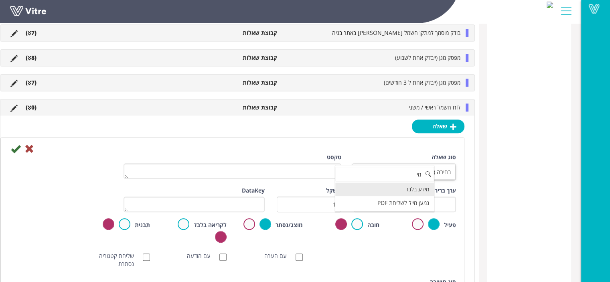
click at [422, 188] on li "מידע בלבד" at bounding box center [384, 189] width 99 height 14
type input "מי"
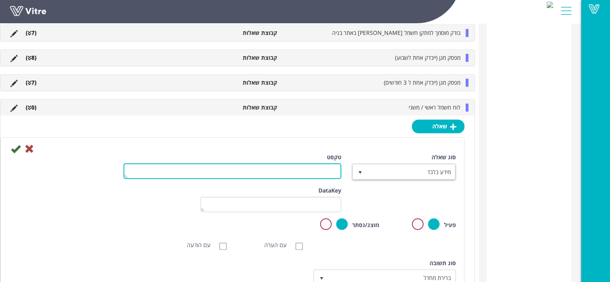
click at [325, 168] on textarea "טקסט" at bounding box center [232, 171] width 218 height 16
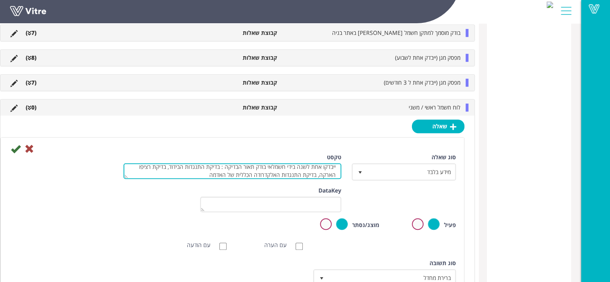
scroll to position [6, 0]
click at [256, 174] on textarea "ייבדקו אחת לשנה בידי חשמלאי בודק תאור הבדיקה : בדיקת התנגדות הבידוד, בדיקת רציפ…" at bounding box center [232, 171] width 218 height 16
drag, startPoint x: 247, startPoint y: 170, endPoint x: 270, endPoint y: 171, distance: 22.9
click at [270, 171] on textarea "ייבדקו אחת לשנה בידי חשמלאי בודק תאור הבדיקה : בדיקת התנגדות הבידוד, בדיקת רציפ…" at bounding box center [232, 171] width 218 height 16
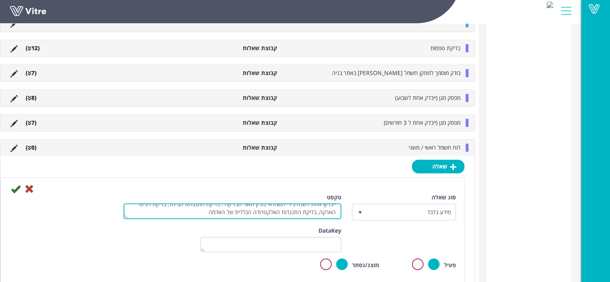
click at [328, 211] on textarea "ייבדקו אחת לשנה בידי חשמלאי בודק תאור הבדיקה : בדיקת התנגדות הבידוד, בדיקת רציפ…" at bounding box center [232, 211] width 218 height 16
drag, startPoint x: 198, startPoint y: 210, endPoint x: 229, endPoint y: 219, distance: 32.9
click at [198, 210] on textarea "ייבדקו אחת לשנה בידי חשמלאי בודק תאור הבדיקה : בדיקת התנגדות הבידוד, בדיקת רציפ…" at bounding box center [232, 211] width 218 height 16
type textarea "ייבדקו אחת לשנה בידי חשמלאי בודק תאור הבדיקה : בדיקת התנגדות הבידוד, בדיקת רציפ…"
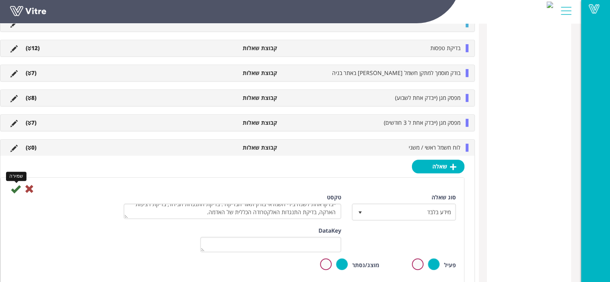
click at [20, 188] on icon at bounding box center [16, 189] width 10 height 10
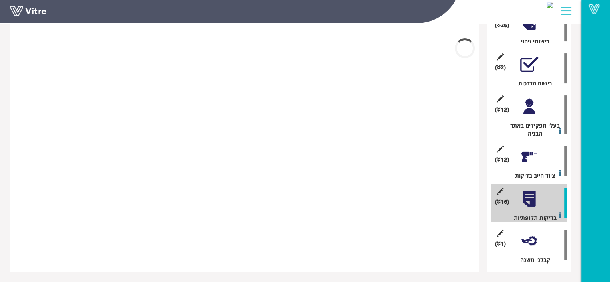
scroll to position [412, 0]
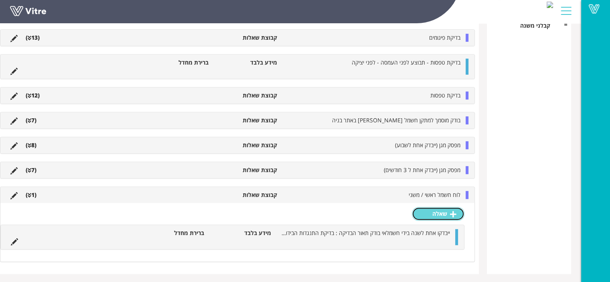
click at [456, 213] on icon at bounding box center [453, 213] width 6 height 7
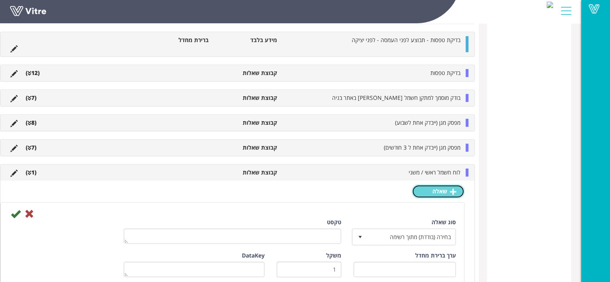
scroll to position [452, 0]
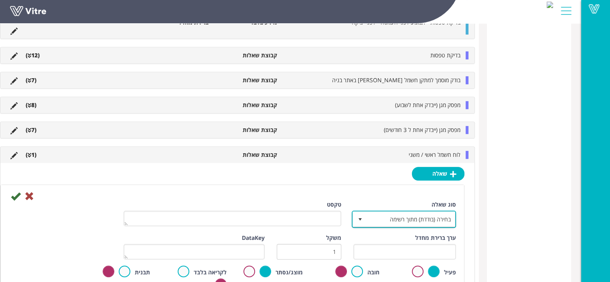
click at [425, 218] on span "בחירה (בודדת) מתוך רשימה" at bounding box center [411, 219] width 88 height 14
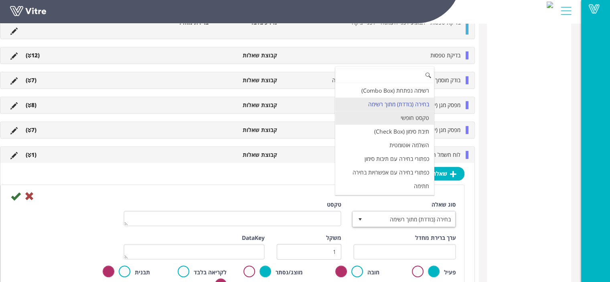
click at [427, 113] on li "טקסט חופשי" at bounding box center [384, 118] width 99 height 14
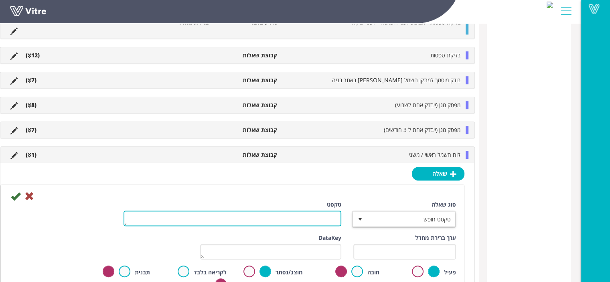
click at [315, 211] on textarea "טקסט" at bounding box center [232, 218] width 218 height 16
type textarea "שם ומספר לוח חשמל ראשי/משני"
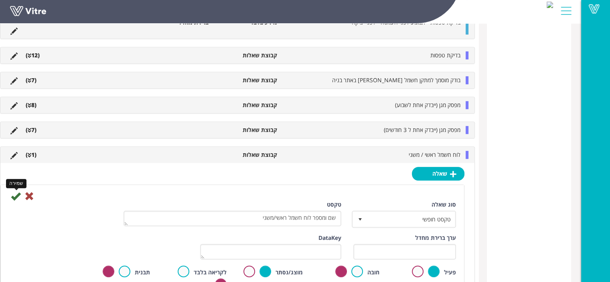
click at [20, 192] on icon at bounding box center [16, 196] width 10 height 10
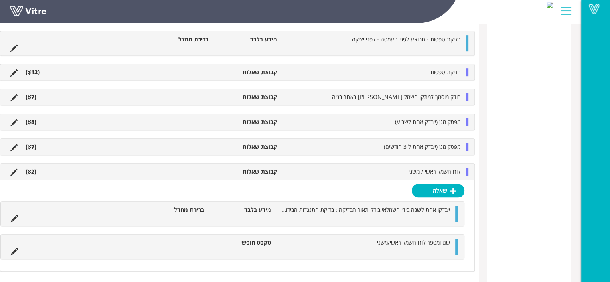
scroll to position [477, 0]
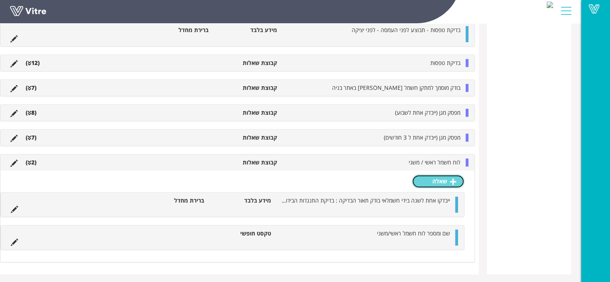
click at [434, 182] on link "שאלה" at bounding box center [438, 181] width 53 height 14
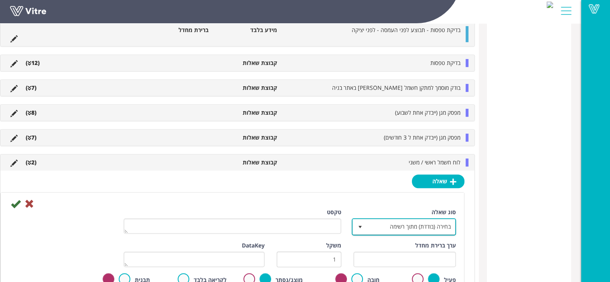
click at [428, 229] on span "בחירה (בודדת) מתוך רשימה" at bounding box center [411, 226] width 88 height 14
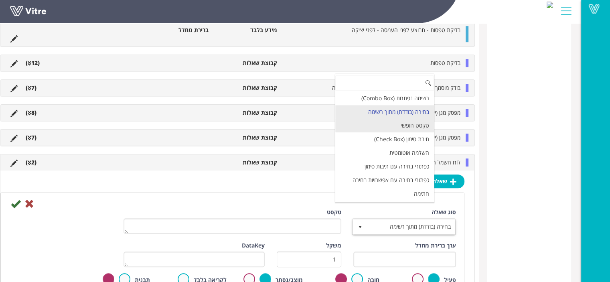
click at [433, 121] on li "טקסט חופשי" at bounding box center [384, 126] width 99 height 14
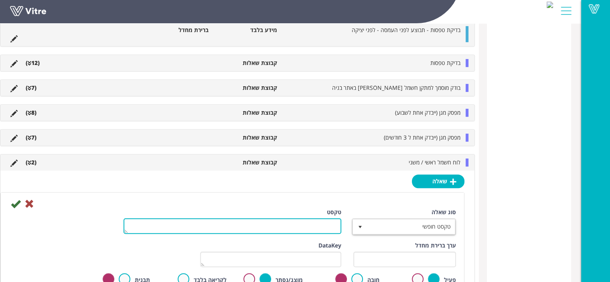
click at [319, 228] on textarea "טקסט" at bounding box center [232, 226] width 218 height 16
type textarea "מיקום הלוח באתר הביני"
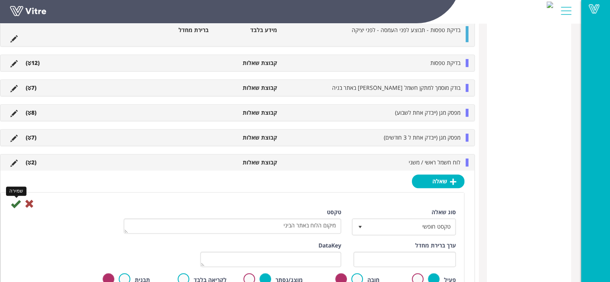
click at [20, 202] on icon at bounding box center [16, 204] width 10 height 10
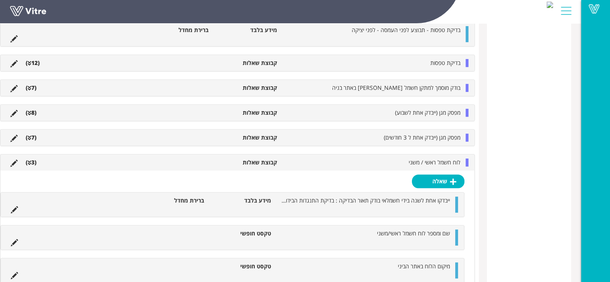
scroll to position [543, 0]
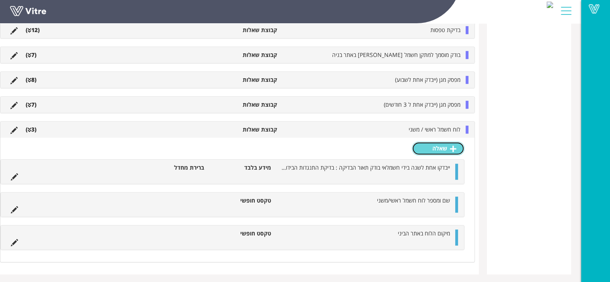
click at [441, 149] on link "שאלה" at bounding box center [438, 148] width 53 height 14
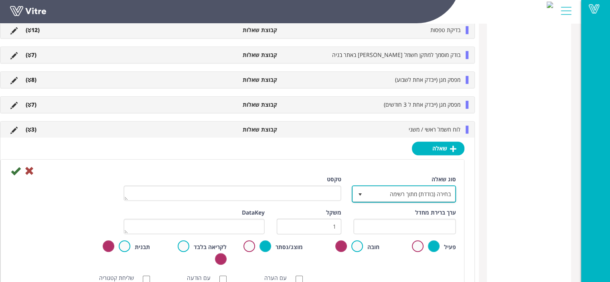
click at [418, 190] on span "בחירה (בודדת) מתוך רשימה" at bounding box center [411, 193] width 88 height 14
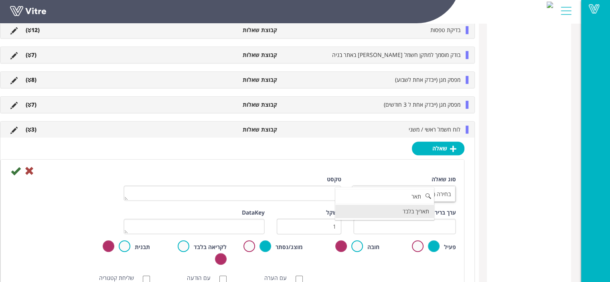
click at [425, 210] on li "תאריך בלבד" at bounding box center [384, 211] width 99 height 14
type input "תאר"
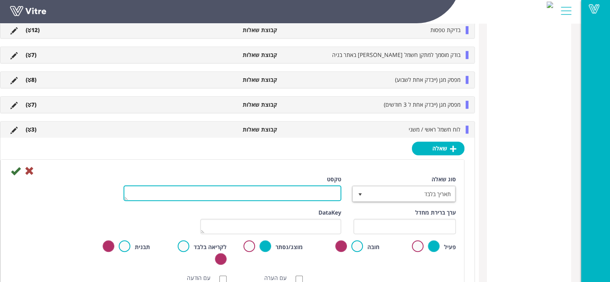
click at [329, 189] on textarea "טקסט" at bounding box center [232, 193] width 218 height 16
type textarea "תאריך הבדיקה"
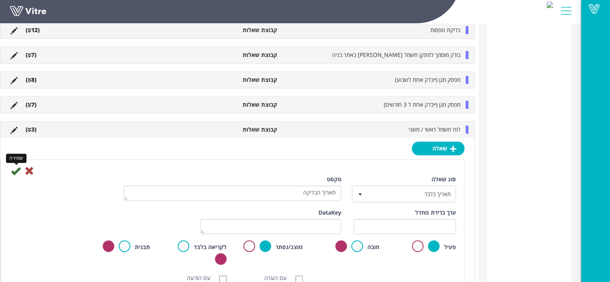
click at [20, 170] on icon at bounding box center [16, 171] width 10 height 10
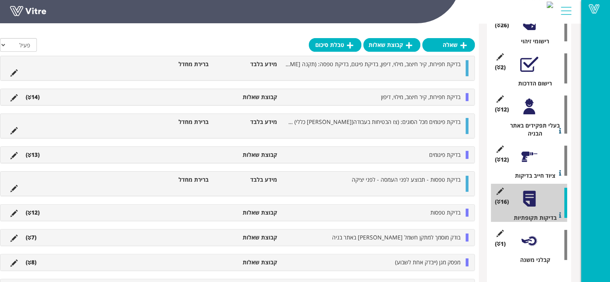
scroll to position [393, 0]
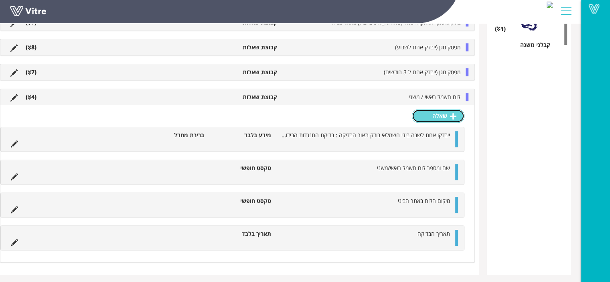
click at [449, 115] on link "שאלה" at bounding box center [438, 116] width 53 height 14
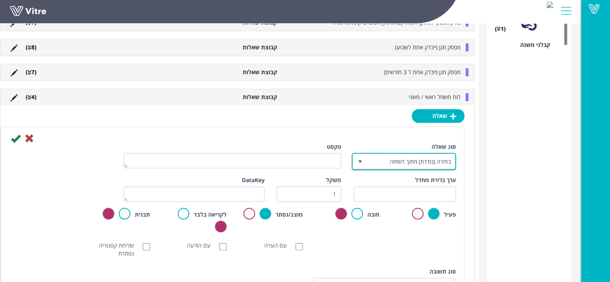
click at [429, 154] on span "בחירה (בודדת) מתוך רשימה" at bounding box center [411, 161] width 88 height 14
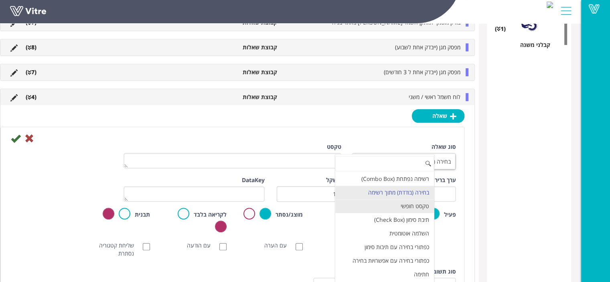
click at [428, 200] on li "טקסט חופשי" at bounding box center [384, 206] width 99 height 14
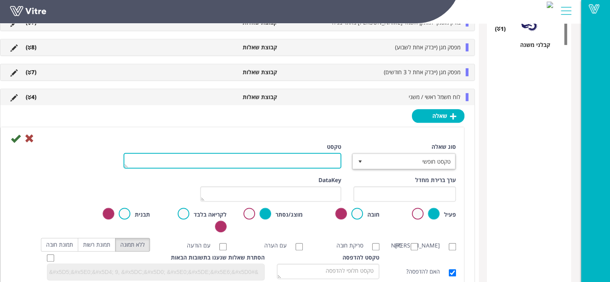
click at [329, 160] on textarea "טקסט" at bounding box center [232, 161] width 218 height 16
type textarea "הלוח כשיר כן/לא"
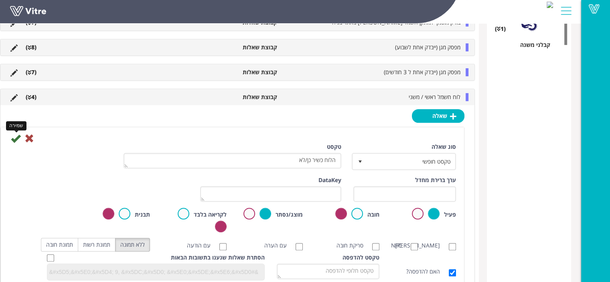
click at [20, 137] on icon at bounding box center [16, 138] width 10 height 10
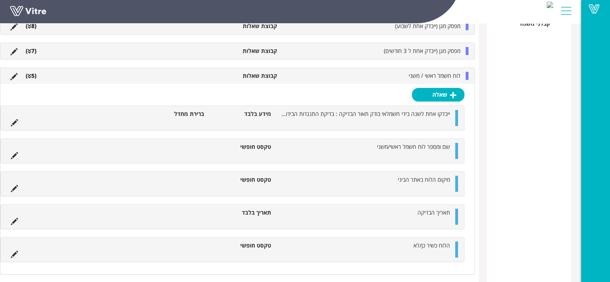
scroll to position [426, 0]
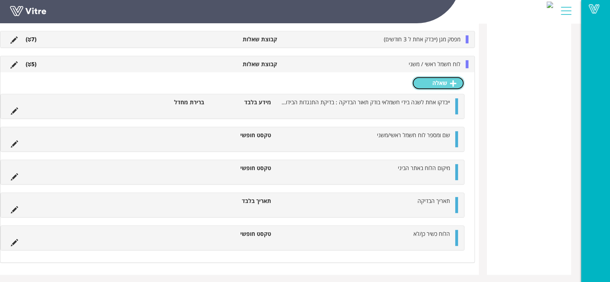
click at [443, 85] on link "שאלה" at bounding box center [438, 83] width 53 height 14
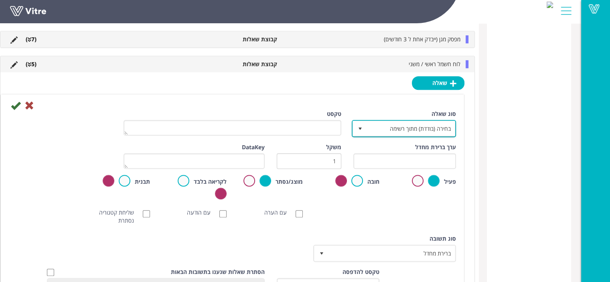
click at [426, 127] on span "בחירה (בודדת) מתוך רשימה" at bounding box center [411, 128] width 88 height 14
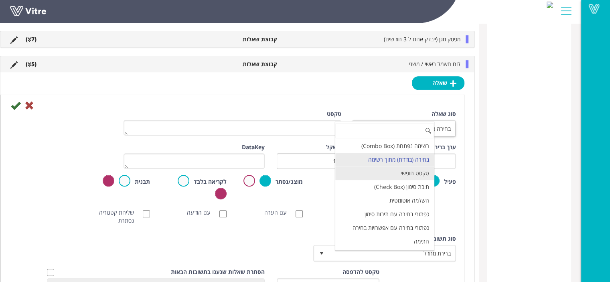
click at [424, 174] on li "טקסט חופשי" at bounding box center [384, 173] width 99 height 14
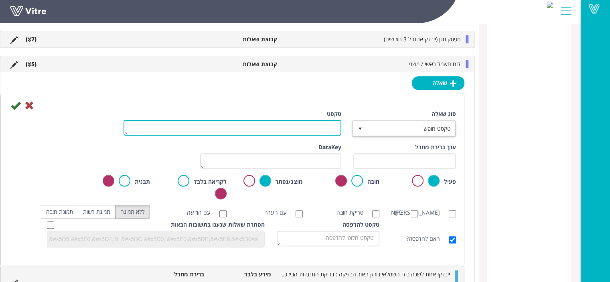
click at [307, 125] on textarea "טקסט" at bounding box center [232, 128] width 218 height 16
click at [307, 125] on textarea "שם ומספר הרשיון של החשמלאי הבודק" at bounding box center [232, 128] width 218 height 16
type textarea "שם ומספר הרישיון של החשמלאי הבודק"
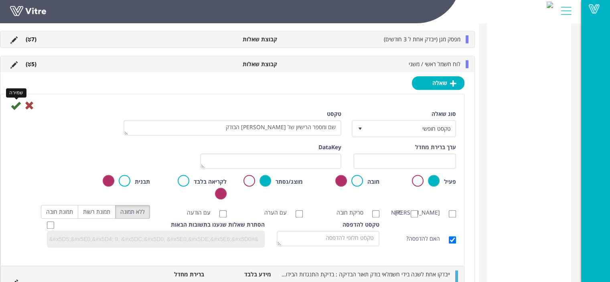
click at [20, 102] on icon at bounding box center [16, 106] width 10 height 10
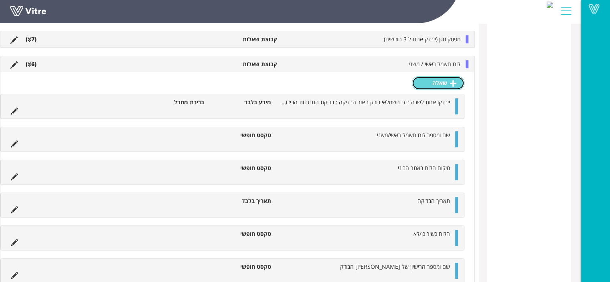
click at [451, 83] on icon at bounding box center [453, 83] width 6 height 7
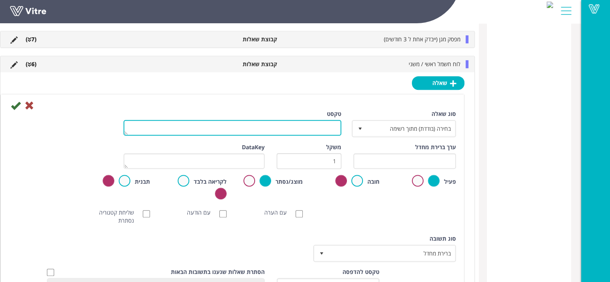
click at [304, 121] on textarea "טקסט" at bounding box center [232, 128] width 218 height 16
type textarea "י"
type textarea "חתימת החשמלאי הבודק"
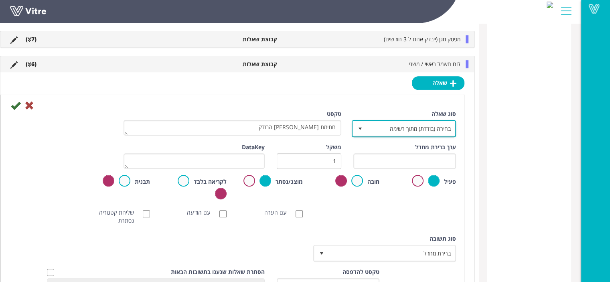
click at [401, 123] on span "בחירה (בודדת) מתוך רשימה" at bounding box center [411, 128] width 88 height 14
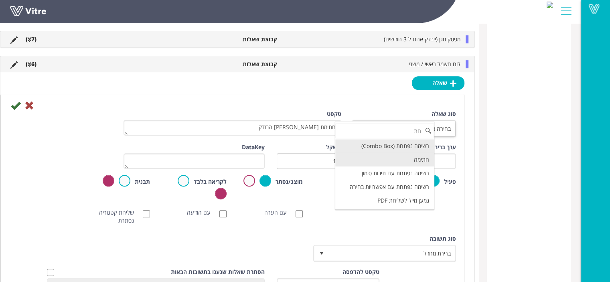
click at [425, 159] on li "חתימה" at bounding box center [384, 160] width 99 height 14
type input "חת"
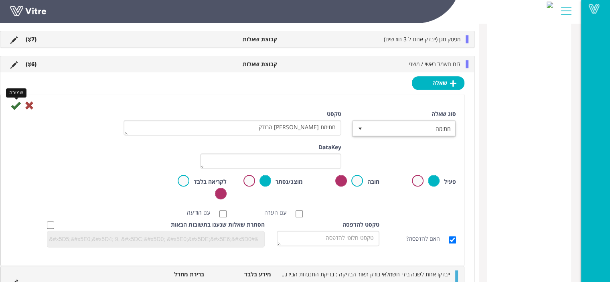
click at [20, 105] on icon at bounding box center [16, 106] width 10 height 10
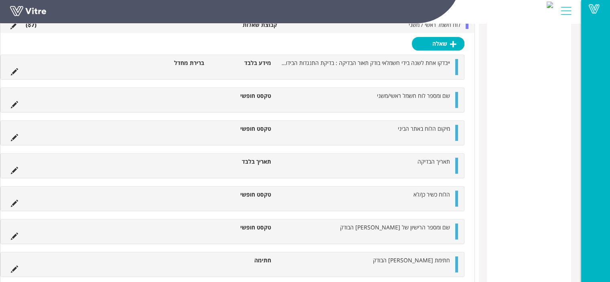
scroll to position [451, 0]
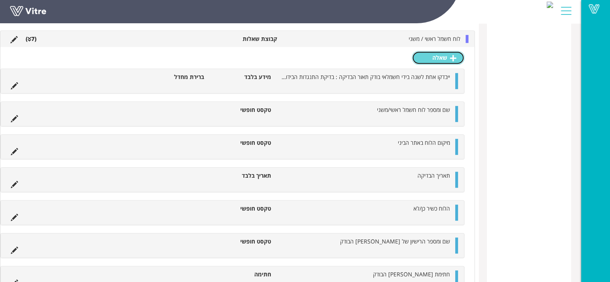
click at [436, 60] on link "שאלה" at bounding box center [438, 58] width 53 height 14
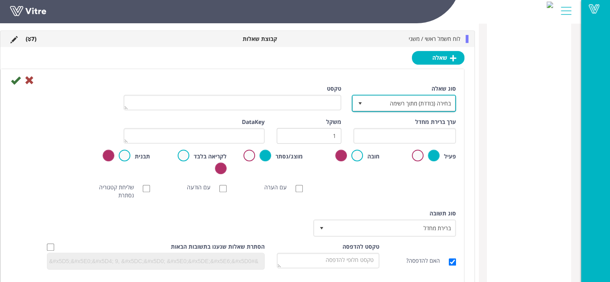
click at [433, 102] on span "בחירה (בודדת) מתוך רשימה" at bounding box center [411, 103] width 88 height 14
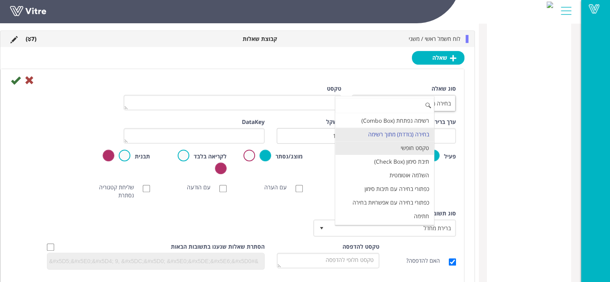
click at [414, 147] on li "טקסט חופשי" at bounding box center [384, 148] width 99 height 14
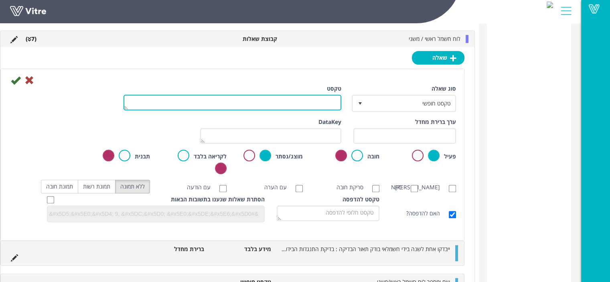
click at [316, 100] on textarea "טקסט" at bounding box center [232, 103] width 218 height 16
type textarea "ה"
type textarea "צילום מסמך"
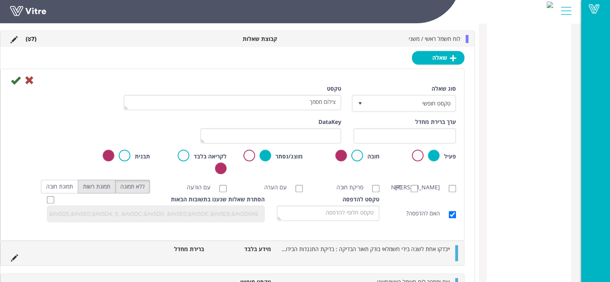
click at [105, 184] on label "תמונת רשות" at bounding box center [97, 187] width 38 height 14
radio input "true"
click at [20, 81] on icon at bounding box center [16, 80] width 10 height 10
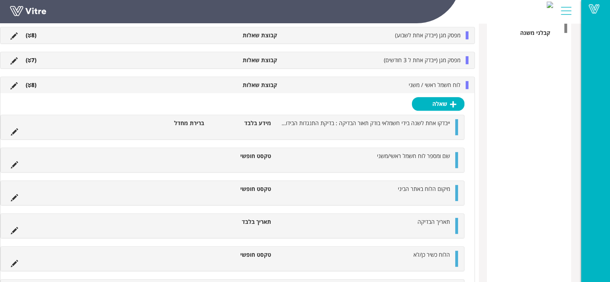
scroll to position [404, 0]
click at [427, 86] on span "לוח חשמל ראשי / משני" at bounding box center [434, 86] width 52 height 8
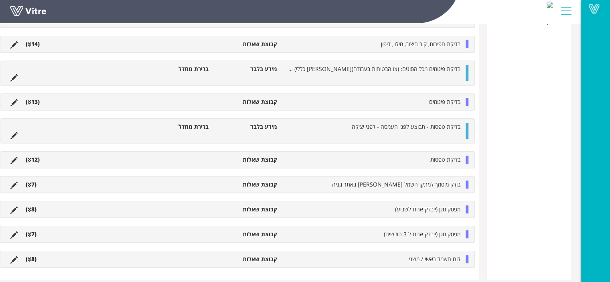
scroll to position [422, 0]
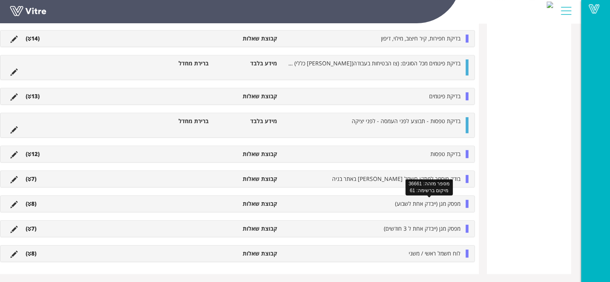
click at [410, 203] on span "מפסק מגן (ייבדק אחת לשבוע)" at bounding box center [427, 204] width 65 height 8
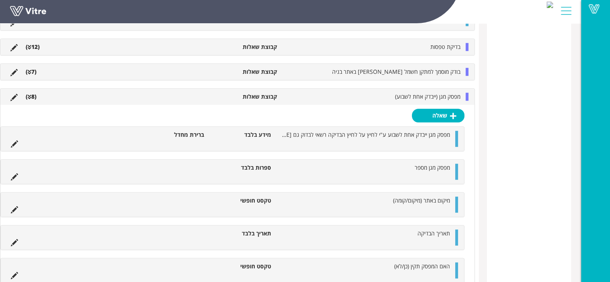
scroll to position [582, 0]
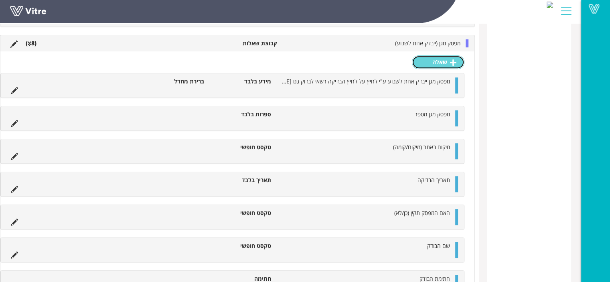
click at [433, 59] on link "שאלה" at bounding box center [438, 62] width 53 height 14
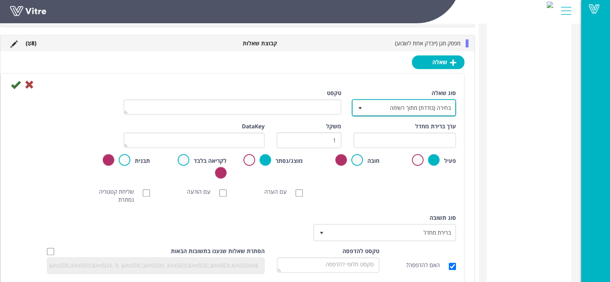
click at [389, 103] on span "בחירה (בודדת) מתוך רשימה" at bounding box center [411, 107] width 88 height 14
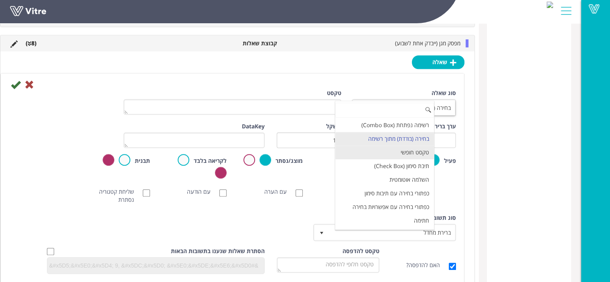
click at [418, 150] on li "טקסט חופשי" at bounding box center [384, 153] width 99 height 14
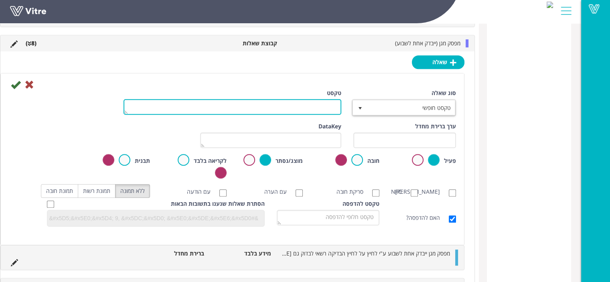
click at [335, 104] on textarea "טקסט" at bounding box center [232, 107] width 218 height 16
type textarea "הוספת מסמך"
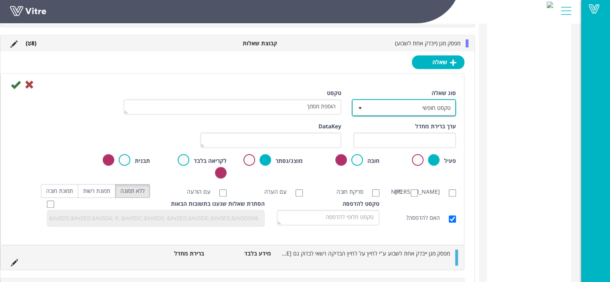
click at [443, 105] on span "טקסט חופשי" at bounding box center [411, 107] width 88 height 14
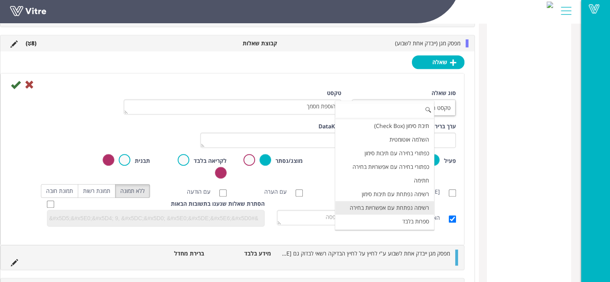
scroll to position [80, 0]
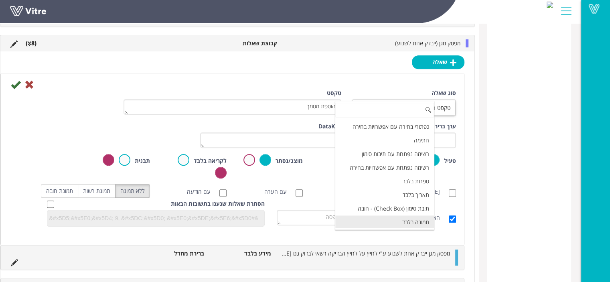
click at [398, 215] on li "תמונה בלבד" at bounding box center [384, 222] width 99 height 14
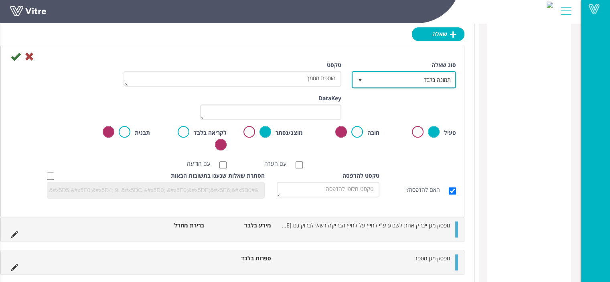
scroll to position [582, 0]
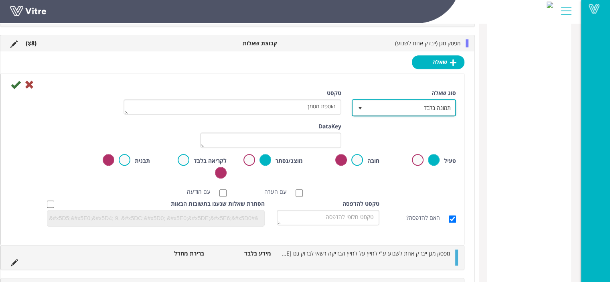
click at [417, 106] on span "תמונה בלבד" at bounding box center [411, 107] width 88 height 14
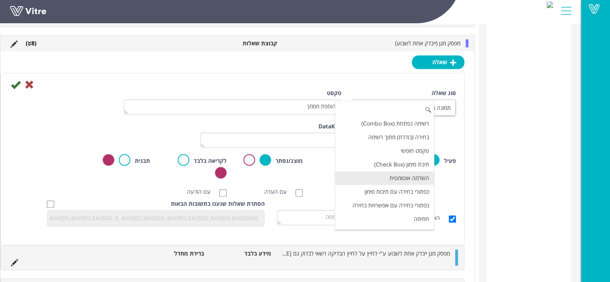
scroll to position [0, 0]
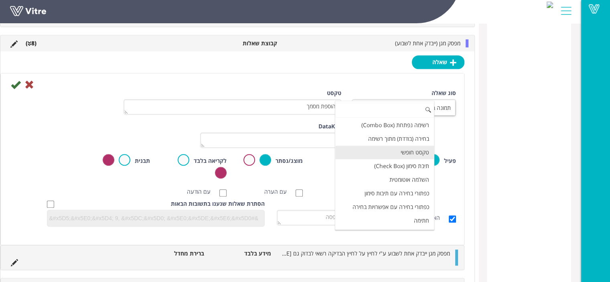
click at [416, 149] on li "טקסט חופשי" at bounding box center [384, 153] width 99 height 14
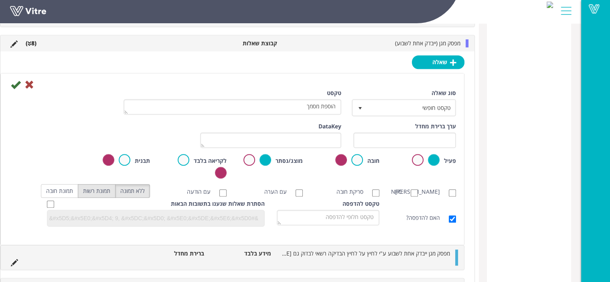
click at [104, 189] on label "תמונת רשות" at bounding box center [97, 191] width 38 height 14
radio input "true"
click at [20, 85] on icon at bounding box center [16, 85] width 10 height 10
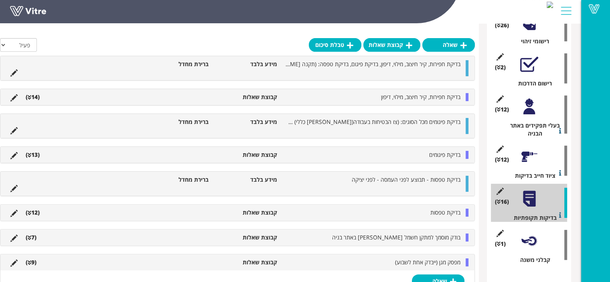
scroll to position [557, 0]
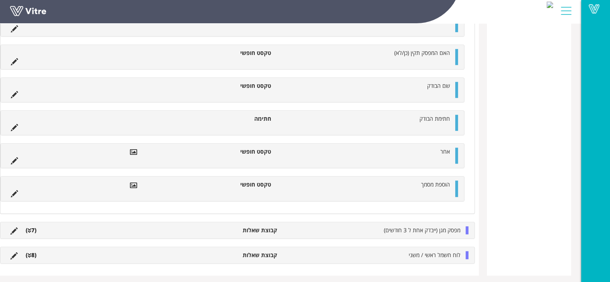
click at [393, 231] on div "מפסק מגן (ייבדק אחת ל 3 חודשים) קבוצת שאלות (7 )" at bounding box center [237, 230] width 474 height 16
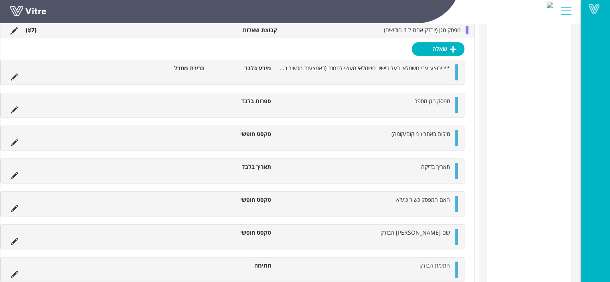
scroll to position [743, 0]
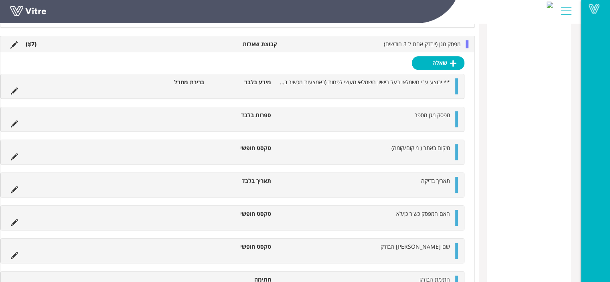
click at [443, 67] on div "שאלה ** יבוצע ע"י חשמלאי בעל רישיון חשמלאי מעשי לפחות (באמצעות מכשיר בדיקה למפס…" at bounding box center [237, 180] width 474 height 256
click at [442, 61] on link "שאלה" at bounding box center [438, 63] width 53 height 14
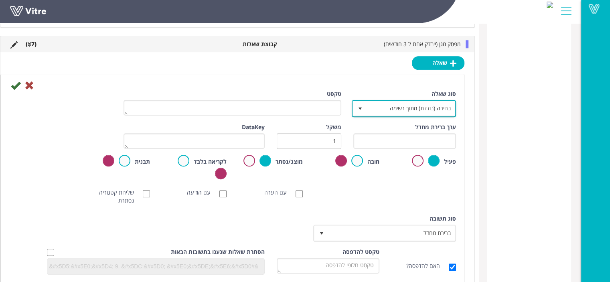
click at [410, 107] on span "בחירה (בודדת) מתוך רשימה" at bounding box center [411, 108] width 88 height 14
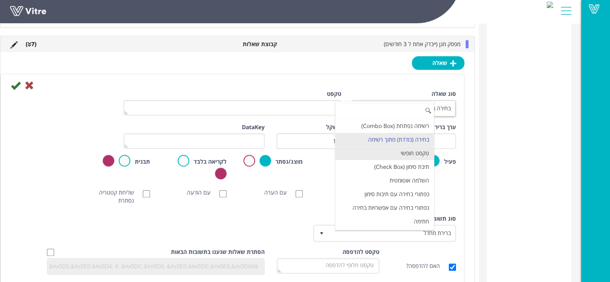
click at [410, 150] on li "טקסט חופשי" at bounding box center [384, 153] width 99 height 14
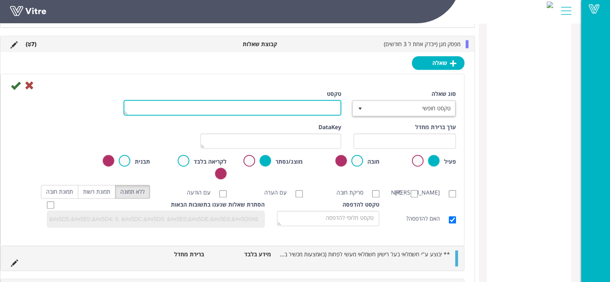
click at [325, 107] on textarea "טקסט" at bounding box center [232, 108] width 218 height 16
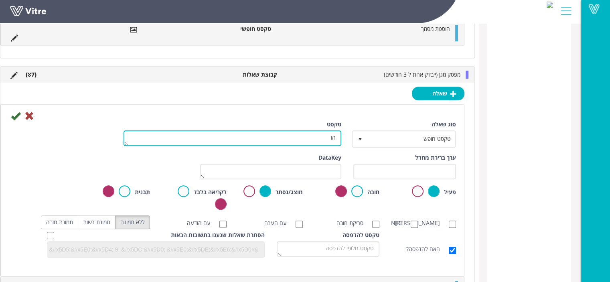
scroll to position [710, 0]
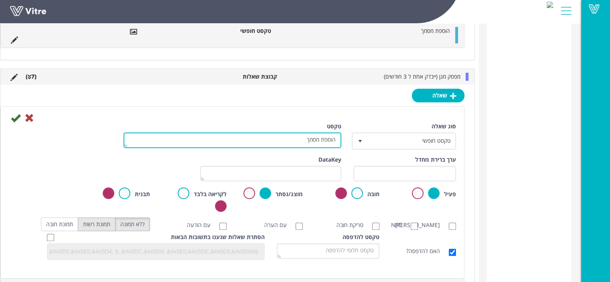
type textarea "הוספת מסמך"
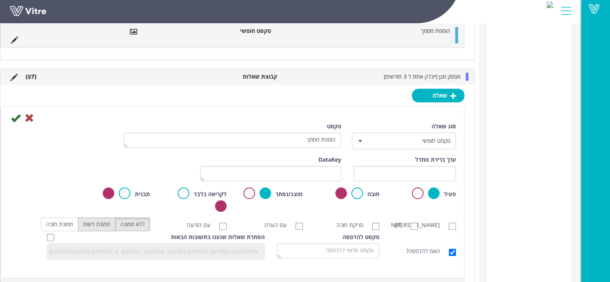
click at [114, 220] on label "תמונת רשות" at bounding box center [97, 224] width 38 height 14
radio input "true"
click at [20, 116] on icon at bounding box center [16, 118] width 10 height 10
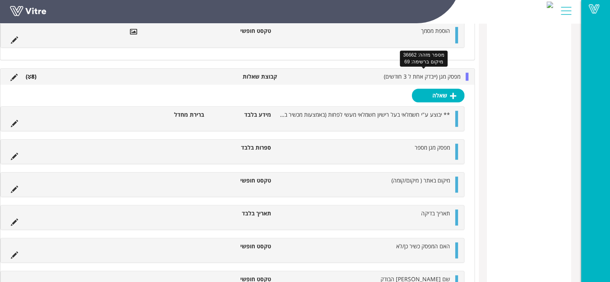
click at [431, 73] on span "מפסק מגן (ייבדק אחת ל 3 חודשים)" at bounding box center [422, 77] width 77 height 8
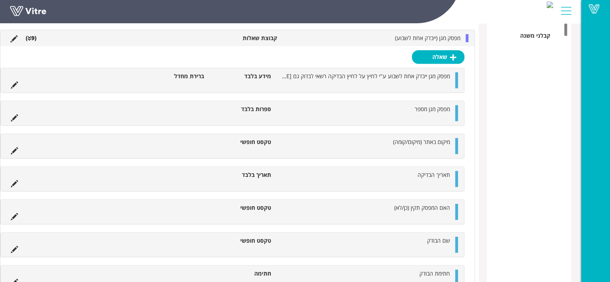
scroll to position [396, 0]
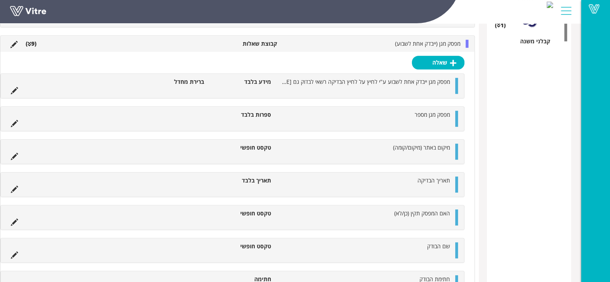
click at [418, 86] on ul "מפסק מגן ייבדק אחת לשבוע ע"י לחיץ על לחיץ הבדיקה רשאי לבדוק גם אדם שאינו חשמלאי…" at bounding box center [230, 86] width 447 height 16
click at [442, 40] on span "מפסק מגן (ייבדק אחת לשבוע)" at bounding box center [427, 44] width 65 height 8
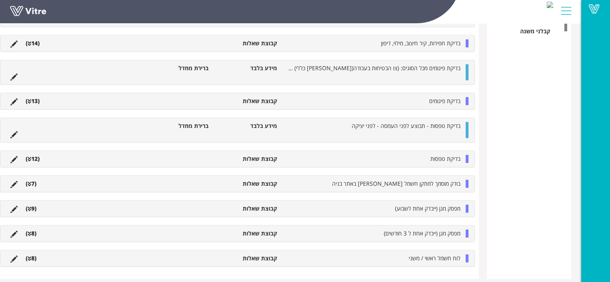
scroll to position [411, 0]
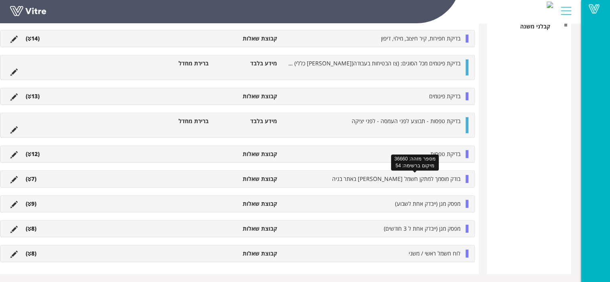
click at [434, 178] on span "בודק מוסמך למתקן חשמל ארעי באתר בניה" at bounding box center [396, 179] width 128 height 8
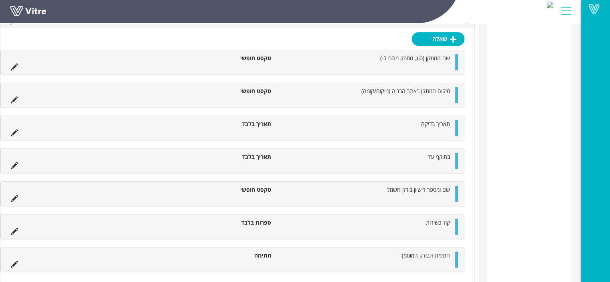
scroll to position [532, 0]
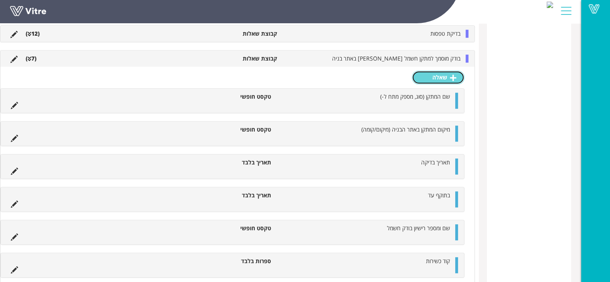
click at [452, 75] on icon at bounding box center [453, 77] width 6 height 7
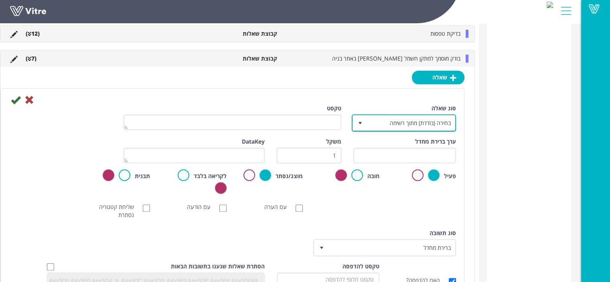
click at [422, 121] on span "בחירה (בודדת) מתוך רשימה" at bounding box center [411, 122] width 88 height 14
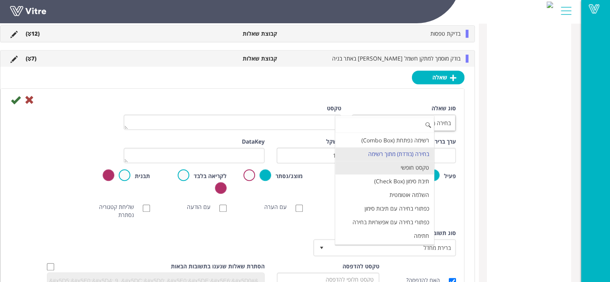
click at [422, 165] on li "טקסט חופשי" at bounding box center [384, 168] width 99 height 14
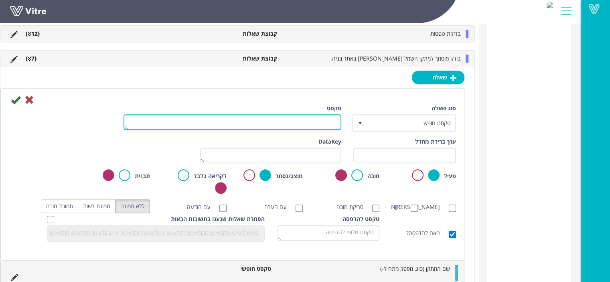
click at [321, 120] on textarea "טקסט" at bounding box center [232, 122] width 218 height 16
type textarea "ה"
type textarea "הוספת מסמך"
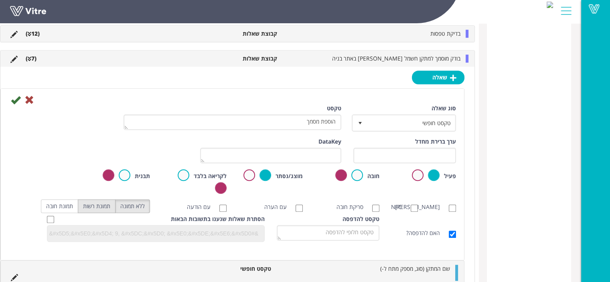
click at [111, 208] on label "תמונת רשות" at bounding box center [97, 206] width 38 height 14
radio input "true"
click at [20, 99] on icon at bounding box center [16, 100] width 10 height 10
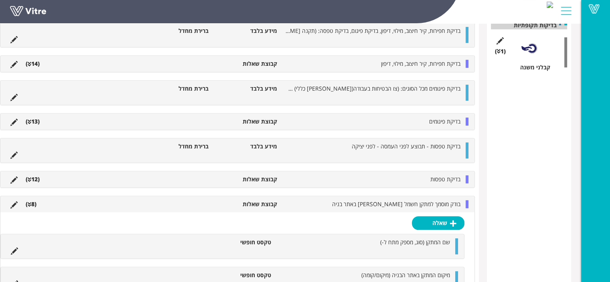
scroll to position [404, 0]
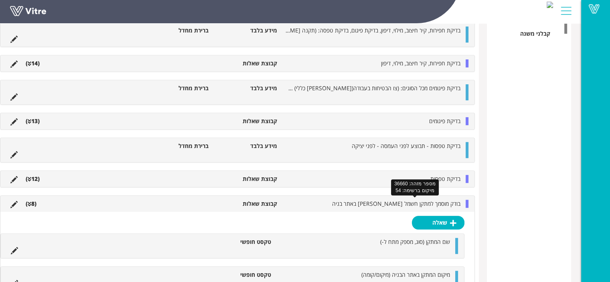
click at [412, 204] on span "בודק מוסמך למתקן חשמל ארעי באתר בניה" at bounding box center [396, 204] width 128 height 8
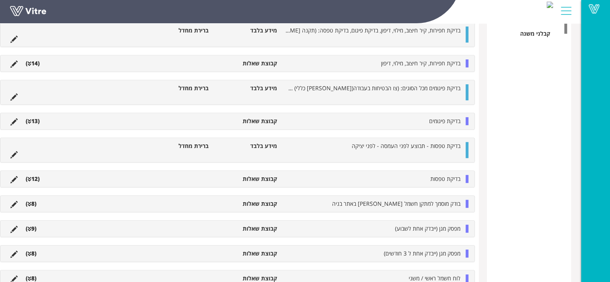
click at [417, 221] on div "מפסק מגן (ייבדק אחת לשבוע) קבוצת שאלות (9 )" at bounding box center [237, 228] width 474 height 16
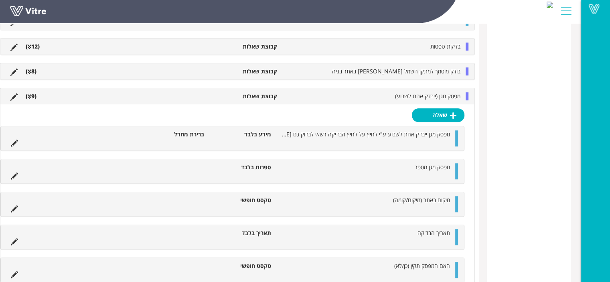
scroll to position [524, 0]
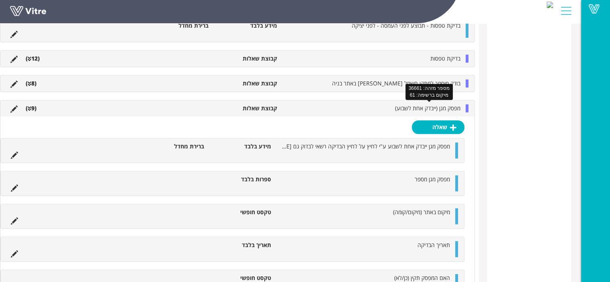
click at [448, 108] on span "מפסק מגן (ייבדק אחת לשבוע)" at bounding box center [427, 108] width 65 height 8
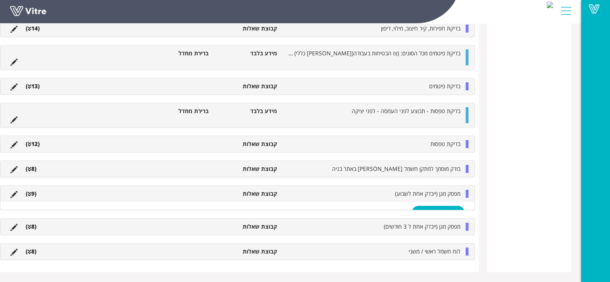
scroll to position [429, 0]
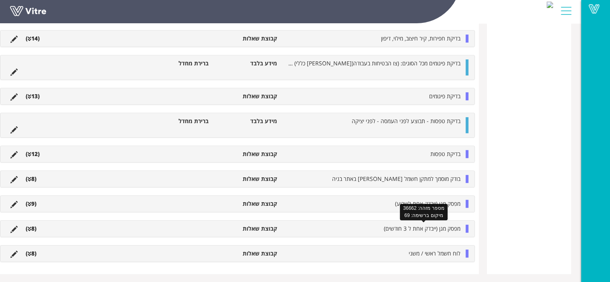
click at [431, 229] on span "מפסק מגן (ייבדק אחת ל 3 חודשים)" at bounding box center [422, 228] width 77 height 8
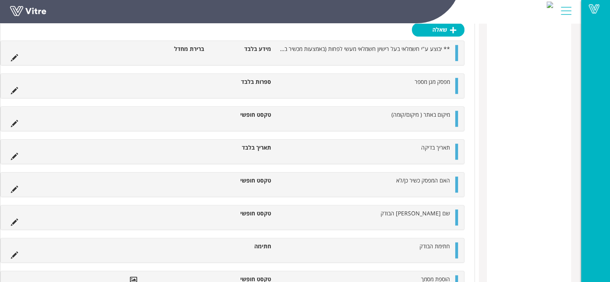
scroll to position [564, 0]
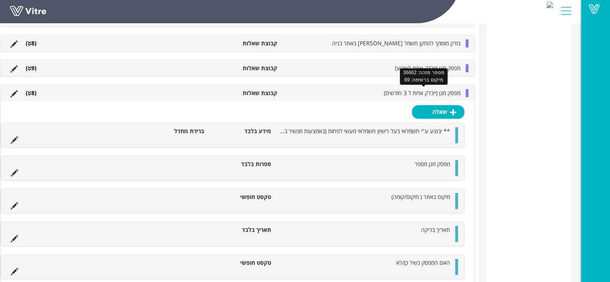
click at [437, 93] on span "מפסק מגן (ייבדק אחת ל 3 חודשים)" at bounding box center [422, 93] width 77 height 8
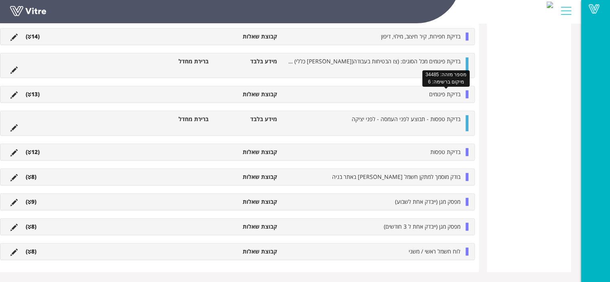
scroll to position [429, 0]
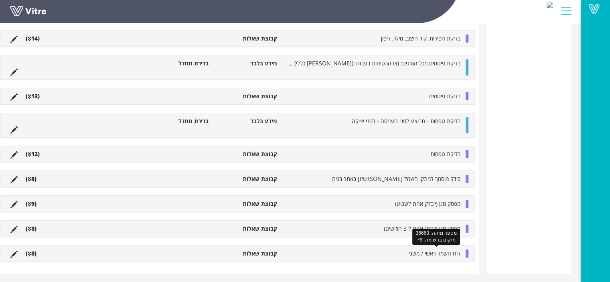
click at [442, 249] on span "לוח חשמל ראשי / משני" at bounding box center [434, 253] width 52 height 8
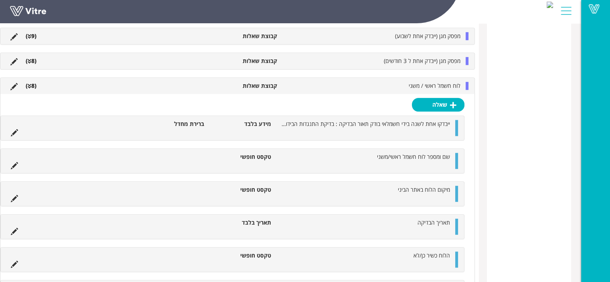
scroll to position [556, 0]
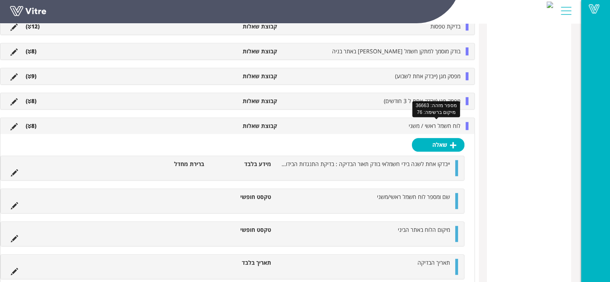
click at [437, 123] on span "לוח חשמל ראשי / משני" at bounding box center [434, 126] width 52 height 8
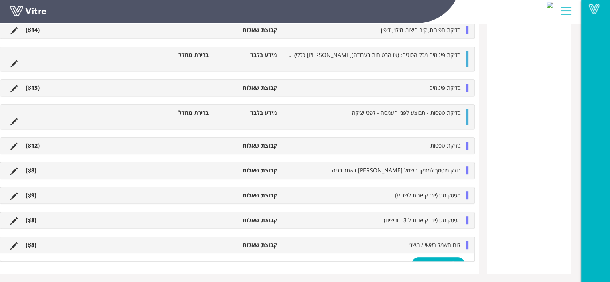
scroll to position [429, 0]
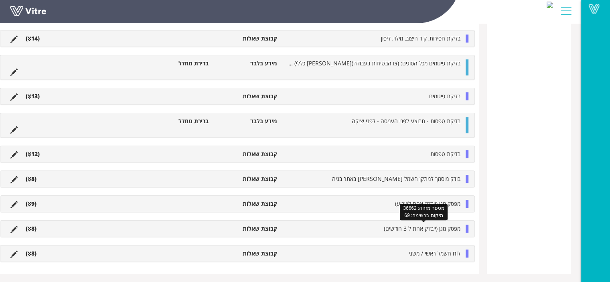
click at [425, 229] on span "מפסק מגן (ייבדק אחת ל 3 חודשים)" at bounding box center [422, 228] width 77 height 8
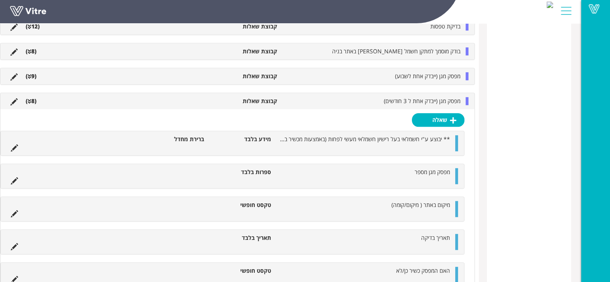
scroll to position [717, 0]
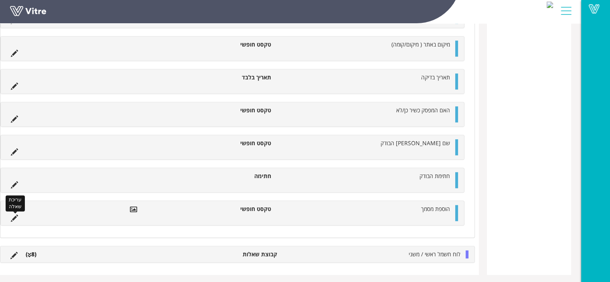
click at [18, 216] on icon at bounding box center [14, 217] width 7 height 7
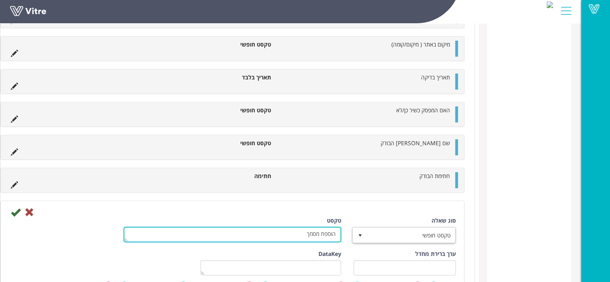
drag, startPoint x: 324, startPoint y: 232, endPoint x: 358, endPoint y: 232, distance: 33.7
click at [358, 232] on div "סוג שאלה טקסט חופשי 5 טקסט הוספת מסמך" at bounding box center [232, 232] width 459 height 33
click at [321, 233] on textarea "הוספת מסמך" at bounding box center [232, 234] width 218 height 16
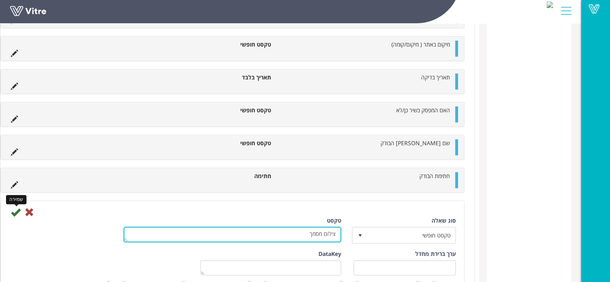
type textarea "צילום מסמך"
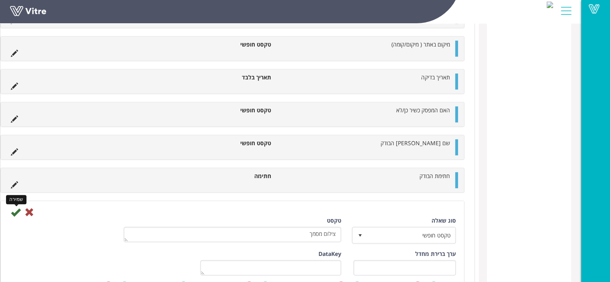
click at [20, 208] on icon at bounding box center [16, 212] width 10 height 10
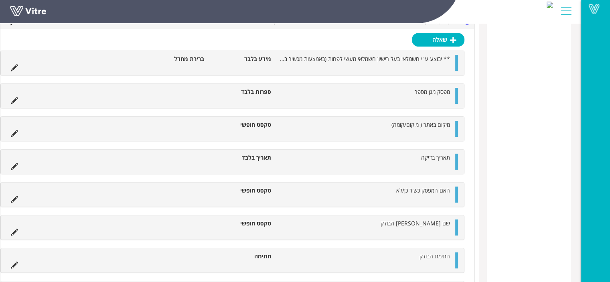
scroll to position [404, 0]
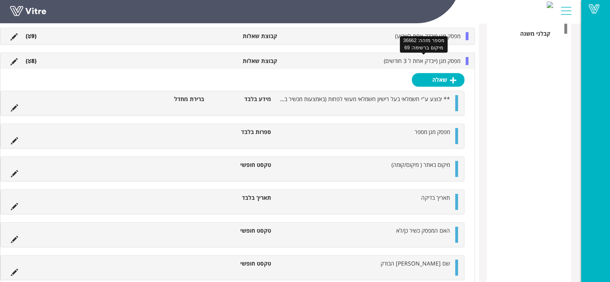
click at [428, 57] on span "מפסק מגן (ייבדק אחת ל 3 חודשים)" at bounding box center [422, 61] width 77 height 8
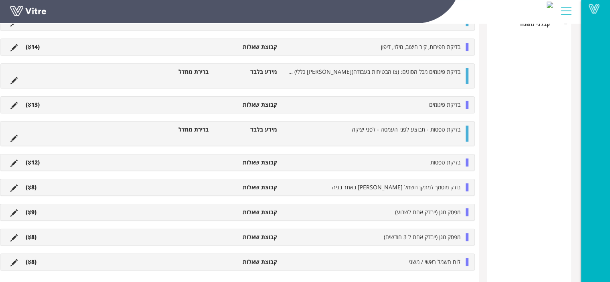
scroll to position [422, 0]
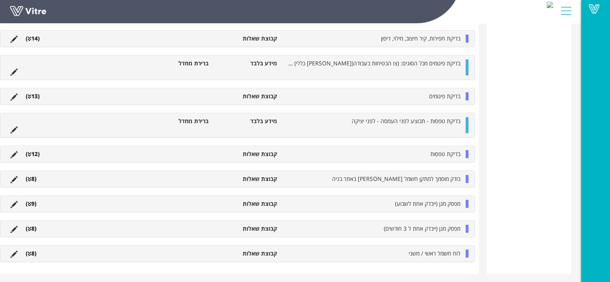
click at [408, 249] on li "לוח חשמל ראשי / משני" at bounding box center [372, 253] width 183 height 8
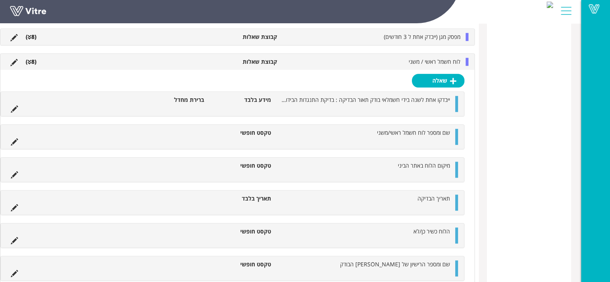
scroll to position [590, 0]
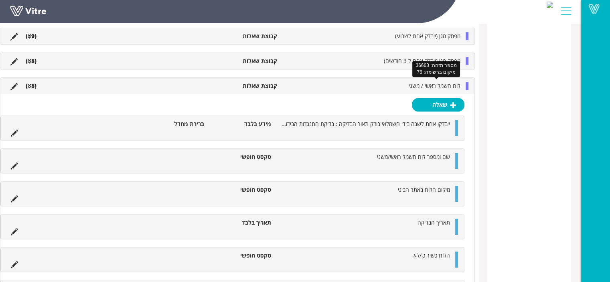
click at [415, 86] on span "לוח חשמל ראשי / משני" at bounding box center [434, 86] width 52 height 8
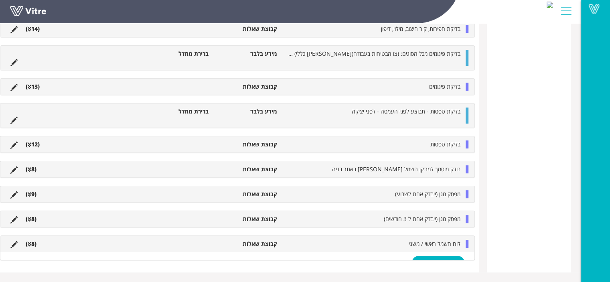
scroll to position [422, 0]
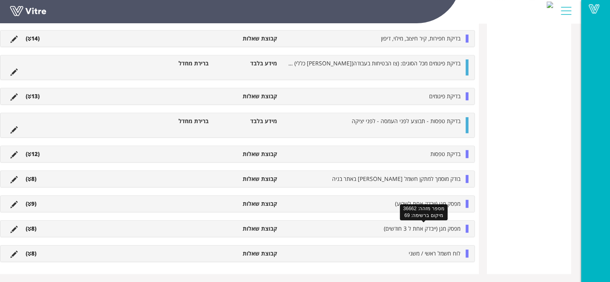
click at [397, 229] on span "מפסק מגן (ייבדק אחת ל 3 חודשים)" at bounding box center [422, 228] width 77 height 8
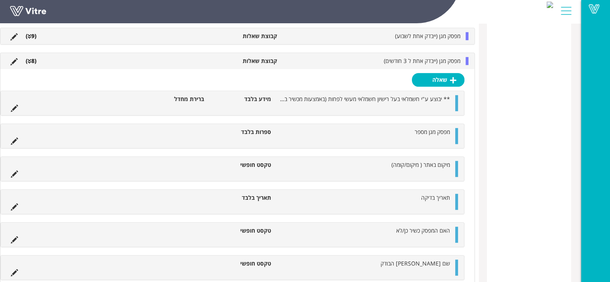
scroll to position [509, 0]
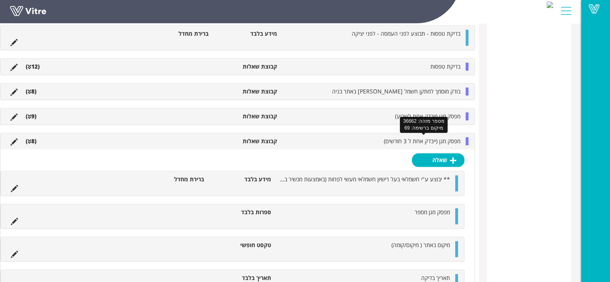
click at [407, 140] on span "מפסק מגן (ייבדק אחת ל 3 חודשים)" at bounding box center [422, 141] width 77 height 8
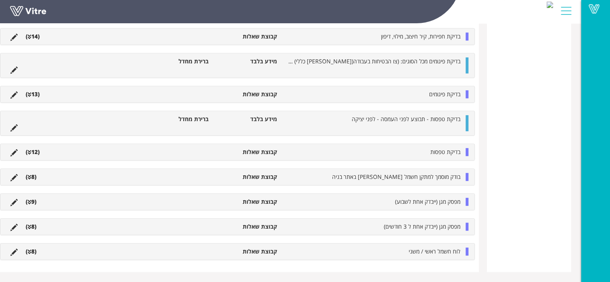
scroll to position [422, 0]
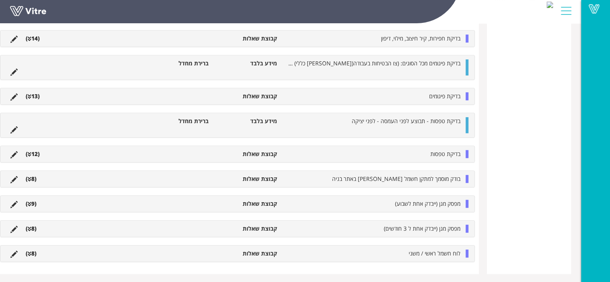
click at [405, 204] on span "מפסק מגן (ייבדק אחת לשבוע)" at bounding box center [427, 204] width 65 height 8
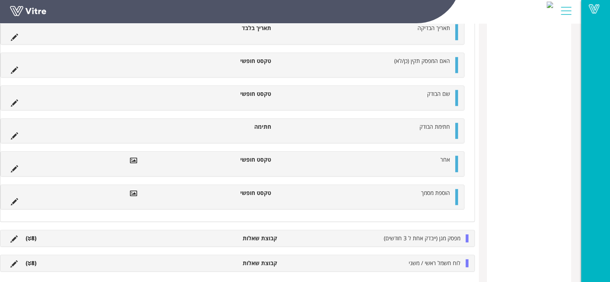
scroll to position [742, 0]
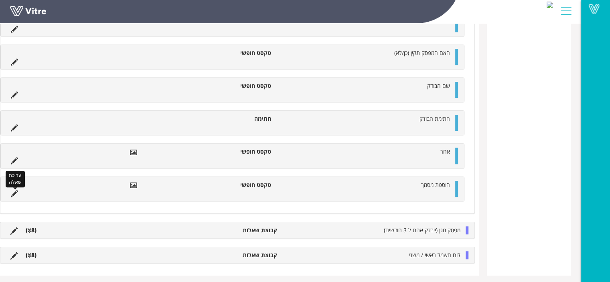
click at [18, 193] on icon at bounding box center [14, 193] width 7 height 7
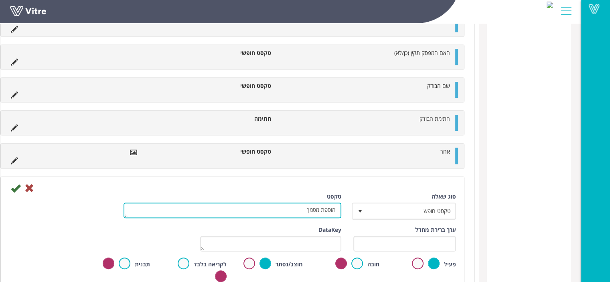
drag, startPoint x: 303, startPoint y: 209, endPoint x: 376, endPoint y: 210, distance: 73.4
click at [363, 210] on div "סוג שאלה טקסט חופשי 5 טקסט הוספת מסמך" at bounding box center [232, 208] width 459 height 33
paste textarea "ילום"
type textarea "צילום מסמך"
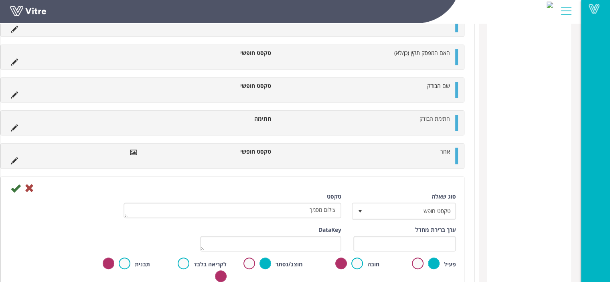
click at [21, 184] on div at bounding box center [232, 188] width 459 height 10
click at [23, 187] on div at bounding box center [232, 188] width 459 height 10
click at [20, 187] on icon at bounding box center [16, 188] width 10 height 10
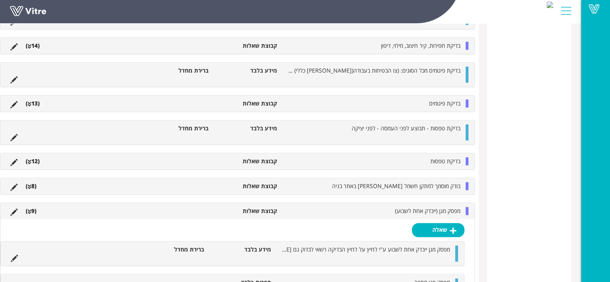
scroll to position [437, 0]
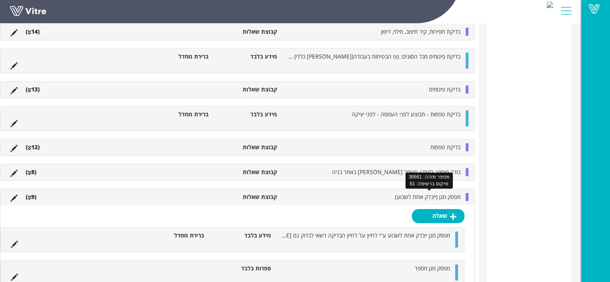
click at [439, 197] on span "מפסק מגן (ייבדק אחת לשבוע)" at bounding box center [427, 197] width 65 height 8
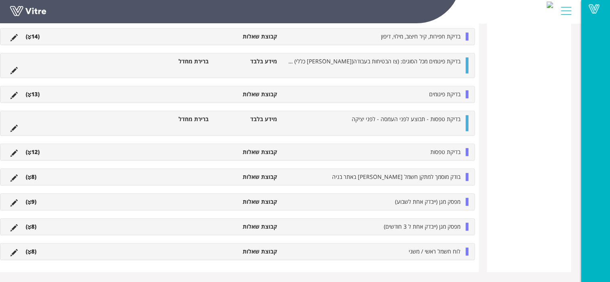
scroll to position [430, 0]
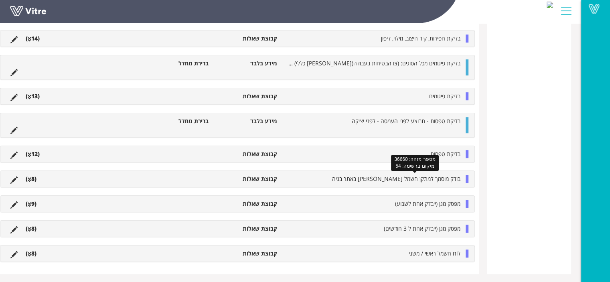
click at [412, 180] on span "בודק מוסמך למתקן חשמל ארעי באתר בניה" at bounding box center [396, 179] width 128 height 8
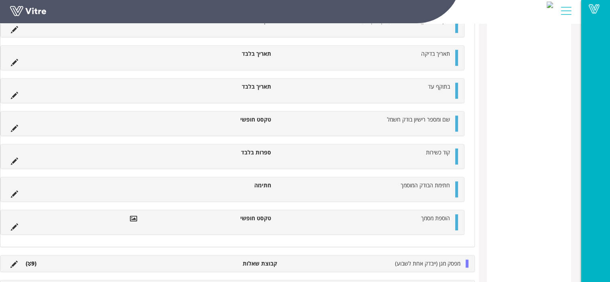
scroll to position [677, 0]
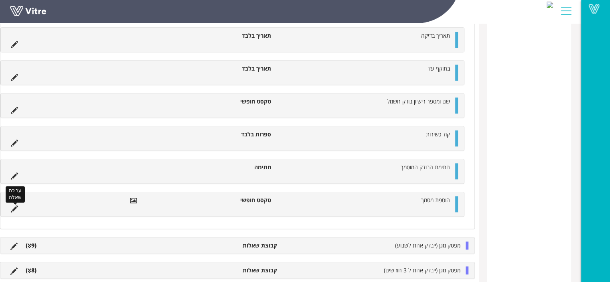
click at [18, 207] on icon at bounding box center [14, 208] width 7 height 7
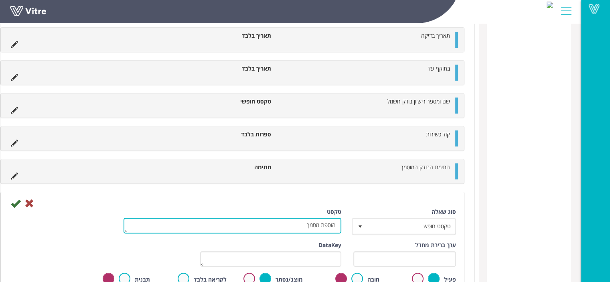
drag, startPoint x: 301, startPoint y: 222, endPoint x: 374, endPoint y: 225, distance: 73.0
click at [374, 225] on div "סוג שאלה טקסט חופשי 5 טקסט הוספת מסמך" at bounding box center [232, 224] width 459 height 33
paste textarea "ילום"
type textarea "צילום מסמך"
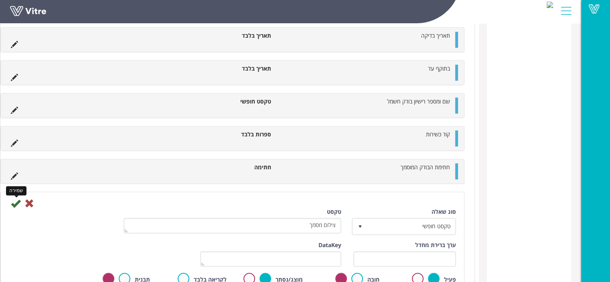
click at [20, 200] on icon at bounding box center [16, 203] width 10 height 10
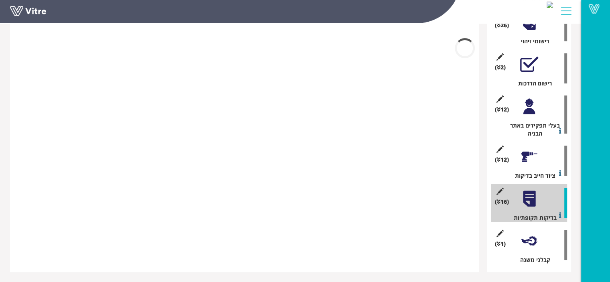
scroll to position [524, 0]
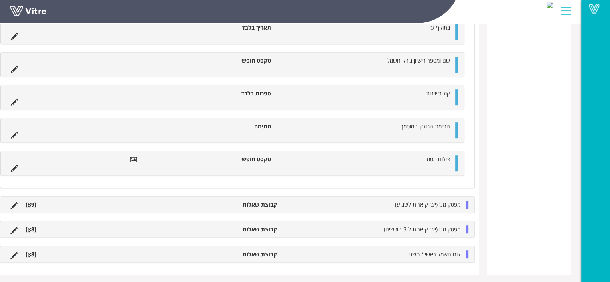
click at [418, 156] on li "צילום מסמך" at bounding box center [364, 159] width 179 height 8
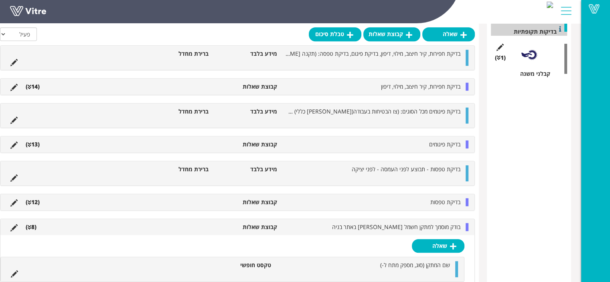
scroll to position [284, 0]
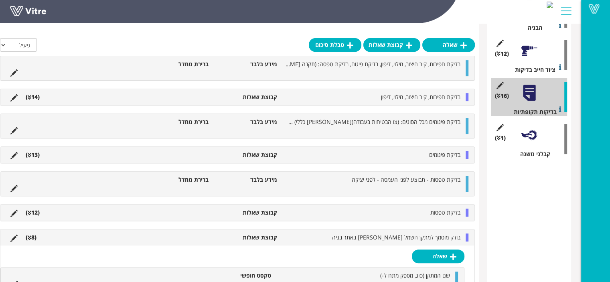
click at [427, 186] on ul "בדיקת טפסות - תבוצע לפני העמסה - לפני יציקה מידע בלבד ברירת מחדל" at bounding box center [235, 184] width 458 height 16
click at [428, 212] on li "בדיקת טפסות" at bounding box center [372, 212] width 183 height 8
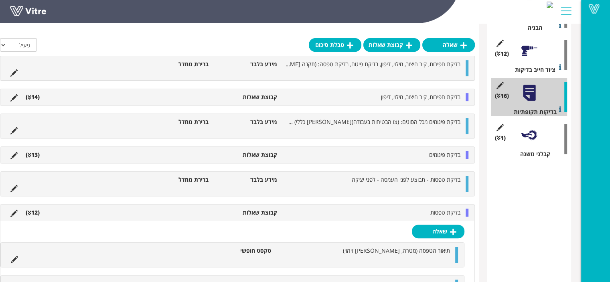
click at [416, 214] on li "בדיקת טפסות" at bounding box center [372, 212] width 183 height 8
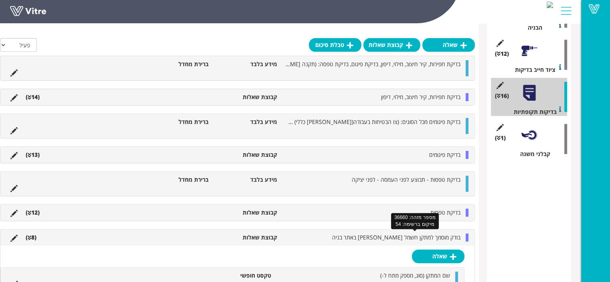
click at [412, 237] on span "בודק מוסמך למתקן חשמל ארעי באתר בניה" at bounding box center [396, 237] width 128 height 8
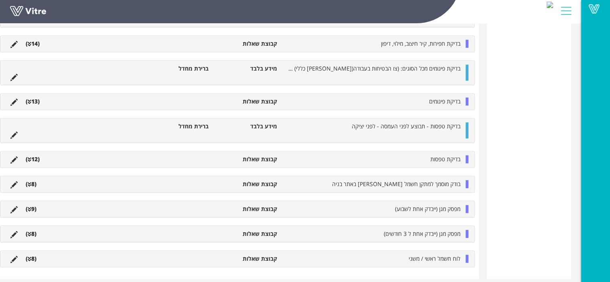
scroll to position [430, 0]
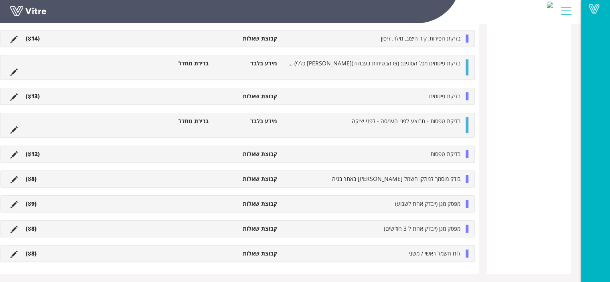
click at [427, 130] on ul "בדיקת טפסות - תבוצע לפני העמסה - לפני יציקה מידע בלבד ברירת מחדל" at bounding box center [235, 125] width 458 height 16
click at [428, 126] on ul "בדיקת טפסות - תבוצע לפני העמסה - לפני יציקה מידע בלבד ברירת מחדל" at bounding box center [235, 125] width 458 height 16
click at [428, 115] on div "בדיקת טפסות - תבוצע לפני העמסה - לפני יציקה מידע בלבד ברירת מחדל" at bounding box center [237, 125] width 474 height 24
click at [426, 95] on li "בדיקת פיגומים" at bounding box center [372, 96] width 183 height 8
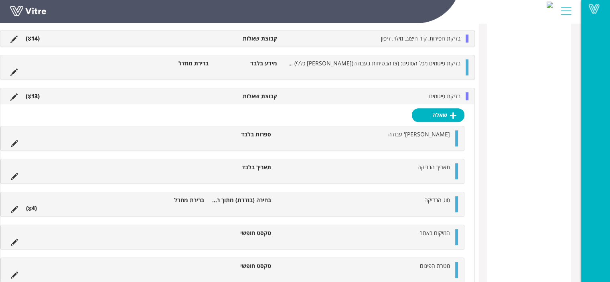
click at [426, 94] on li "בדיקת פיגומים" at bounding box center [372, 96] width 183 height 8
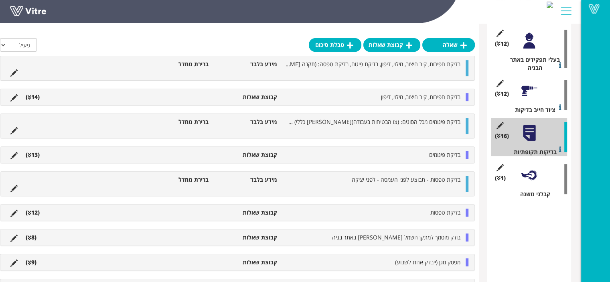
scroll to position [230, 0]
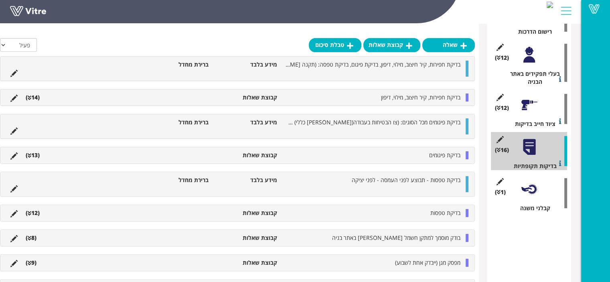
click at [523, 105] on div at bounding box center [529, 105] width 18 height 18
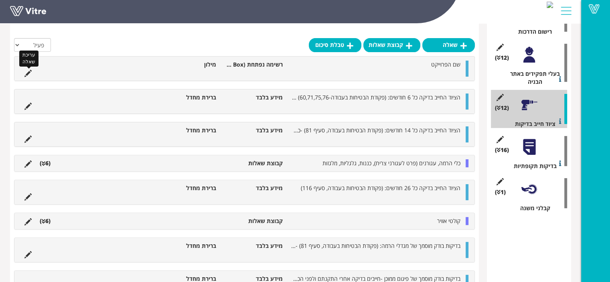
click at [29, 72] on icon at bounding box center [27, 73] width 7 height 7
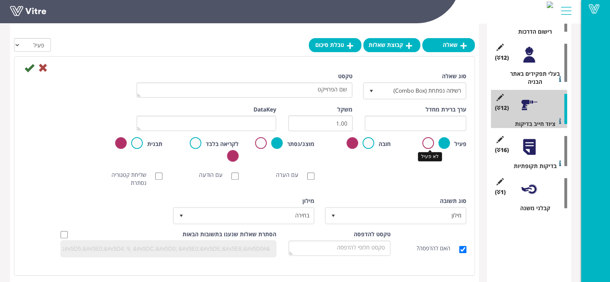
click at [430, 144] on label at bounding box center [428, 143] width 12 height 12
click at [0, 0] on input "radio" at bounding box center [0, 0] width 0 height 0
click at [27, 70] on icon at bounding box center [29, 68] width 10 height 10
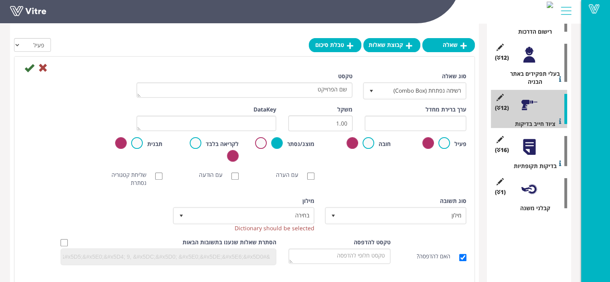
click at [29, 69] on icon at bounding box center [29, 68] width 10 height 10
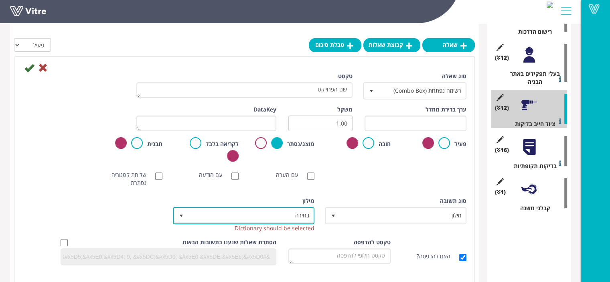
click at [288, 217] on span "בחירה" at bounding box center [250, 215] width 125 height 14
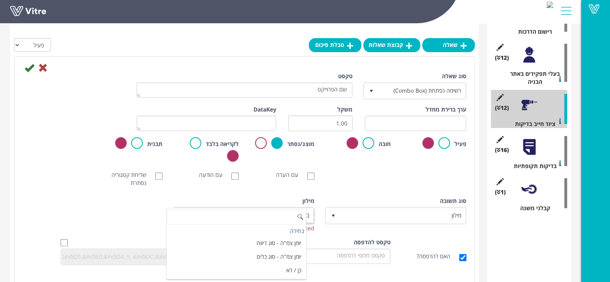
click at [369, 228] on div "סוג תשובה מילון 1" at bounding box center [396, 213] width 152 height 33
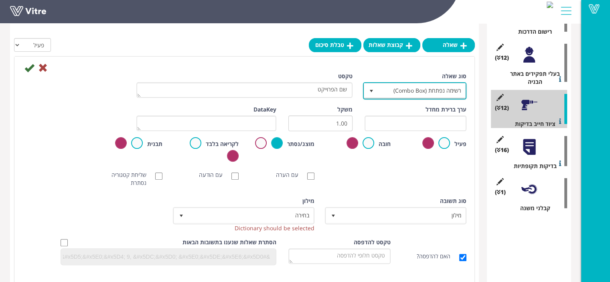
click at [400, 88] on span "רשימה נפתחת (Combo Box)" at bounding box center [421, 90] width 87 height 14
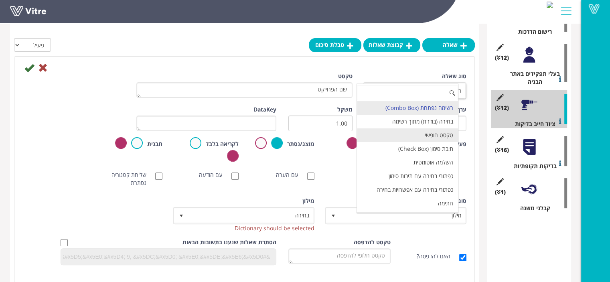
click at [426, 135] on li "טקסט חופשי" at bounding box center [407, 135] width 101 height 14
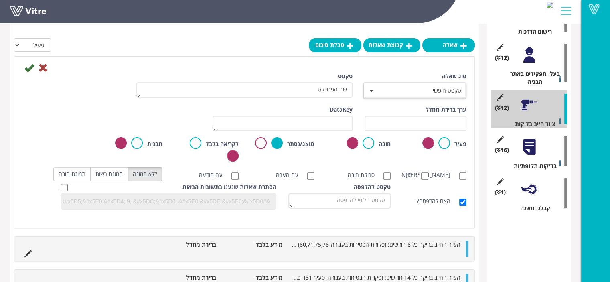
click at [30, 65] on icon at bounding box center [29, 68] width 10 height 10
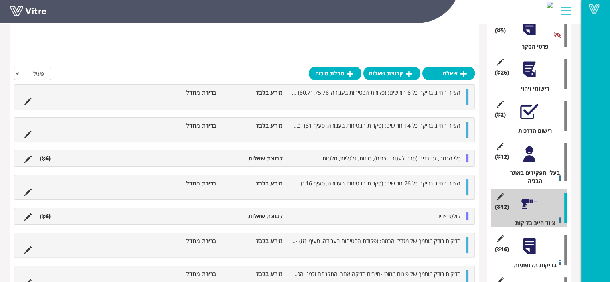
scroll to position [178, 0]
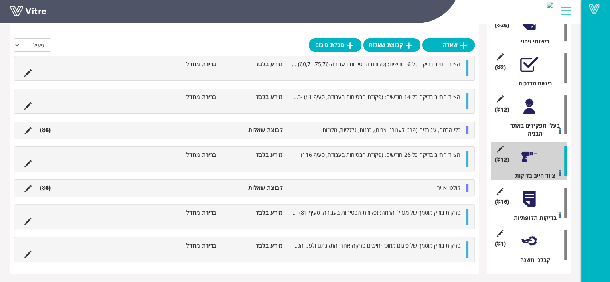
click at [524, 155] on div at bounding box center [529, 157] width 18 height 18
click at [27, 75] on icon at bounding box center [27, 72] width 7 height 7
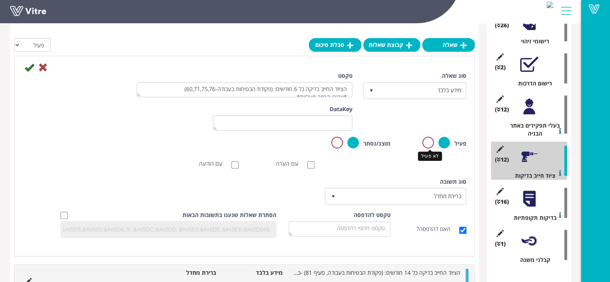
click at [428, 143] on label at bounding box center [428, 143] width 12 height 12
click at [0, 0] on input "radio" at bounding box center [0, 0] width 0 height 0
click at [27, 69] on icon at bounding box center [29, 68] width 10 height 10
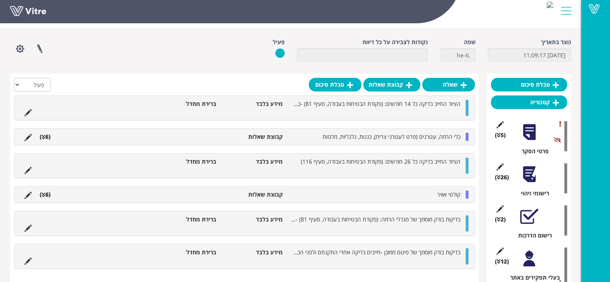
scroll to position [40, 0]
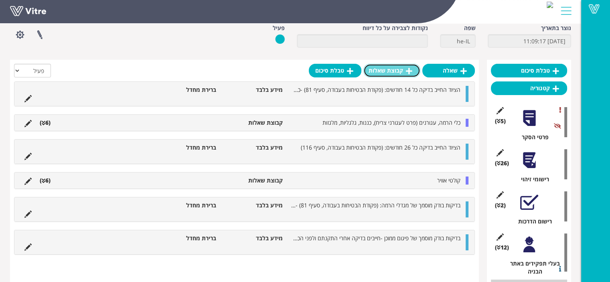
click at [392, 70] on link "קבוצת שאלות" at bounding box center [391, 71] width 57 height 14
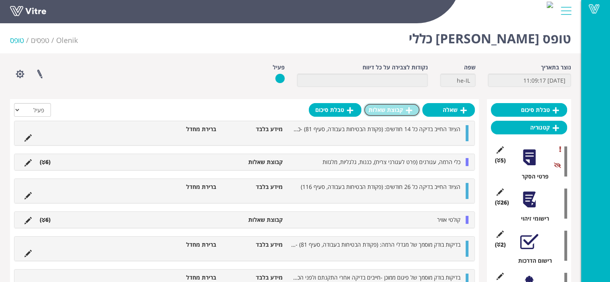
scroll to position [0, 0]
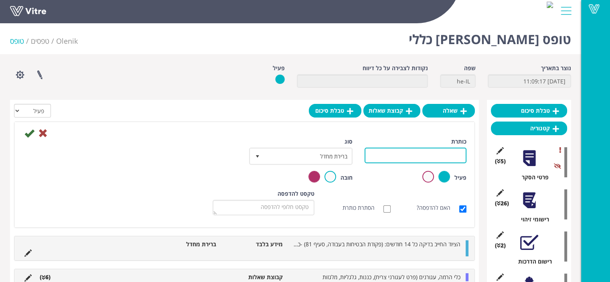
click at [420, 155] on input "כותרת" at bounding box center [415, 156] width 102 height 16
type input "בדיקות תקופתיות"
click at [43, 133] on icon at bounding box center [43, 133] width 10 height 10
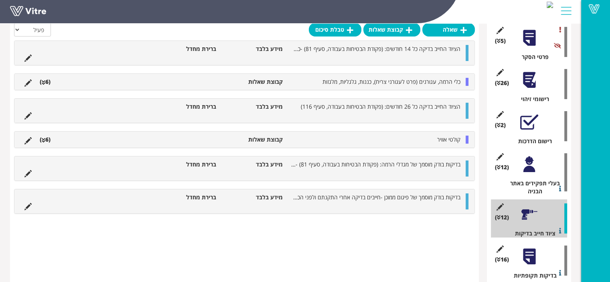
scroll to position [80, 0]
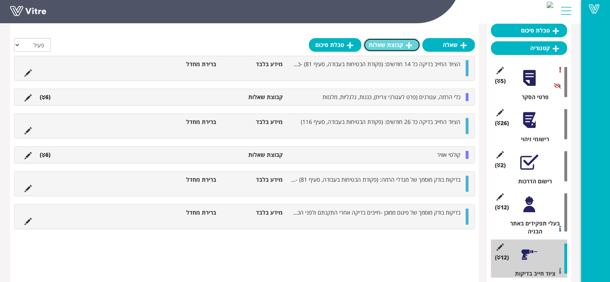
click at [388, 46] on link "קבוצת שאלות" at bounding box center [391, 45] width 57 height 14
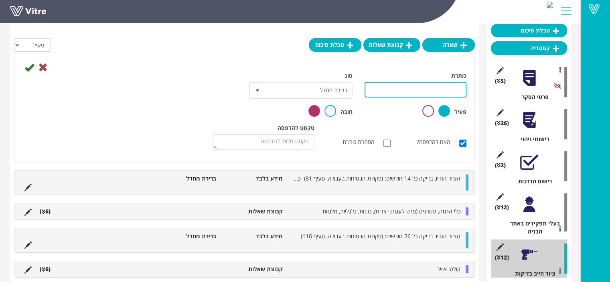
click at [448, 85] on input "כותרת" at bounding box center [415, 90] width 102 height 16
type input "ב"
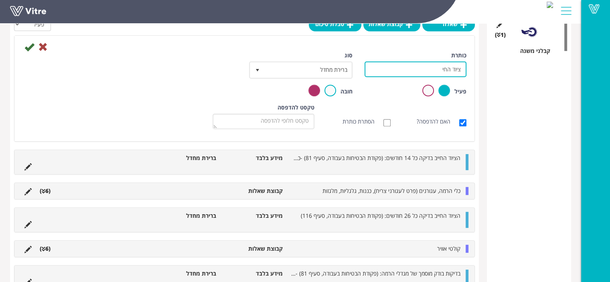
scroll to position [327, 0]
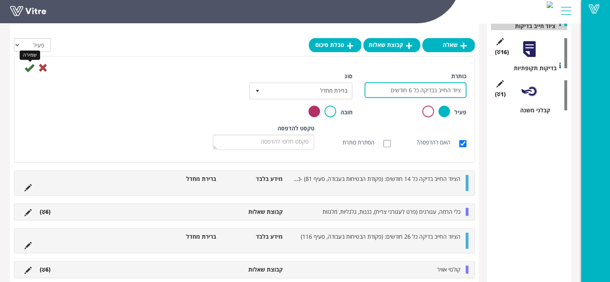
type input "ציוד החייב בבדיקה כל 6 חודשים"
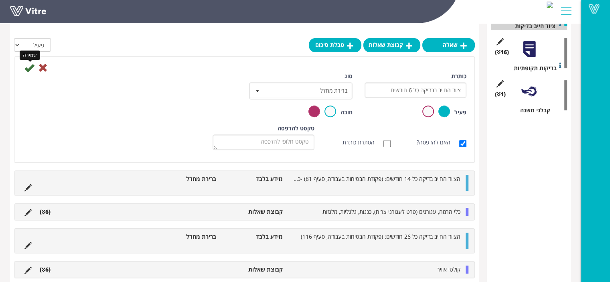
click at [30, 70] on icon at bounding box center [29, 68] width 10 height 10
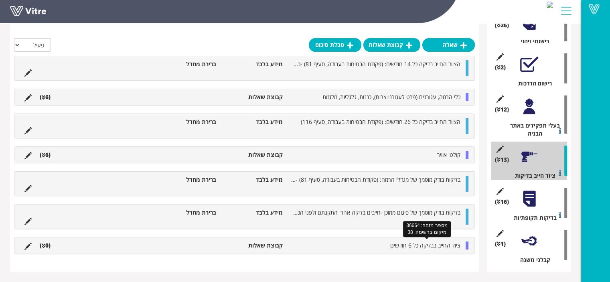
click at [426, 241] on span "ציוד החייב בבדיקה כל 6 חודשים" at bounding box center [425, 245] width 70 height 8
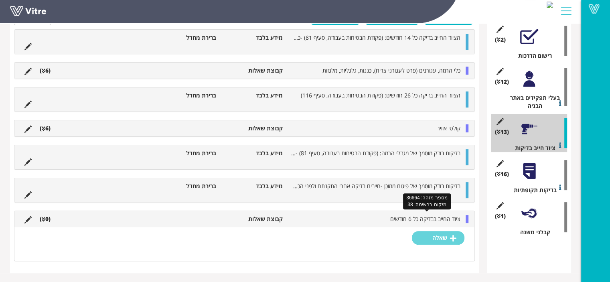
scroll to position [327, 0]
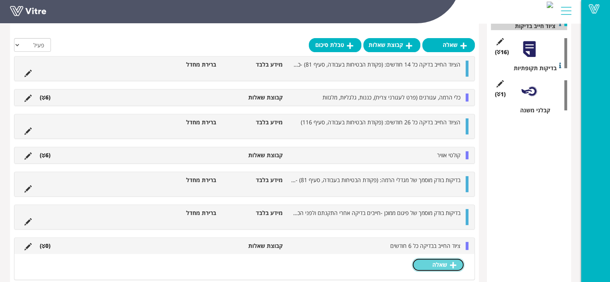
click at [441, 261] on link "שאלה" at bounding box center [438, 265] width 53 height 14
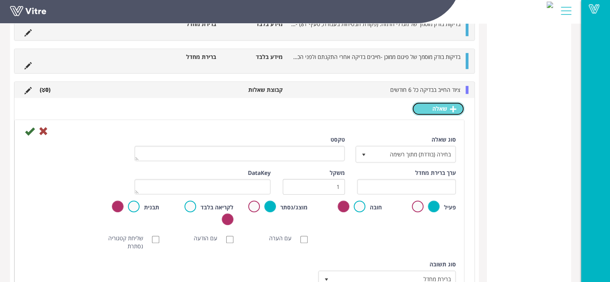
scroll to position [546, 0]
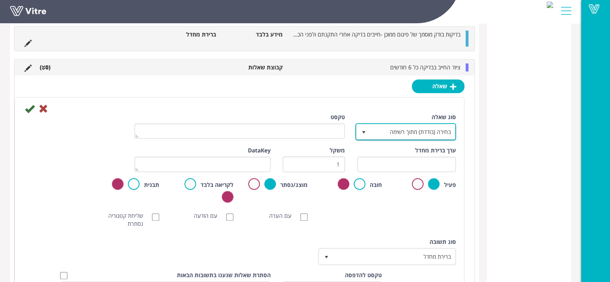
click at [418, 129] on span "בחירה (בודדת) מתוך רשימה" at bounding box center [412, 131] width 85 height 14
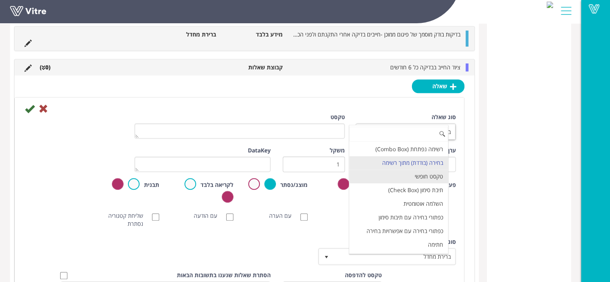
click at [419, 178] on li "טקסט חופשי" at bounding box center [398, 177] width 99 height 14
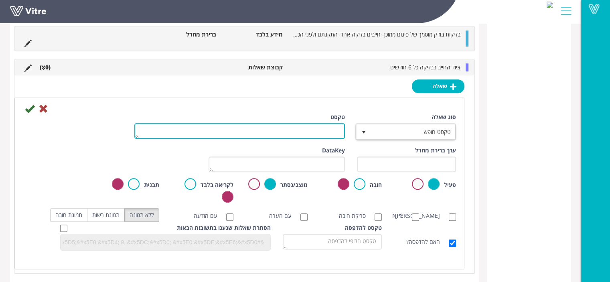
click at [279, 135] on textarea "טקסט" at bounding box center [239, 131] width 210 height 16
type textarea "תיאור הציוד וסימני זיהוי (מספר הייצרן,שנת ייצור וכו')"
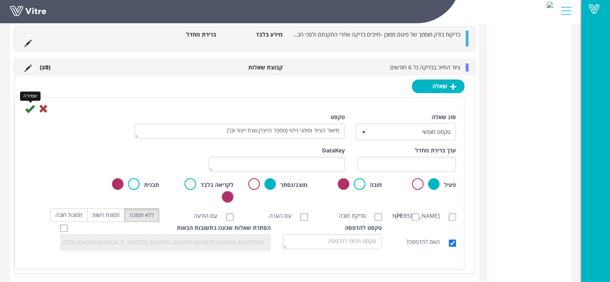
click at [30, 109] on icon at bounding box center [30, 109] width 10 height 10
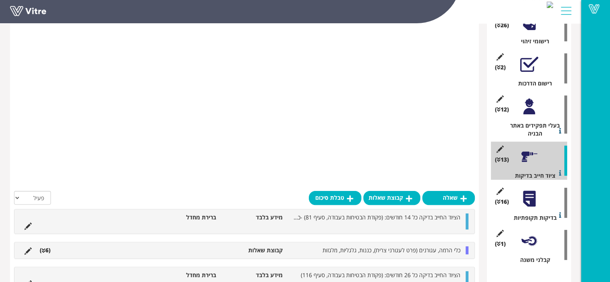
scroll to position [382, 0]
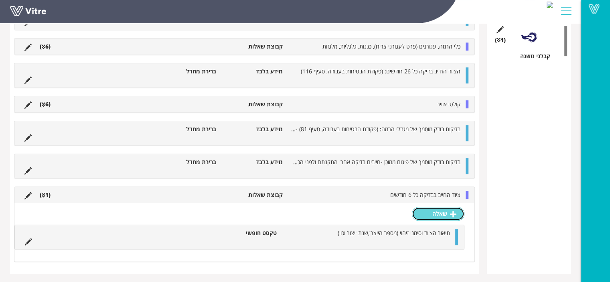
click at [436, 218] on link "שאלה" at bounding box center [438, 214] width 53 height 14
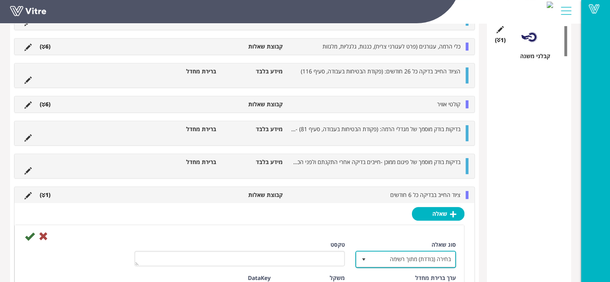
click at [437, 256] on span "בחירה (בודדת) מתוך רשימה" at bounding box center [412, 259] width 85 height 14
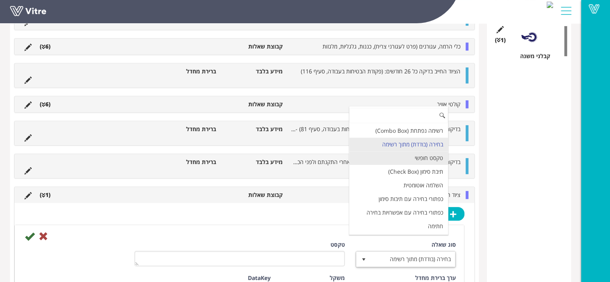
click at [433, 158] on li "טקסט חופשי" at bounding box center [398, 158] width 99 height 14
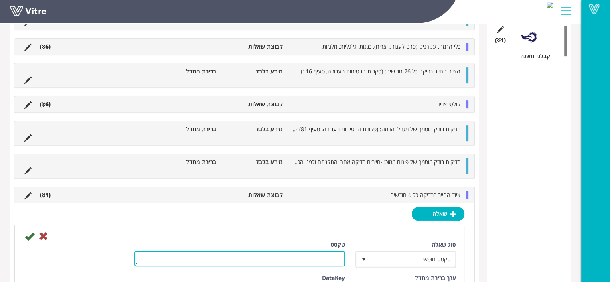
click at [338, 251] on textarea "טקסט" at bounding box center [239, 259] width 210 height 16
type textarea "מיקום באתר"
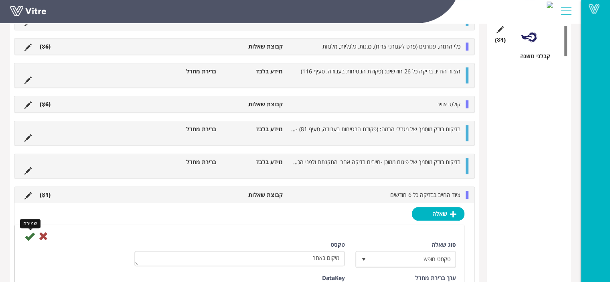
click at [32, 235] on icon at bounding box center [30, 236] width 10 height 10
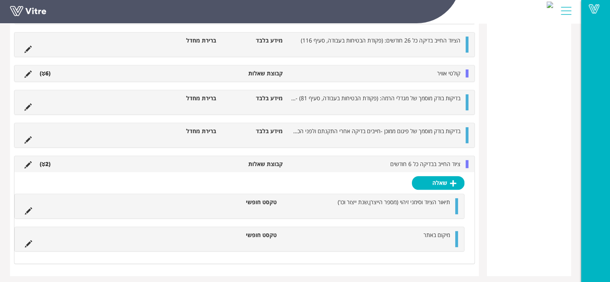
scroll to position [429, 0]
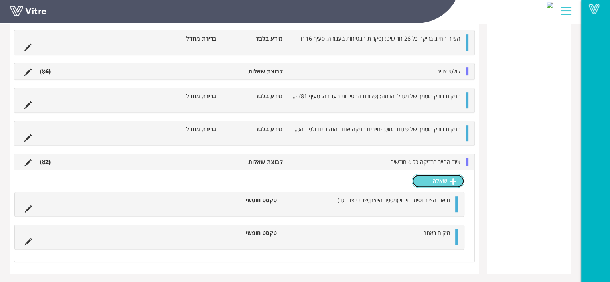
click at [435, 179] on link "שאלה" at bounding box center [438, 181] width 53 height 14
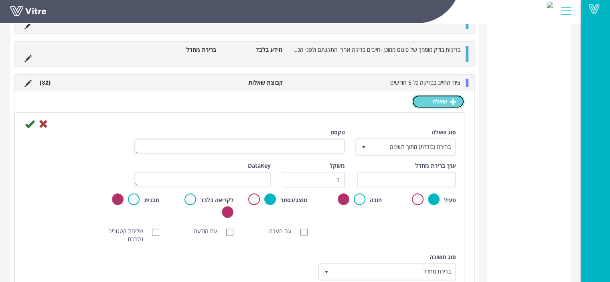
scroll to position [509, 0]
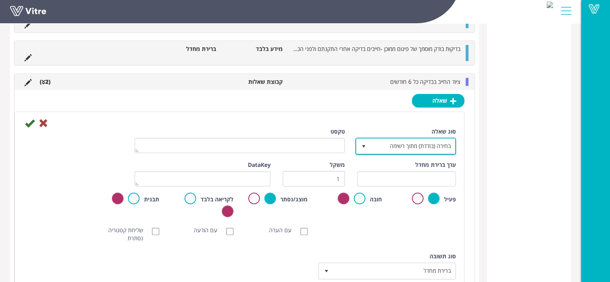
click at [416, 144] on span "בחירה (בודדת) מתוך רשימה" at bounding box center [412, 146] width 85 height 14
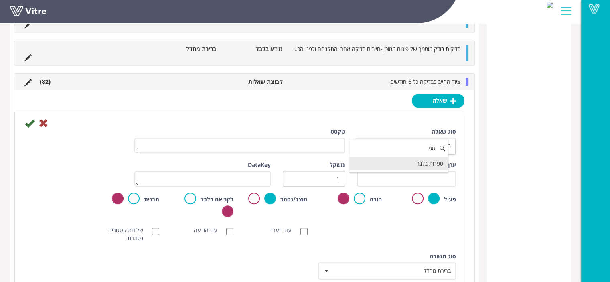
click at [425, 163] on li "ספרות בלבד" at bounding box center [398, 164] width 99 height 14
type input "ספ"
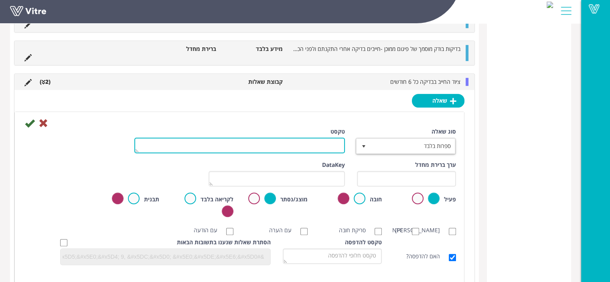
click at [317, 143] on textarea "טקסט" at bounding box center [239, 145] width 210 height 16
type textarea "קוד ציוד"
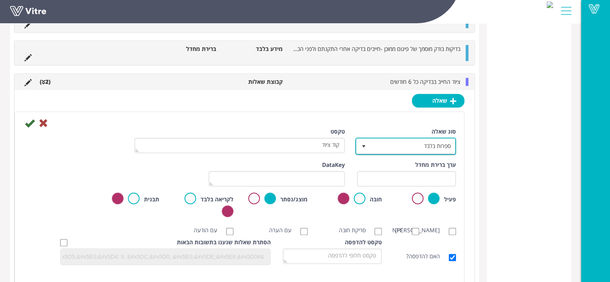
click at [397, 149] on span "ספרות בלבד" at bounding box center [412, 146] width 85 height 14
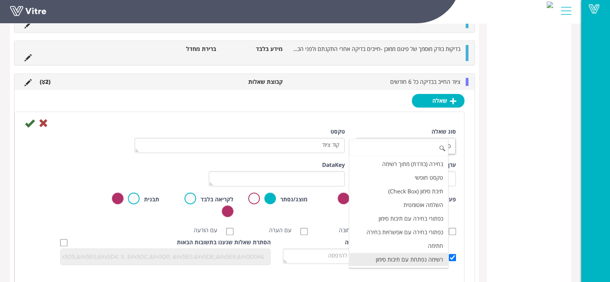
scroll to position [0, 0]
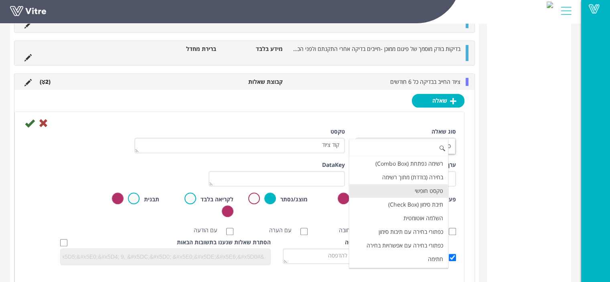
click at [414, 189] on li "טקסט חופשי" at bounding box center [398, 191] width 99 height 14
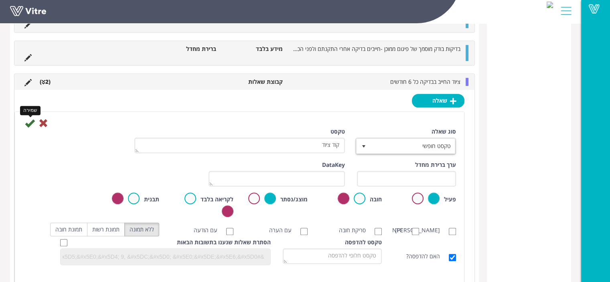
click at [30, 123] on icon at bounding box center [30, 123] width 10 height 10
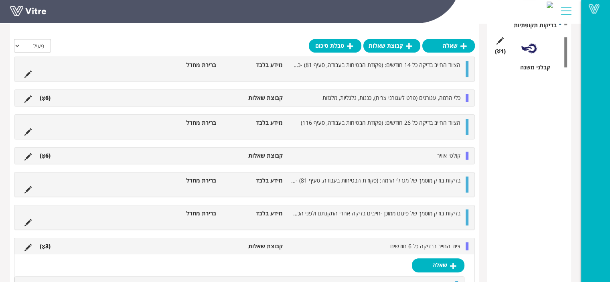
scroll to position [487, 0]
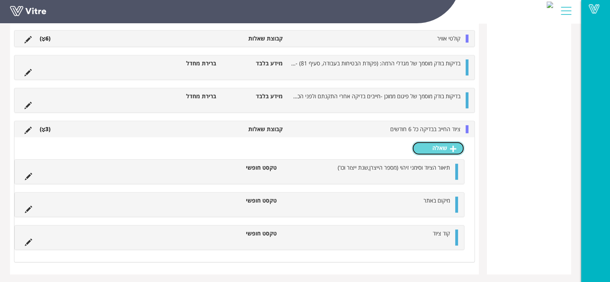
click at [448, 148] on link "שאלה" at bounding box center [438, 148] width 53 height 14
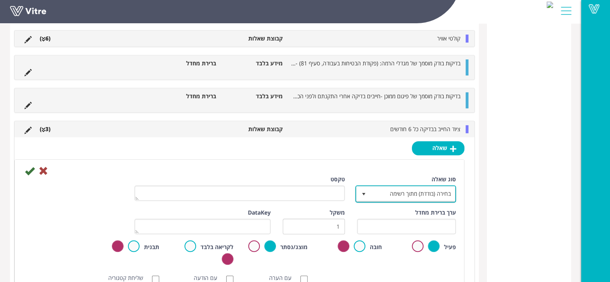
click at [410, 192] on span "בחירה (בודדת) מתוך רשימה" at bounding box center [412, 193] width 85 height 14
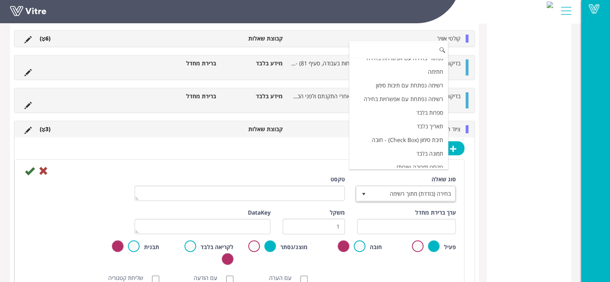
scroll to position [160, 0]
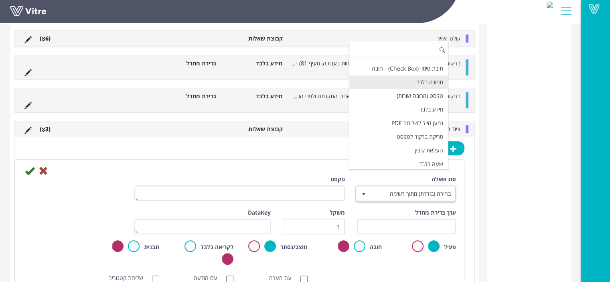
click at [426, 79] on li "תמונה בלבד" at bounding box center [398, 82] width 99 height 14
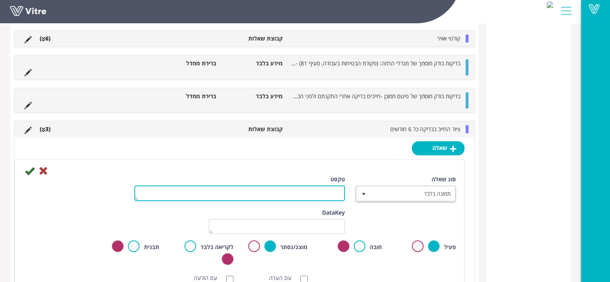
click at [315, 185] on textarea "טקסט" at bounding box center [239, 193] width 210 height 16
type textarea "תמונה"
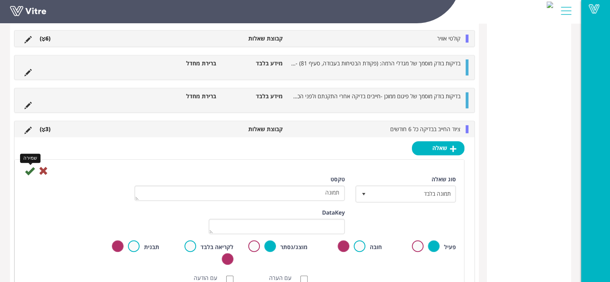
click at [28, 173] on icon at bounding box center [30, 171] width 10 height 10
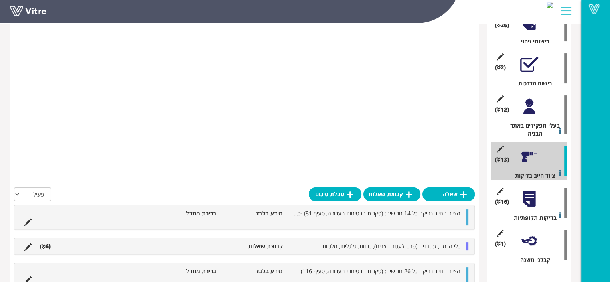
scroll to position [476, 0]
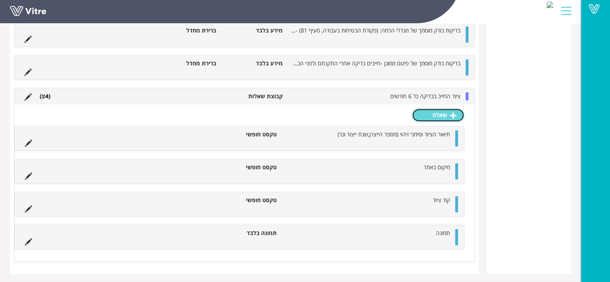
click at [441, 118] on link "שאלה" at bounding box center [438, 115] width 53 height 14
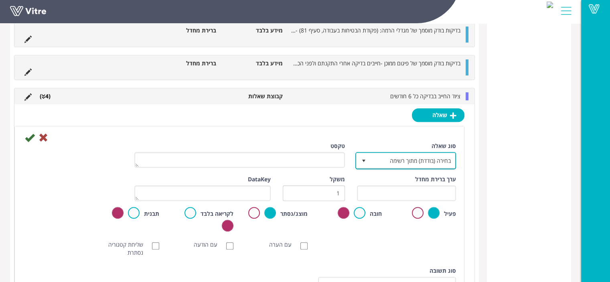
click at [403, 160] on span "בחירה (בודדת) מתוך רשימה" at bounding box center [412, 160] width 85 height 14
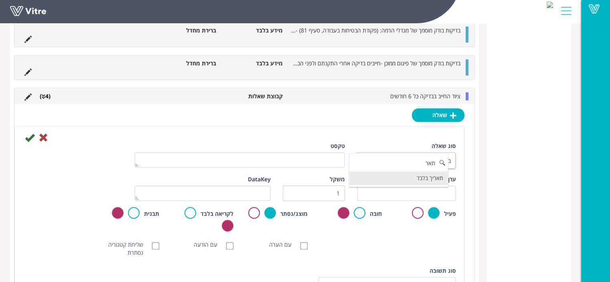
click at [410, 175] on li "תאריך בלבד" at bounding box center [398, 178] width 99 height 14
type input "תאר"
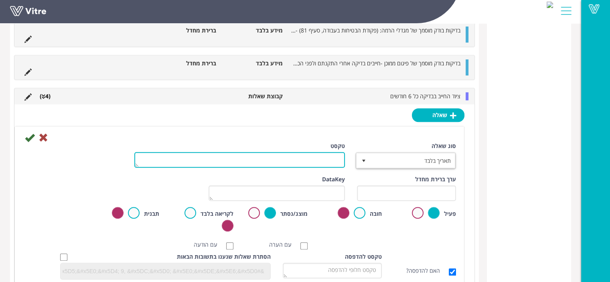
click at [313, 156] on textarea "טקסט" at bounding box center [239, 160] width 210 height 16
type textarea "תאריך בדיקה"
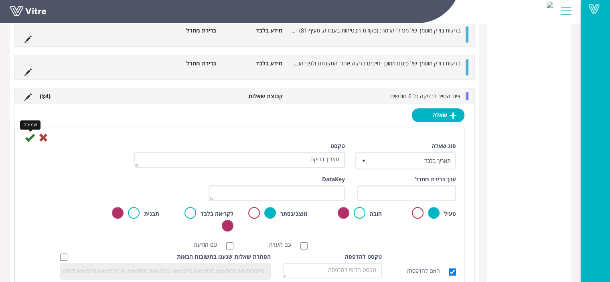
click at [31, 139] on icon at bounding box center [30, 138] width 10 height 10
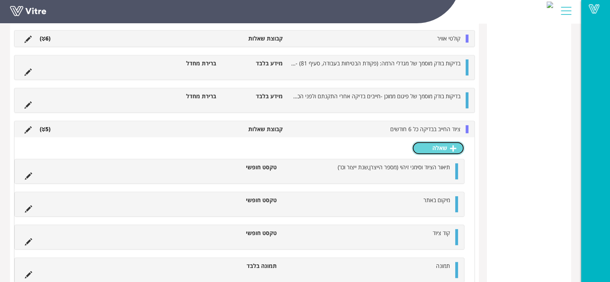
click at [445, 150] on link "שאלה" at bounding box center [438, 148] width 53 height 14
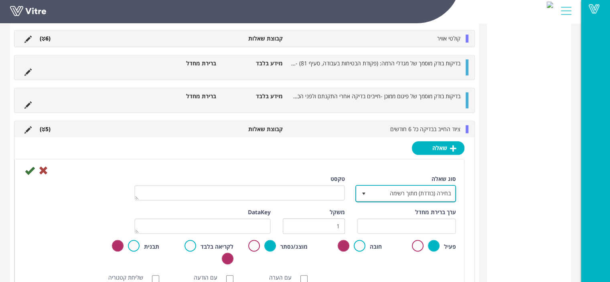
click at [422, 192] on span "בחירה (בודדת) מתוך רשימה" at bounding box center [412, 193] width 85 height 14
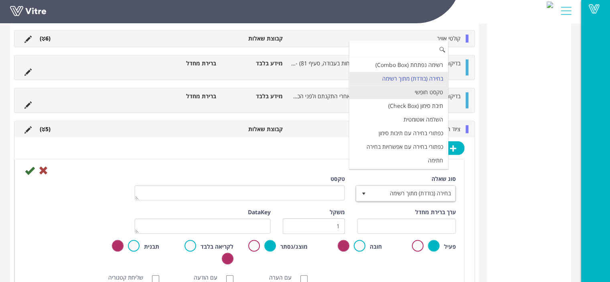
click at [431, 86] on li "טקסט חופשי" at bounding box center [398, 92] width 99 height 14
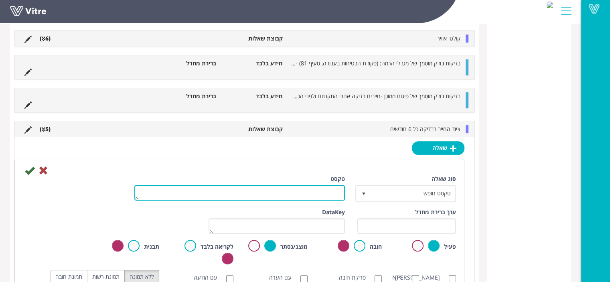
click at [306, 192] on textarea "טקסט" at bounding box center [239, 193] width 210 height 16
type textarea "מספר התסקיר"
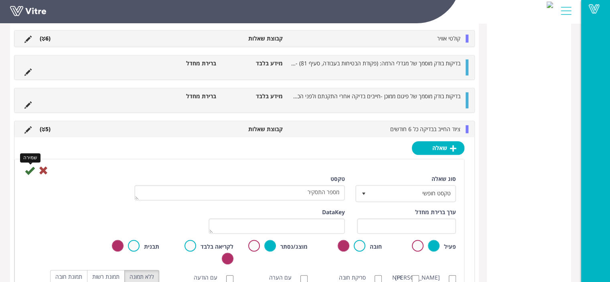
click at [30, 170] on icon at bounding box center [30, 171] width 10 height 10
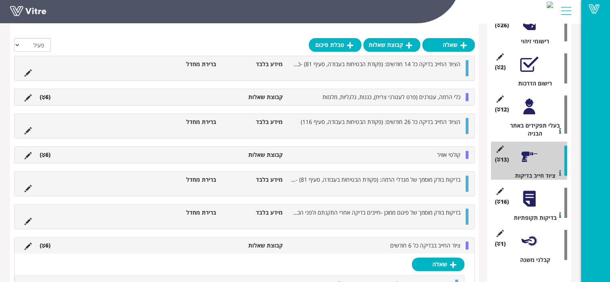
scroll to position [392, 0]
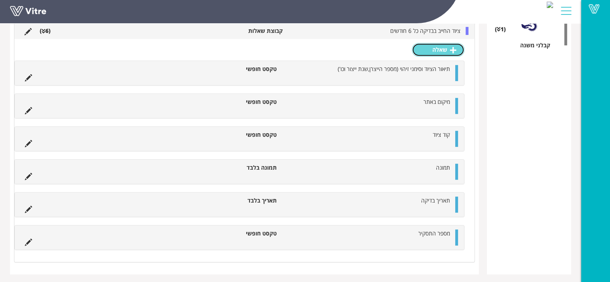
click at [452, 46] on icon at bounding box center [453, 49] width 6 height 7
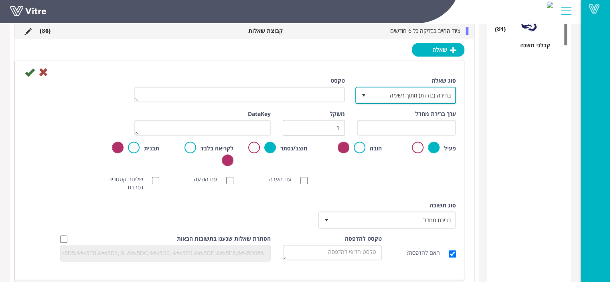
click at [406, 93] on span "בחירה (בודדת) מתוך רשימה" at bounding box center [412, 95] width 85 height 14
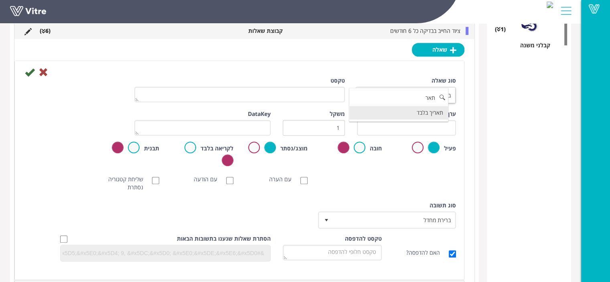
click at [422, 117] on li "תאריך בלבד" at bounding box center [398, 113] width 99 height 14
type input "תאר"
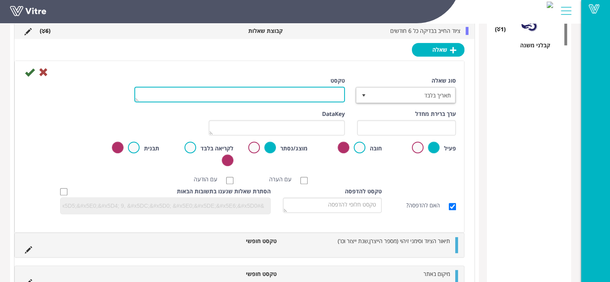
click at [291, 94] on textarea "טקסט" at bounding box center [239, 95] width 210 height 16
type textarea "תאריך הבדיקה הבאה"
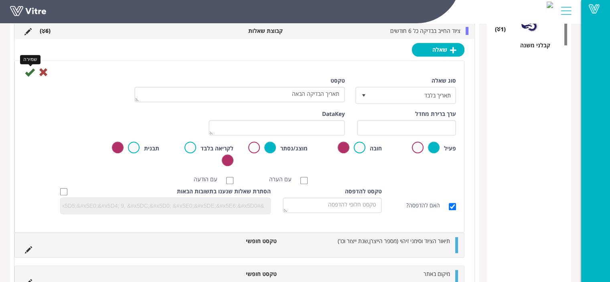
click at [29, 74] on icon at bounding box center [30, 72] width 10 height 10
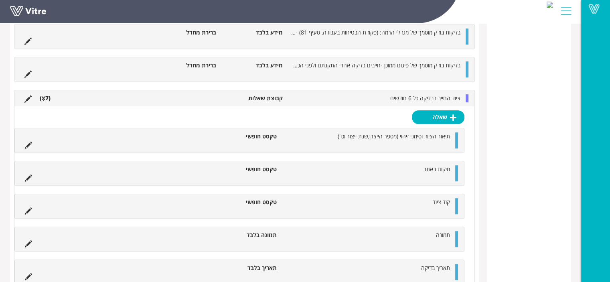
scroll to position [505, 0]
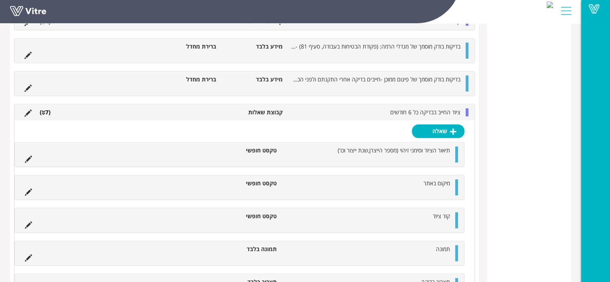
click at [438, 84] on li at bounding box center [441, 87] width 15 height 8
click at [439, 113] on span "ציוד החייב בבדיקה כל 6 חודשים" at bounding box center [425, 112] width 70 height 8
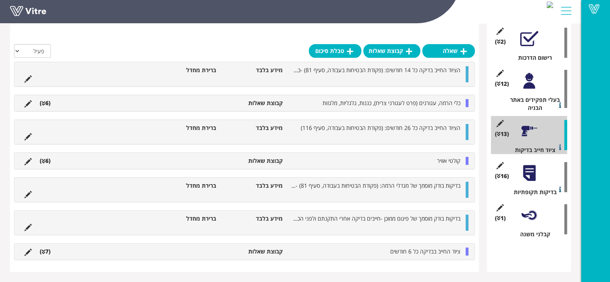
scroll to position [178, 0]
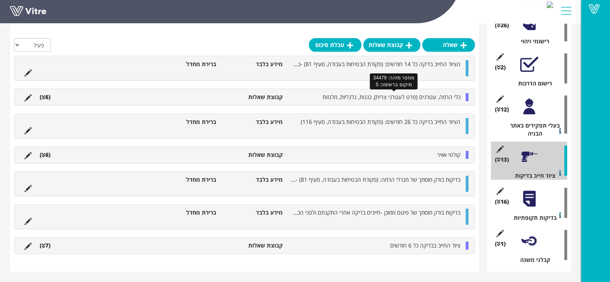
click at [400, 100] on span "כלי הרמה, עגורנים (פרט לעגורני צריח), כננות, גלגליות, מלגזות" at bounding box center [391, 97] width 138 height 8
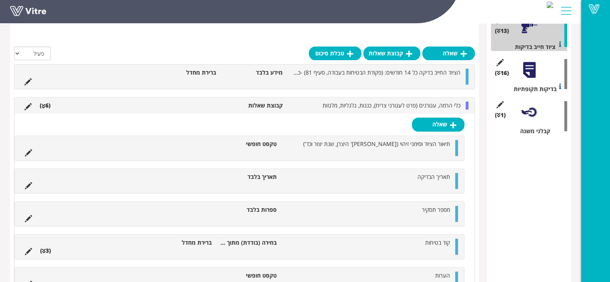
scroll to position [305, 0]
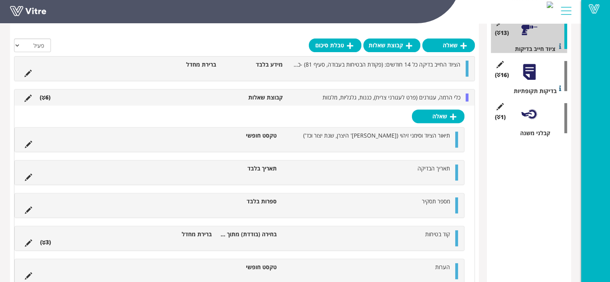
click at [435, 101] on div "כלי הרמה, עגורנים (פרט לעגורני צריח), כננות, גלגליות, מלגזות קבוצת שאלות (6 )" at bounding box center [244, 97] width 460 height 16
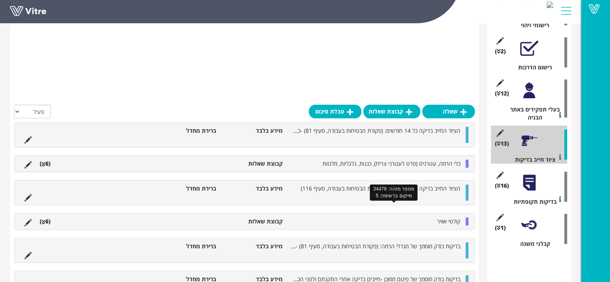
scroll to position [178, 0]
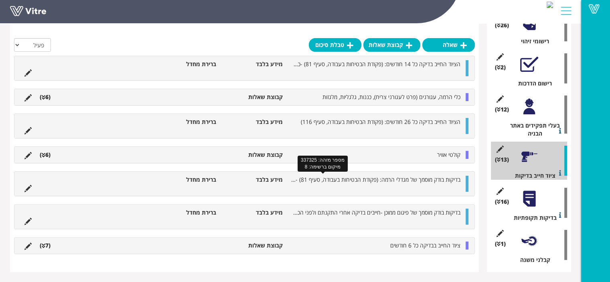
click at [412, 180] on span "בדיקות בודק מוסמך של מגדלי הרמה: (פקודת הבטיחות בעבודה, סעיף 81) - חייבים בדיקה…" at bounding box center [320, 180] width 280 height 8
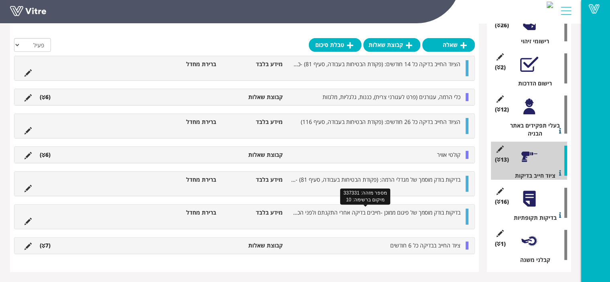
click at [412, 212] on span "בדיקות בודק מוסמך של פיגום ממוכן -חייבים בדיקה אחרי התקנתם ולפני הכנסתם לשימוש" at bounding box center [364, 212] width 194 height 8
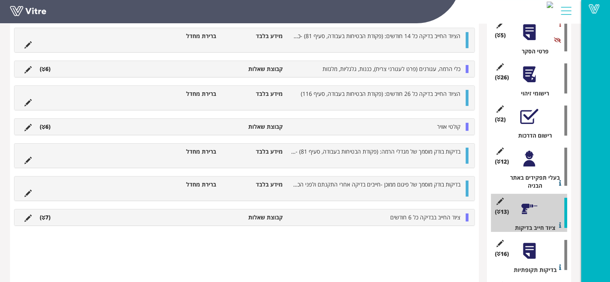
scroll to position [98, 0]
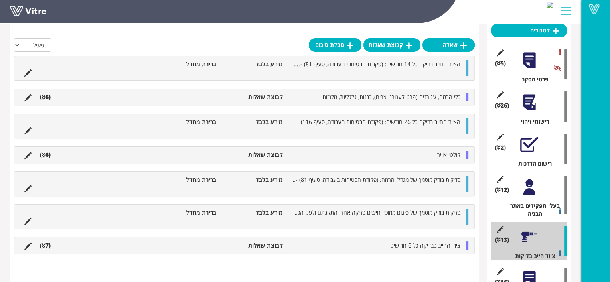
click at [532, 64] on div at bounding box center [529, 60] width 18 height 18
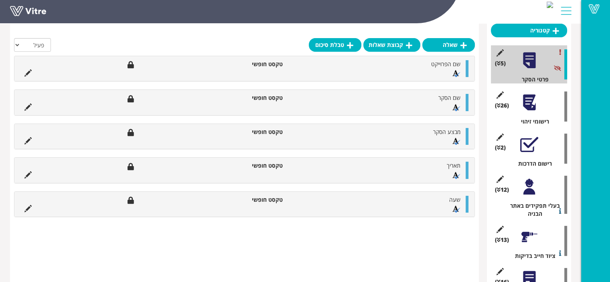
click at [528, 240] on div at bounding box center [529, 237] width 18 height 18
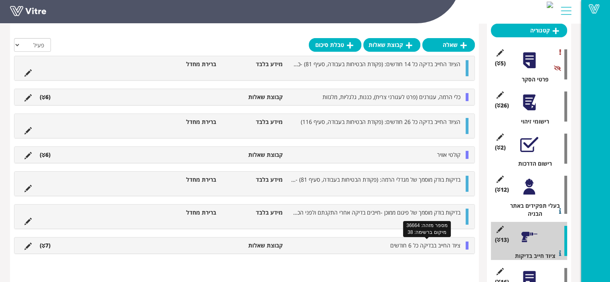
click at [438, 243] on span "ציוד החייב בבדיקה כל 6 חודשים" at bounding box center [425, 245] width 70 height 8
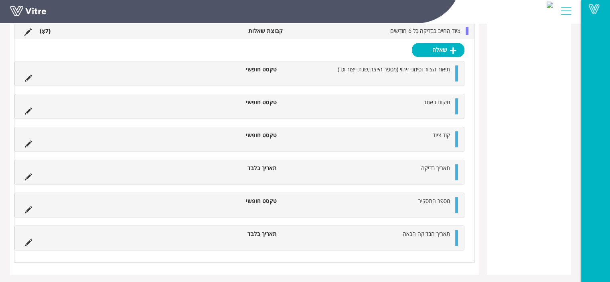
scroll to position [614, 0]
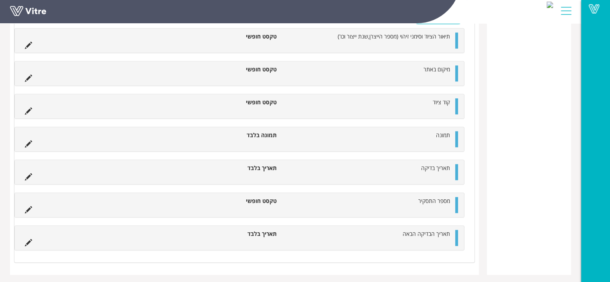
click at [455, 146] on div "תמונה תמונה בלבד" at bounding box center [239, 139] width 449 height 24
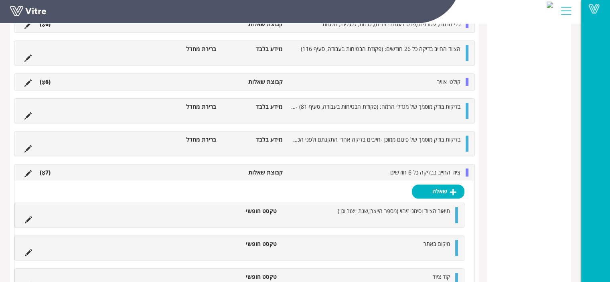
scroll to position [413, 0]
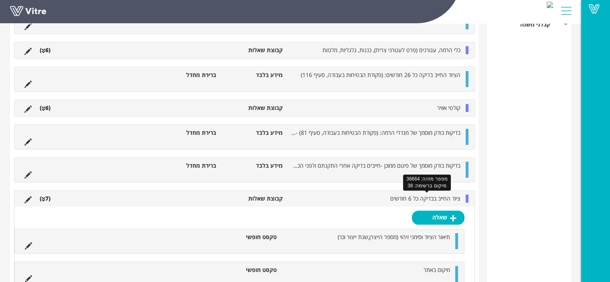
click at [447, 198] on span "ציוד החייב בבדיקה כל 6 חודשים" at bounding box center [425, 198] width 70 height 8
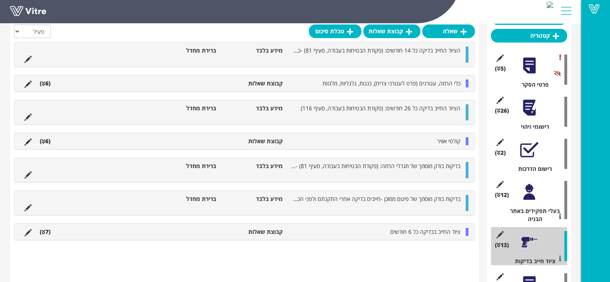
scroll to position [120, 0]
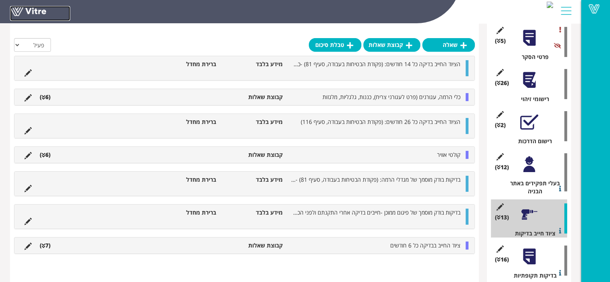
click at [15, 9] on link at bounding box center [40, 13] width 60 height 15
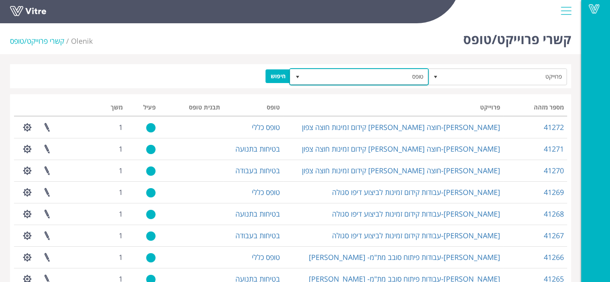
click at [391, 78] on span "טופס" at bounding box center [366, 76] width 124 height 14
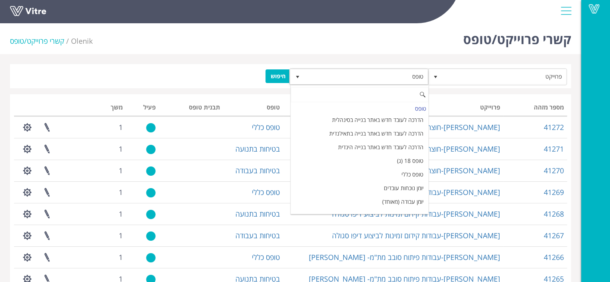
scroll to position [241, 0]
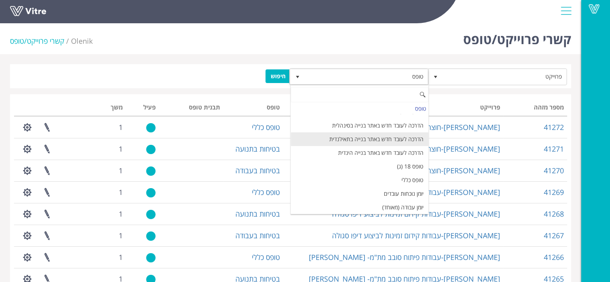
click at [383, 137] on li "הדרכה לעובד חדש באתר בנייה בתאילנדית" at bounding box center [359, 139] width 137 height 14
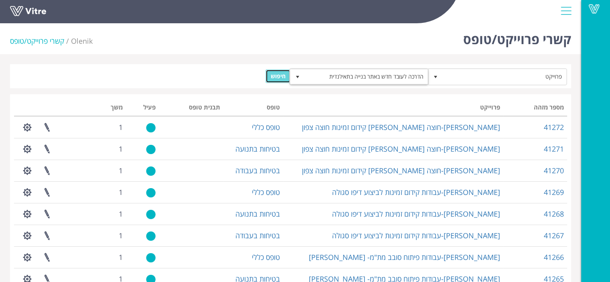
click at [281, 75] on input "חיפוש" at bounding box center [277, 76] width 25 height 14
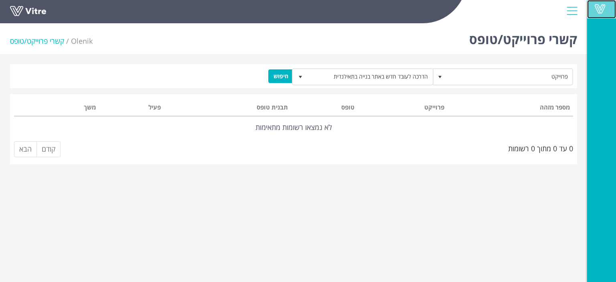
click at [598, 6] on span at bounding box center [600, 9] width 20 height 10
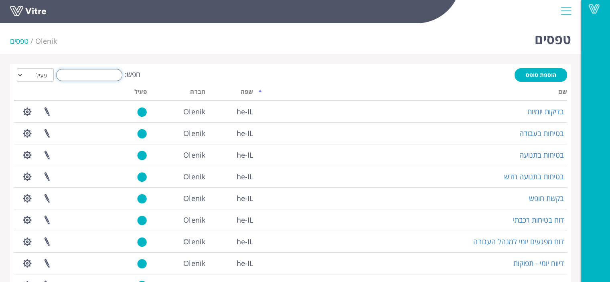
click at [98, 77] on input "חפש:" at bounding box center [89, 75] width 66 height 12
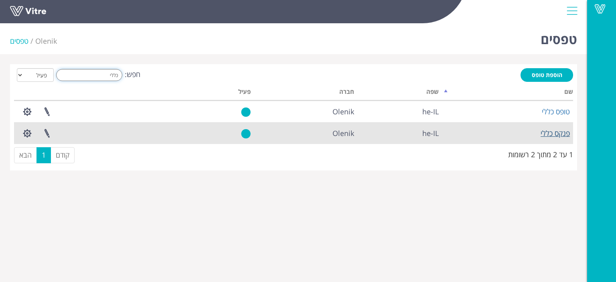
type input "כללי"
click at [559, 134] on link "פנקס כללי" at bounding box center [554, 133] width 29 height 10
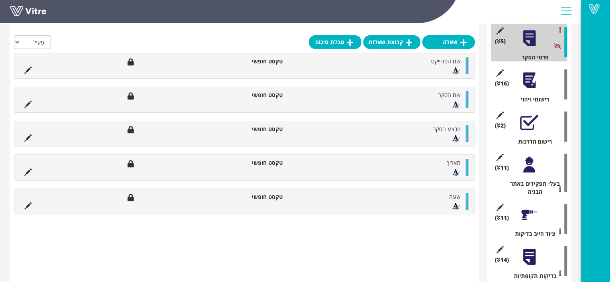
scroll to position [120, 0]
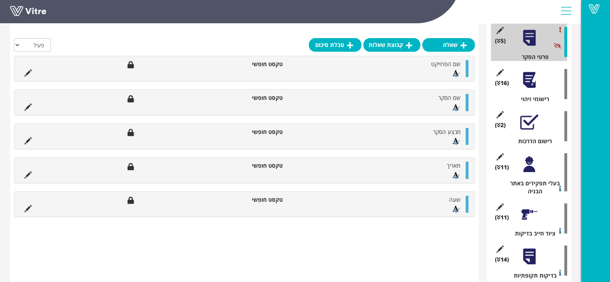
click at [528, 212] on div at bounding box center [529, 214] width 18 height 18
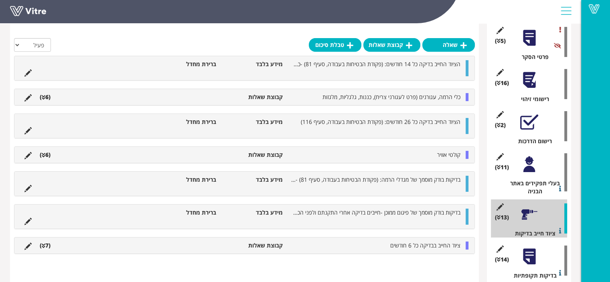
click at [229, 263] on div "שאלה קבוצת שאלות טבלת סיכום הכל פעיל לא פעיל שם הפרוייקט טקסט חופשי הציוד החייב…" at bounding box center [244, 155] width 469 height 350
click at [380, 45] on link "קבוצת שאלות" at bounding box center [391, 45] width 57 height 14
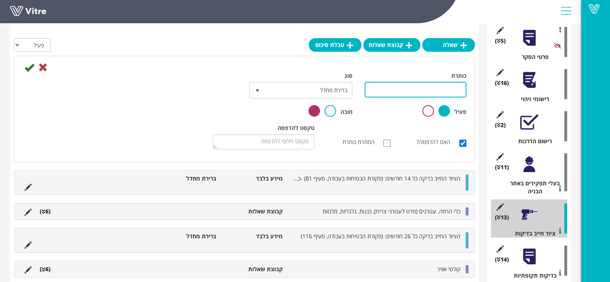
click at [440, 90] on input "כותרת" at bounding box center [415, 90] width 102 height 16
type input "בדיקת מטפים חודשית"
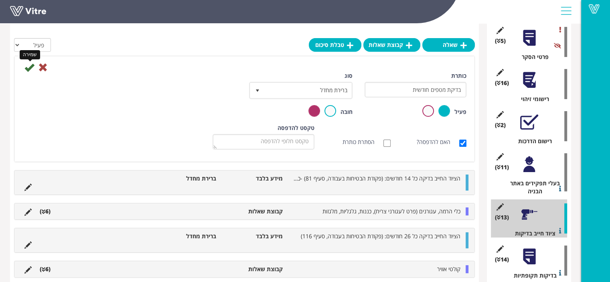
click at [29, 69] on icon at bounding box center [29, 68] width 10 height 10
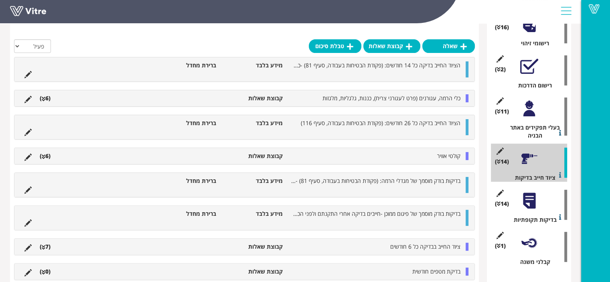
scroll to position [178, 0]
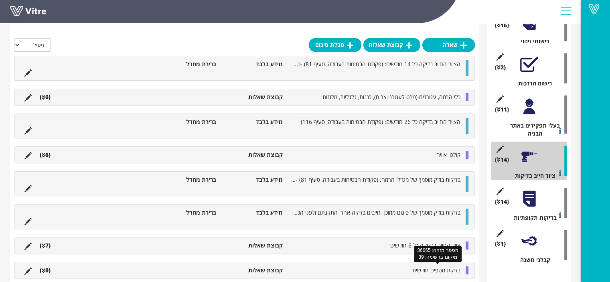
click at [417, 271] on span "בדיקת מטפים חודשית" at bounding box center [436, 270] width 48 height 8
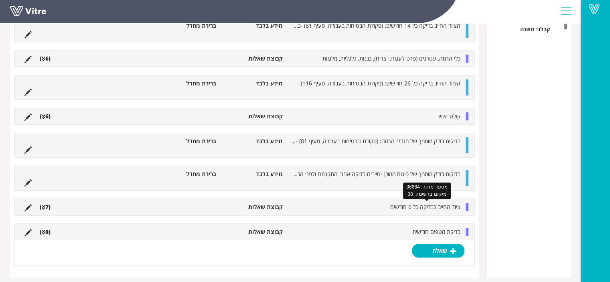
scroll to position [413, 0]
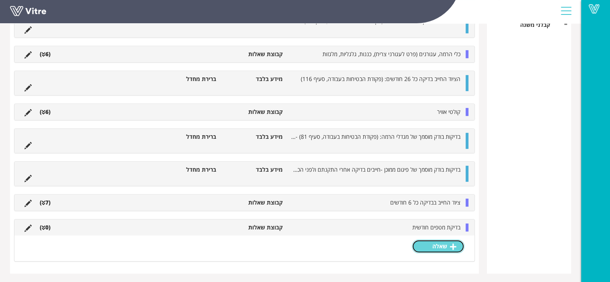
click at [455, 244] on icon at bounding box center [453, 246] width 6 height 7
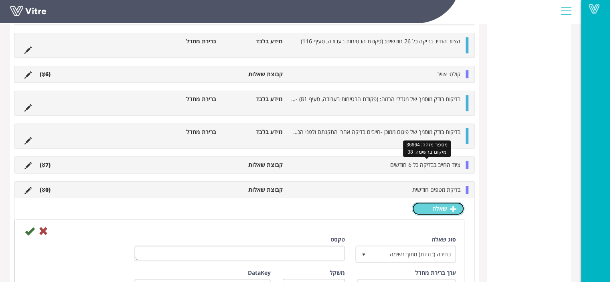
scroll to position [533, 0]
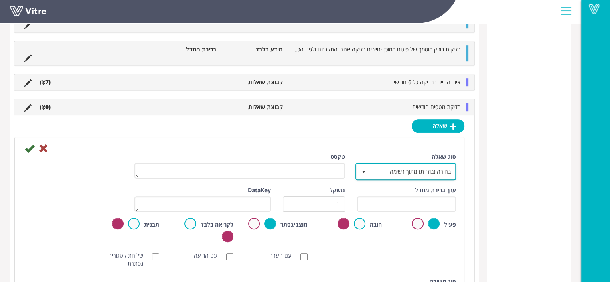
click at [417, 164] on span "בחירה (בודדת) מתוך רשימה" at bounding box center [412, 171] width 85 height 14
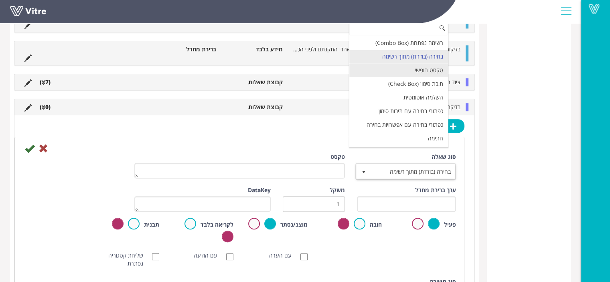
click at [428, 70] on li "טקסט חופשי" at bounding box center [398, 70] width 99 height 14
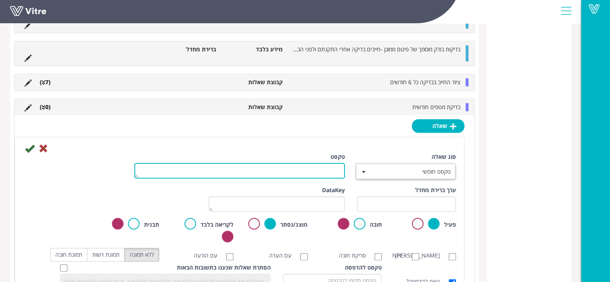
click at [332, 171] on textarea "טקסט" at bounding box center [239, 171] width 210 height 16
type textarea "מיקום"
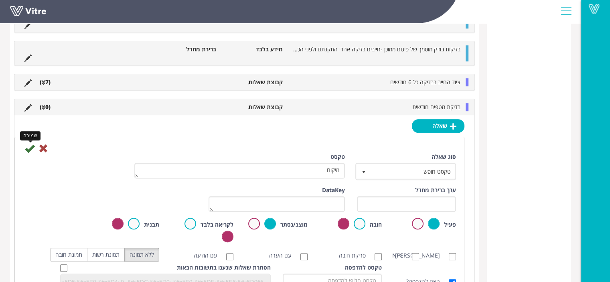
click at [34, 146] on icon at bounding box center [30, 149] width 10 height 10
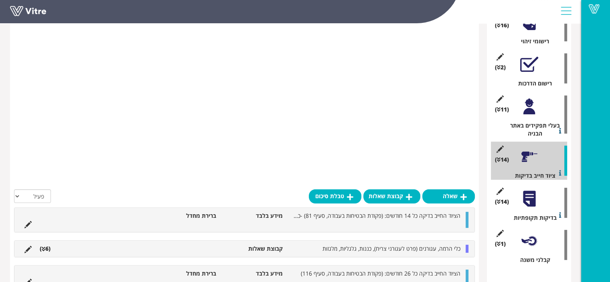
scroll to position [405, 0]
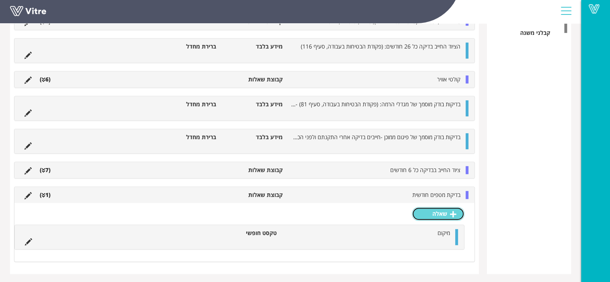
click at [426, 207] on link "שאלה" at bounding box center [438, 214] width 53 height 14
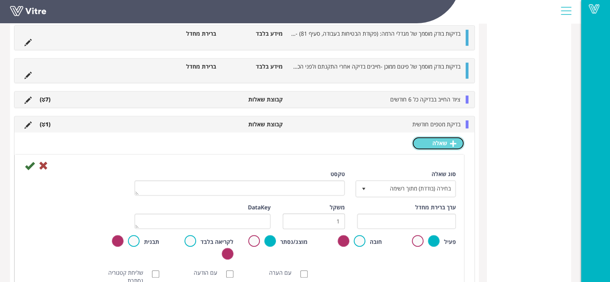
scroll to position [485, 0]
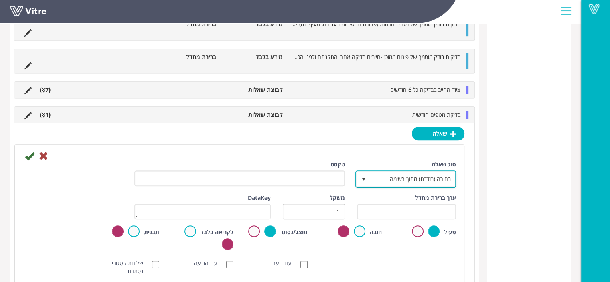
click at [432, 174] on span "בחירה (בודדת) מתוך רשימה" at bounding box center [412, 179] width 85 height 14
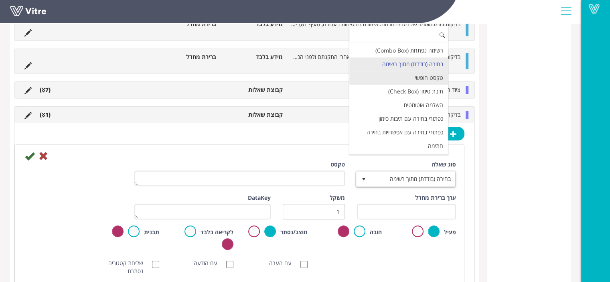
click at [428, 75] on li "טקסט חופשי" at bounding box center [398, 78] width 99 height 14
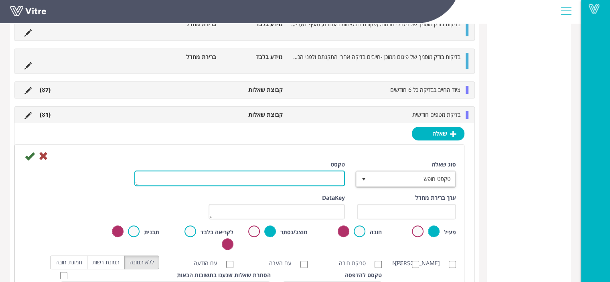
click at [340, 174] on textarea "טקסט" at bounding box center [239, 178] width 210 height 16
type textarea "מספר עמדה"
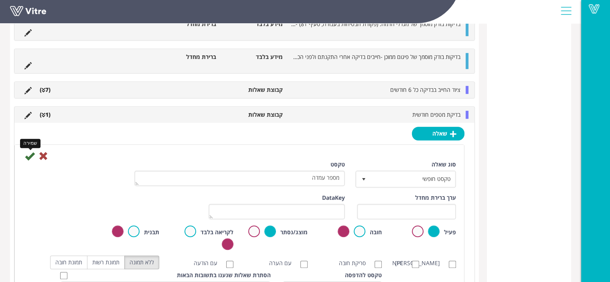
click at [27, 158] on icon at bounding box center [30, 156] width 10 height 10
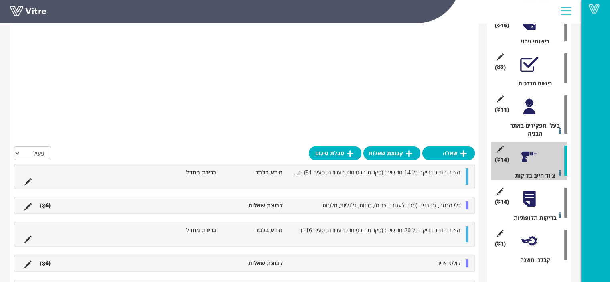
scroll to position [394, 0]
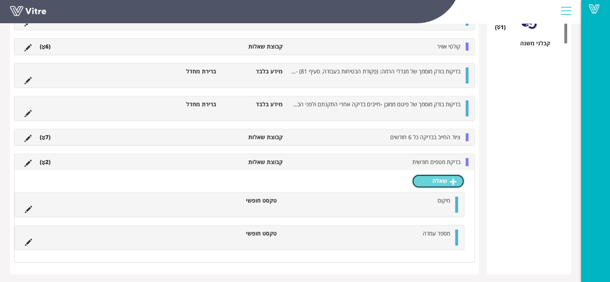
click at [455, 178] on icon at bounding box center [453, 181] width 6 height 7
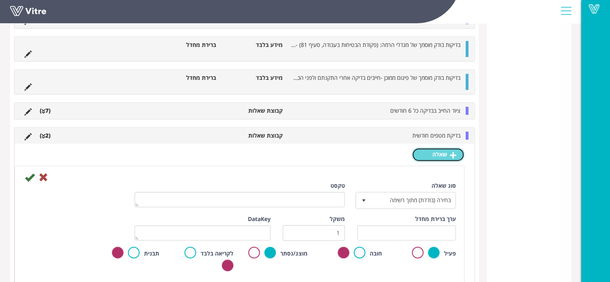
scroll to position [435, 0]
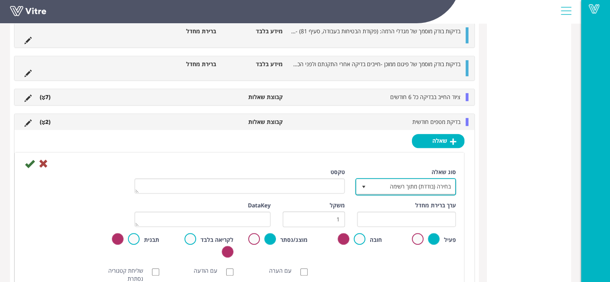
click at [413, 183] on span "בחירה (בודדת) מתוך רשימה" at bounding box center [412, 186] width 85 height 14
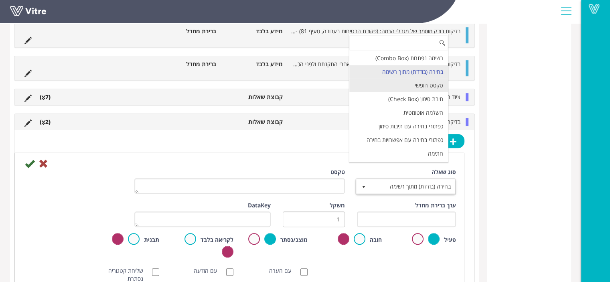
click at [412, 82] on li "טקסט חופשי" at bounding box center [398, 86] width 99 height 14
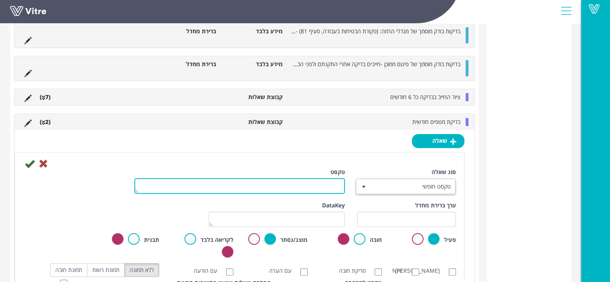
click at [331, 182] on textarea "טקסט" at bounding box center [239, 186] width 210 height 16
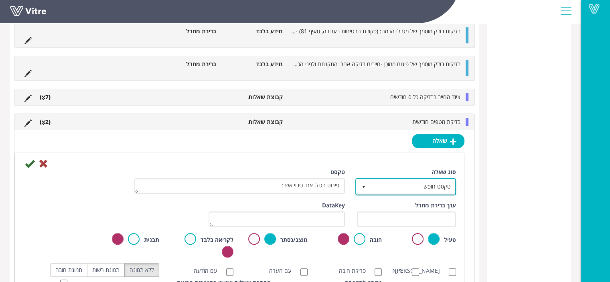
click at [438, 184] on span "טקסט חופשי" at bounding box center [412, 186] width 85 height 14
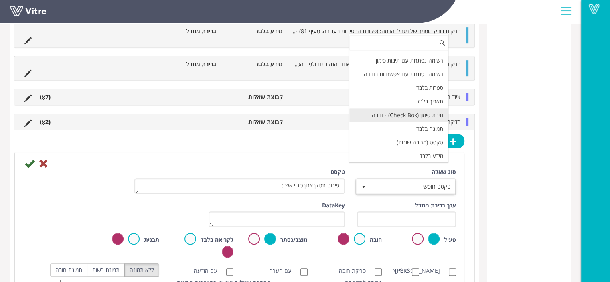
scroll to position [120, 0]
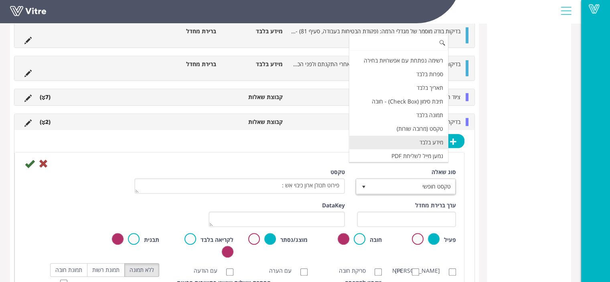
click at [410, 141] on li "מידע בלבד" at bounding box center [398, 142] width 99 height 14
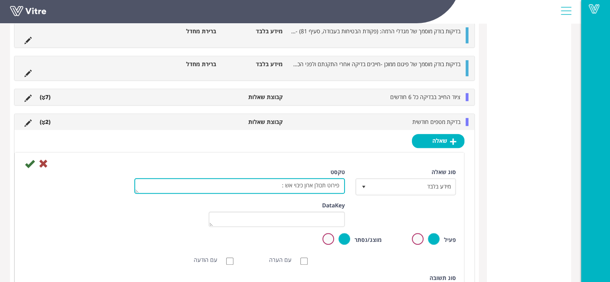
click at [316, 185] on textarea "פירוט תכולן ארון כיבוי אש :" at bounding box center [239, 186] width 210 height 16
type textarea "פירוט תכולת ארון כיבוי אש :"
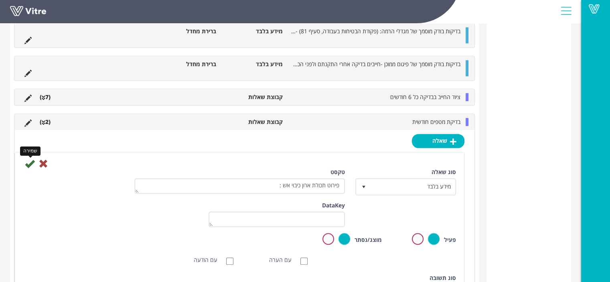
click at [28, 164] on icon at bounding box center [30, 164] width 10 height 10
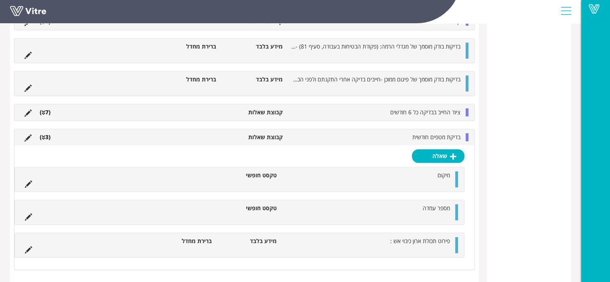
scroll to position [460, 0]
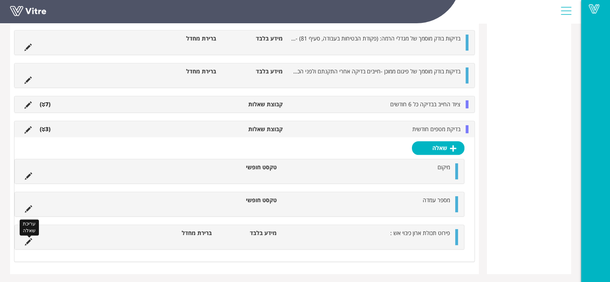
click at [29, 242] on icon at bounding box center [28, 241] width 7 height 7
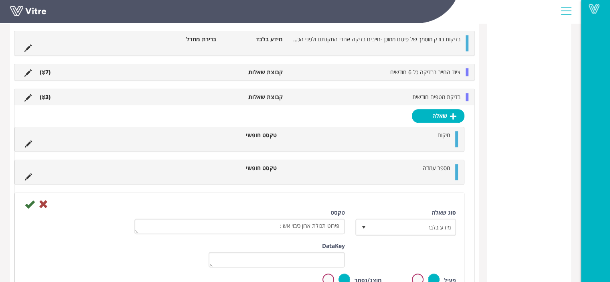
scroll to position [540, 0]
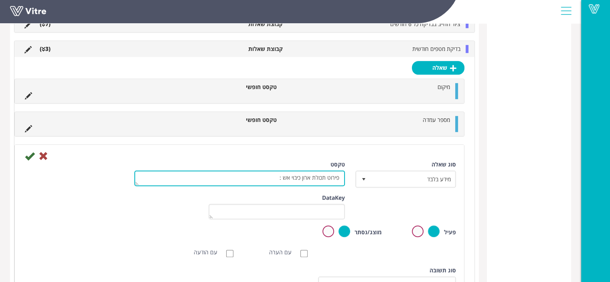
click at [270, 177] on textarea "פירוט תכולת ארון כיבוי אש :" at bounding box center [239, 178] width 210 height 16
drag, startPoint x: 270, startPoint y: 177, endPoint x: 266, endPoint y: 176, distance: 4.2
click at [266, 176] on textarea "פירוט תכולת ארון כיבוי אש :" at bounding box center [239, 178] width 210 height 16
click at [269, 176] on textarea "פירוט תכולת ארון כיבוי אש :" at bounding box center [239, 178] width 210 height 16
click at [263, 178] on textarea "פירוט תכולת ארון כיבוי אש :" at bounding box center [239, 178] width 210 height 16
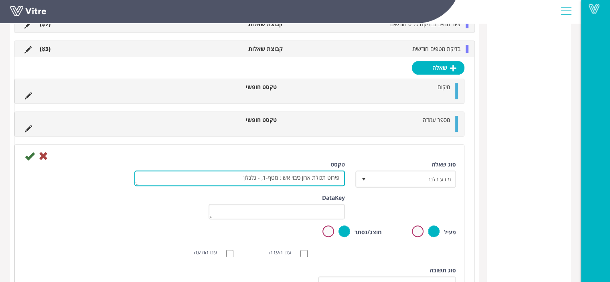
click at [260, 177] on textarea "פירוט תכולת ארון כיבוי אש :" at bounding box center [239, 178] width 210 height 16
click at [239, 174] on textarea "פירוט תכולת ארון כיבוי אש :" at bounding box center [239, 178] width 210 height 16
click at [263, 177] on textarea "פירוט תכולת ארון כיבוי אש :" at bounding box center [239, 178] width 210 height 16
click at [177, 177] on textarea "פירוט תכולת ארון כיבוי אש :" at bounding box center [239, 178] width 210 height 16
type textarea "פירוט תכולת ארון כיבוי אש : מטף-1 , גלגלון - 1 , זרנוק "2 - 2 , מזנק "2 - 1."
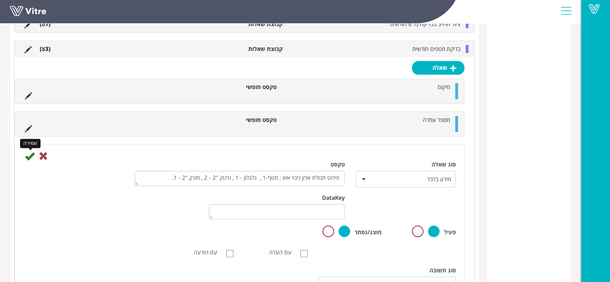
click at [30, 154] on icon at bounding box center [30, 156] width 10 height 10
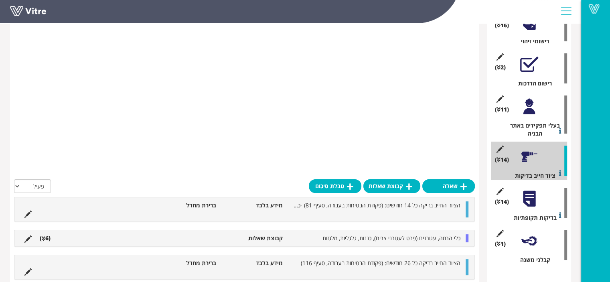
scroll to position [460, 0]
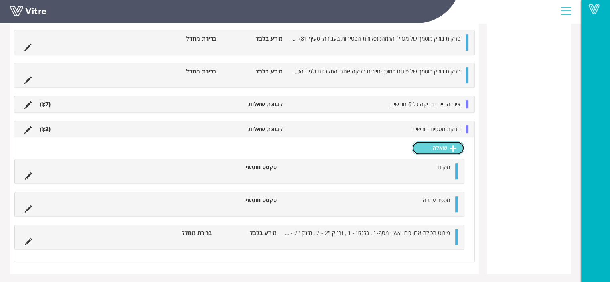
click at [443, 149] on link "שאלה" at bounding box center [438, 148] width 53 height 14
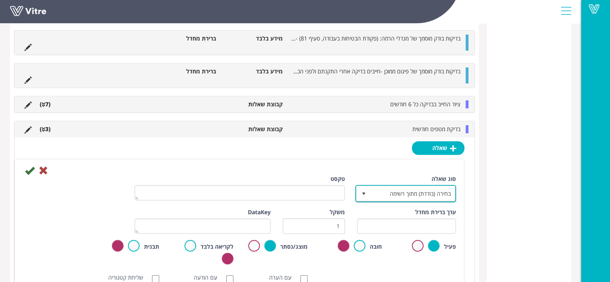
click at [421, 189] on span "בחירה (בודדת) מתוך רשימה" at bounding box center [412, 193] width 85 height 14
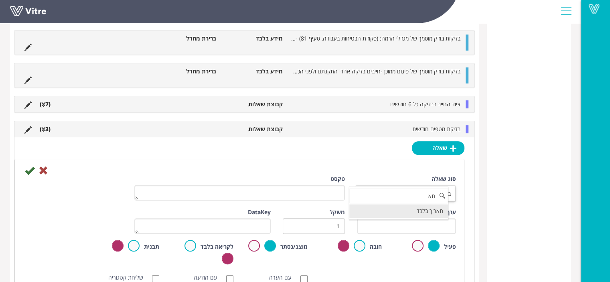
click at [422, 212] on li "תאריך בלבד" at bounding box center [398, 211] width 99 height 14
type input "תא"
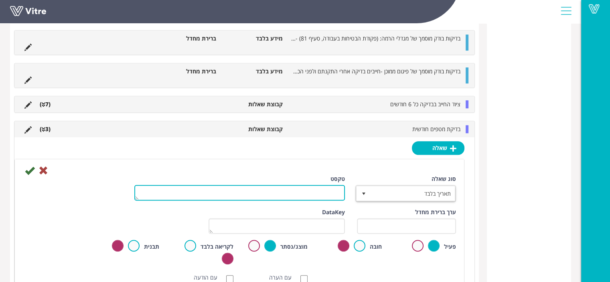
click at [328, 193] on textarea "טקסט" at bounding box center [239, 193] width 210 height 16
type textarea "תאריך ייצור זרנוק"
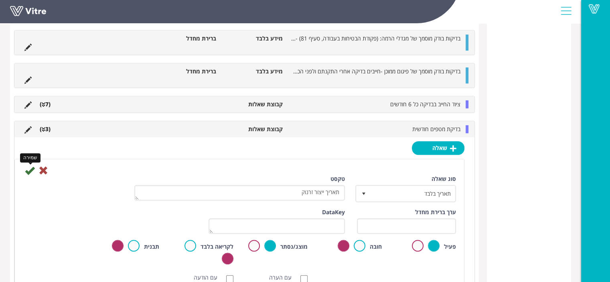
click at [27, 171] on icon at bounding box center [30, 171] width 10 height 10
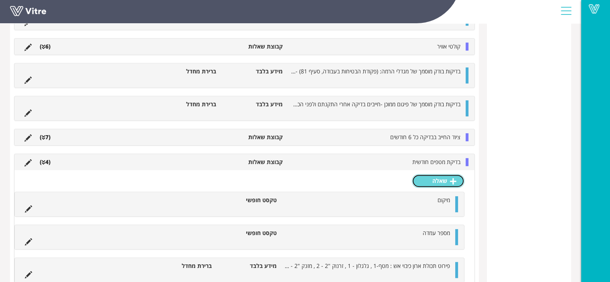
click at [451, 181] on icon at bounding box center [453, 181] width 6 height 7
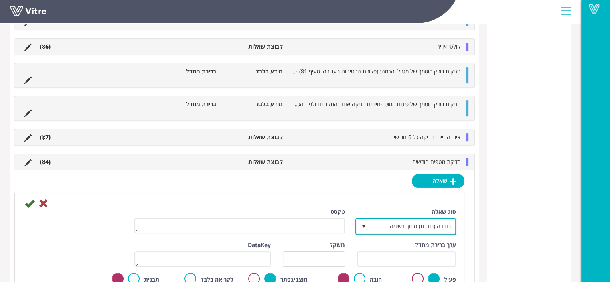
click at [396, 227] on span "בחירה (בודדת) מתוך רשימה" at bounding box center [412, 226] width 85 height 14
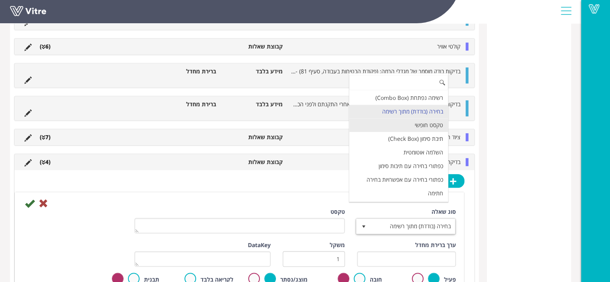
click at [421, 120] on li "טקסט חופשי" at bounding box center [398, 125] width 99 height 14
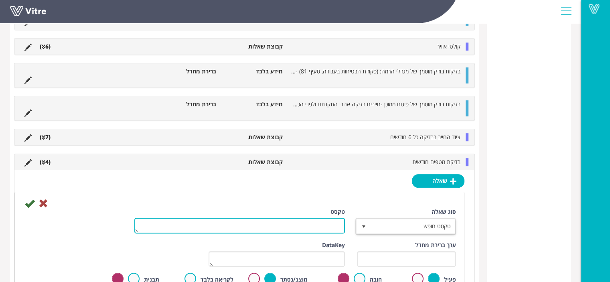
click at [319, 226] on textarea "טקסט" at bounding box center [239, 226] width 210 height 16
type textarea "סוג מטף"
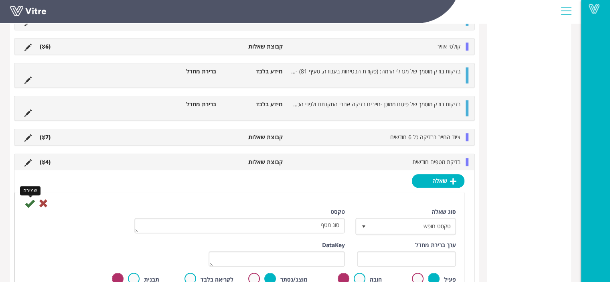
click at [30, 204] on icon at bounding box center [30, 203] width 10 height 10
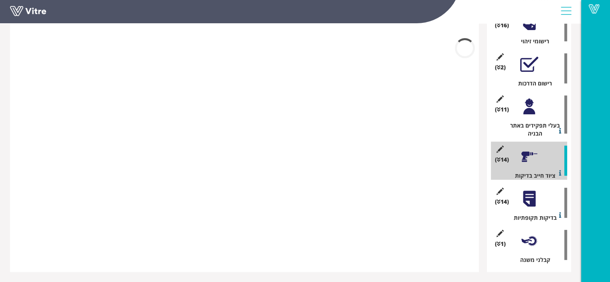
scroll to position [384, 0]
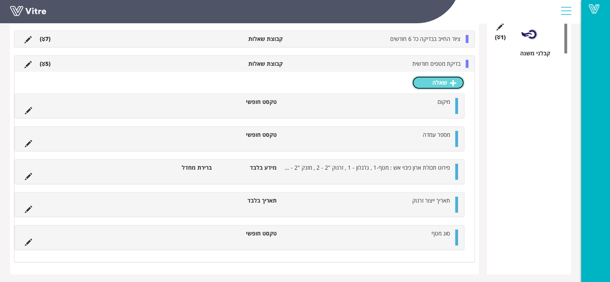
click at [430, 81] on link "שאלה" at bounding box center [438, 83] width 53 height 14
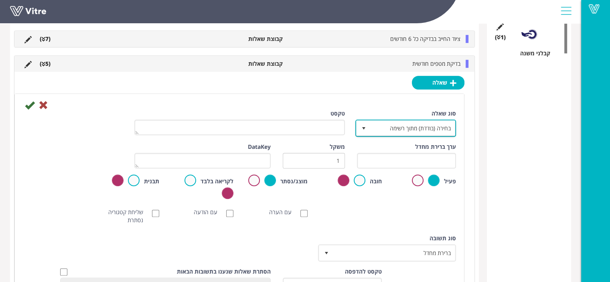
click at [397, 125] on span "בחירה (בודדת) מתוך רשימה" at bounding box center [412, 128] width 85 height 14
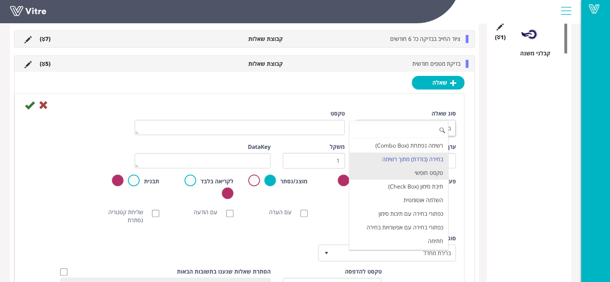
click at [420, 170] on li "טקסט חופשי" at bounding box center [398, 173] width 99 height 14
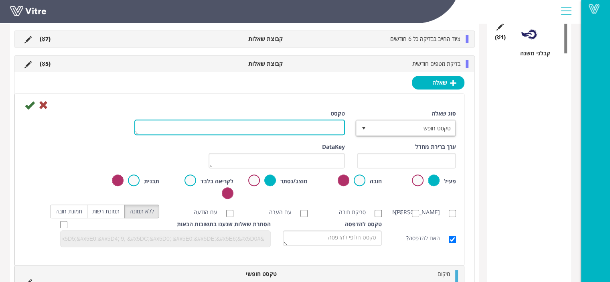
click at [329, 127] on textarea "טקסט" at bounding box center [239, 127] width 210 height 16
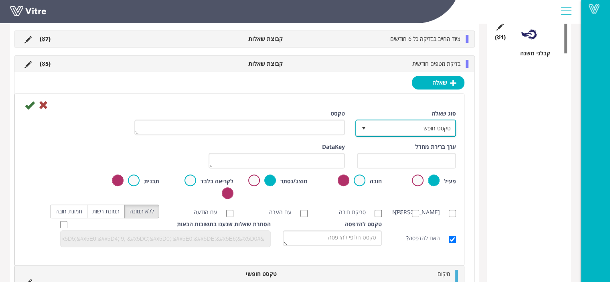
click at [414, 125] on span "טקסט חופשי" at bounding box center [412, 128] width 85 height 14
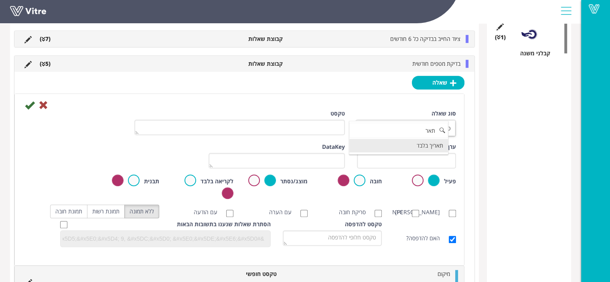
click at [418, 147] on li "תאריך בלבד" at bounding box center [398, 146] width 99 height 14
type input "תאר"
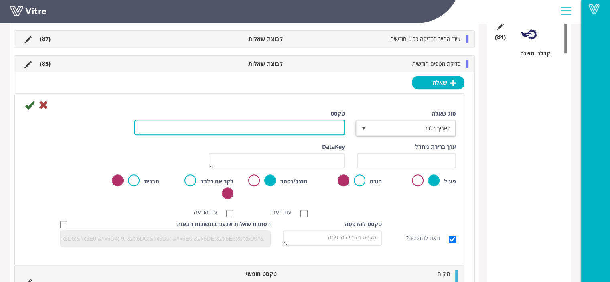
click at [314, 129] on textarea "טקסט" at bounding box center [239, 127] width 210 height 16
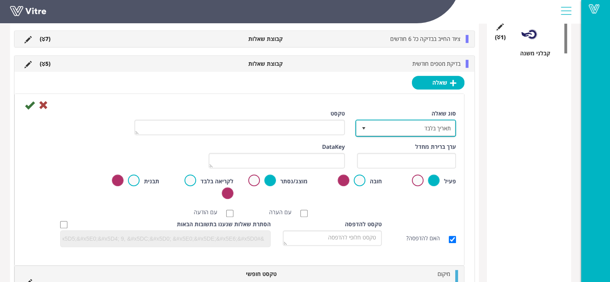
click at [410, 127] on span "תאריך בלבד" at bounding box center [412, 128] width 85 height 14
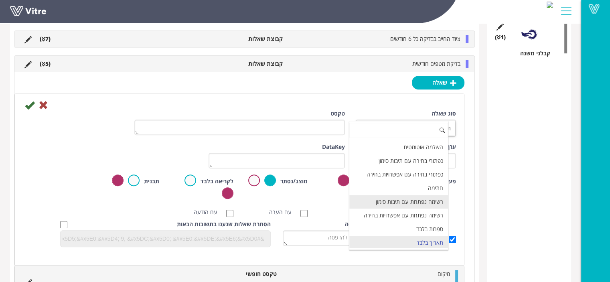
scroll to position [0, 0]
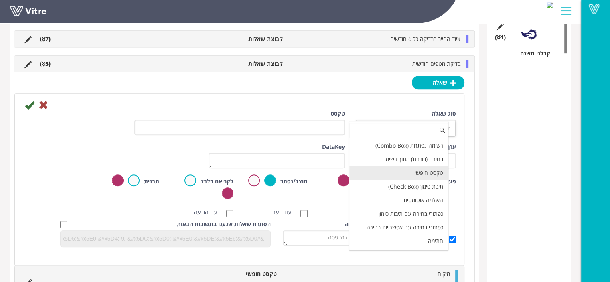
click at [418, 171] on li "טקסט חופשי" at bounding box center [398, 173] width 99 height 14
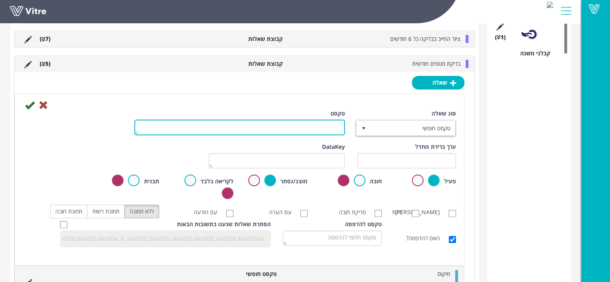
click at [319, 123] on textarea "טקסט" at bounding box center [239, 127] width 210 height 16
type textarea "ת"
type textarea "שנת ייצור / בדיקה אחרונה"
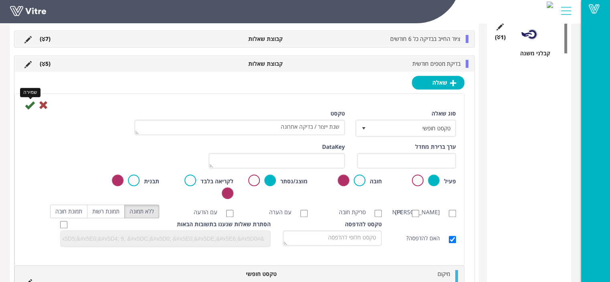
click at [25, 103] on icon at bounding box center [30, 105] width 10 height 10
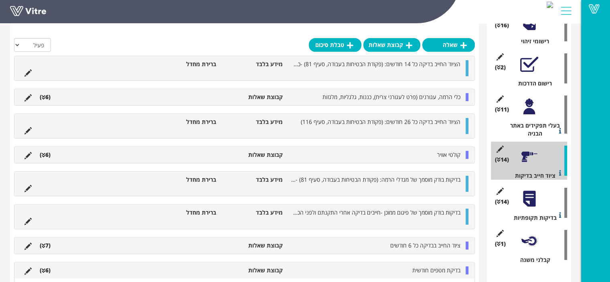
scroll to position [384, 0]
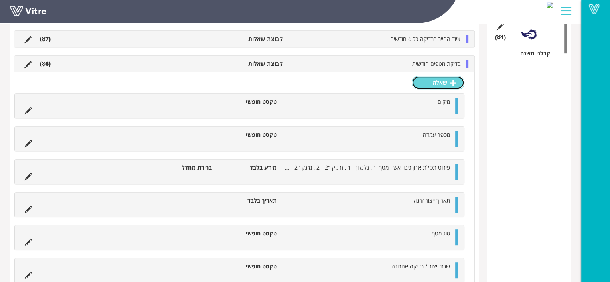
click at [441, 83] on link "שאלה" at bounding box center [438, 83] width 53 height 14
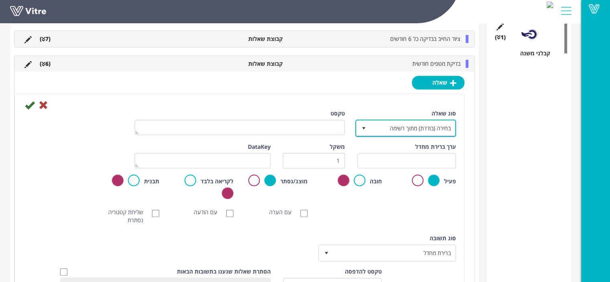
click at [430, 130] on span "בחירה (בודדת) מתוך רשימה" at bounding box center [412, 128] width 85 height 14
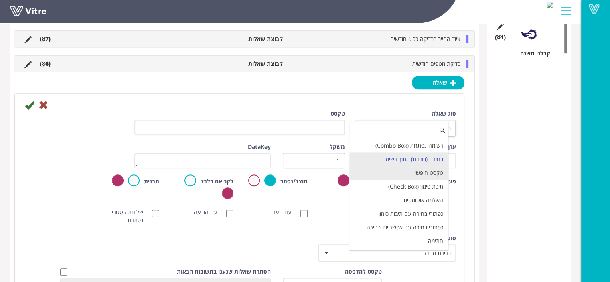
click at [425, 169] on li "טקסט חופשי" at bounding box center [398, 173] width 99 height 14
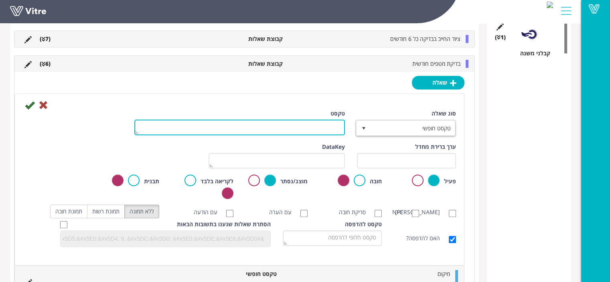
click at [326, 123] on textarea "טקסט" at bounding box center [239, 127] width 210 height 16
type textarea "פרטי מבצע הבדיקה"
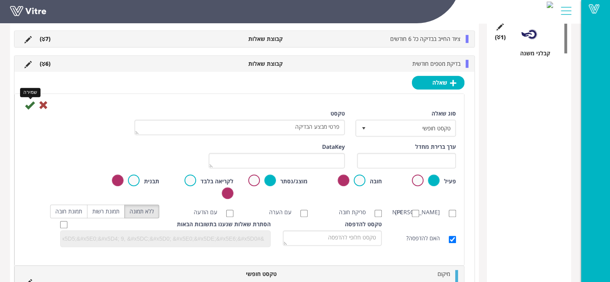
click at [27, 105] on icon at bounding box center [30, 105] width 10 height 10
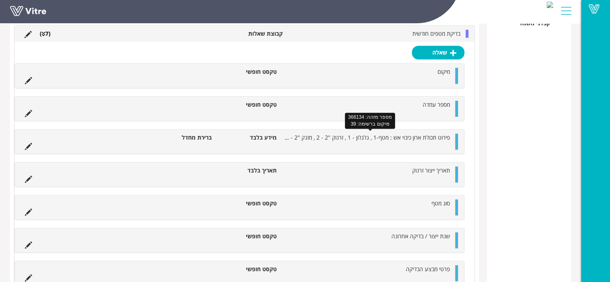
scroll to position [450, 0]
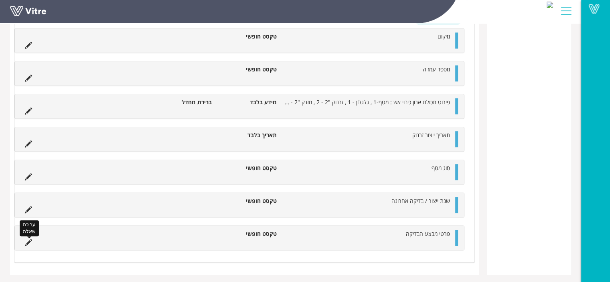
click at [27, 239] on icon at bounding box center [28, 242] width 7 height 7
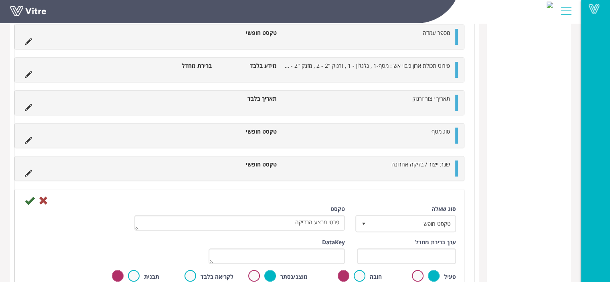
scroll to position [530, 0]
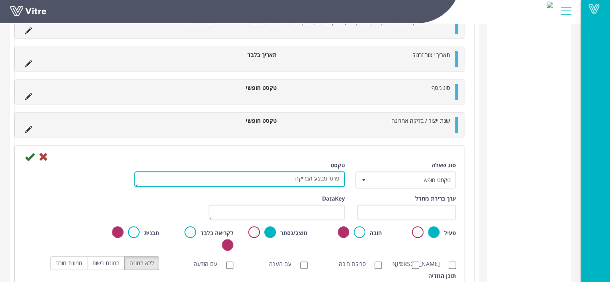
drag, startPoint x: 329, startPoint y: 174, endPoint x: 350, endPoint y: 174, distance: 20.8
click at [345, 174] on div "טקסט פרטי מבצע הבדיקה" at bounding box center [239, 177] width 222 height 32
type textarea "שם מבצע הבדיקה"
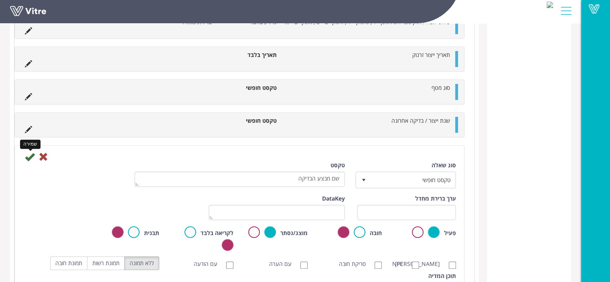
click at [30, 156] on icon at bounding box center [30, 157] width 10 height 10
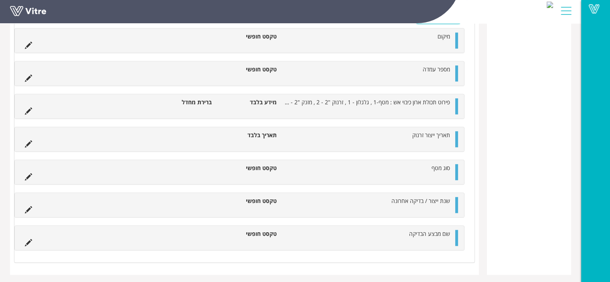
scroll to position [523, 0]
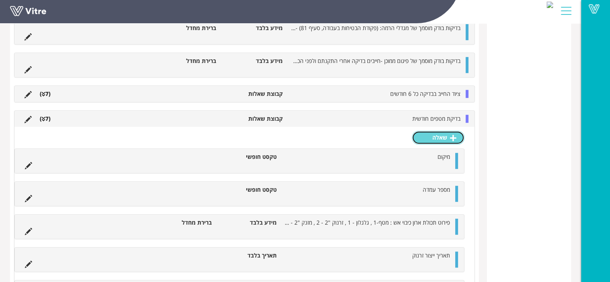
click at [450, 137] on icon at bounding box center [453, 137] width 6 height 7
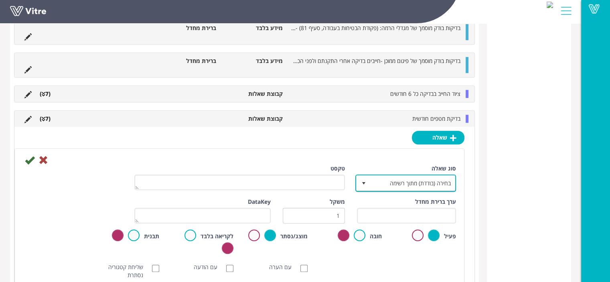
click at [433, 177] on span "בחירה (בודדת) מתוך רשימה" at bounding box center [412, 183] width 85 height 14
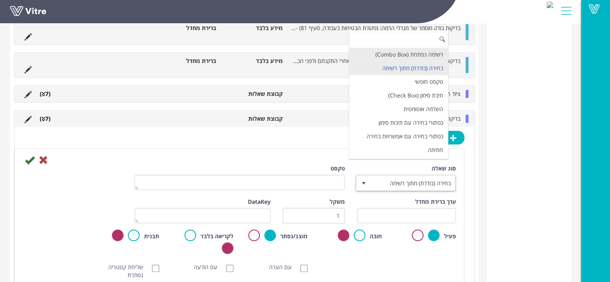
click at [414, 55] on li "רשימה נפתחת (Combo Box)" at bounding box center [398, 55] width 99 height 14
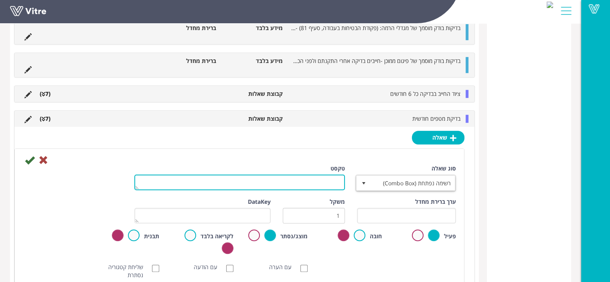
click at [332, 186] on textarea "טקסט" at bounding box center [239, 182] width 210 height 16
type textarea "בדיקה חודשית מטפה כיבוי אש -- תקינות כן /לא"
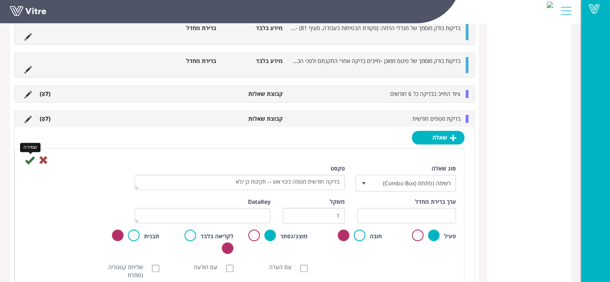
click at [28, 157] on icon at bounding box center [30, 160] width 10 height 10
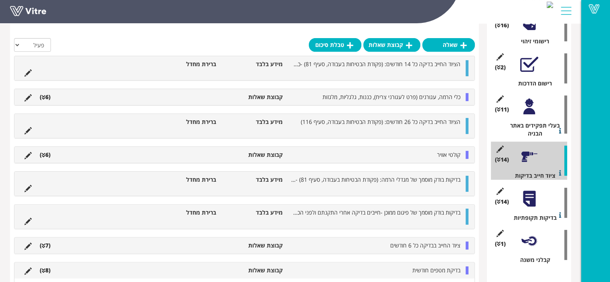
scroll to position [483, 0]
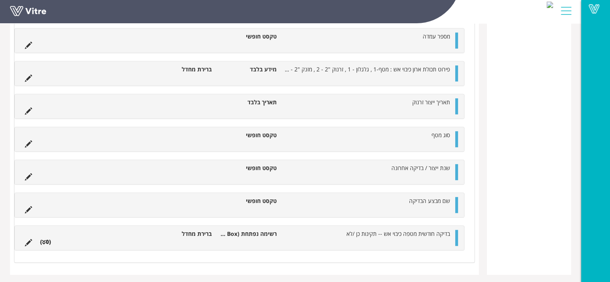
click at [259, 235] on ul "בדיקה חודשית מטפה כיבוי אש -- תקינות כן /לא רשימה נפתחת (Combo Box) ברירת מחדל …" at bounding box center [237, 238] width 433 height 16
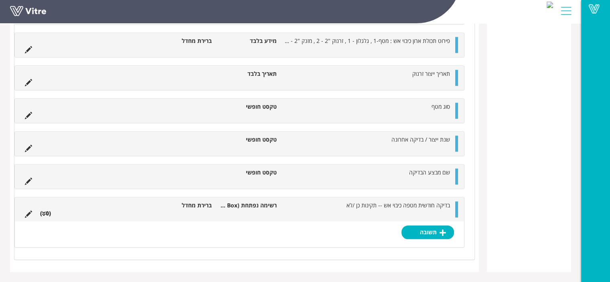
scroll to position [508, 0]
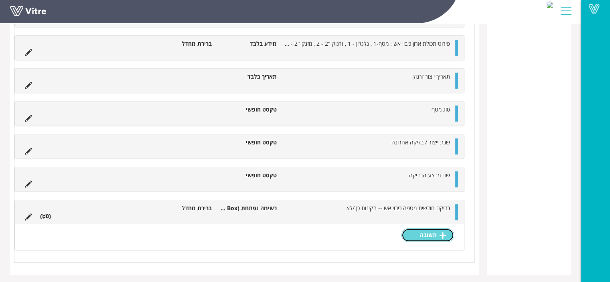
click at [431, 232] on link "תשובה" at bounding box center [427, 235] width 53 height 14
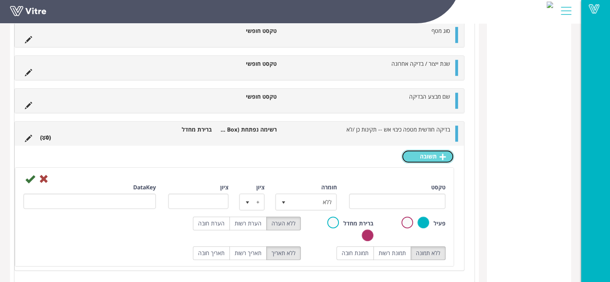
scroll to position [588, 0]
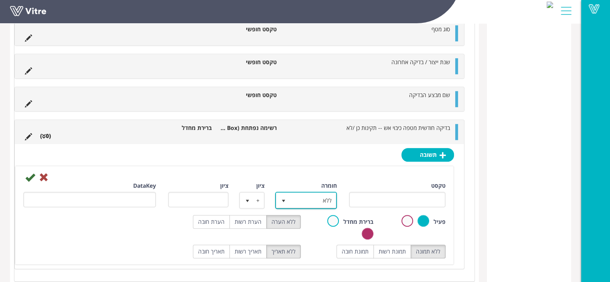
click at [319, 200] on span "ללא" at bounding box center [313, 200] width 46 height 14
click at [319, 200] on li "ללא" at bounding box center [299, 202] width 60 height 14
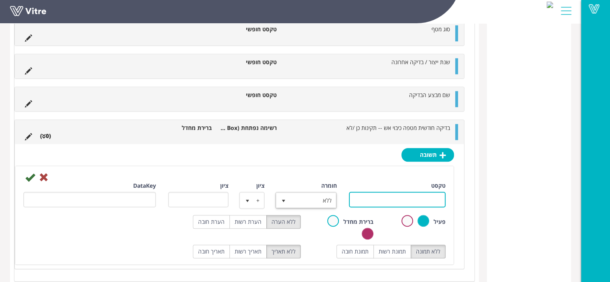
click at [401, 199] on input "טקסט" at bounding box center [397, 200] width 97 height 16
type input "חודש ינואר"
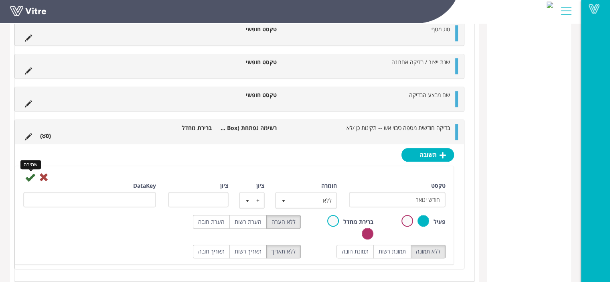
click at [32, 174] on icon at bounding box center [30, 177] width 10 height 10
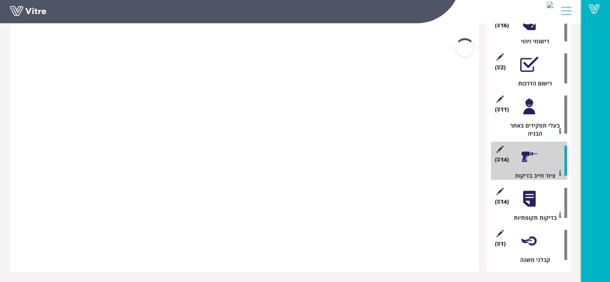
scroll to position [533, 0]
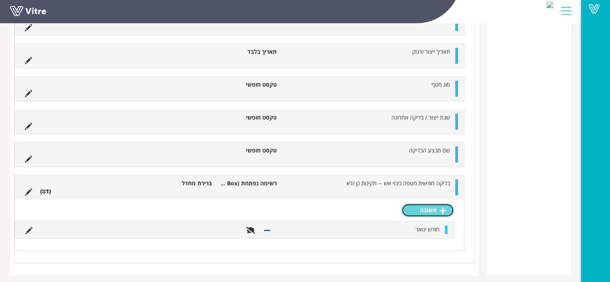
click at [422, 210] on link "תשובה" at bounding box center [427, 210] width 53 height 14
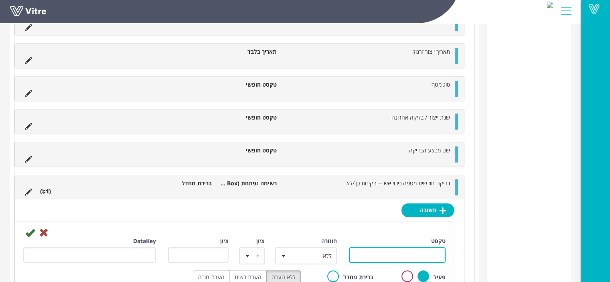
click at [412, 251] on input "טקסט" at bounding box center [397, 255] width 97 height 16
type input "חודש פברואר"
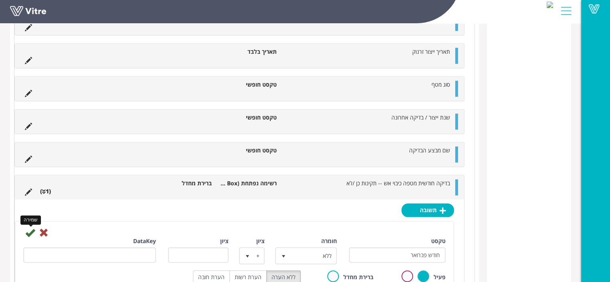
click at [29, 229] on icon at bounding box center [30, 233] width 10 height 10
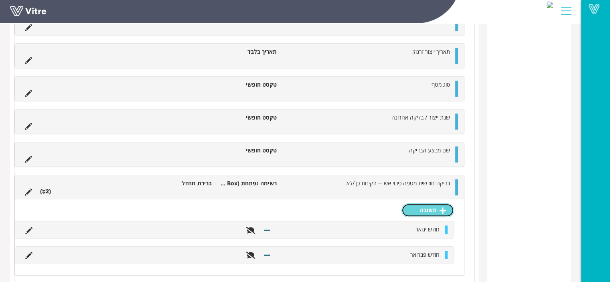
click at [435, 210] on link "תשובה" at bounding box center [427, 210] width 53 height 14
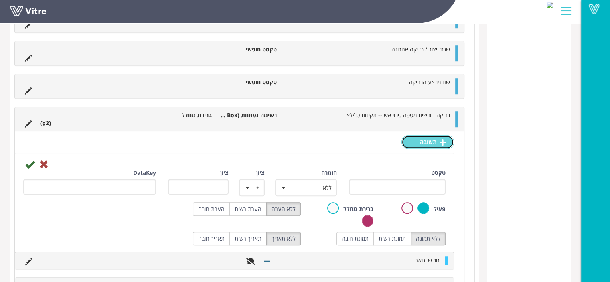
scroll to position [613, 0]
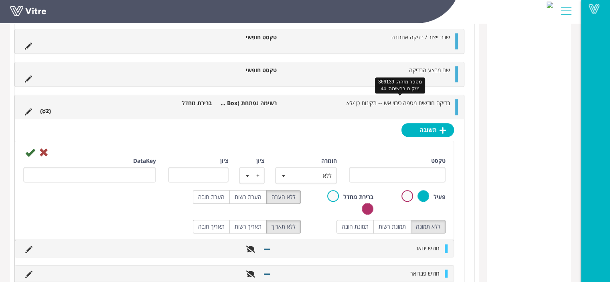
click at [404, 102] on span "בדיקה חודשית מטפה כיבוי אש -- תקינות כן /לא" at bounding box center [397, 103] width 103 height 8
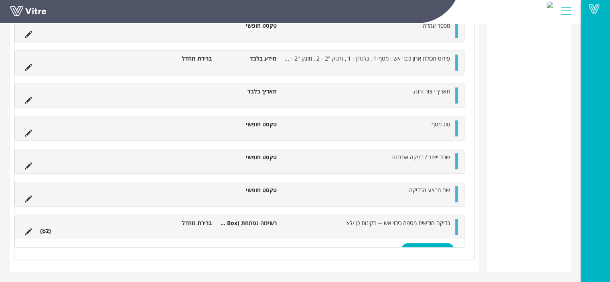
scroll to position [483, 0]
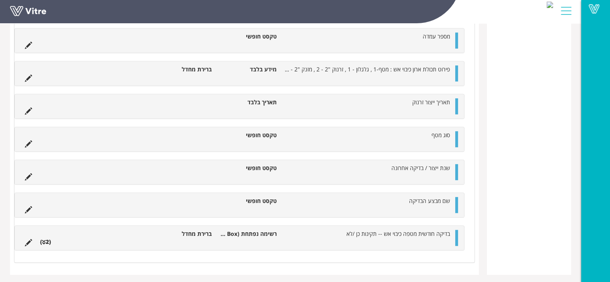
click at [380, 235] on li "בדיקה חודשית מטפה כיבוי אש -- תקינות כן /לא" at bounding box center [367, 234] width 173 height 8
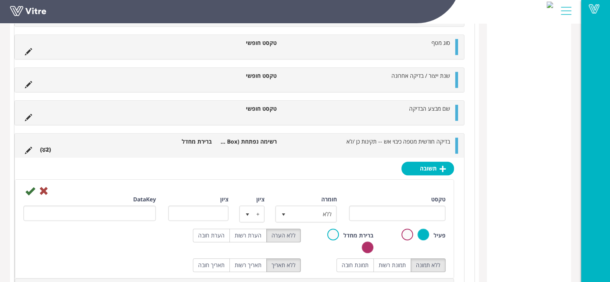
scroll to position [613, 0]
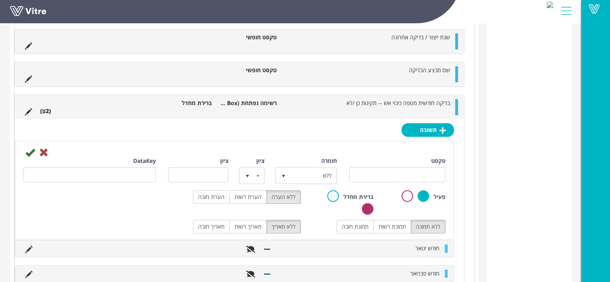
click at [375, 125] on div "תשובה טקסט חומרה ללא 0 ציון + 1 ציון DataKey פעיל ברירת מחדל ללא הערה הערת רשות…" at bounding box center [239, 206] width 449 height 175
click at [44, 149] on icon at bounding box center [44, 153] width 10 height 10
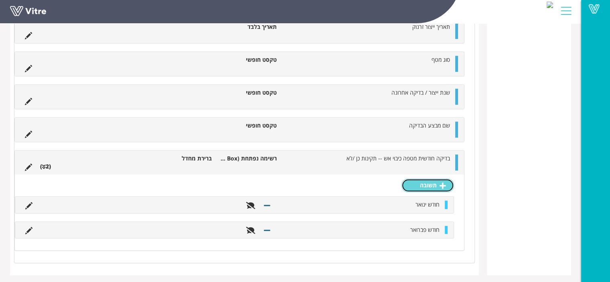
click at [435, 184] on link "תשובה" at bounding box center [427, 185] width 53 height 14
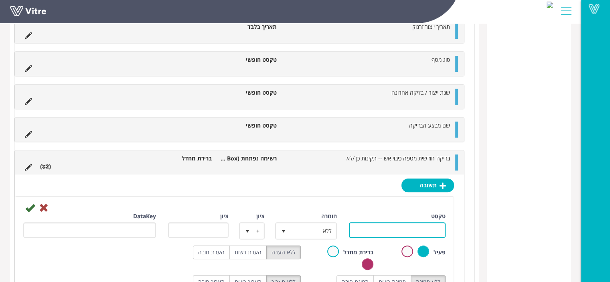
click at [420, 227] on input "טקסט" at bounding box center [397, 230] width 97 height 16
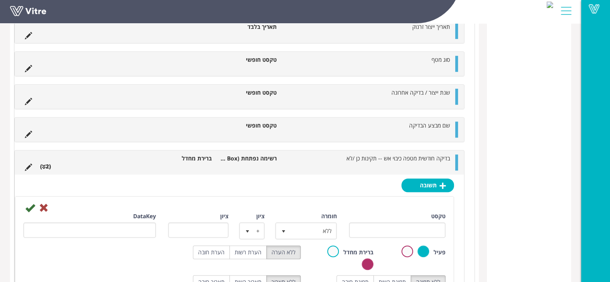
click at [415, 197] on div "טקסט חומרה ללא 0 ציון + 1 ציון DataKey פעיל ברירת מחדל ללא הערה הערת רשות הערת …" at bounding box center [234, 245] width 438 height 98
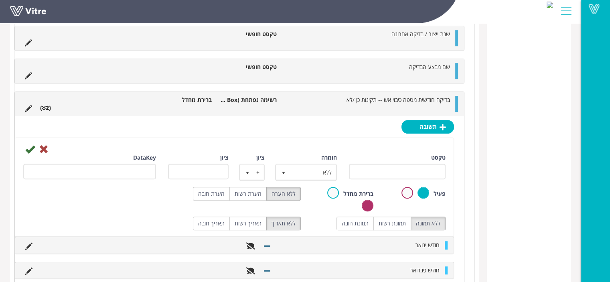
scroll to position [638, 0]
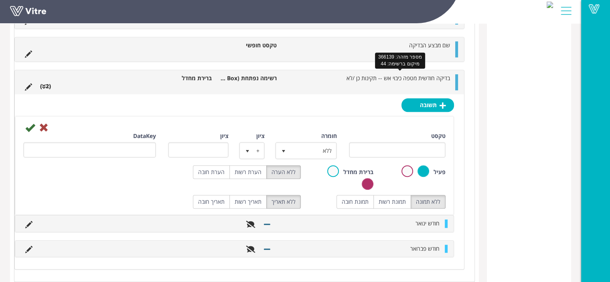
click at [415, 75] on span "בדיקה חודשית מטפה כיבוי אש -- תקינות כן /לא" at bounding box center [397, 78] width 103 height 8
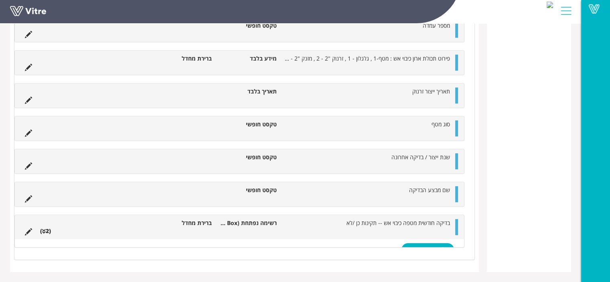
scroll to position [483, 0]
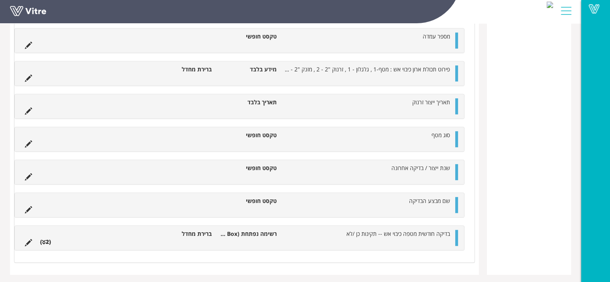
click at [380, 238] on ul "בדיקה חודשית מטפה כיבוי אש -- תקינות כן /לא רשימה נפתחת (Combo Box) ברירת מחדל …" at bounding box center [237, 238] width 433 height 16
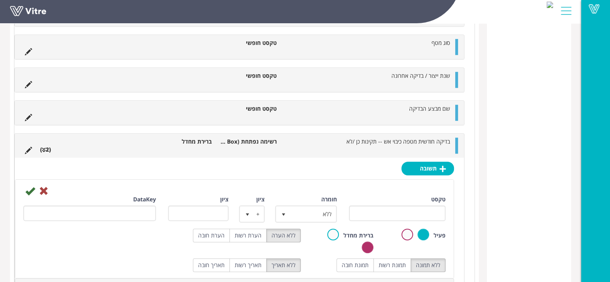
scroll to position [638, 0]
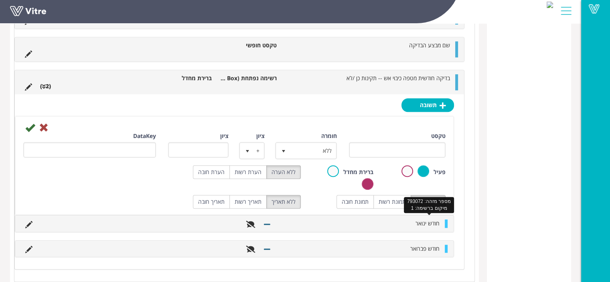
click at [418, 219] on span "חודש ינואר" at bounding box center [427, 223] width 24 height 8
click at [250, 146] on span "select" at bounding box center [247, 150] width 14 height 14
click at [250, 146] on li "-" at bounding box center [245, 153] width 24 height 14
click at [249, 148] on span "select" at bounding box center [247, 151] width 6 height 6
click at [249, 162] on li "+" at bounding box center [245, 166] width 24 height 14
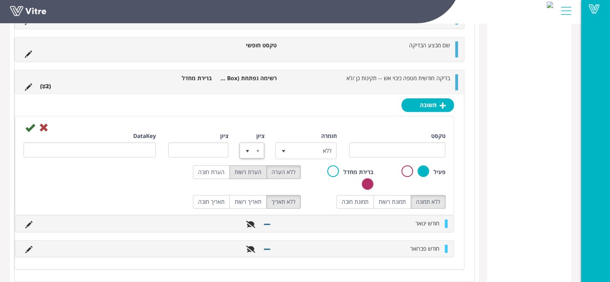
click at [255, 170] on label "הערת רשות" at bounding box center [247, 172] width 37 height 14
radio input "true"
click at [277, 170] on label "ללא הערה" at bounding box center [283, 172] width 34 height 14
radio input "true"
click at [245, 170] on label "הערת רשות" at bounding box center [247, 172] width 37 height 14
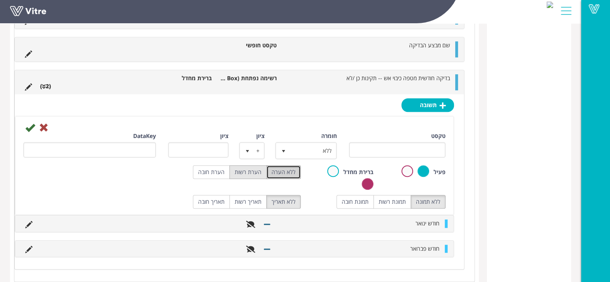
radio input "true"
click at [30, 126] on icon at bounding box center [30, 128] width 10 height 10
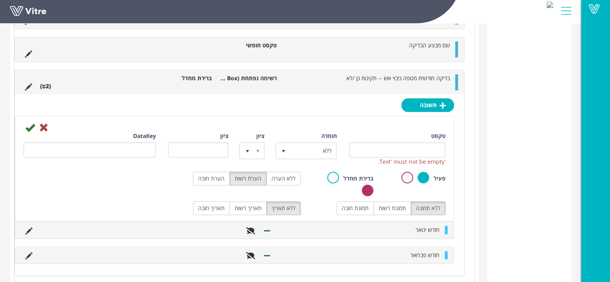
click at [250, 81] on ul "בדיקה חודשית מטפה כיבוי אש -- תקינות כן /לא רשימה נפתחת (Combo Box) ברירת מחדל …" at bounding box center [237, 82] width 433 height 16
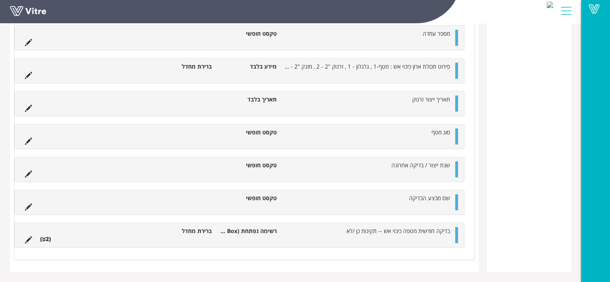
scroll to position [483, 0]
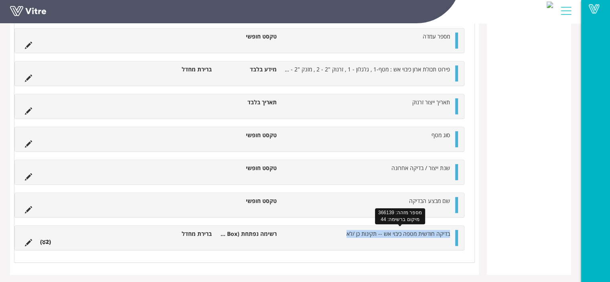
drag, startPoint x: 346, startPoint y: 232, endPoint x: 449, endPoint y: 230, distance: 103.0
click at [449, 230] on li "בדיקה חודשית מטפה כיבוי אש -- תקינות כן /לא" at bounding box center [367, 234] width 173 height 8
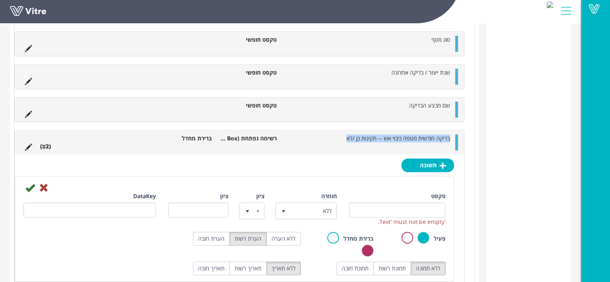
scroll to position [638, 0]
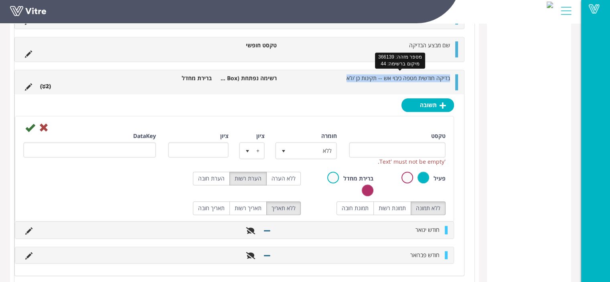
copy span "בדיקה חודשית מטפה כיבוי אש -- תקינות כן /לא"
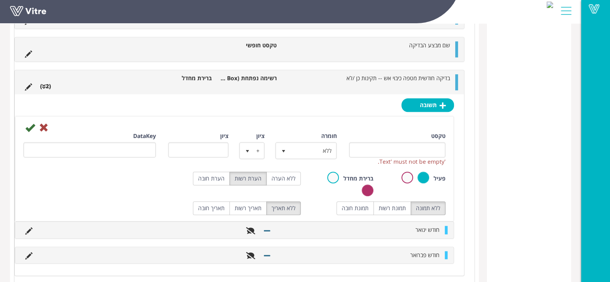
click at [408, 176] on label at bounding box center [407, 178] width 12 height 12
click at [0, 0] on input "radio" at bounding box center [0, 0] width 0 height 0
click at [27, 125] on icon at bounding box center [30, 128] width 10 height 10
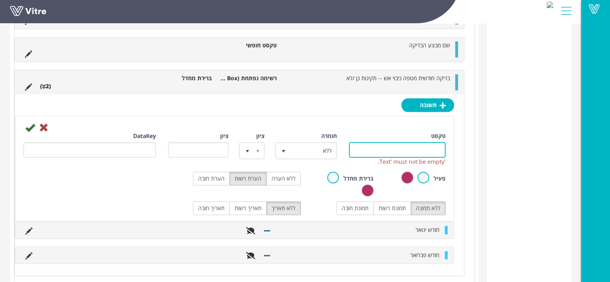
click at [420, 149] on input "טקסט" at bounding box center [397, 150] width 97 height 16
type input "עע"
click at [30, 125] on icon at bounding box center [30, 128] width 10 height 10
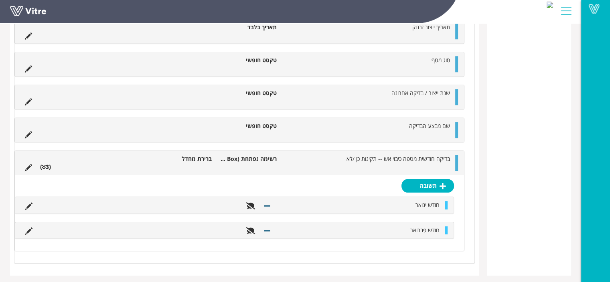
scroll to position [558, 0]
click at [399, 157] on span "בדיקה חודשית מטפה כיבוי אש -- תקינות כן /לא" at bounding box center [397, 158] width 103 height 8
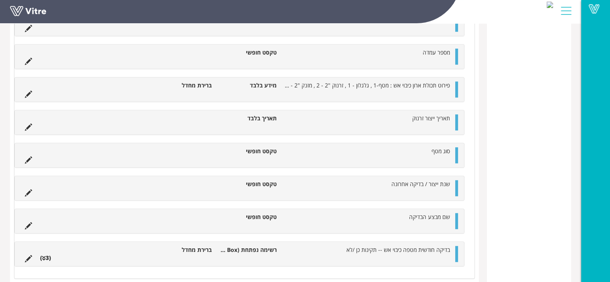
scroll to position [677, 0]
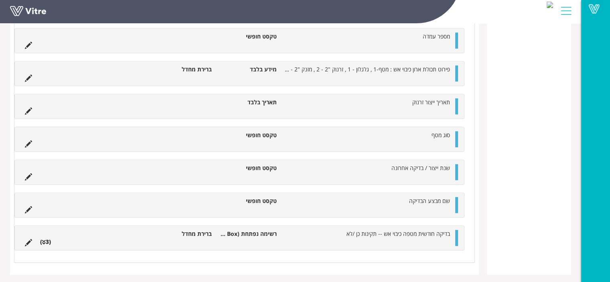
click at [392, 239] on ul "בדיקה חודשית מטפה כיבוי אש -- תקינות כן /לא רשימה נפתחת (Combo Box) ברירת מחדל …" at bounding box center [237, 238] width 433 height 16
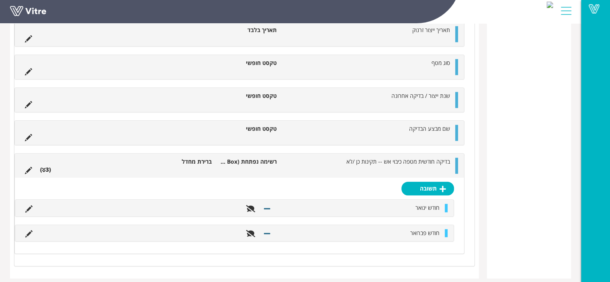
scroll to position [752, 0]
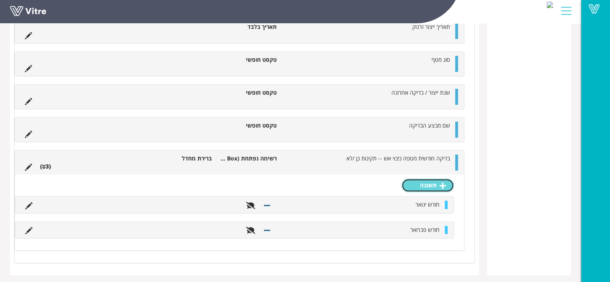
click at [431, 182] on link "תשובה" at bounding box center [427, 185] width 53 height 14
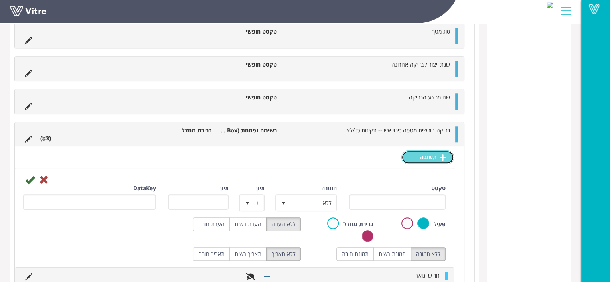
scroll to position [792, 0]
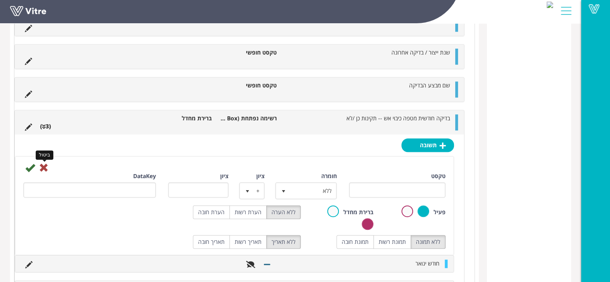
click at [45, 166] on icon at bounding box center [44, 168] width 10 height 10
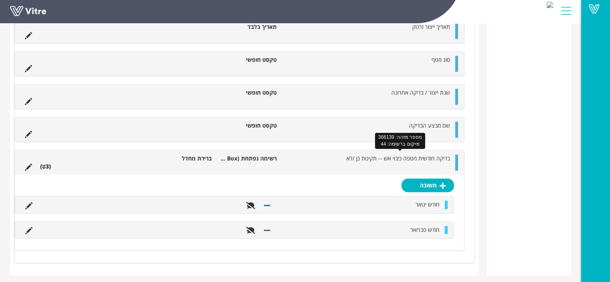
click at [425, 158] on span "בדיקה חודשית מטפה כיבוי אש -- תקינות כן /לא" at bounding box center [397, 158] width 103 height 8
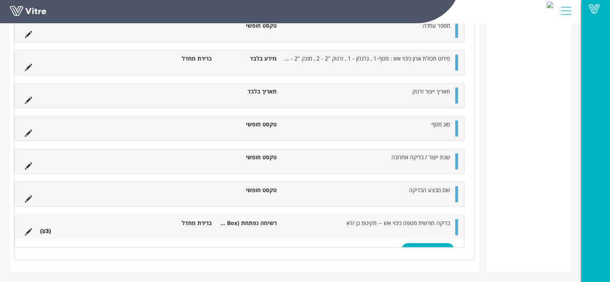
scroll to position [677, 0]
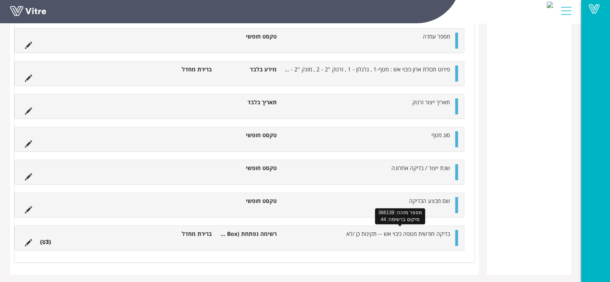
click at [408, 234] on span "בדיקה חודשית מטפה כיבוי אש -- תקינות כן /לא" at bounding box center [397, 234] width 103 height 8
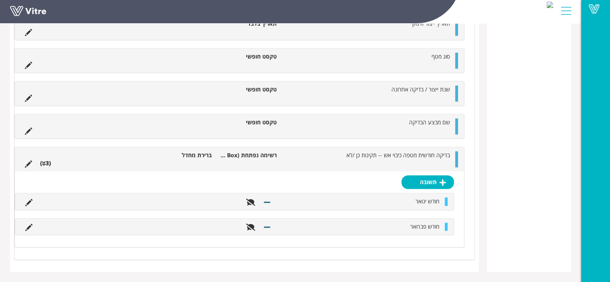
scroll to position [752, 0]
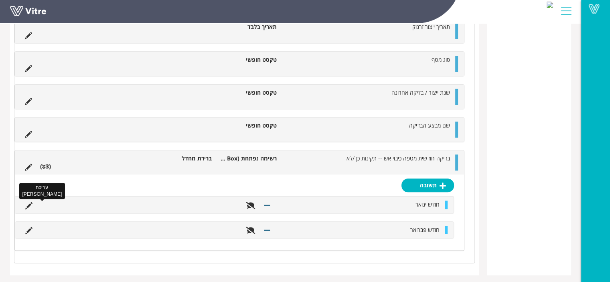
click at [29, 203] on icon at bounding box center [28, 205] width 7 height 7
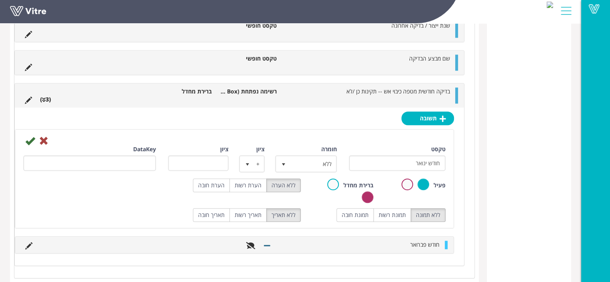
scroll to position [832, 0]
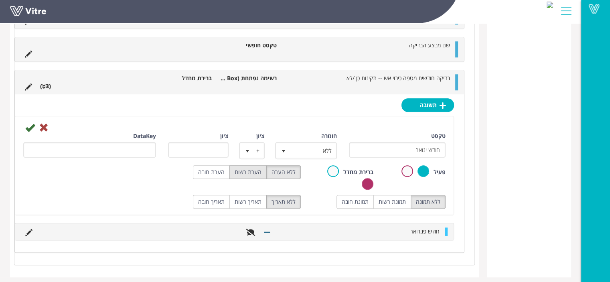
click at [253, 168] on label "הערת רשות" at bounding box center [247, 172] width 37 height 14
radio input "true"
click at [32, 126] on icon at bounding box center [30, 128] width 10 height 10
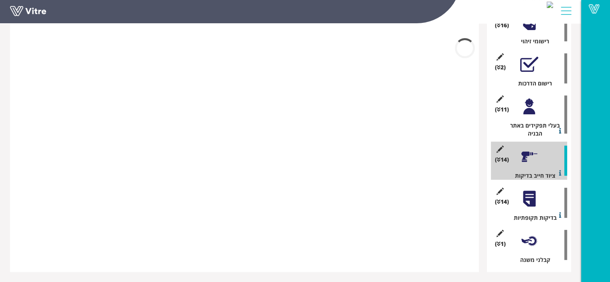
scroll to position [558, 0]
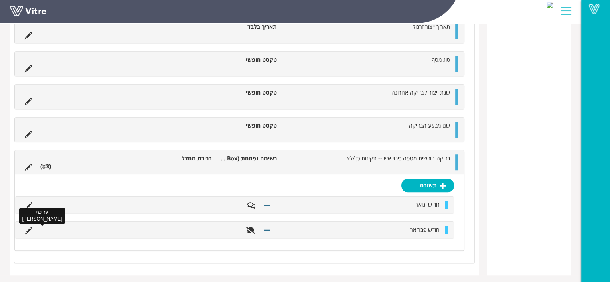
click at [28, 227] on icon at bounding box center [28, 230] width 7 height 7
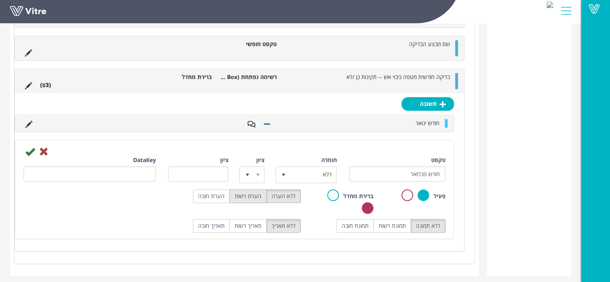
click at [255, 192] on label "הערת רשות" at bounding box center [247, 196] width 37 height 14
radio input "true"
click at [26, 147] on icon at bounding box center [30, 152] width 10 height 10
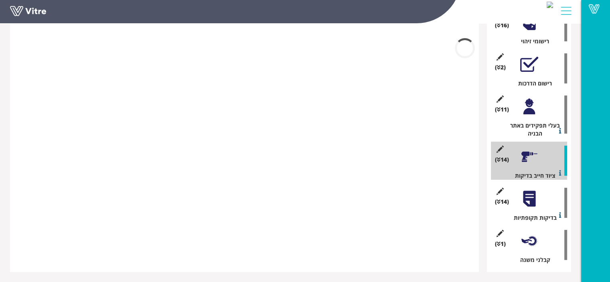
scroll to position [558, 0]
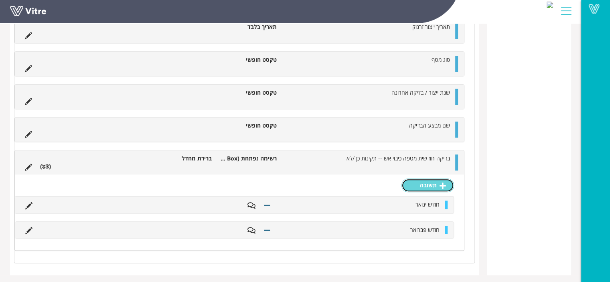
click at [428, 185] on link "תשובה" at bounding box center [427, 185] width 53 height 14
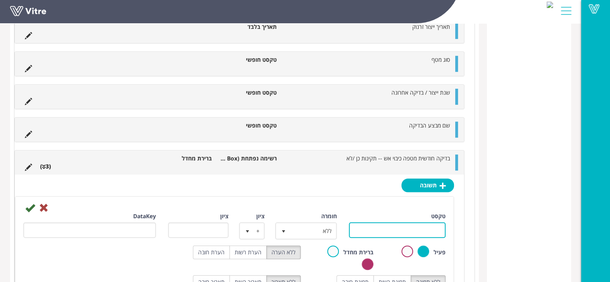
click at [419, 228] on input "טקסט" at bounding box center [397, 230] width 97 height 16
type input "חודש מרץ"
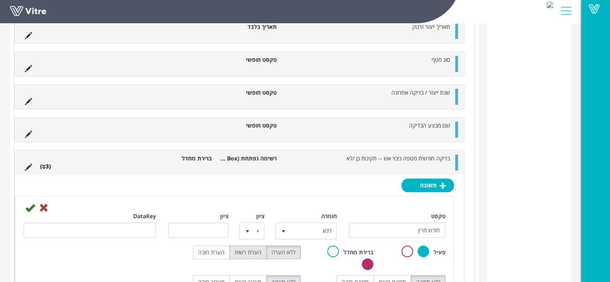
click at [255, 250] on label "הערת רשות" at bounding box center [247, 252] width 37 height 14
radio input "true"
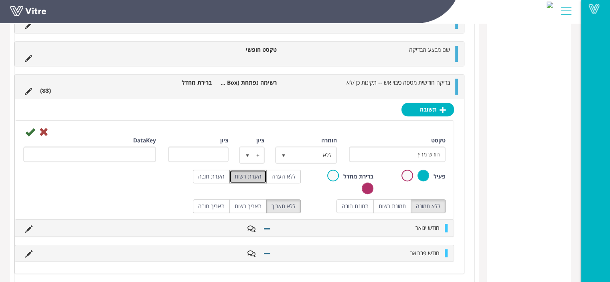
scroll to position [638, 0]
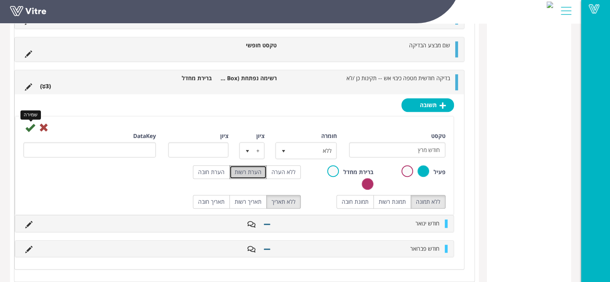
click at [30, 126] on icon at bounding box center [30, 128] width 10 height 10
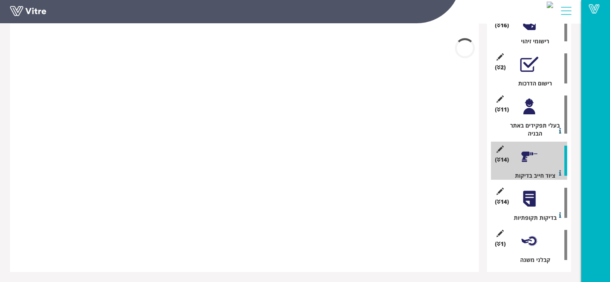
scroll to position [583, 0]
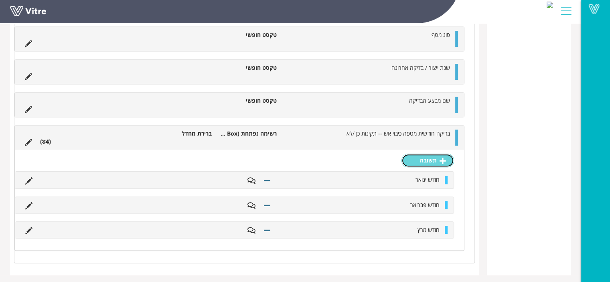
click at [439, 160] on link "תשובה" at bounding box center [427, 161] width 53 height 14
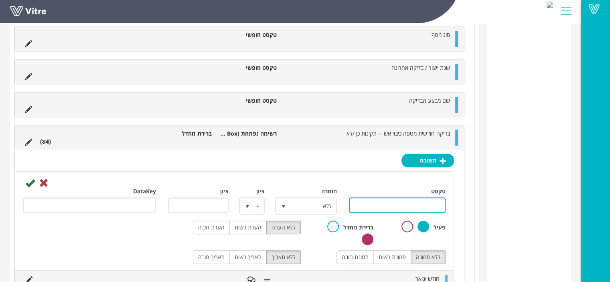
drag, startPoint x: 418, startPoint y: 202, endPoint x: 424, endPoint y: 202, distance: 5.6
click at [418, 202] on input "טקסט" at bounding box center [397, 205] width 97 height 16
type input "חודש אפריל"
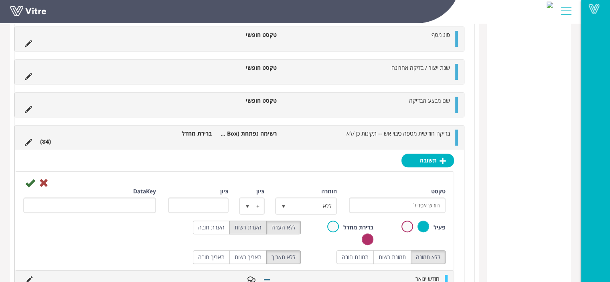
click at [238, 226] on label "הערת רשות" at bounding box center [247, 227] width 37 height 14
radio input "true"
click at [26, 179] on icon at bounding box center [30, 183] width 10 height 10
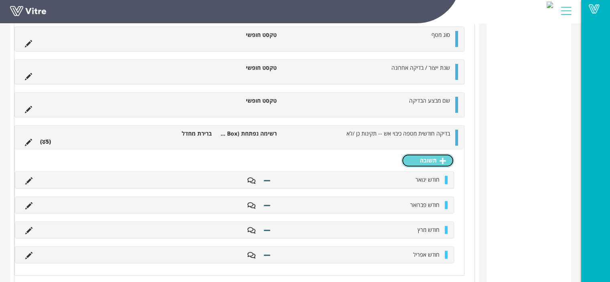
click at [435, 159] on link "תשובה" at bounding box center [427, 161] width 53 height 14
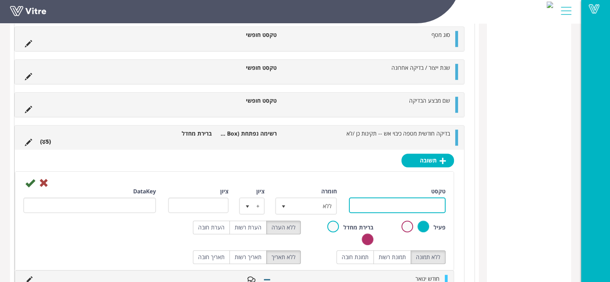
click at [422, 206] on input "טקסט" at bounding box center [397, 205] width 97 height 16
type input "חודש מאי"
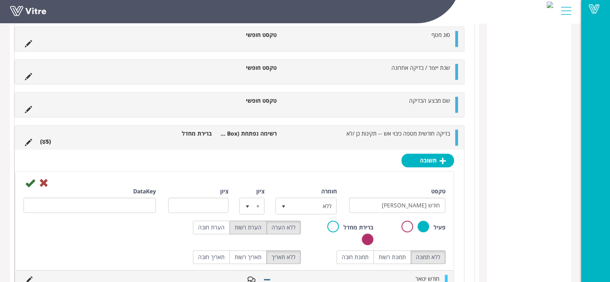
click at [250, 224] on label "הערת רשות" at bounding box center [247, 227] width 37 height 14
radio input "true"
click at [28, 182] on icon at bounding box center [30, 183] width 10 height 10
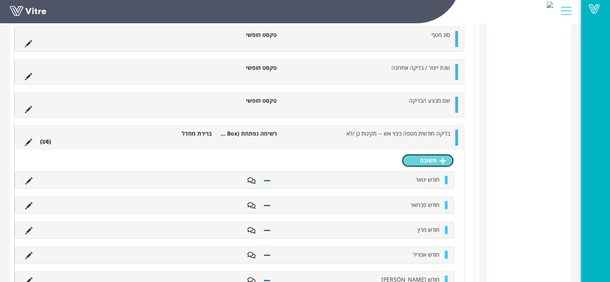
click at [423, 162] on link "תשובה" at bounding box center [427, 161] width 53 height 14
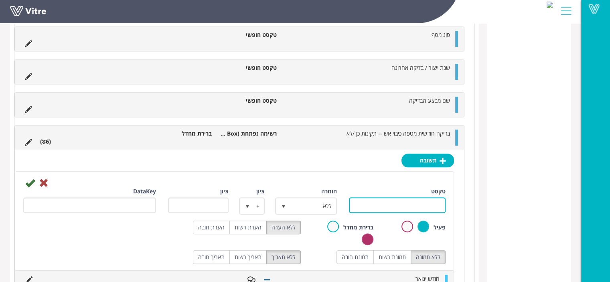
click at [420, 200] on input "טקסט" at bounding box center [397, 205] width 97 height 16
type input "חודש יוני"
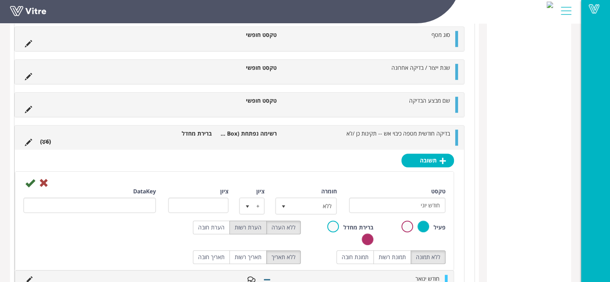
click at [251, 223] on label "הערת רשות" at bounding box center [247, 227] width 37 height 14
radio input "true"
click at [32, 180] on icon at bounding box center [30, 183] width 10 height 10
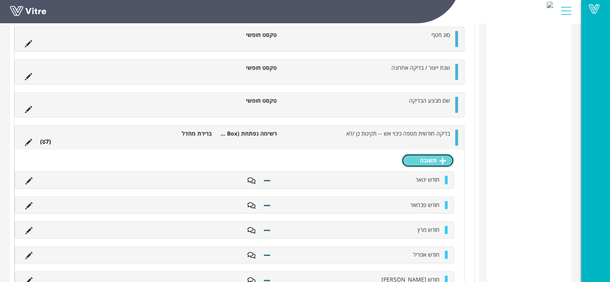
click at [426, 154] on link "תשובה" at bounding box center [427, 161] width 53 height 14
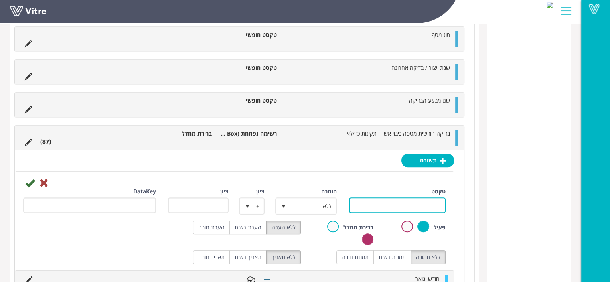
click at [413, 197] on input "טקסט" at bounding box center [397, 205] width 97 height 16
type input "חודש יולי"
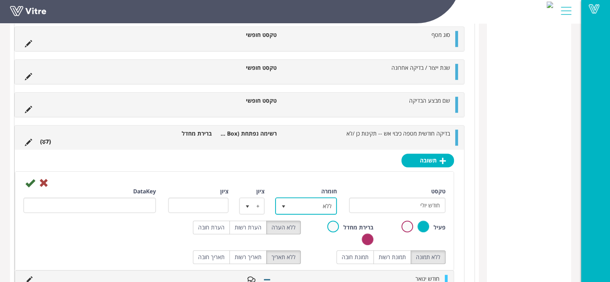
click at [315, 204] on span "ללא" at bounding box center [313, 205] width 46 height 14
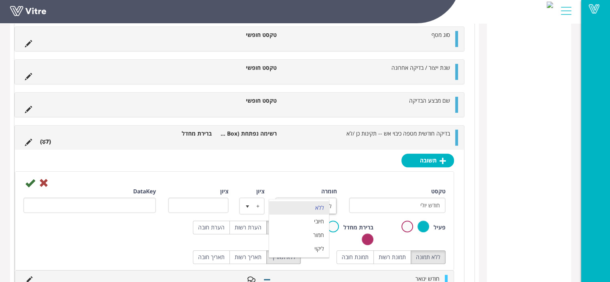
click at [295, 181] on div at bounding box center [234, 183] width 434 height 10
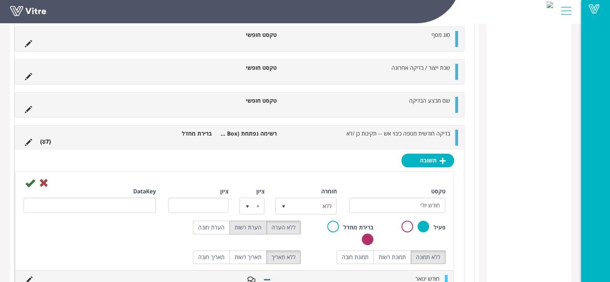
click at [253, 226] on label "הערת רשות" at bounding box center [247, 227] width 37 height 14
radio input "true"
click at [28, 181] on icon at bounding box center [30, 183] width 10 height 10
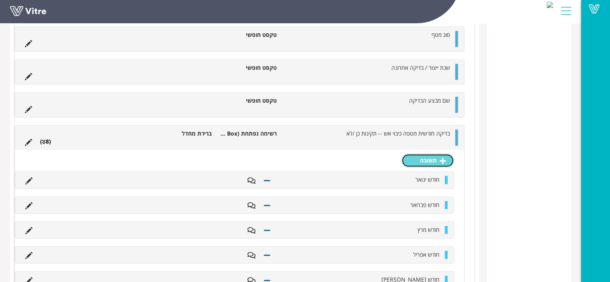
click at [428, 157] on link "תשובה" at bounding box center [427, 161] width 53 height 14
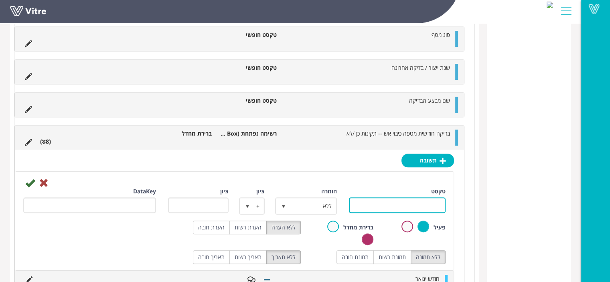
click at [415, 202] on input "טקסט" at bounding box center [397, 205] width 97 height 16
type input "חודש אוגוסט"
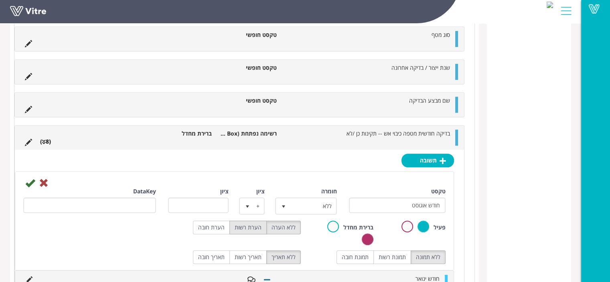
click at [246, 227] on label "הערת רשות" at bounding box center [247, 227] width 37 height 14
radio input "true"
click at [30, 180] on icon at bounding box center [30, 183] width 10 height 10
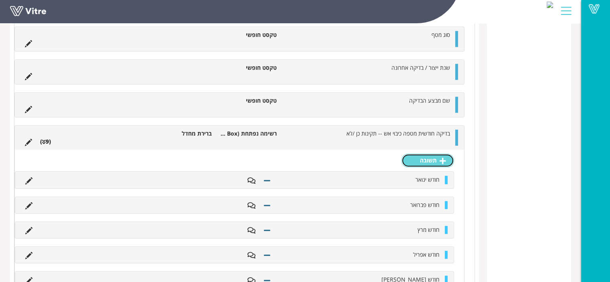
click at [431, 162] on link "תשובה" at bounding box center [427, 161] width 53 height 14
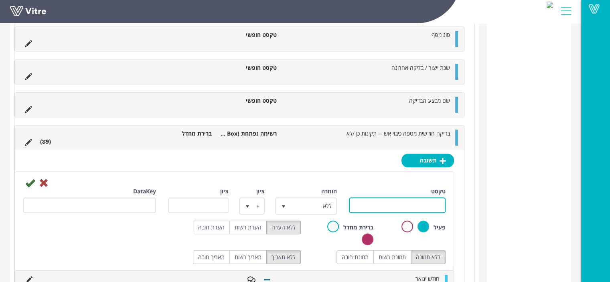
click at [409, 203] on input "טקסט" at bounding box center [397, 205] width 97 height 16
type input "חודש ספטמבר"
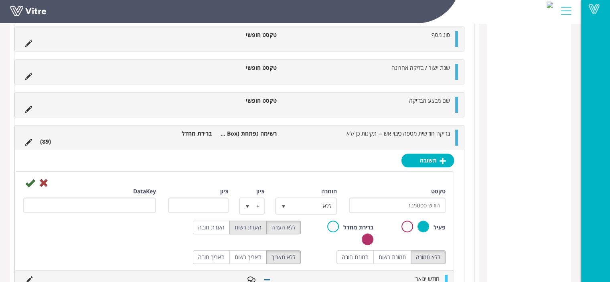
click at [254, 224] on label "הערת רשות" at bounding box center [247, 227] width 37 height 14
radio input "true"
click at [28, 184] on icon at bounding box center [30, 183] width 10 height 10
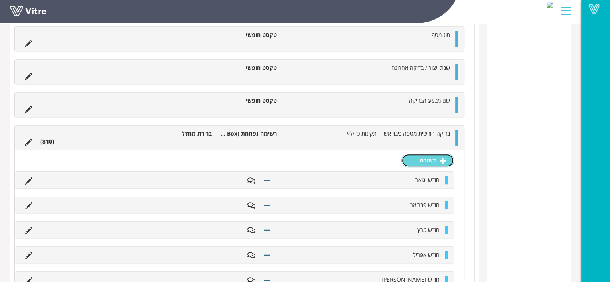
click at [426, 154] on link "תשובה" at bounding box center [427, 161] width 53 height 14
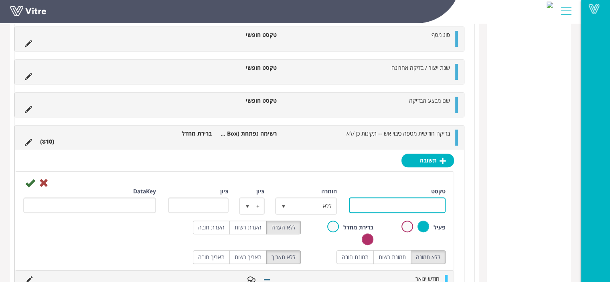
click at [425, 198] on input "טקסט" at bounding box center [397, 205] width 97 height 16
type input "חודש אוקטובר"
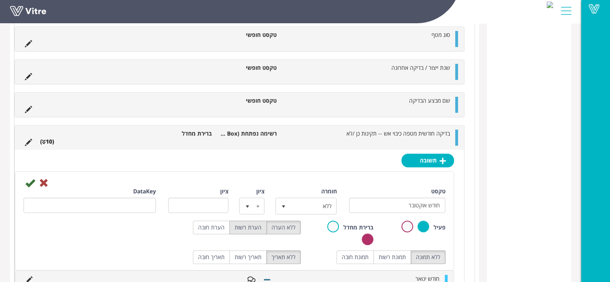
click at [253, 224] on label "הערת רשות" at bounding box center [247, 227] width 37 height 14
radio input "true"
click at [32, 180] on icon at bounding box center [30, 183] width 10 height 10
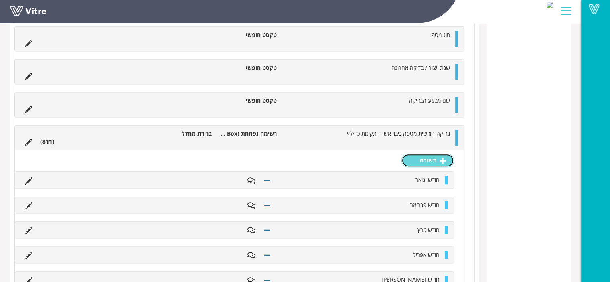
click at [437, 158] on link "תשובה" at bounding box center [427, 161] width 53 height 14
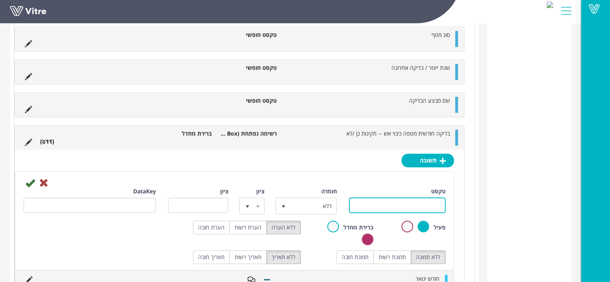
click at [433, 202] on input "טקסט" at bounding box center [397, 205] width 97 height 16
type input "חודש נובמבר"
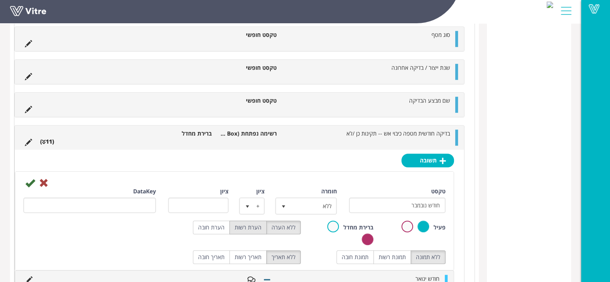
click at [255, 226] on label "הערת רשות" at bounding box center [247, 227] width 37 height 14
radio input "true"
click at [25, 179] on icon at bounding box center [30, 183] width 10 height 10
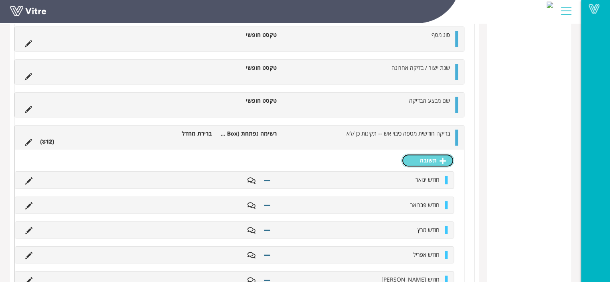
click at [431, 155] on link "תשובה" at bounding box center [427, 161] width 53 height 14
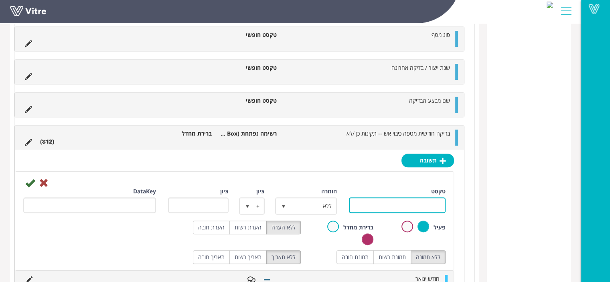
drag, startPoint x: 419, startPoint y: 208, endPoint x: 432, endPoint y: 204, distance: 13.7
click at [419, 208] on input "טקסט" at bounding box center [397, 205] width 97 height 16
type input "חודש דצמבר"
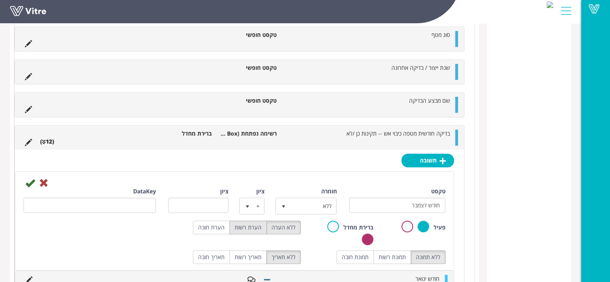
click at [256, 221] on label "הערת רשות" at bounding box center [247, 227] width 37 height 14
radio input "true"
click at [34, 183] on icon at bounding box center [30, 183] width 10 height 10
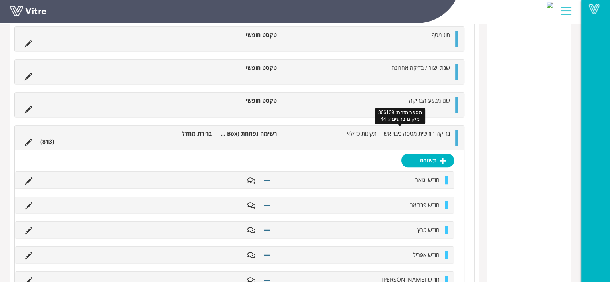
click at [434, 132] on span "בדיקה חודשית מטפה כיבוי אש -- תקינות כן /לא" at bounding box center [397, 133] width 103 height 8
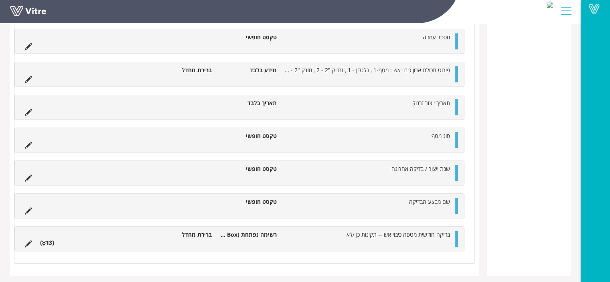
scroll to position [671, 0]
click at [392, 238] on ul "בדיקה חודשית מטפה כיבוי אש -- תקינות כן /לא רשימה נפתחת (Combo Box) ברירת מחדל …" at bounding box center [237, 238] width 433 height 16
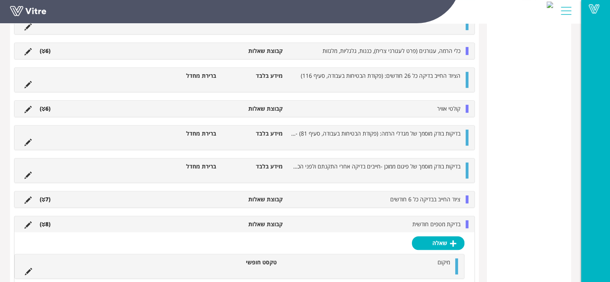
scroll to position [471, 0]
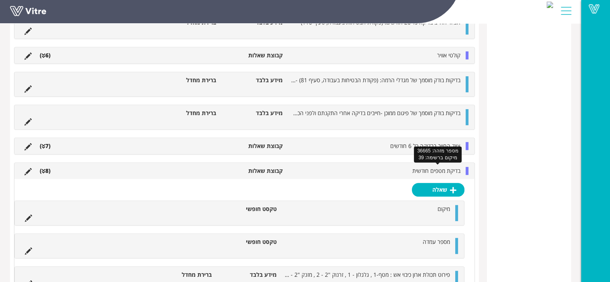
click at [431, 167] on span "בדיקת מטפים חודשית" at bounding box center [436, 171] width 48 height 8
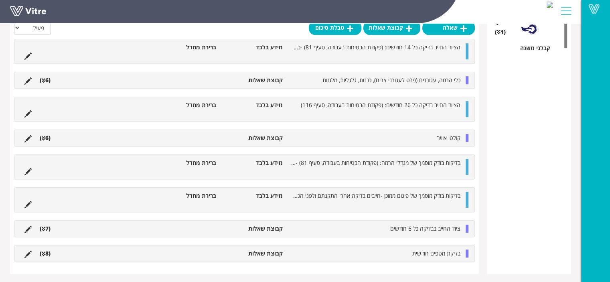
scroll to position [390, 0]
click at [414, 252] on span "בדיקת מטפים חודשית" at bounding box center [436, 253] width 48 height 8
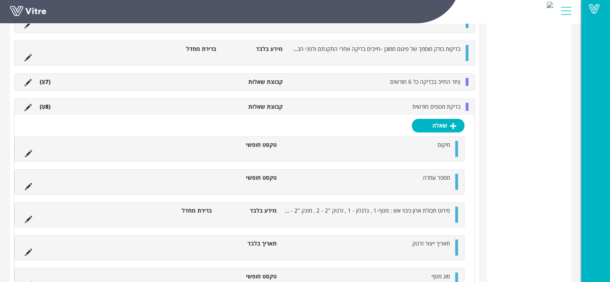
scroll to position [550, 0]
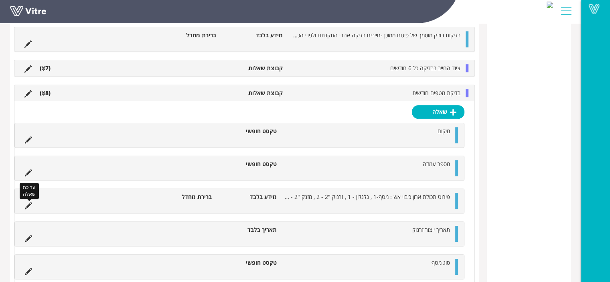
click at [25, 205] on icon at bounding box center [28, 205] width 7 height 7
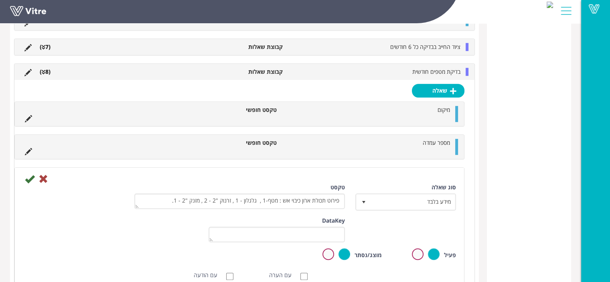
scroll to position [590, 0]
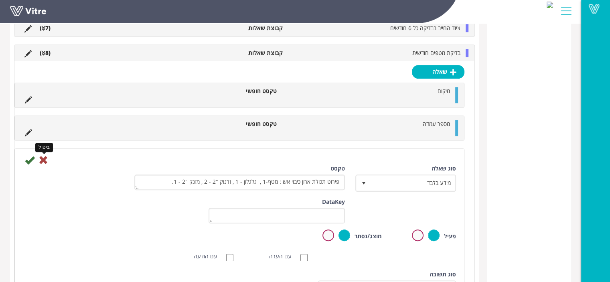
click at [42, 158] on icon at bounding box center [43, 160] width 10 height 10
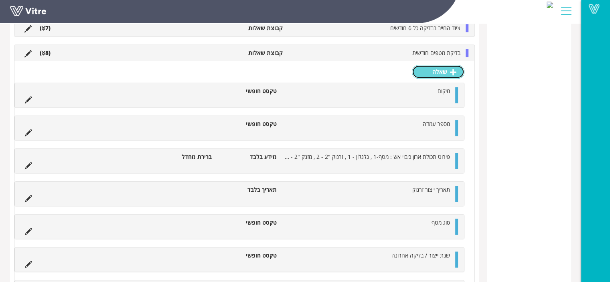
click at [437, 71] on link "שאלה" at bounding box center [438, 72] width 53 height 14
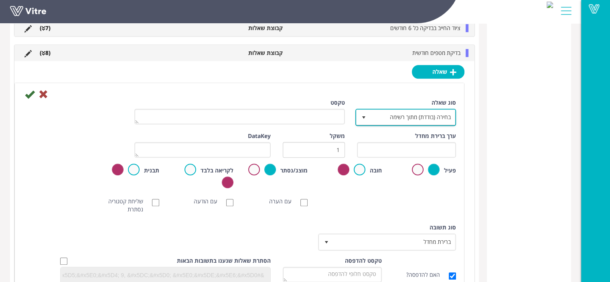
click at [433, 116] on span "בחירה (בודדת) מתוך רשימה" at bounding box center [412, 117] width 85 height 14
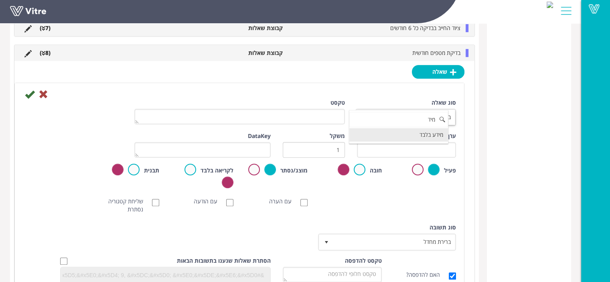
click at [418, 133] on li "מידע בלבד" at bounding box center [398, 135] width 99 height 14
type input "מיד"
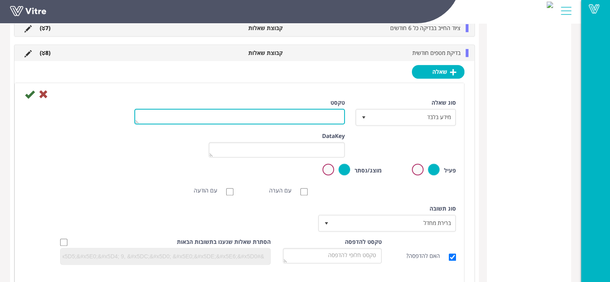
click at [316, 115] on textarea "טקסט" at bounding box center [239, 117] width 210 height 16
click at [255, 115] on textarea "הפרטים הנבדקים : 1. נמצא במקום. 2 גישה חופשית. 3." at bounding box center [239, 117] width 210 height 16
click at [255, 113] on textarea "הפרטים הנבדקים : 1. נמצא במקום. 2 גישה חופשית. 3." at bounding box center [239, 117] width 210 height 16
click at [256, 114] on textarea "הפרטים הנבדקים : 1. נמצא במקום. 2 גישה חופשית. 3." at bounding box center [239, 117] width 210 height 16
click at [257, 113] on textarea "הפרטים הנבדקים : 1. נמצא במקום. 2 גישה חופשית. 3." at bounding box center [239, 117] width 210 height 16
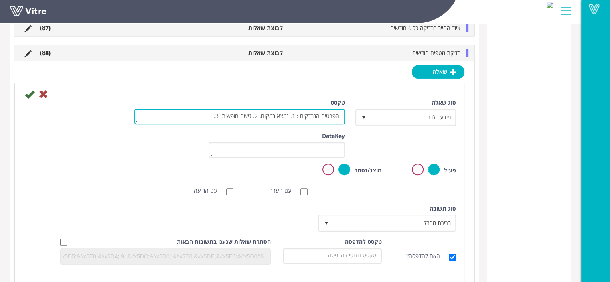
click at [261, 117] on textarea "הפרטים הנבדקים : 1. נמצא במקום. 2. גישה חופשית. 3." at bounding box center [239, 117] width 210 height 16
click at [295, 110] on textarea "הפרטים הנבדקים : 1. נמצא במקום 2. גישה חופשית. 3." at bounding box center [239, 117] width 210 height 16
click at [300, 120] on textarea "הפרטים הנבדקים : 1. נמצא במקום 2. גישה חופשית. 3." at bounding box center [239, 117] width 210 height 16
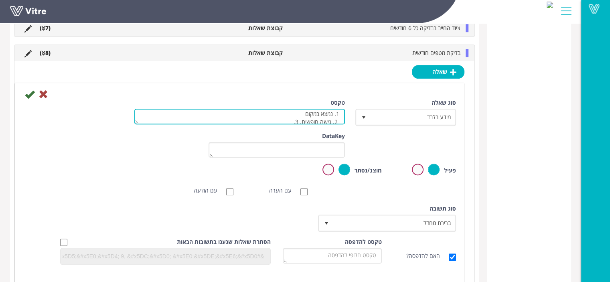
click at [299, 119] on textarea "הפרטים הנבדקים : 1. נמצא במקום 2. גישה חופשית. 3." at bounding box center [239, 117] width 210 height 16
click at [327, 119] on textarea "הפרטים הנבדקים : 1. נמצא במקום 2. גישה חופשית. 3." at bounding box center [239, 117] width 210 height 16
type textarea "הפרטים הנבדקים : 1. נמצא במקום 2. גישה חופשית. 3. אין פגיעה מכנית 4. אין דליפה …"
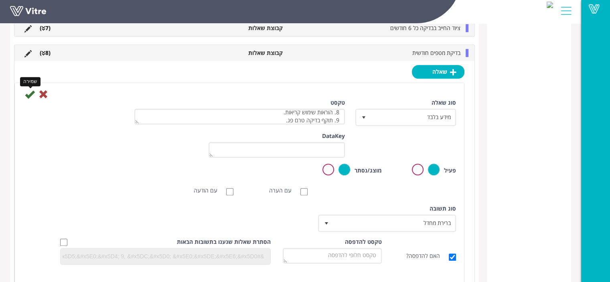
click at [26, 94] on icon at bounding box center [30, 94] width 10 height 10
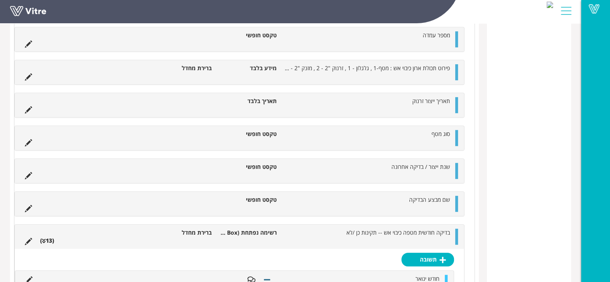
scroll to position [470, 0]
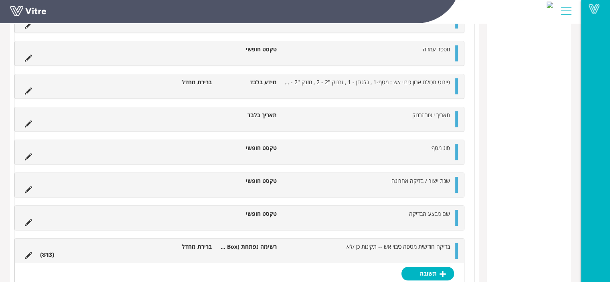
click at [456, 88] on div at bounding box center [456, 86] width 3 height 16
click at [425, 79] on span "פירוט תכולת ארון כיבוי אש : מטף-1 , גלגלון - 1 , זרנוק "2 - 2 , מזנק "2 - 1." at bounding box center [367, 82] width 166 height 8
click at [422, 74] on div "פירוט תכולת ארון כיבוי אש : מטף-1 , גלגלון - 1 , זרנוק "2 - 2 , מזנק "2 - 1. מי…" at bounding box center [239, 86] width 449 height 24
click at [426, 83] on span "פירוט תכולת ארון כיבוי אש : מטף-1 , גלגלון - 1 , זרנוק "2 - 2 , מזנק "2 - 1." at bounding box center [367, 82] width 166 height 8
click at [426, 80] on span "פירוט תכולת ארון כיבוי אש : מטף-1 , גלגלון - 1 , זרנוק "2 - 2 , מזנק "2 - 1." at bounding box center [367, 82] width 166 height 8
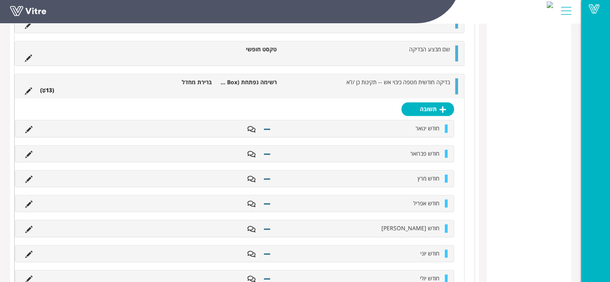
scroll to position [630, 0]
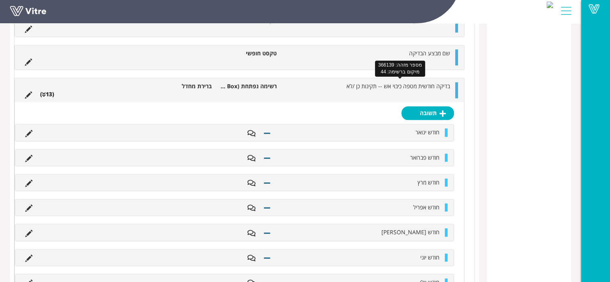
click at [391, 86] on span "בדיקה חודשית מטפה כיבוי אש -- תקינות כן /לא" at bounding box center [397, 86] width 103 height 8
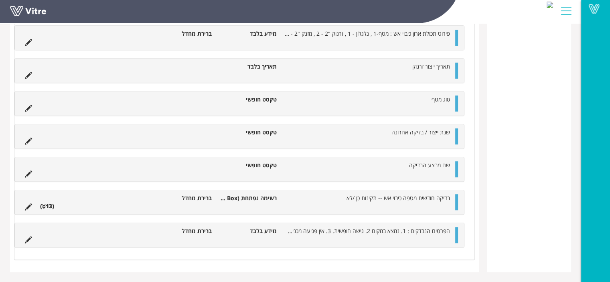
scroll to position [515, 0]
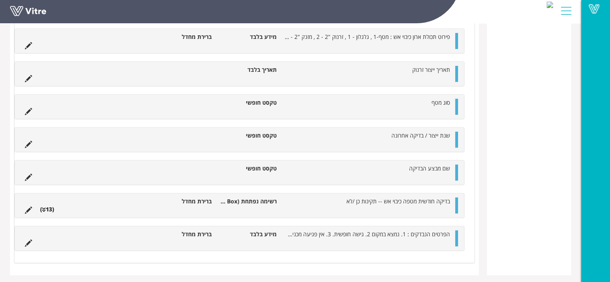
click at [456, 238] on div at bounding box center [456, 238] width 3 height 16
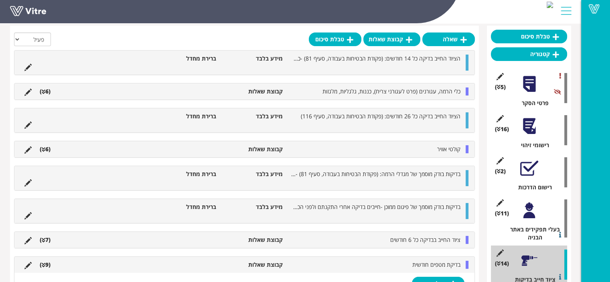
scroll to position [0, 0]
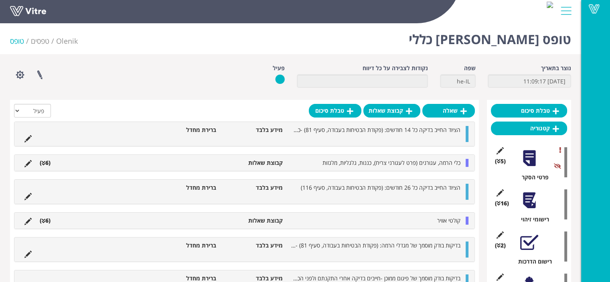
click at [63, 41] on span "Olenik" at bounding box center [67, 41] width 22 height 10
click at [40, 40] on link "טפסים" at bounding box center [40, 41] width 18 height 10
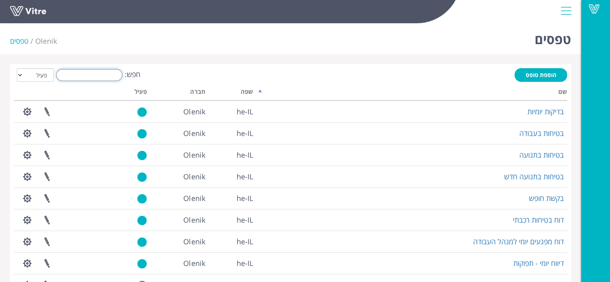
click at [88, 70] on input "חפש:" at bounding box center [89, 75] width 66 height 12
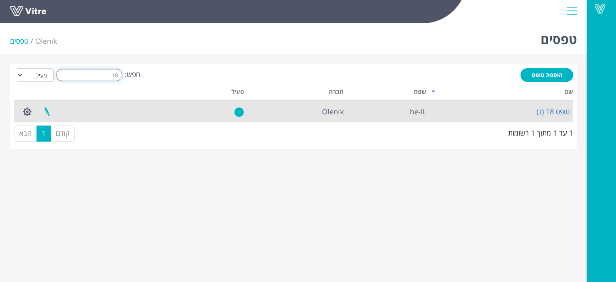
type input "18"
click at [49, 114] on link at bounding box center [47, 111] width 20 height 21
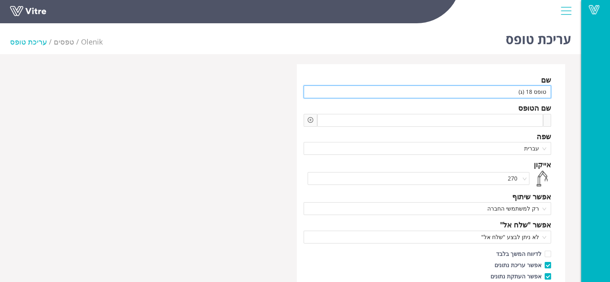
drag, startPoint x: 516, startPoint y: 93, endPoint x: 615, endPoint y: 133, distance: 106.8
click at [516, 92] on input "טופס 18 (ג)" at bounding box center [427, 91] width 248 height 13
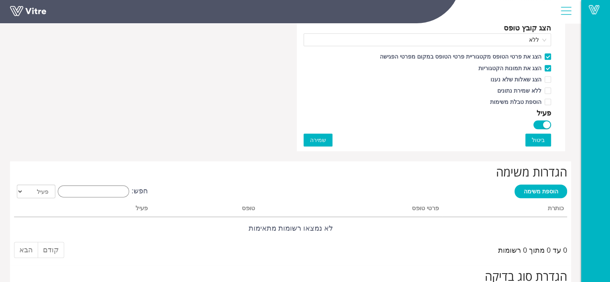
scroll to position [481, 0]
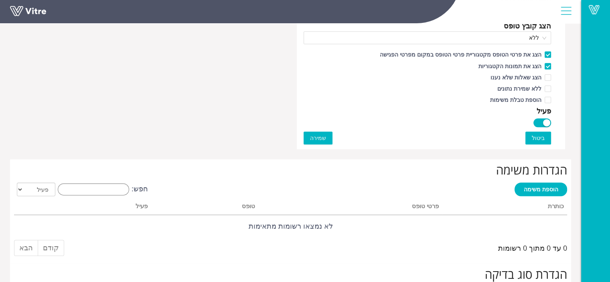
type input "טופס 18 (ג) מפעילי מכונות הרמה אחרות"
click at [316, 135] on span "שמירה" at bounding box center [318, 137] width 16 height 9
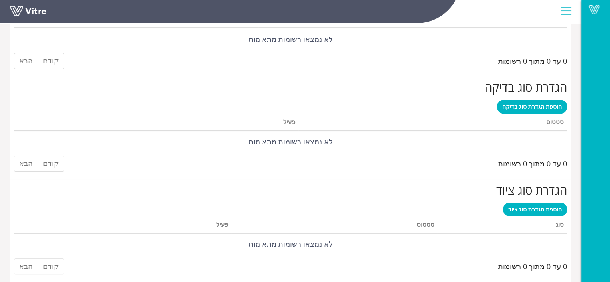
scroll to position [0, 0]
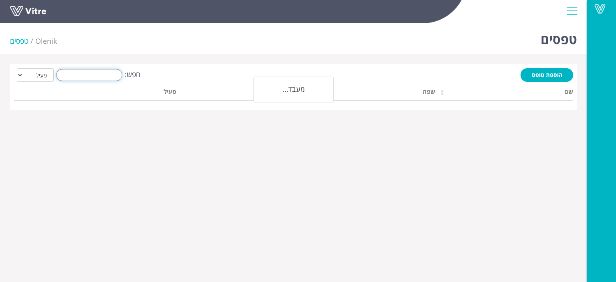
click at [93, 75] on input "חפש:" at bounding box center [89, 75] width 66 height 12
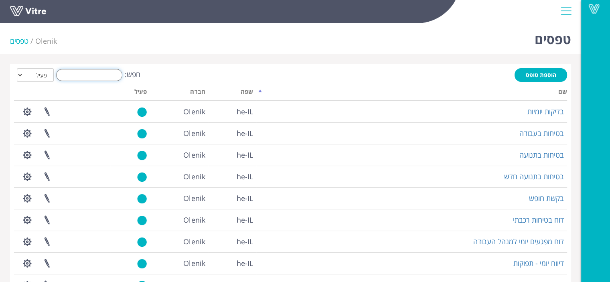
type input "נ"
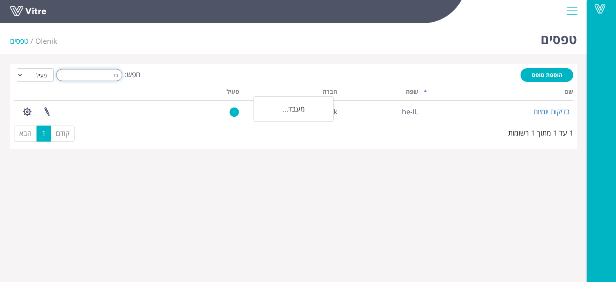
type input "ב"
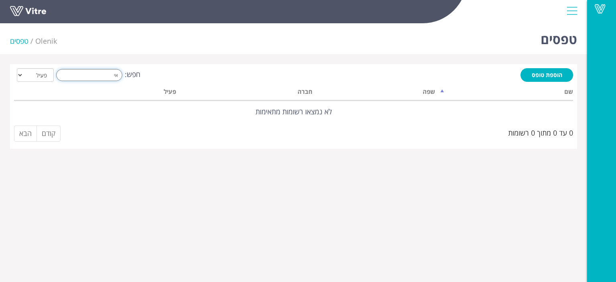
type input "א"
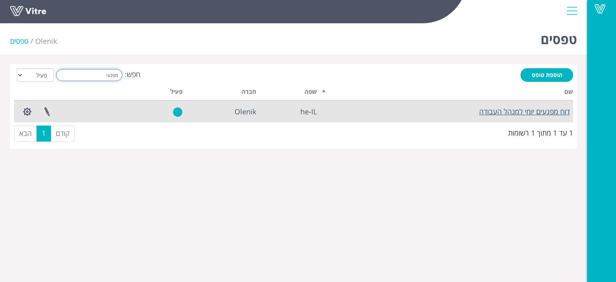
type input "מפגעי"
click at [545, 113] on link "דוח מפגעים יומי למנהל העבודה" at bounding box center [524, 112] width 91 height 10
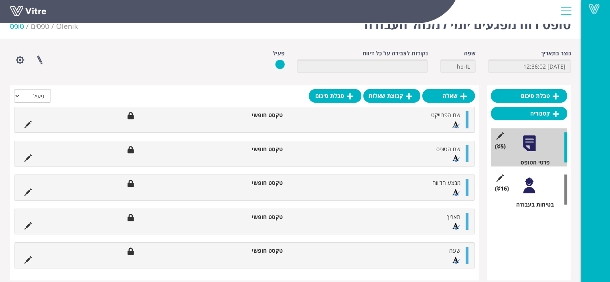
scroll to position [23, 0]
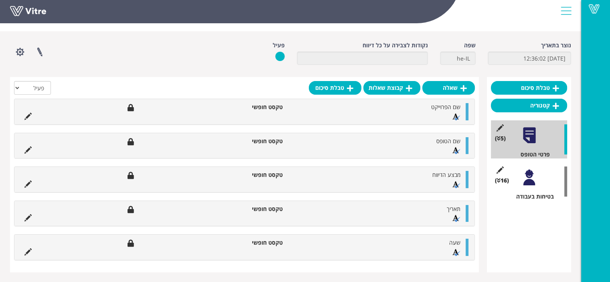
click at [527, 180] on div at bounding box center [529, 177] width 18 height 18
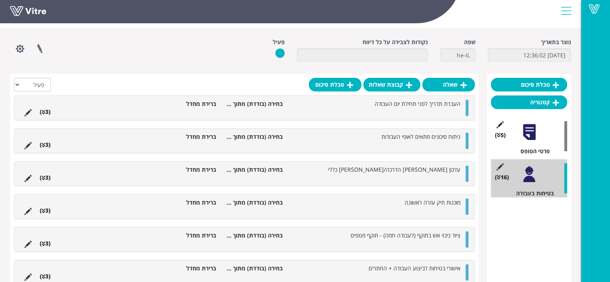
scroll to position [40, 0]
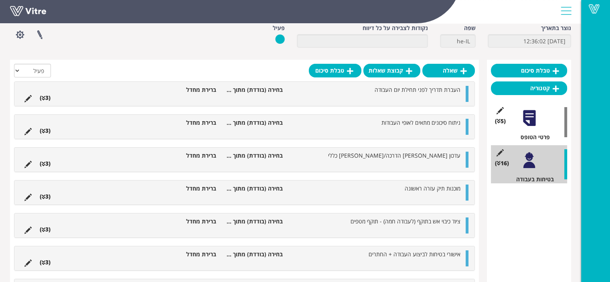
click at [284, 97] on ul "העברת תדריך לפני תחילת יום העבודה בחירה (בודדת) מתוך רשימה ברירת מחדל (3 )" at bounding box center [242, 94] width 444 height 16
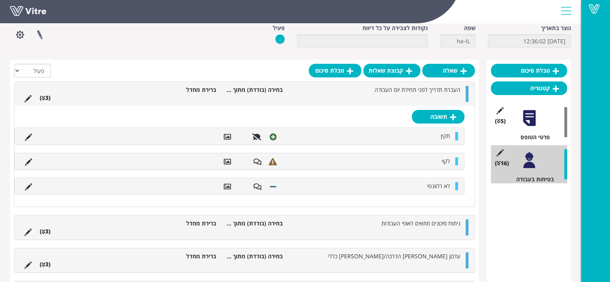
click at [284, 93] on li "בחירה (בודדת) מתוך רשימה" at bounding box center [253, 90] width 67 height 8
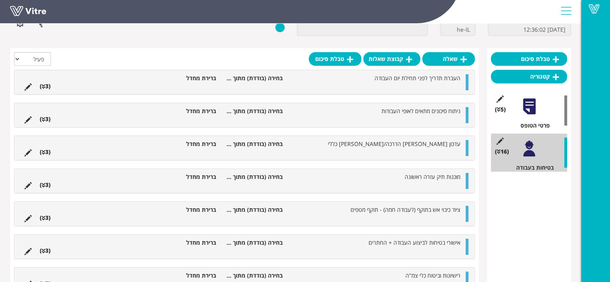
scroll to position [0, 0]
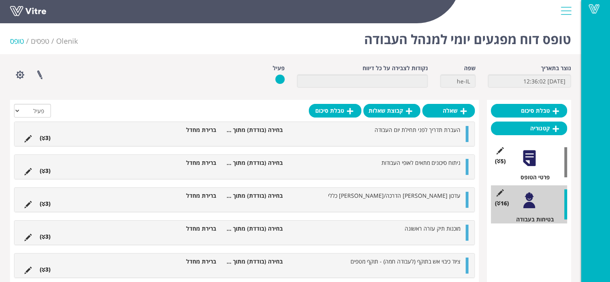
click at [413, 136] on ul "העברת תדריך לפני תחילת יום העבודה בחירה (בודדת) מתוך רשימה ברירת מחדל (3 )" at bounding box center [242, 134] width 444 height 16
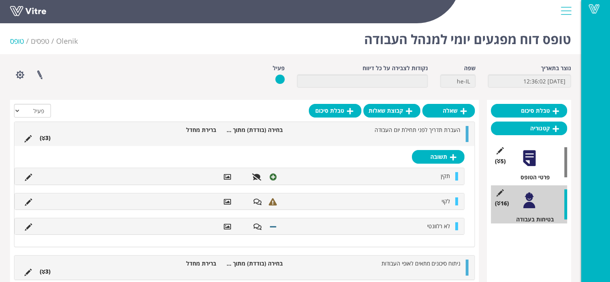
click at [414, 133] on span "העברת תדריך לפני תחילת יום העבודה" at bounding box center [417, 130] width 86 height 8
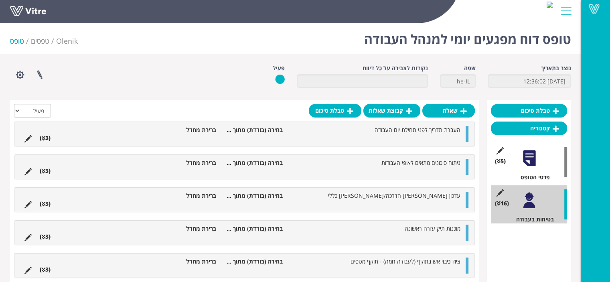
click at [420, 166] on li "ניתוח סיכונים מתאים לאופי העבודות" at bounding box center [376, 163] width 178 height 8
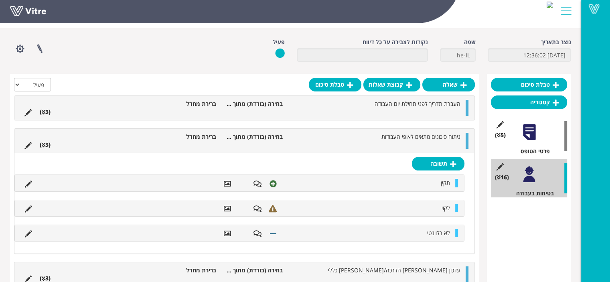
scroll to position [40, 0]
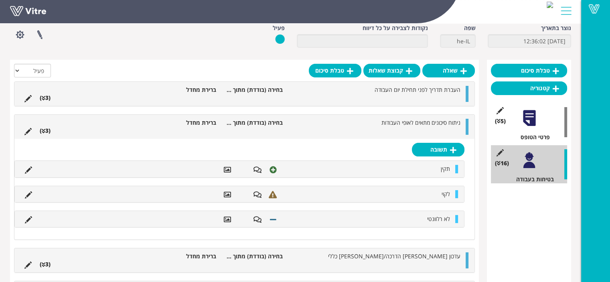
click at [409, 127] on ul "ניתוח סיכונים מתאים לאופי העבודות בחירה (בודדת) מתוך רשימה ברירת מחדל (3 )" at bounding box center [242, 127] width 444 height 16
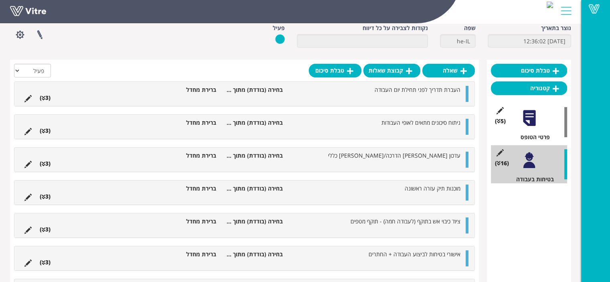
click at [406, 162] on ul "עדכון פנקס הדרכה/פנקס כללי בחירה (בודדת) מתוך רשימה ברירת מחדל (3 )" at bounding box center [242, 160] width 444 height 16
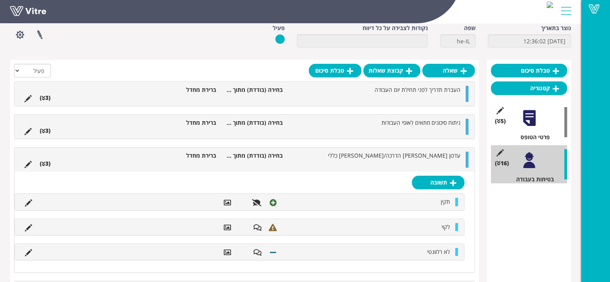
click at [406, 160] on ul "עדכון פנקס הדרכה/פנקס כללי בחירה (בודדת) מתוך רשימה ברירת מחדל (3 )" at bounding box center [242, 160] width 444 height 16
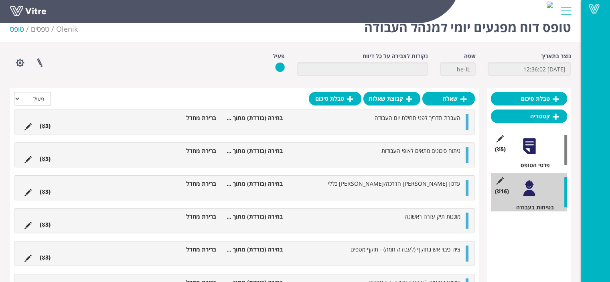
scroll to position [0, 0]
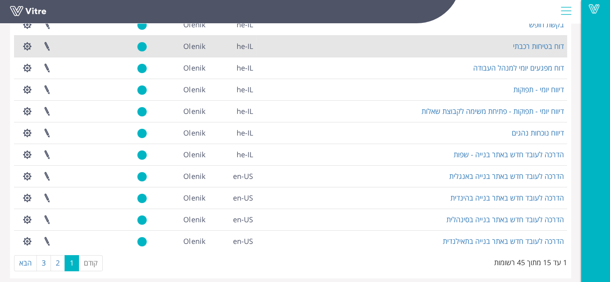
scroll to position [180, 0]
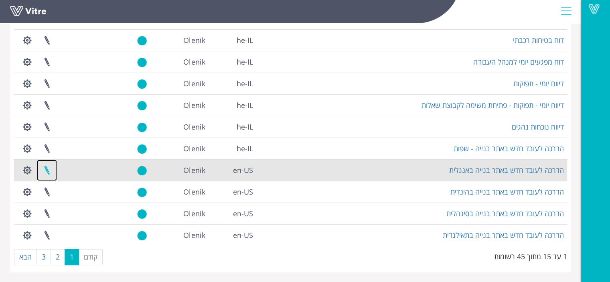
click at [50, 169] on link at bounding box center [47, 170] width 20 height 21
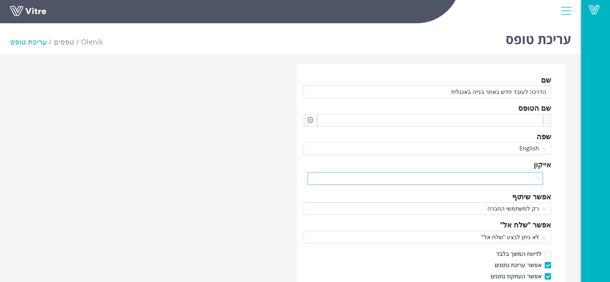
click at [521, 179] on input "search" at bounding box center [422, 178] width 220 height 12
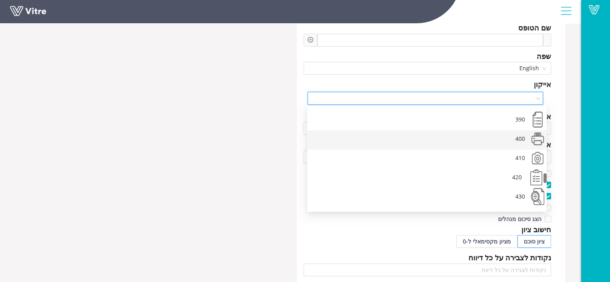
scroll to position [691, 0]
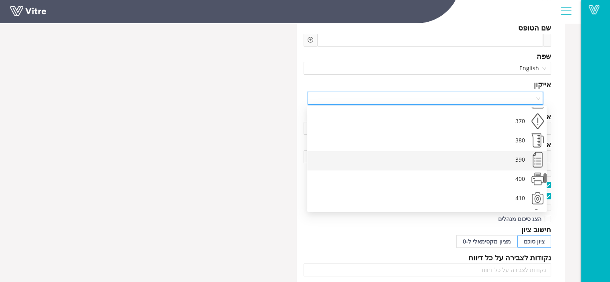
click at [538, 162] on div "390" at bounding box center [426, 160] width 239 height 19
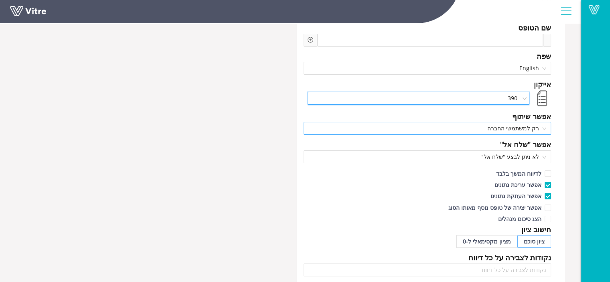
click at [533, 127] on span "רק למשתמשי החברה" at bounding box center [427, 128] width 238 height 12
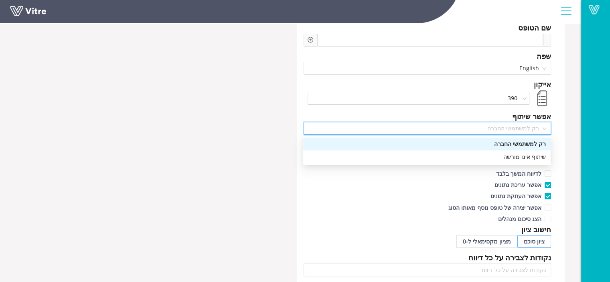
click at [533, 127] on span "רק למשתמשי החברה" at bounding box center [427, 128] width 238 height 12
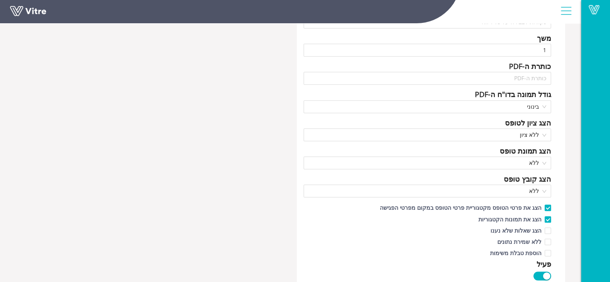
scroll to position [441, 0]
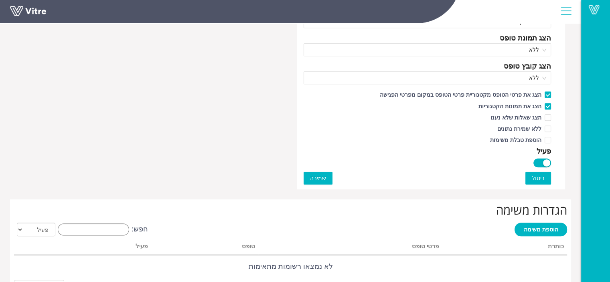
click at [321, 178] on span "שמירה" at bounding box center [318, 178] width 16 height 9
